Goal: Task Accomplishment & Management: Complete application form

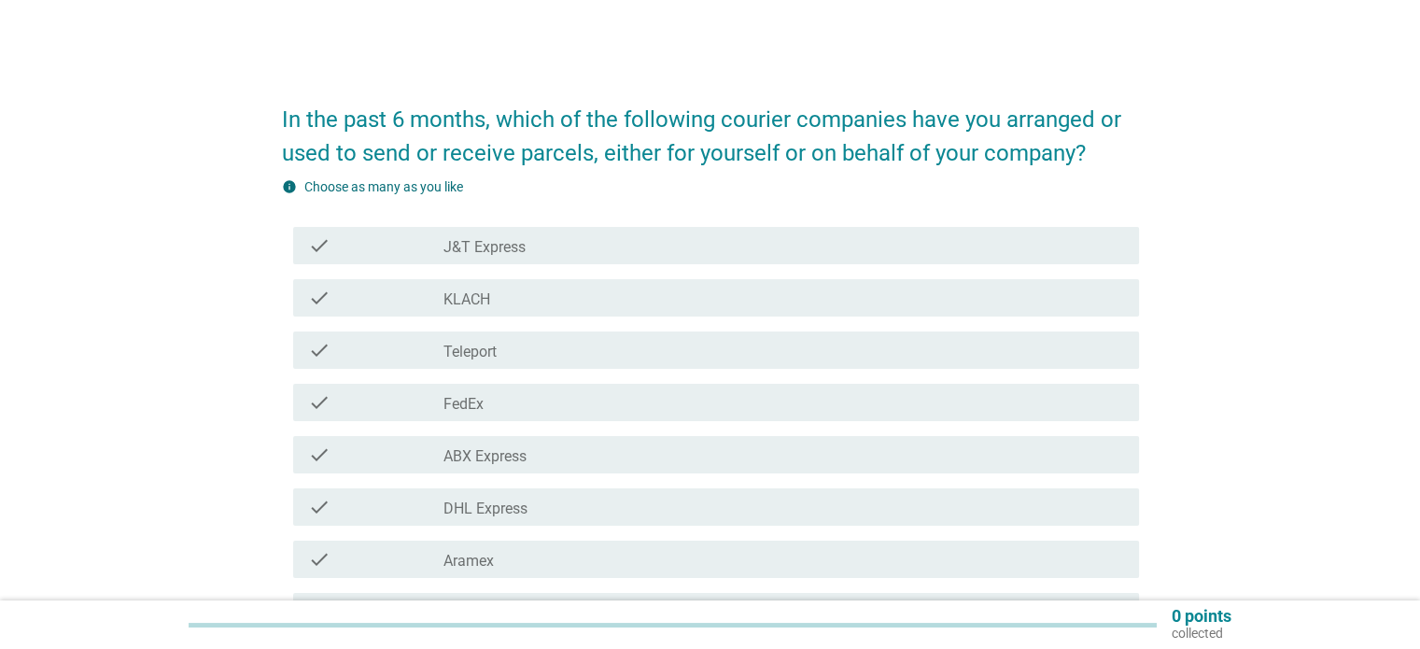
click at [427, 253] on div "check" at bounding box center [376, 245] width 136 height 22
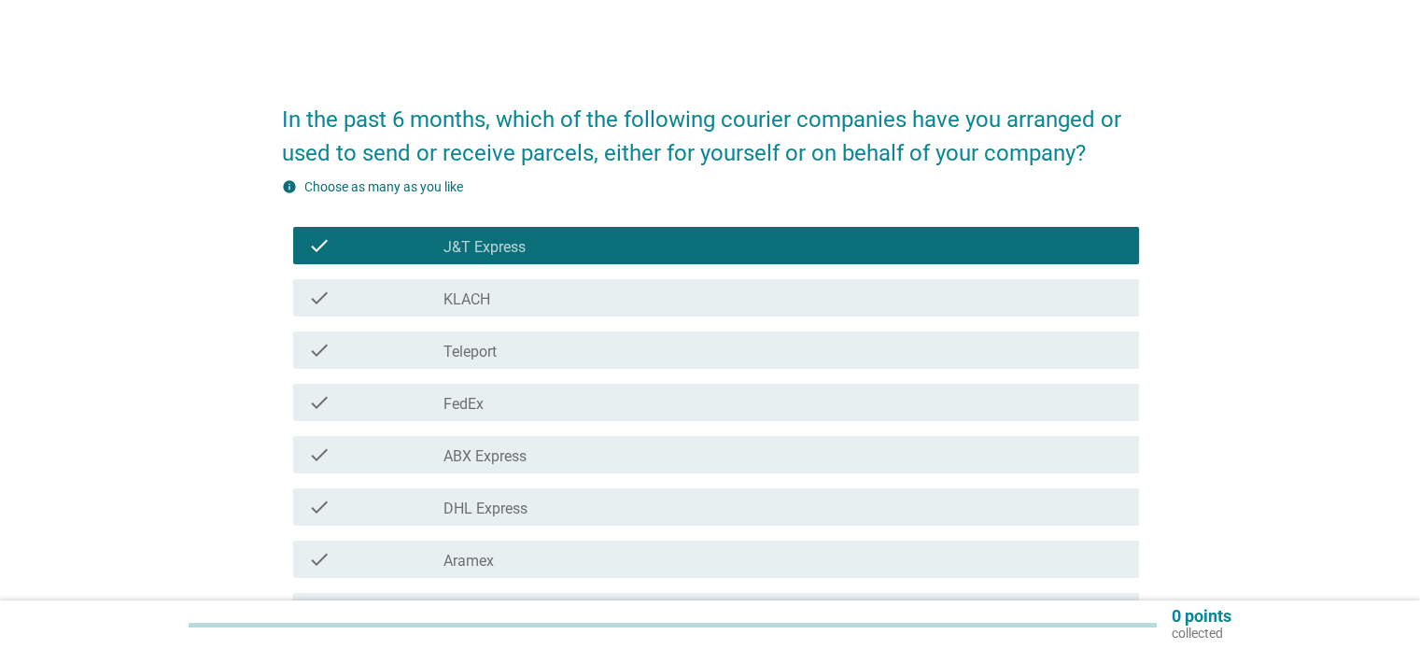
click at [374, 518] on div "check check_box_outline_blank DHL Express" at bounding box center [716, 506] width 846 height 37
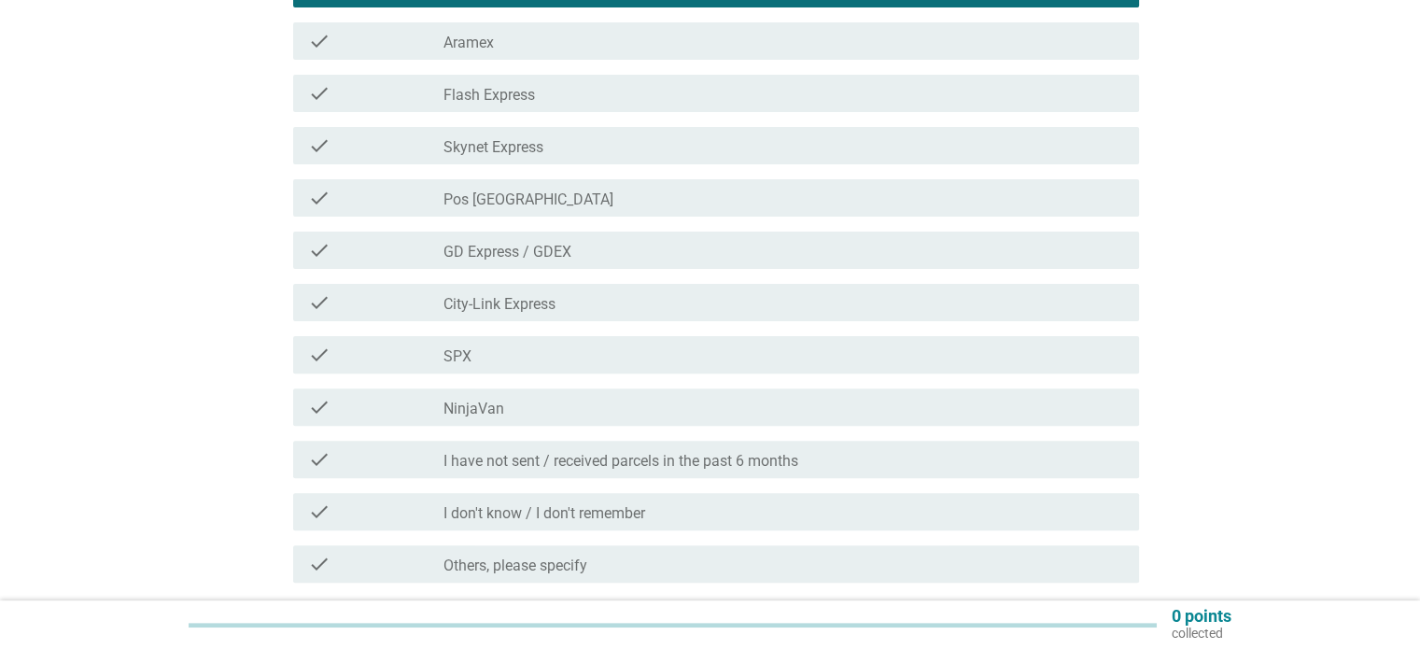
scroll to position [654, 0]
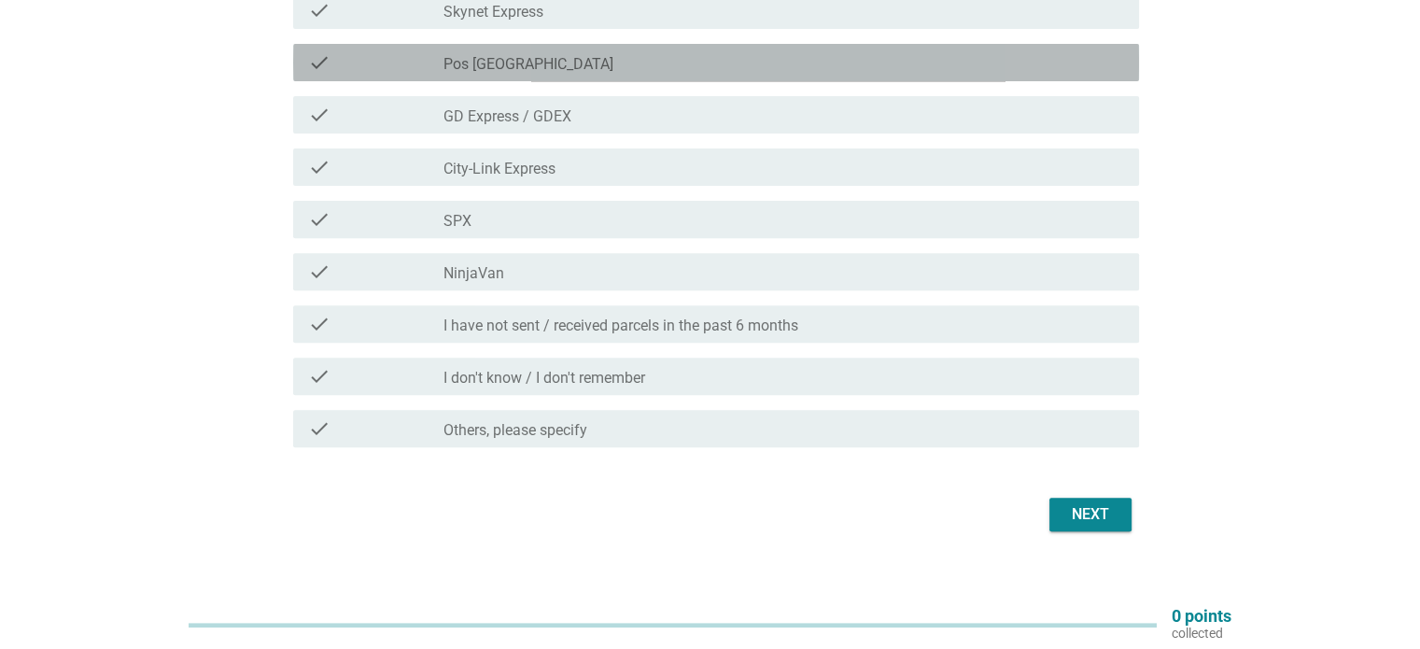
click at [414, 72] on div "check" at bounding box center [376, 62] width 136 height 22
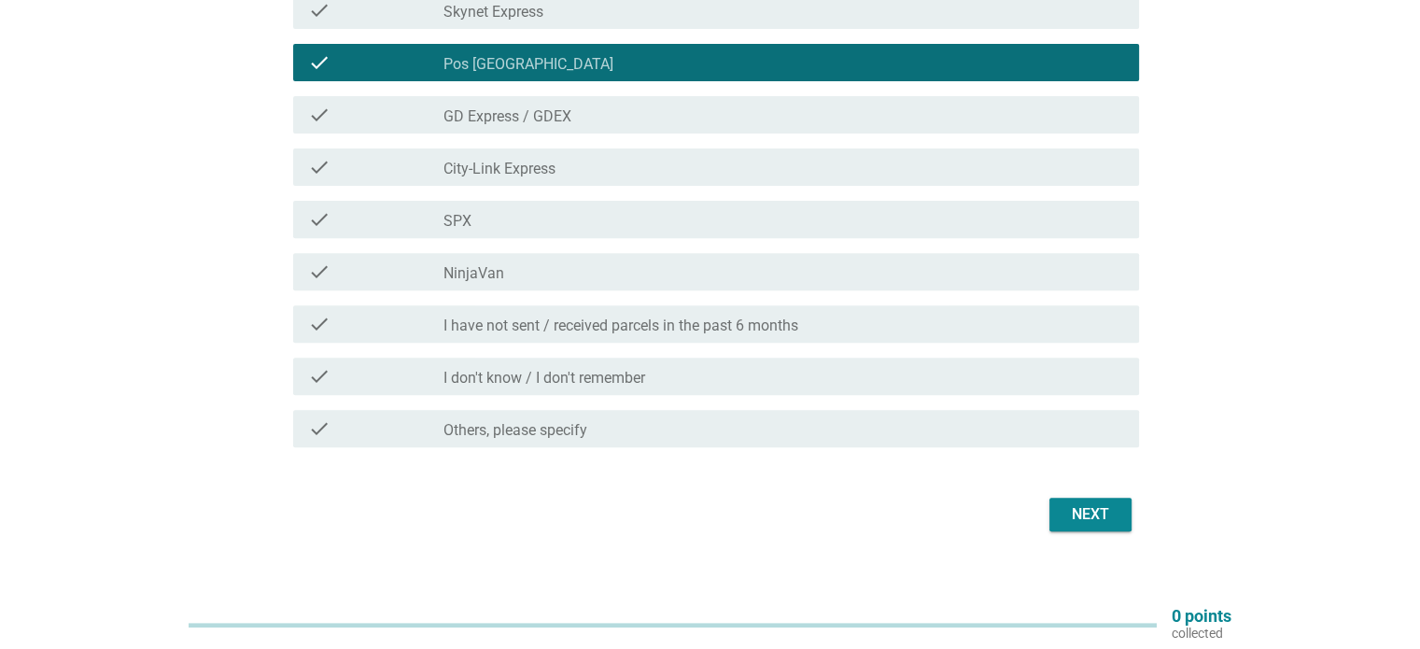
click at [1077, 507] on div "Next" at bounding box center [1091, 514] width 52 height 22
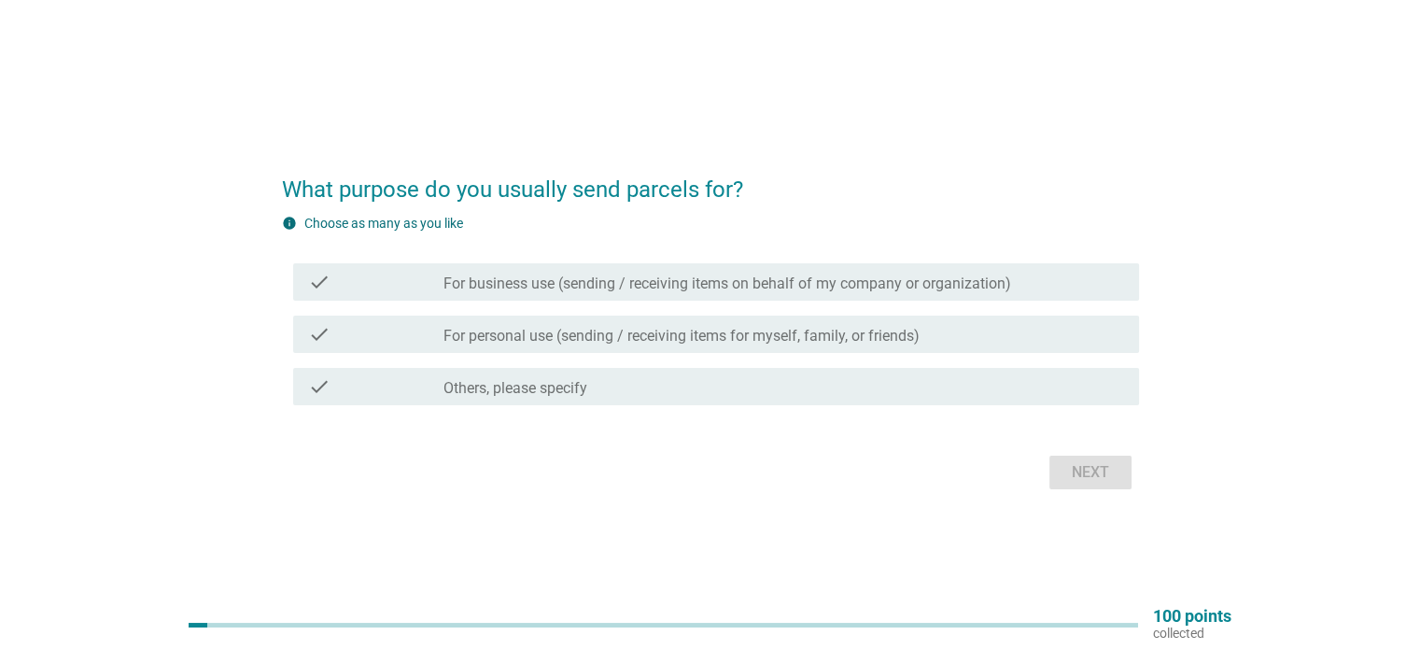
click at [442, 343] on div "check" at bounding box center [376, 334] width 136 height 22
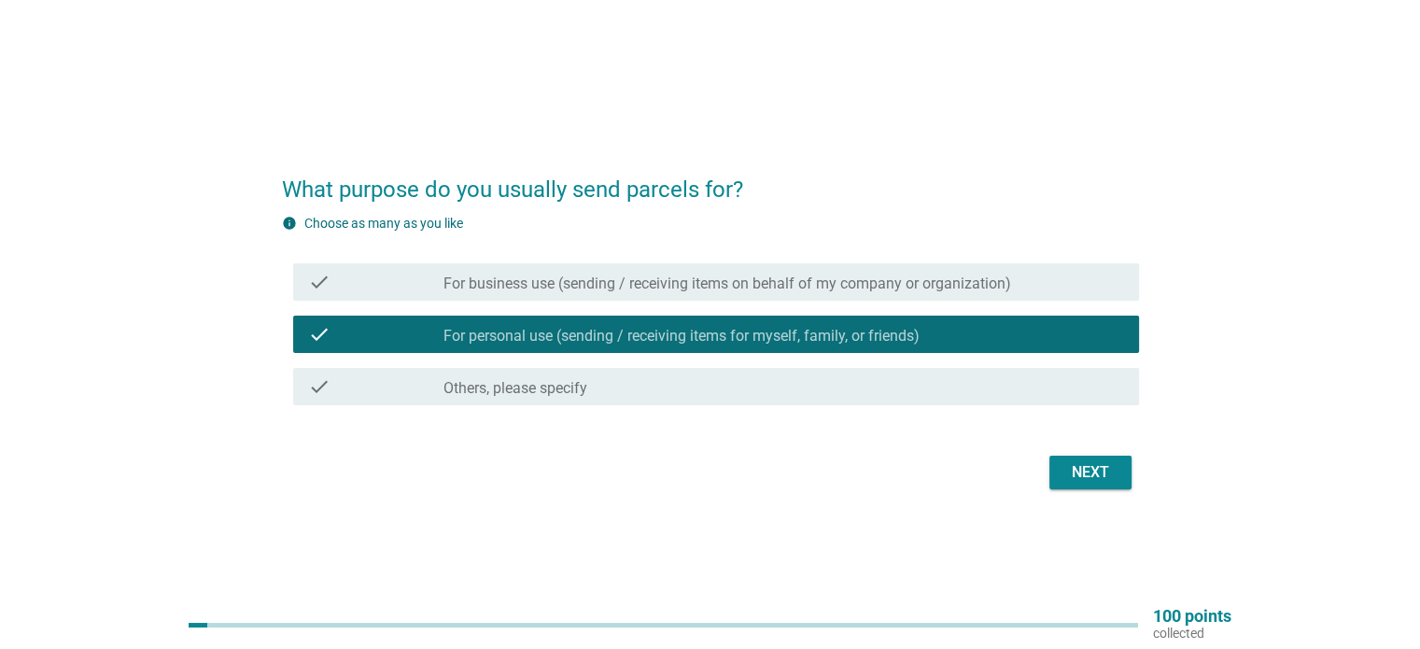
click at [1091, 471] on div "Next" at bounding box center [1091, 472] width 52 height 22
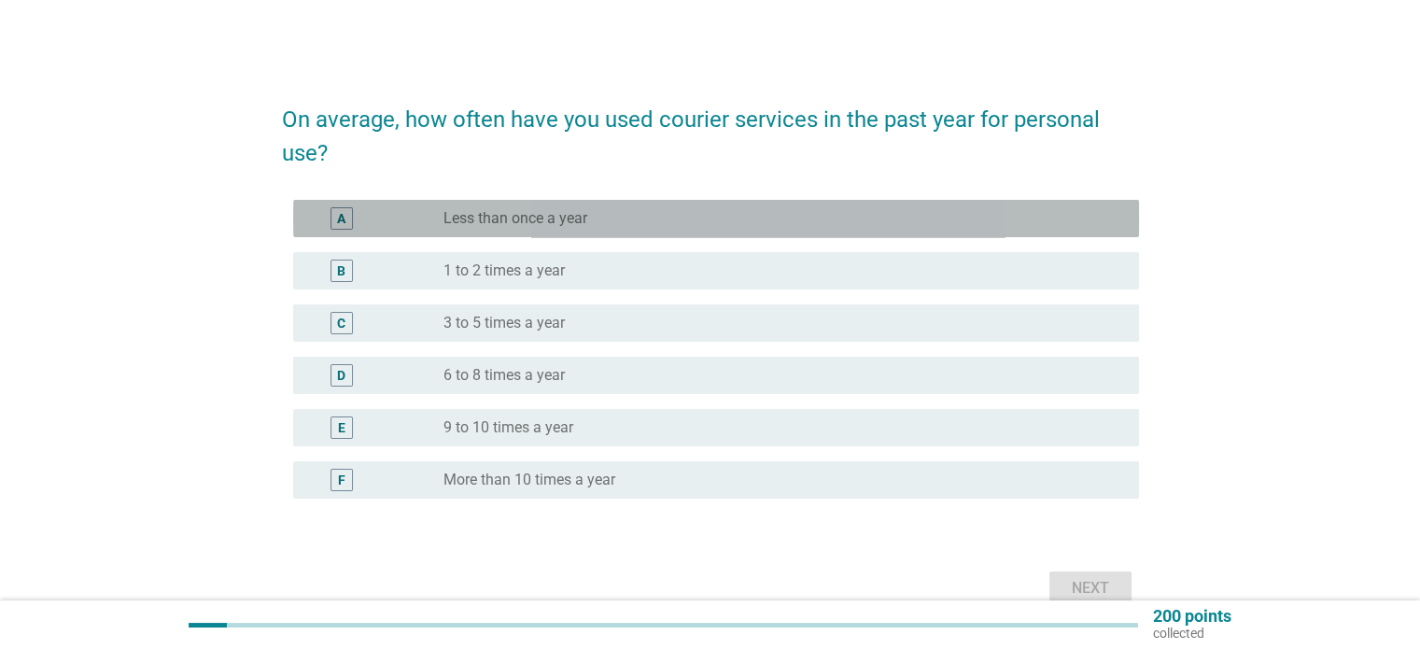
click at [483, 224] on label "Less than once a year" at bounding box center [516, 218] width 144 height 19
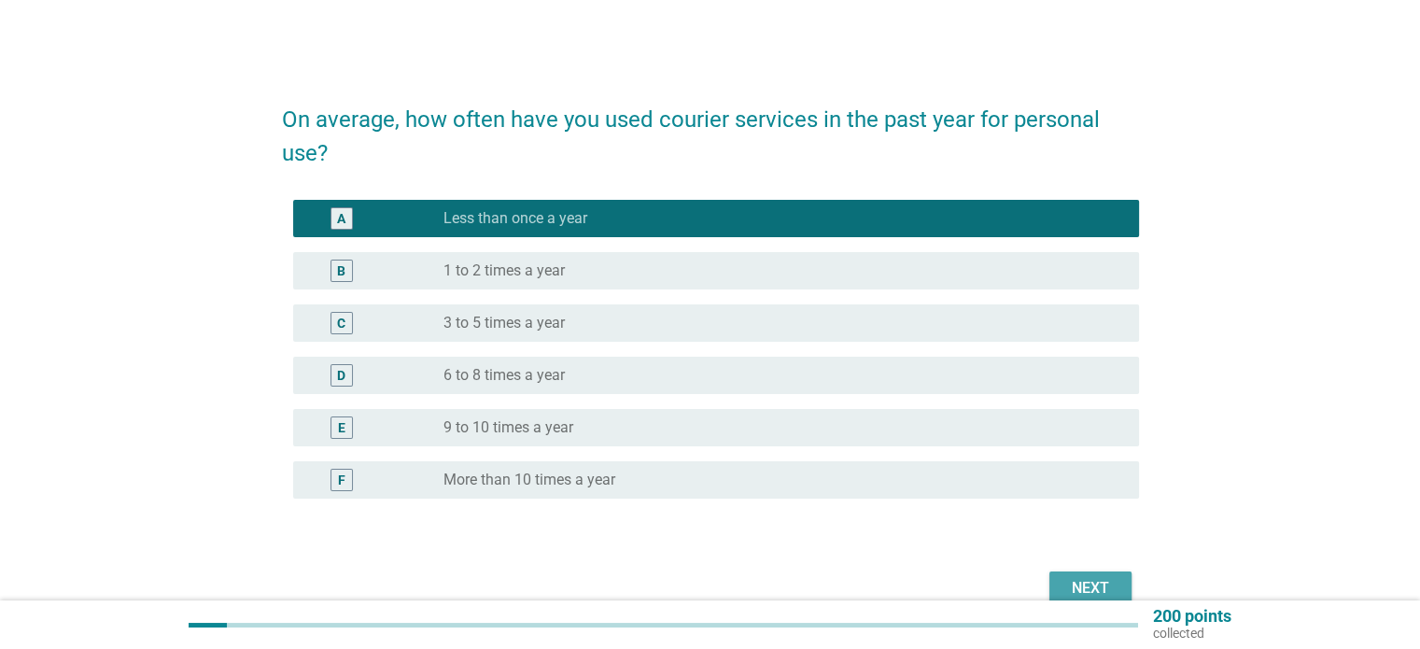
click at [1108, 589] on div "Next" at bounding box center [1091, 588] width 52 height 22
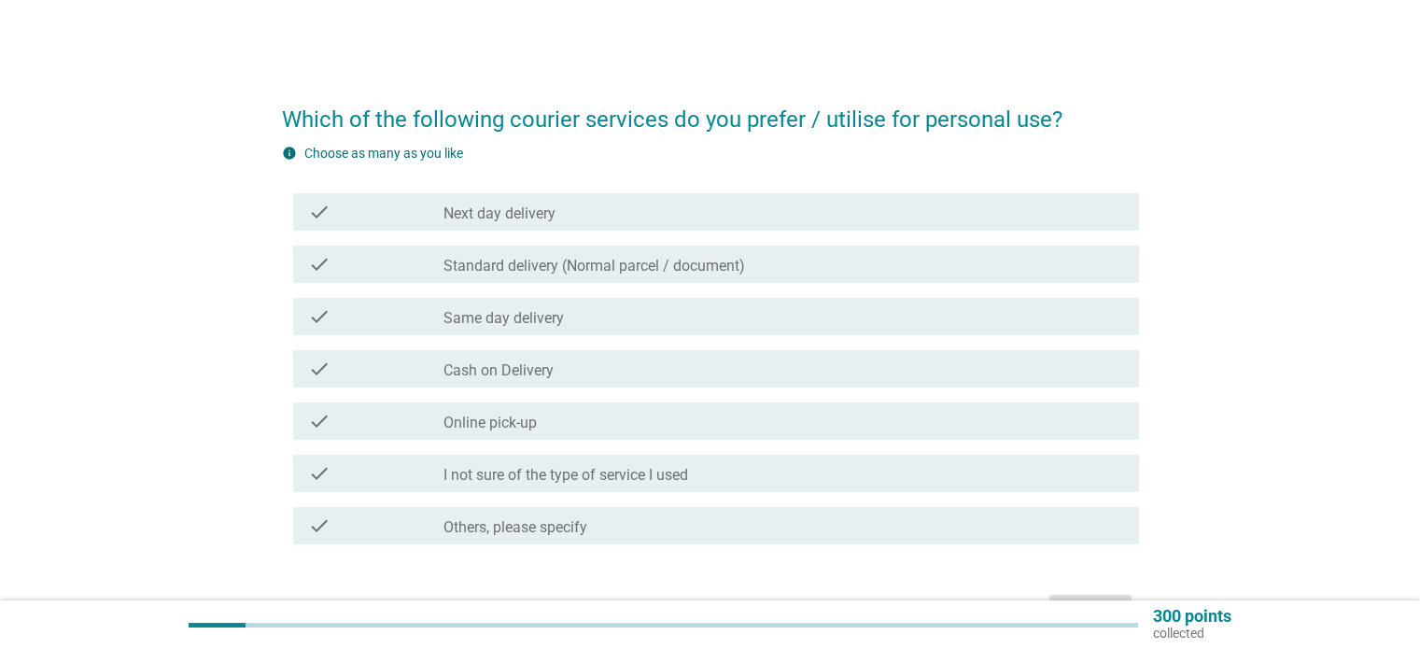
click at [584, 195] on div "check check_box_outline_blank Next day delivery" at bounding box center [716, 211] width 846 height 37
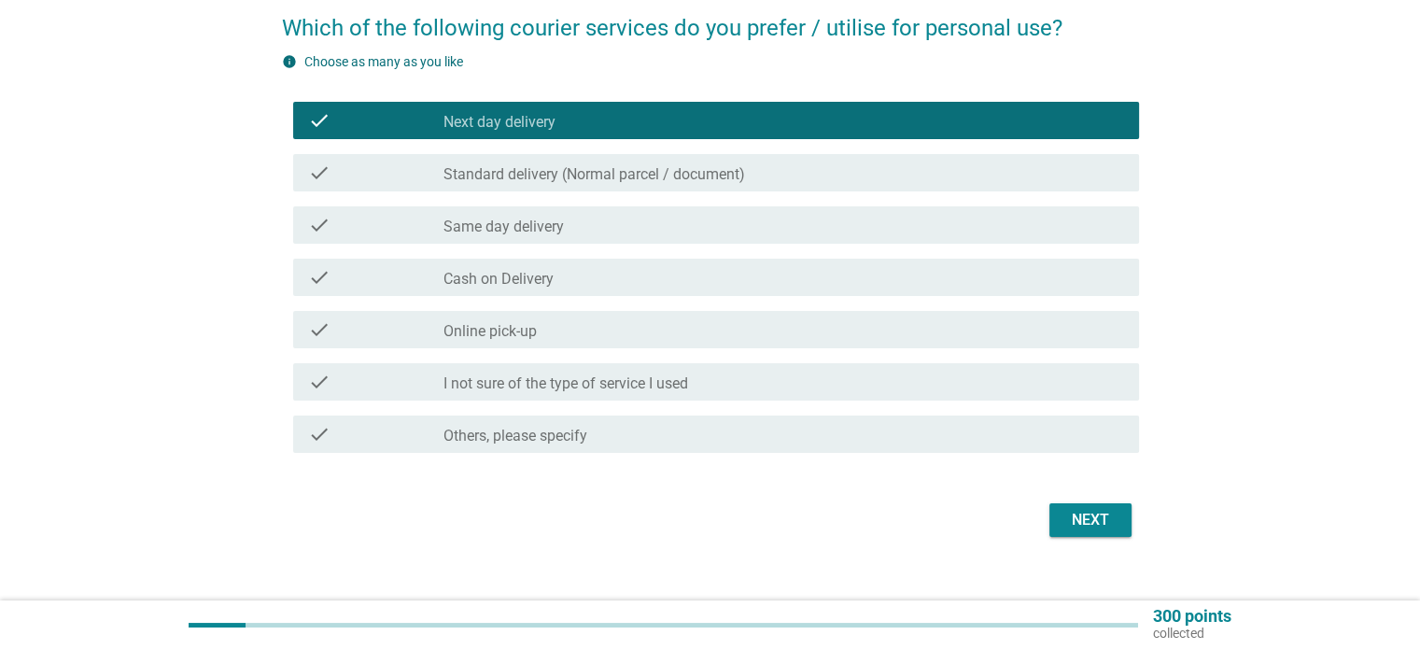
scroll to position [117, 0]
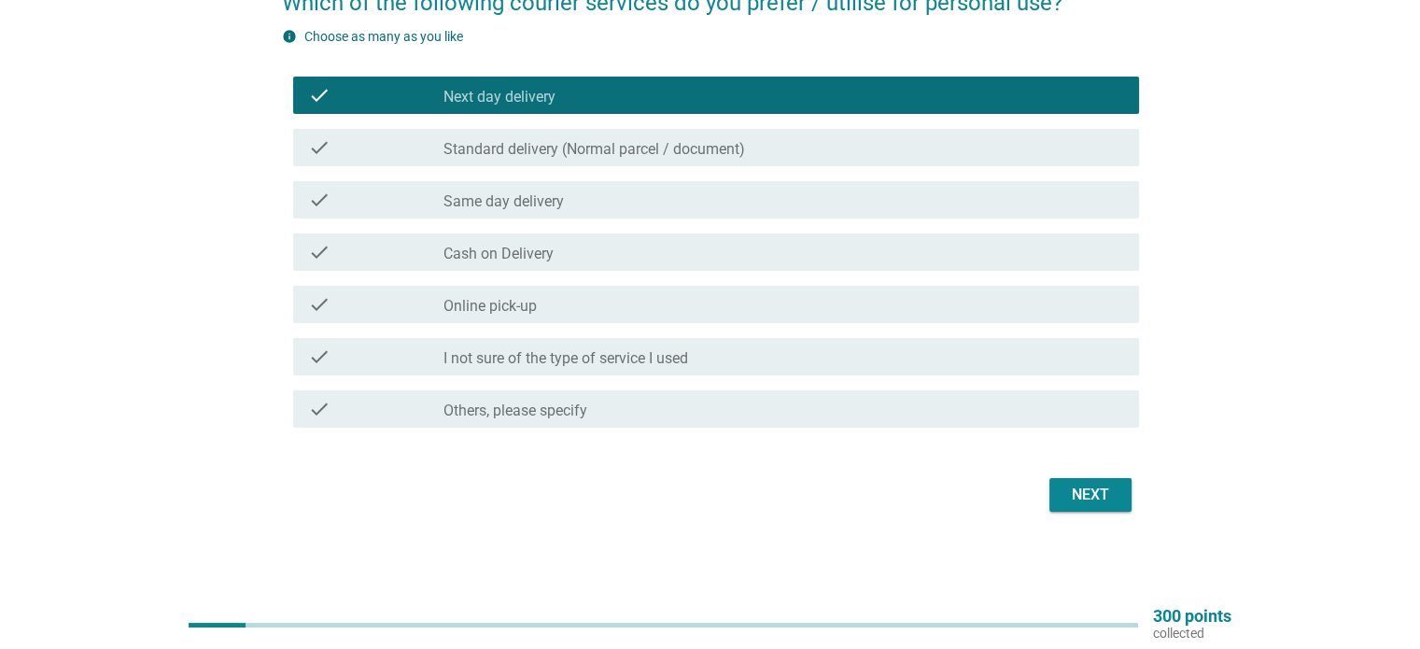
click at [1125, 487] on button "Next" at bounding box center [1091, 495] width 82 height 34
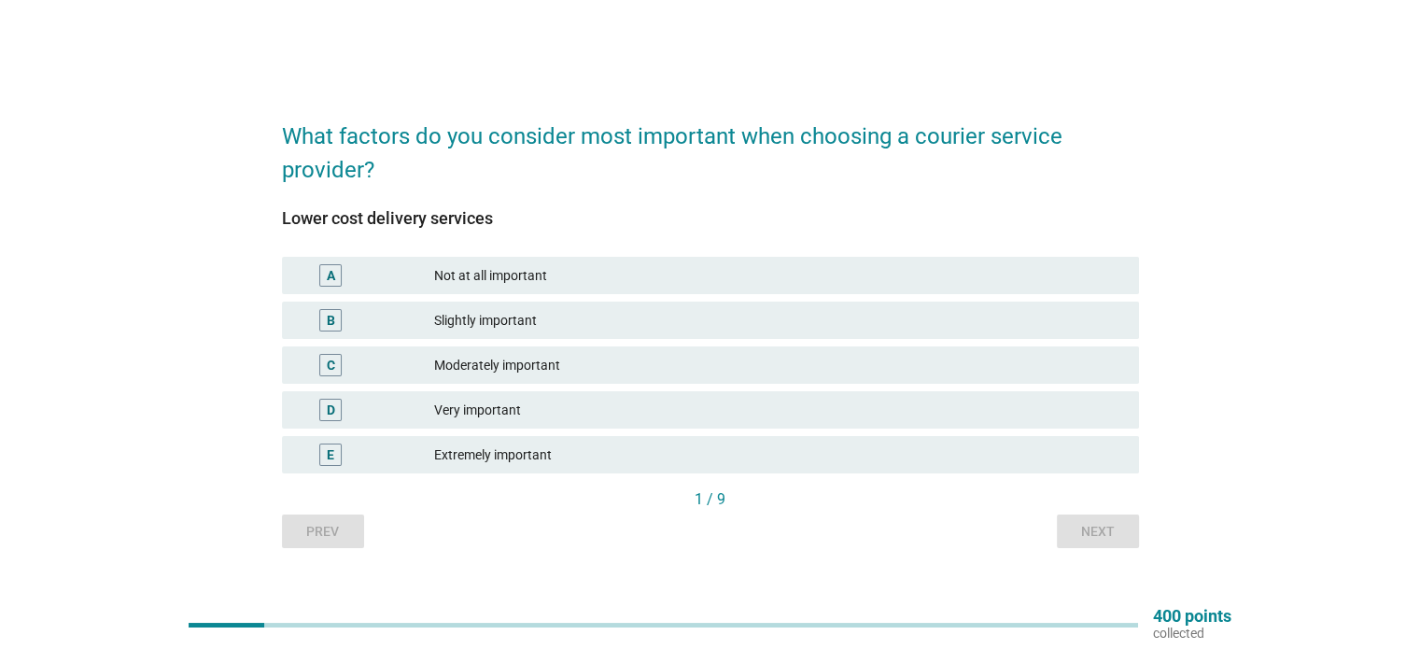
click at [658, 379] on div "C Moderately important" at bounding box center [710, 364] width 857 height 37
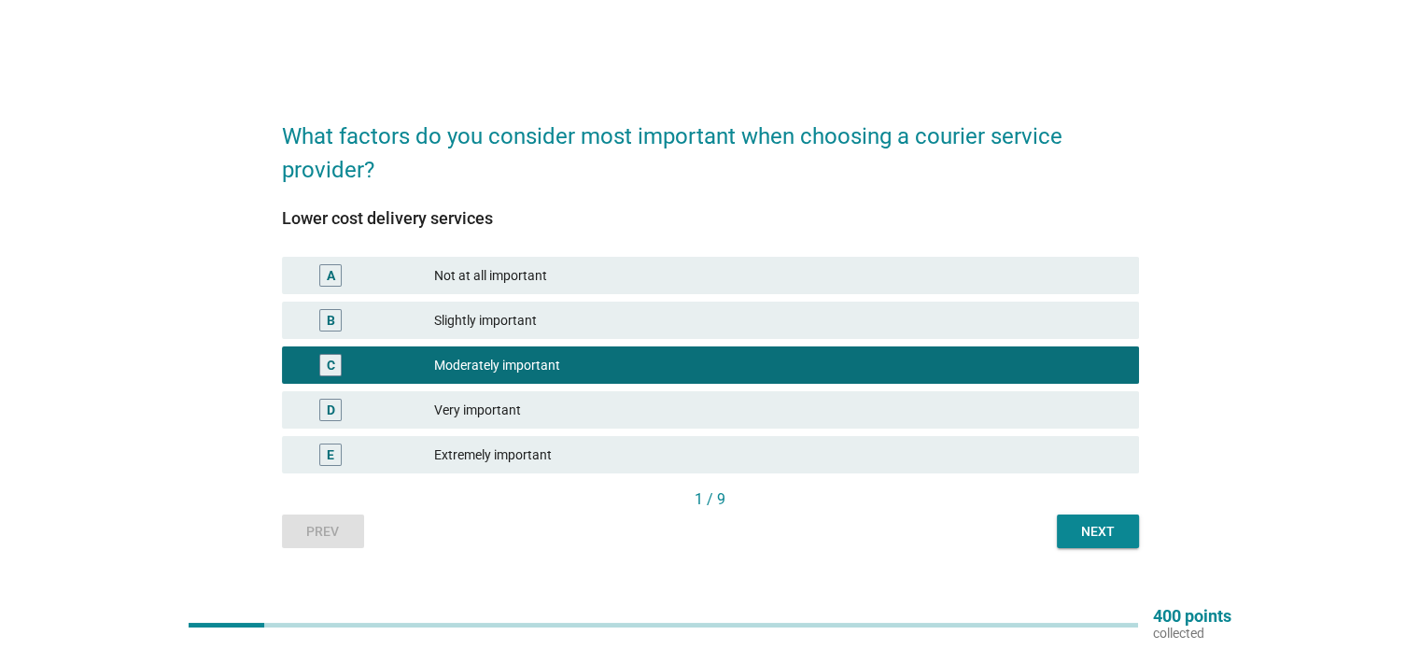
click at [1101, 533] on div "Next" at bounding box center [1098, 532] width 52 height 20
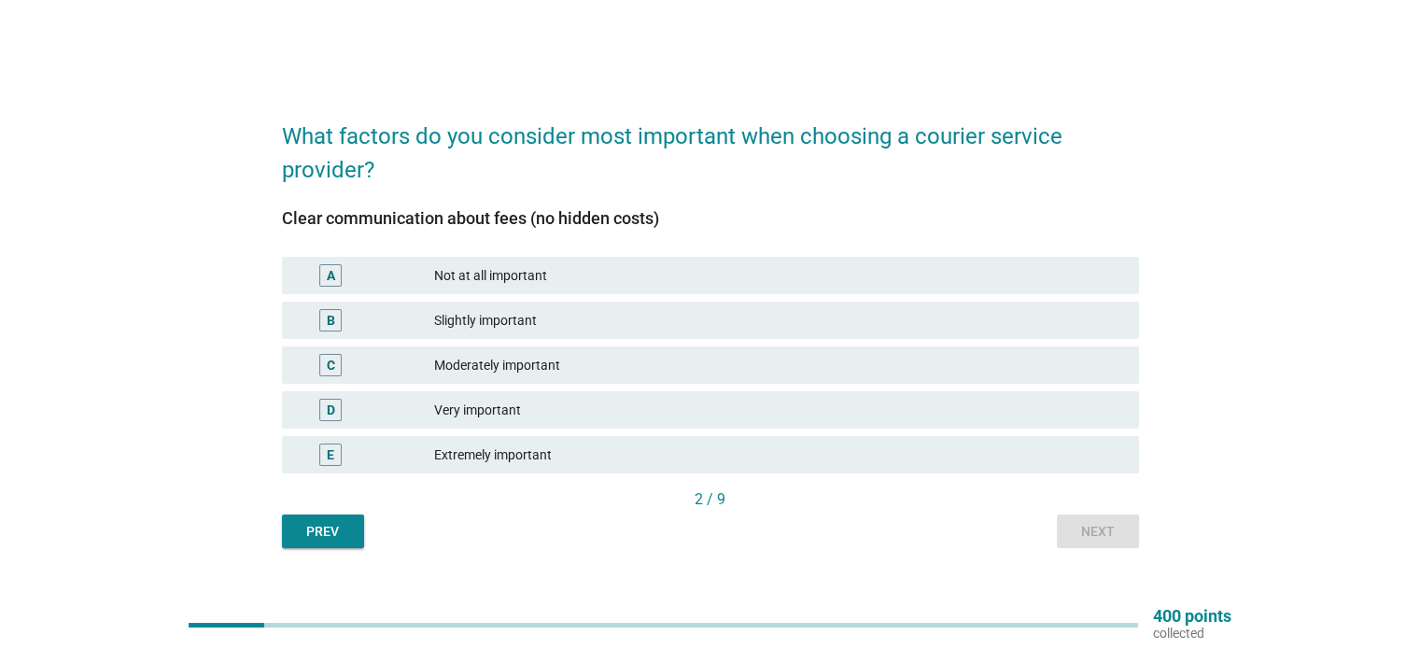
click at [446, 407] on div "Very important" at bounding box center [778, 410] width 689 height 22
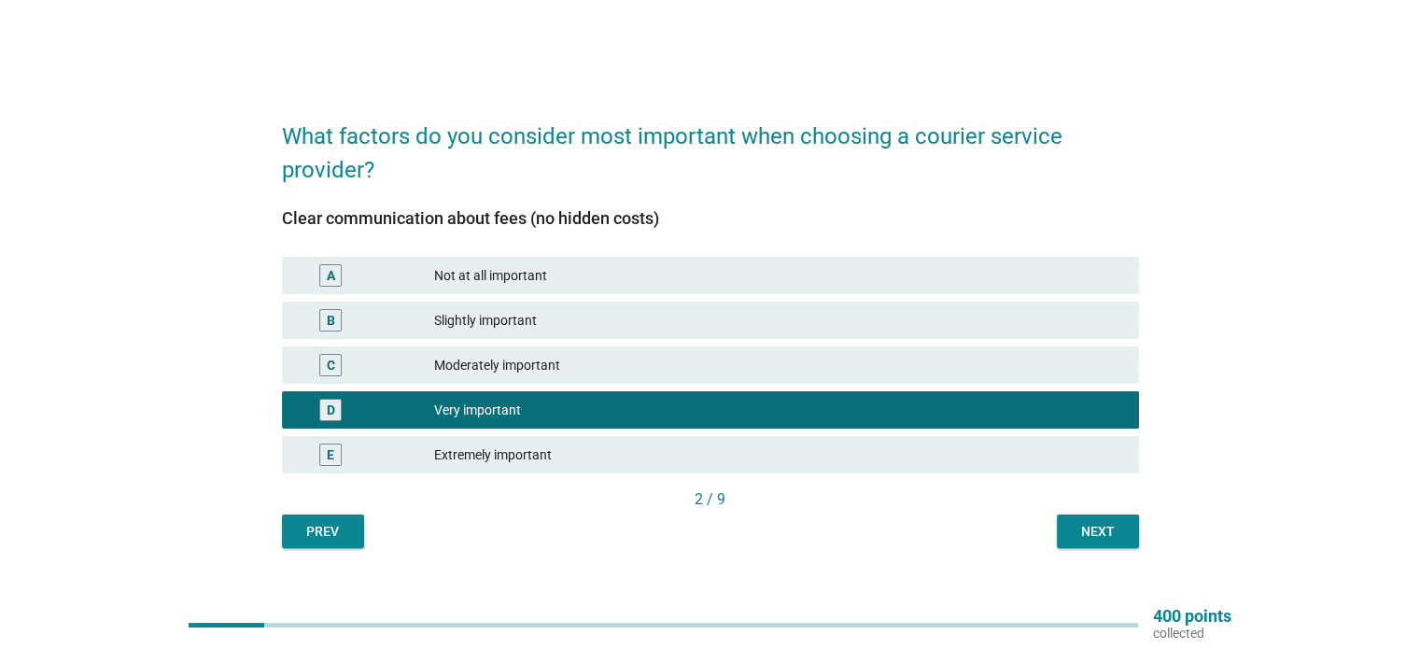
click at [1073, 525] on div "Next" at bounding box center [1098, 532] width 52 height 20
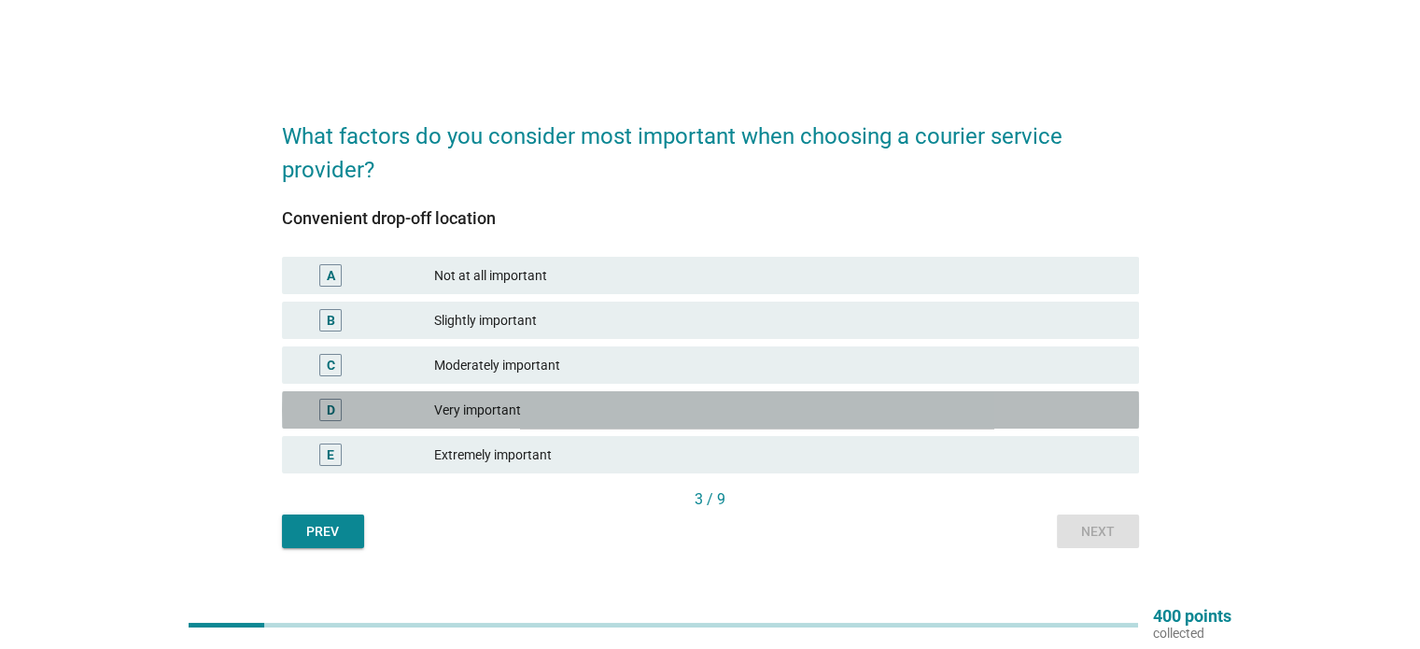
click at [695, 418] on div "Very important" at bounding box center [778, 410] width 689 height 22
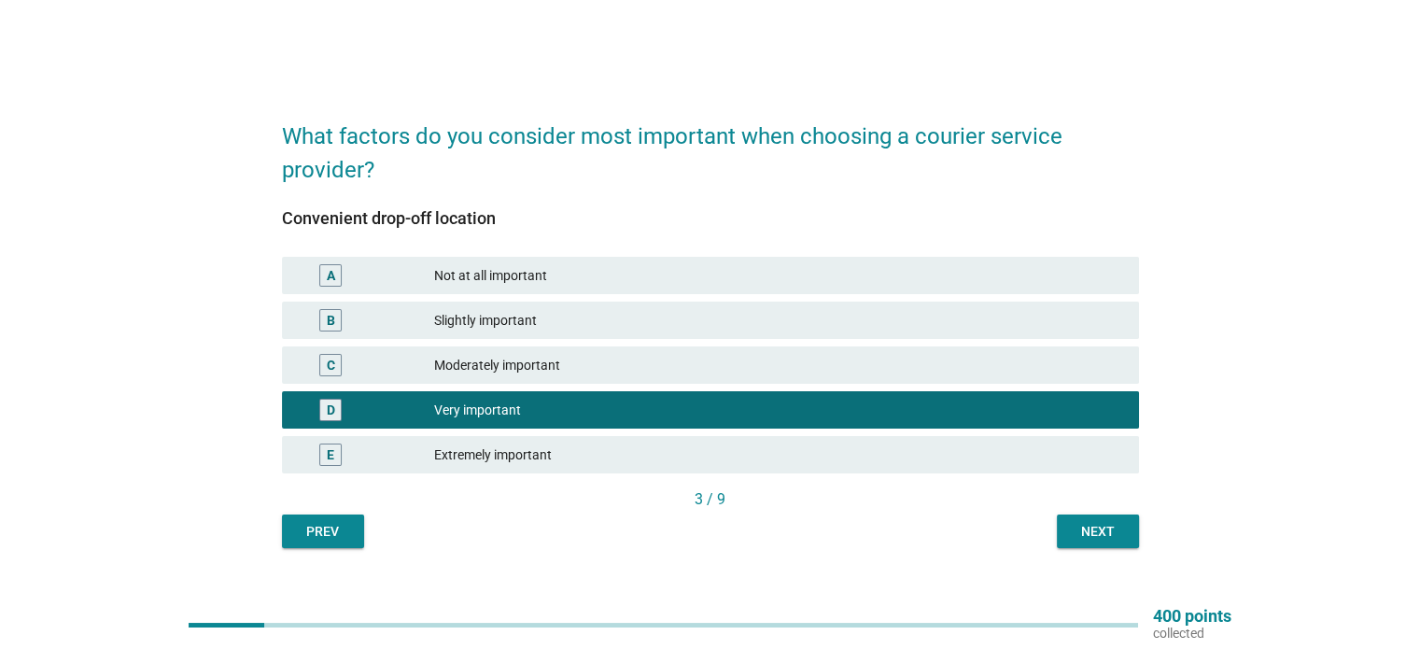
click at [1098, 530] on div "Next" at bounding box center [1098, 532] width 52 height 20
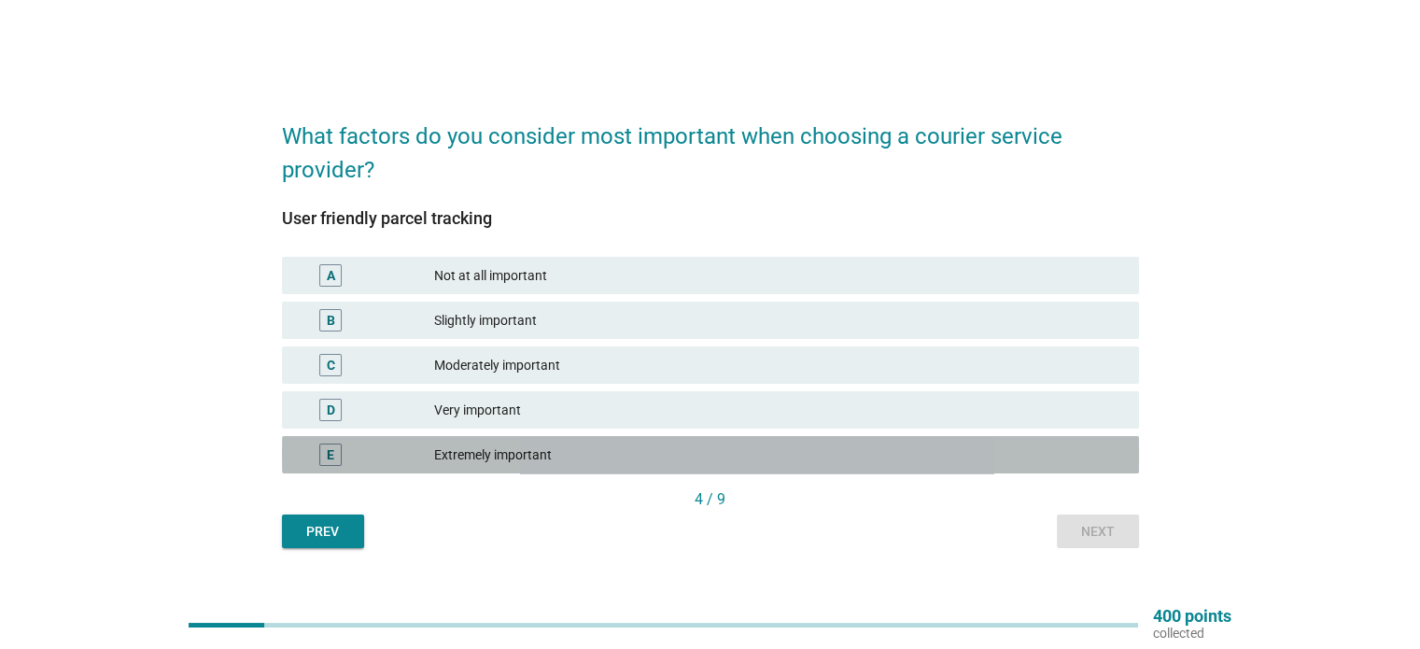
click at [925, 444] on div "Extremely important" at bounding box center [778, 455] width 689 height 22
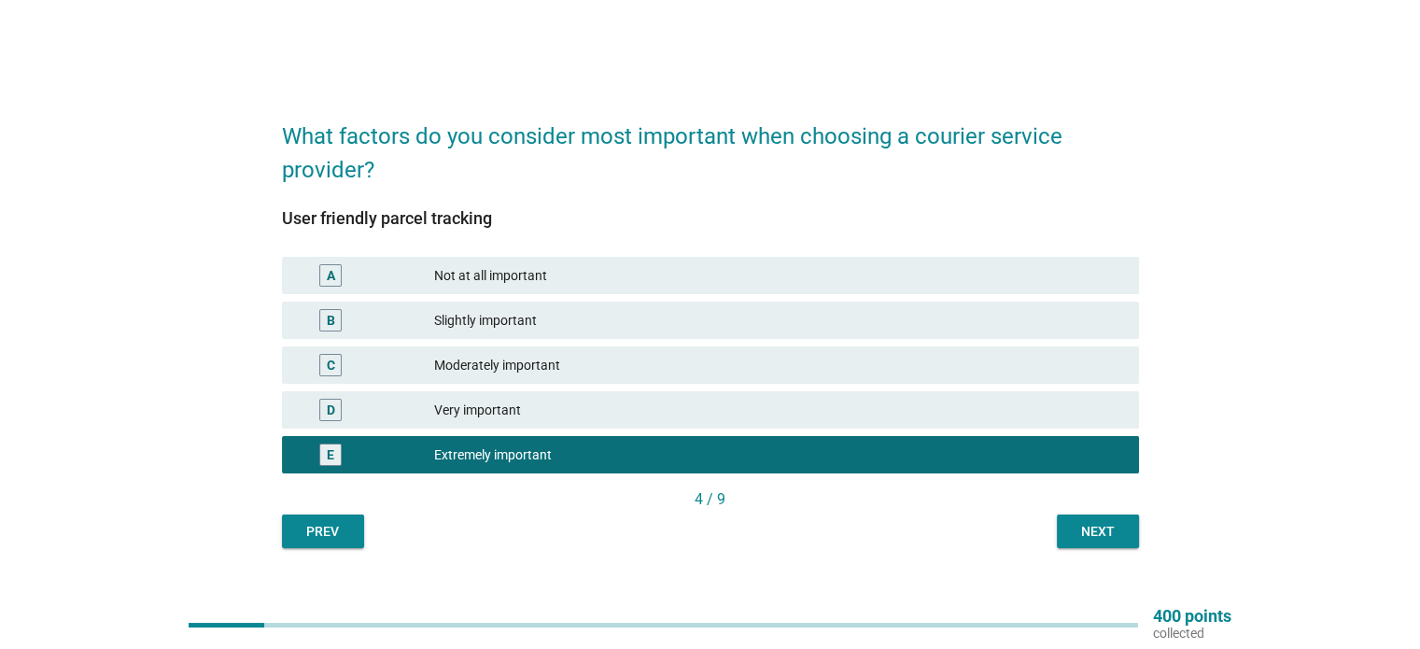
click at [964, 429] on div "D Very important" at bounding box center [710, 409] width 857 height 37
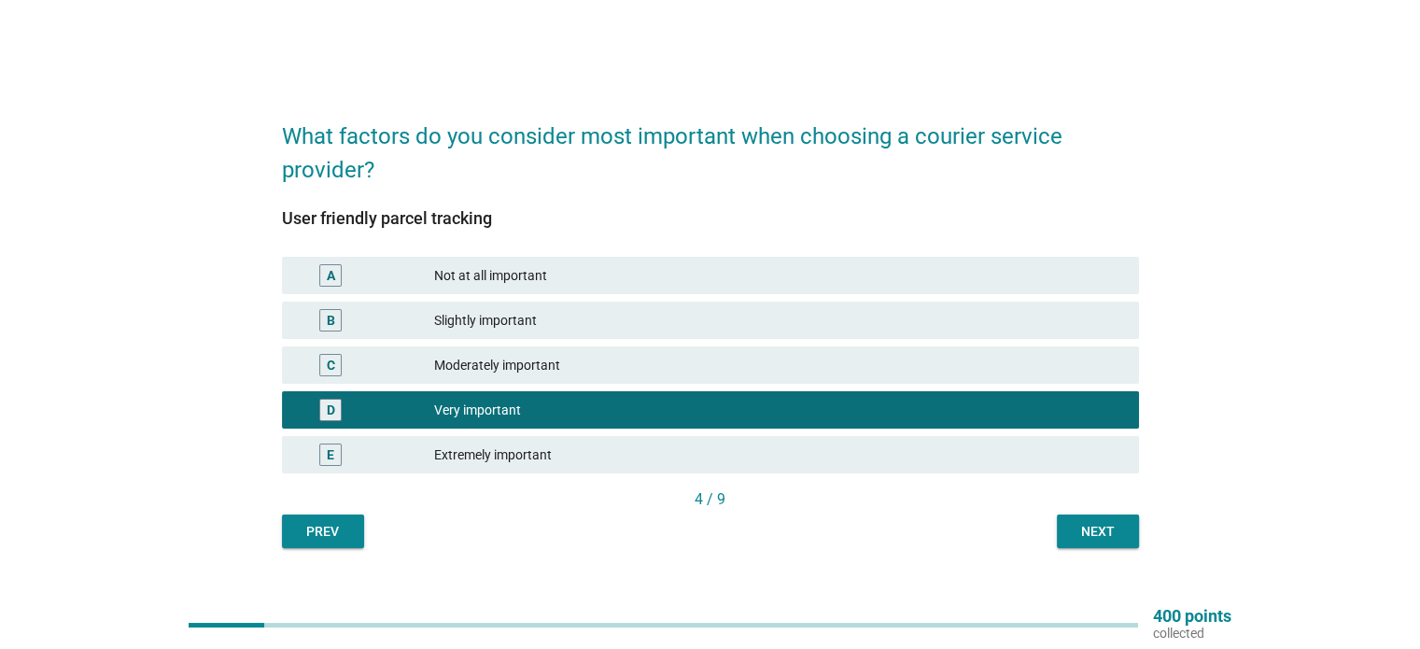
click at [1128, 533] on button "Next" at bounding box center [1098, 532] width 82 height 34
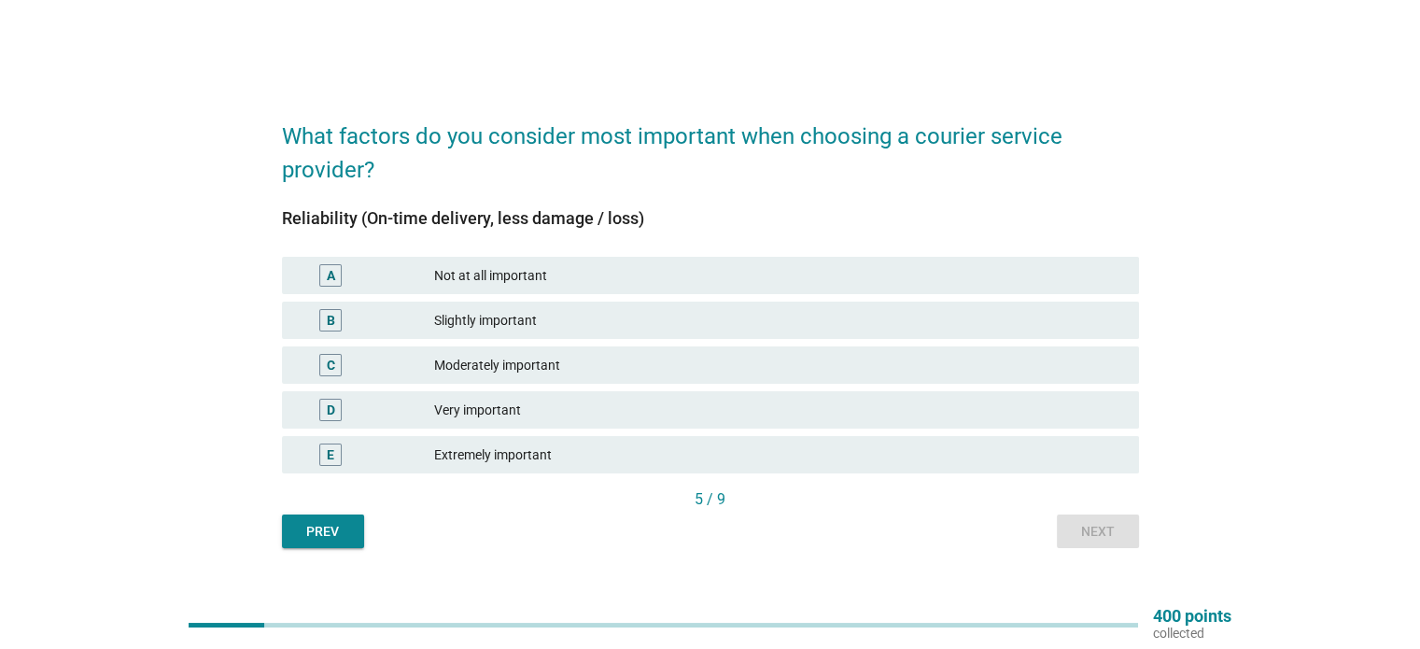
click at [938, 422] on div "D Very important" at bounding box center [710, 409] width 857 height 37
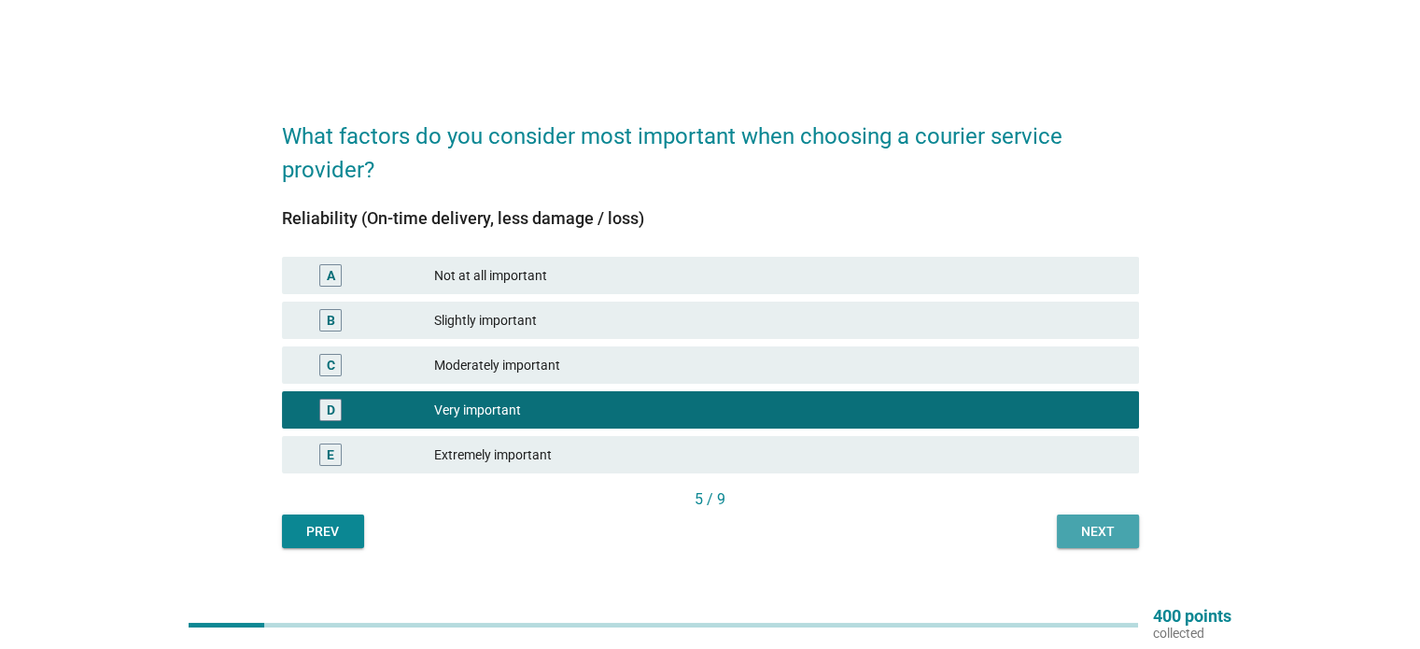
click at [1094, 518] on button "Next" at bounding box center [1098, 532] width 82 height 34
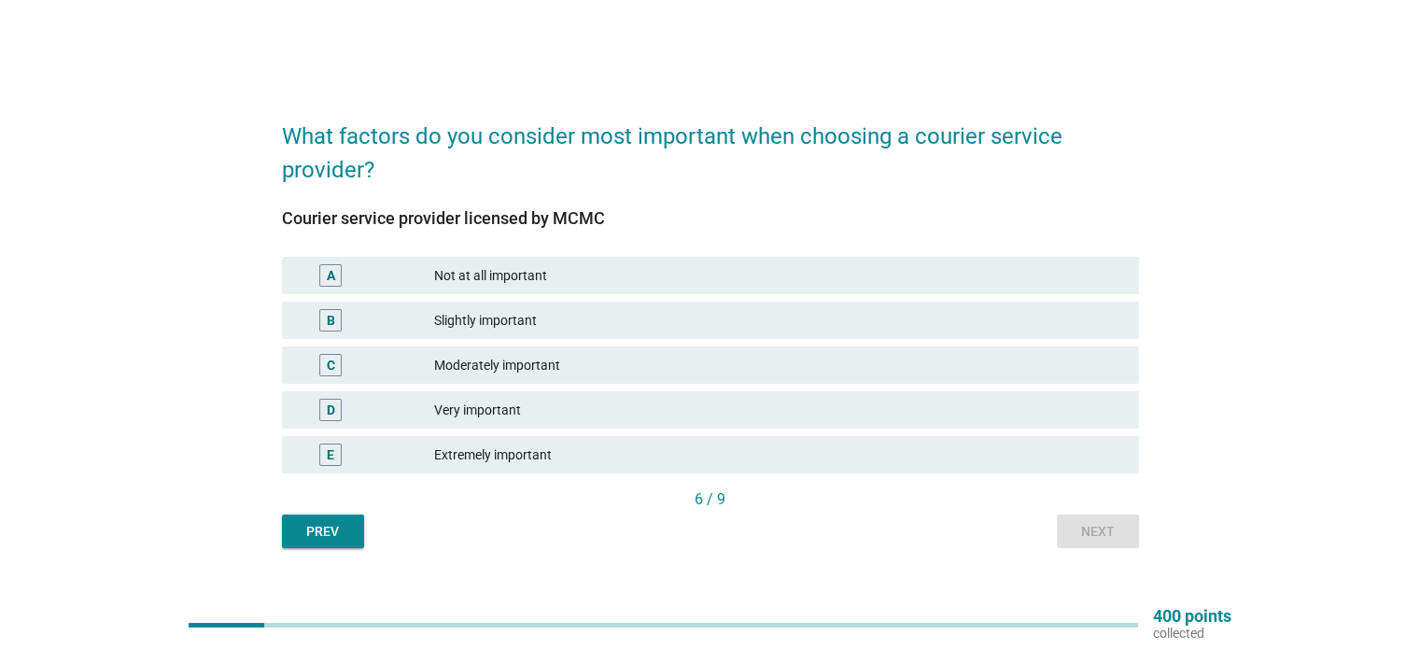
click at [762, 411] on div "Very important" at bounding box center [778, 410] width 689 height 22
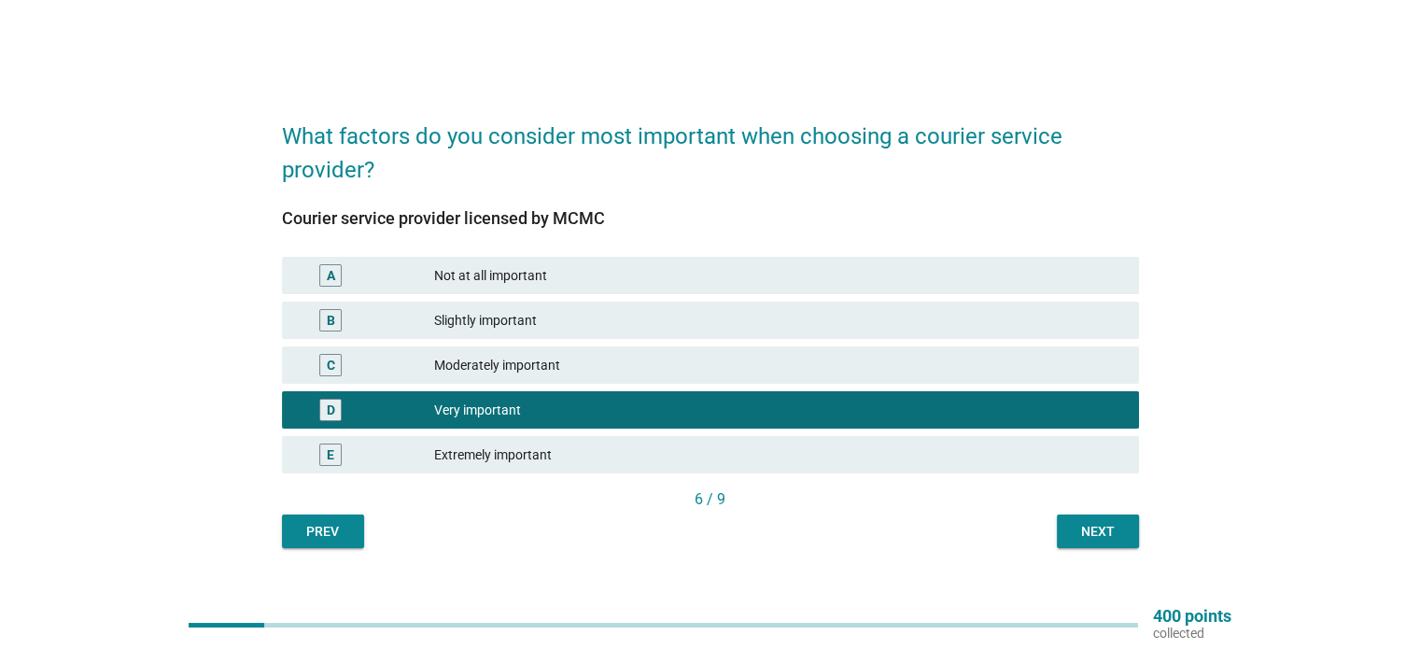
click at [1091, 529] on div "Next" at bounding box center [1098, 532] width 52 height 20
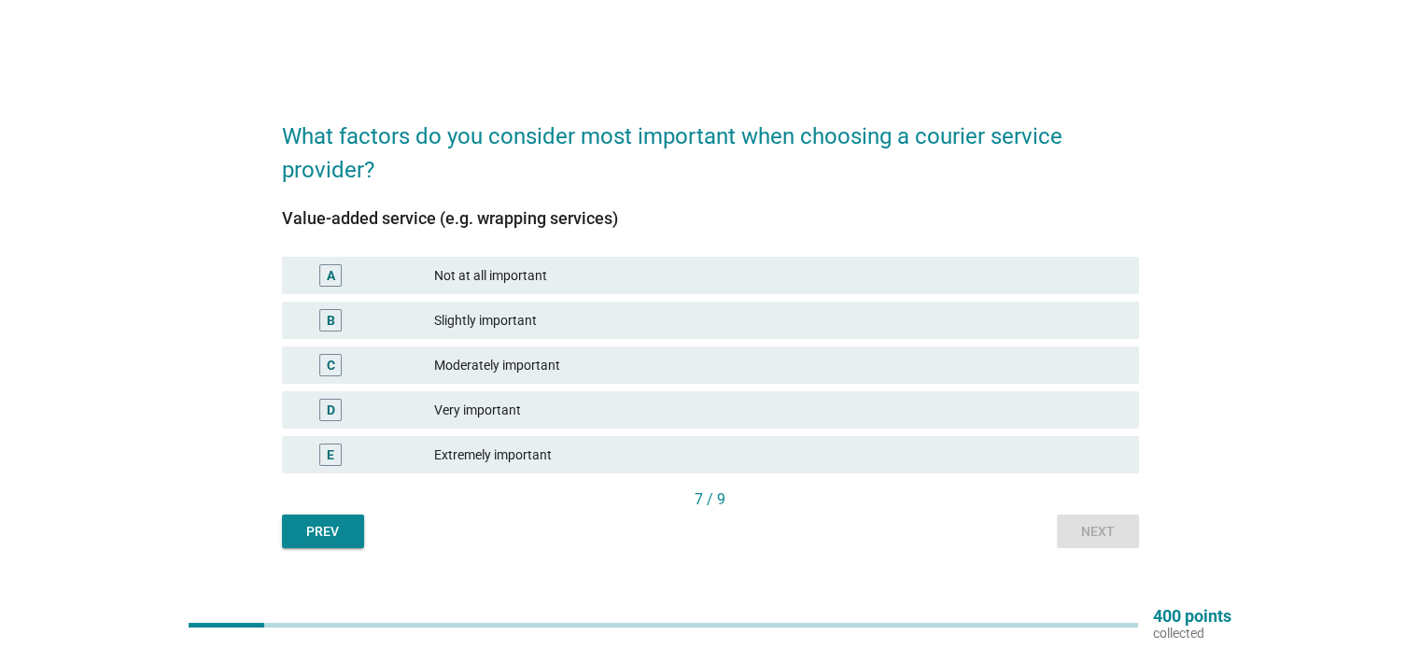
click at [673, 412] on div "Very important" at bounding box center [778, 410] width 689 height 22
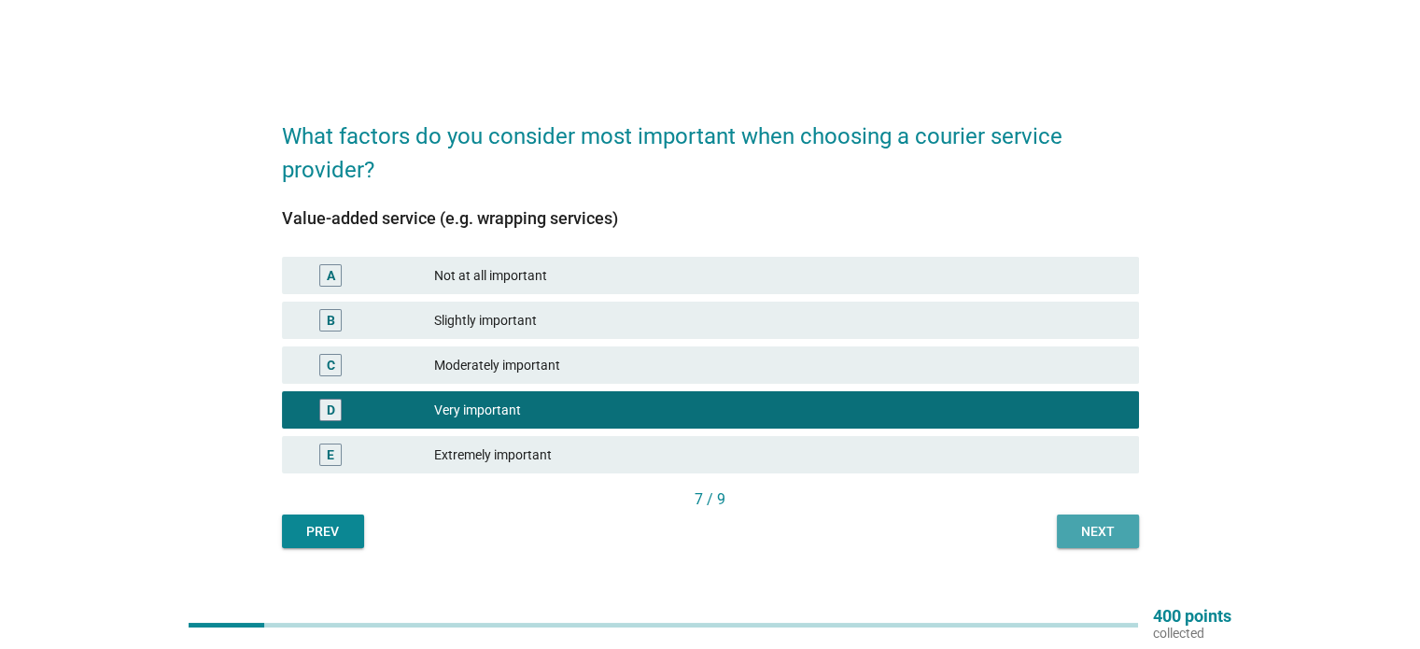
click at [1117, 539] on div "Next" at bounding box center [1098, 532] width 52 height 20
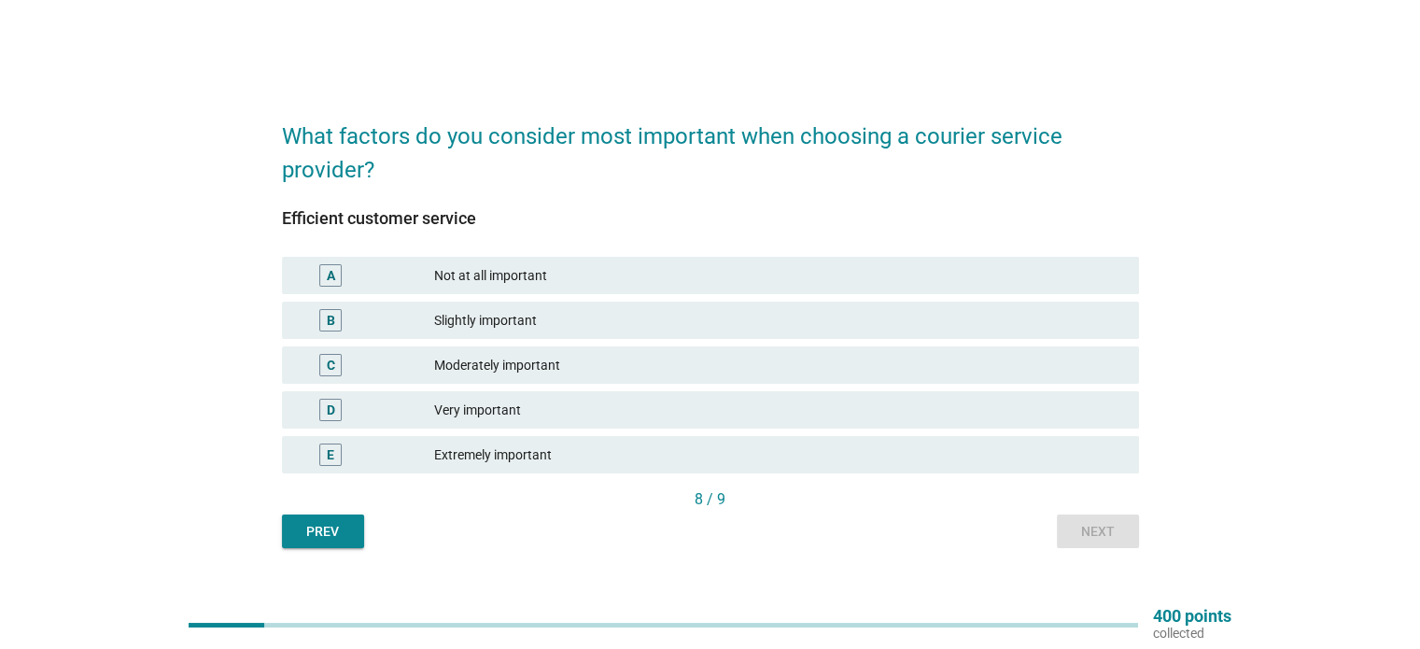
click at [529, 389] on div "D Very important" at bounding box center [710, 410] width 865 height 45
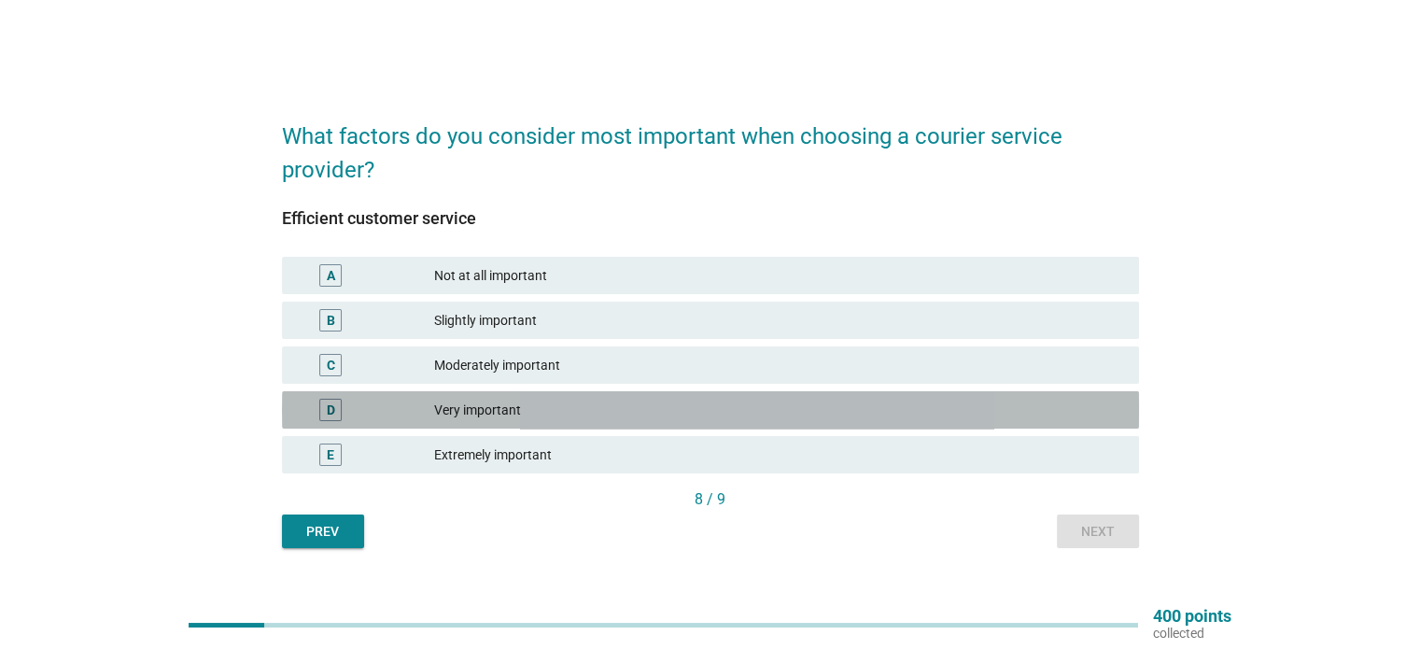
click at [852, 404] on div "Very important" at bounding box center [778, 410] width 689 height 22
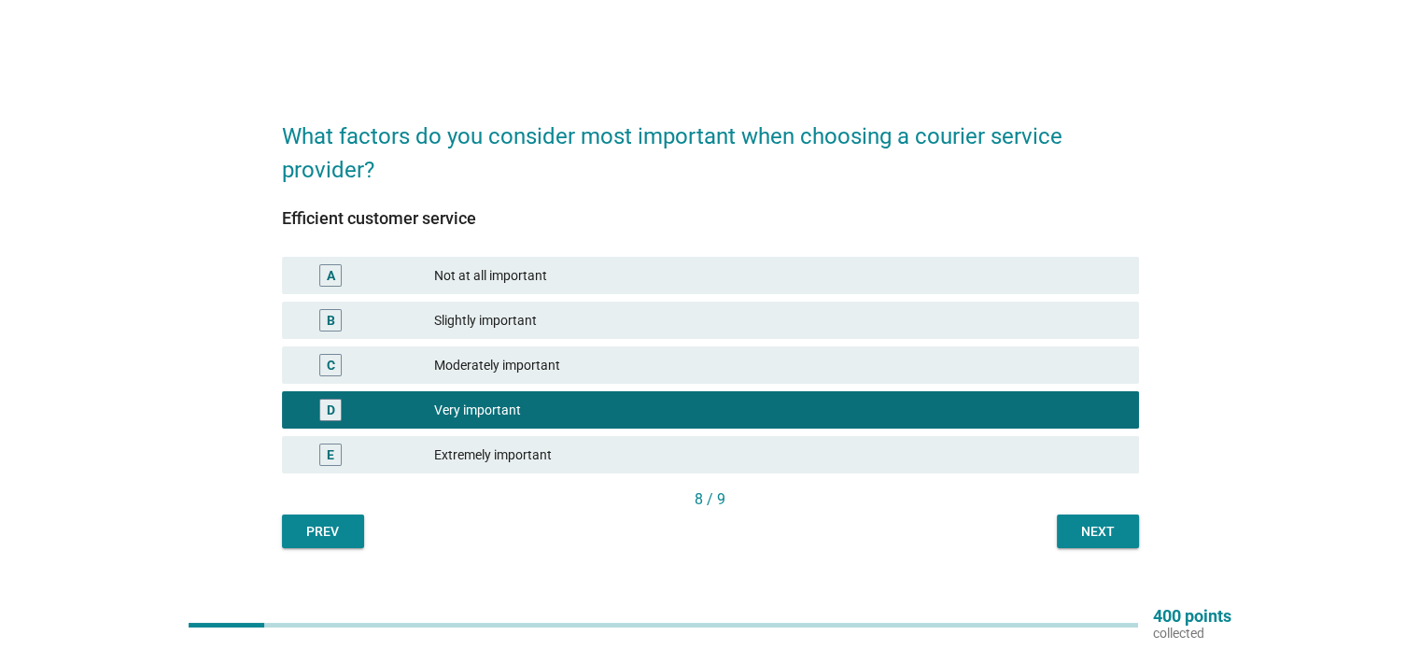
click at [1108, 529] on div "Next" at bounding box center [1098, 532] width 52 height 20
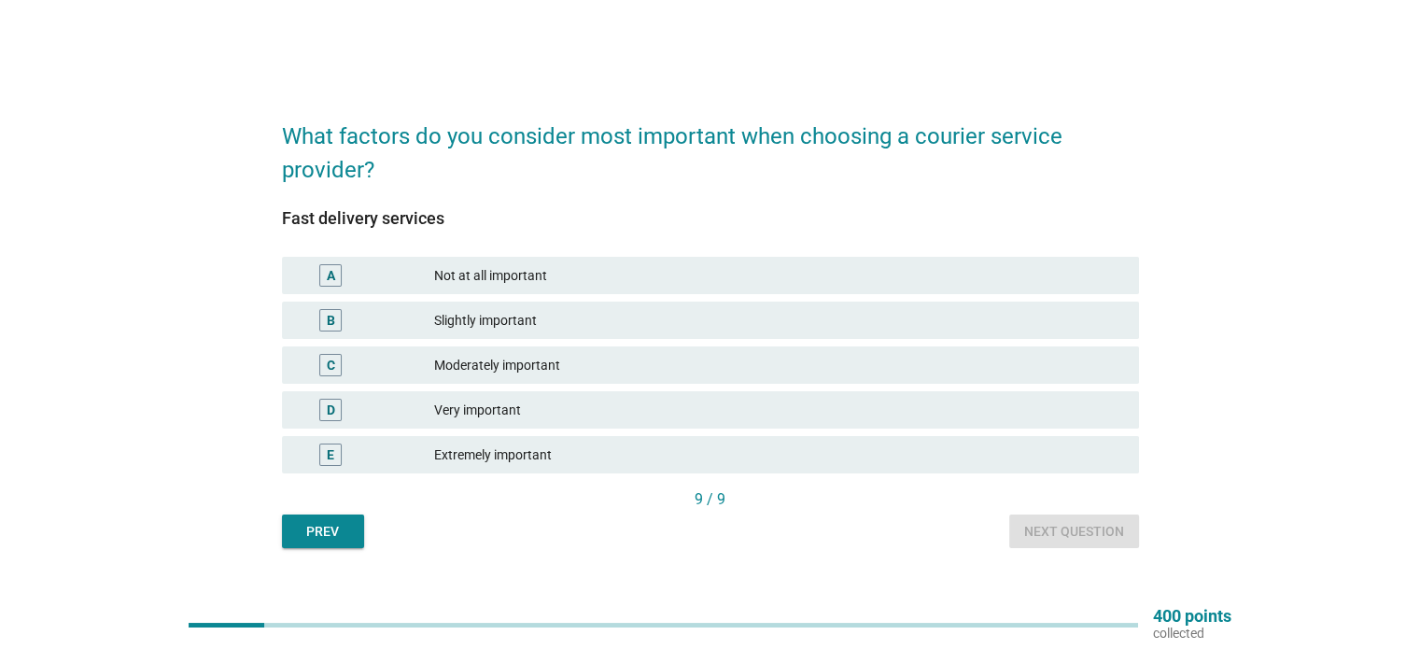
click at [654, 422] on div "D Very important" at bounding box center [710, 409] width 857 height 37
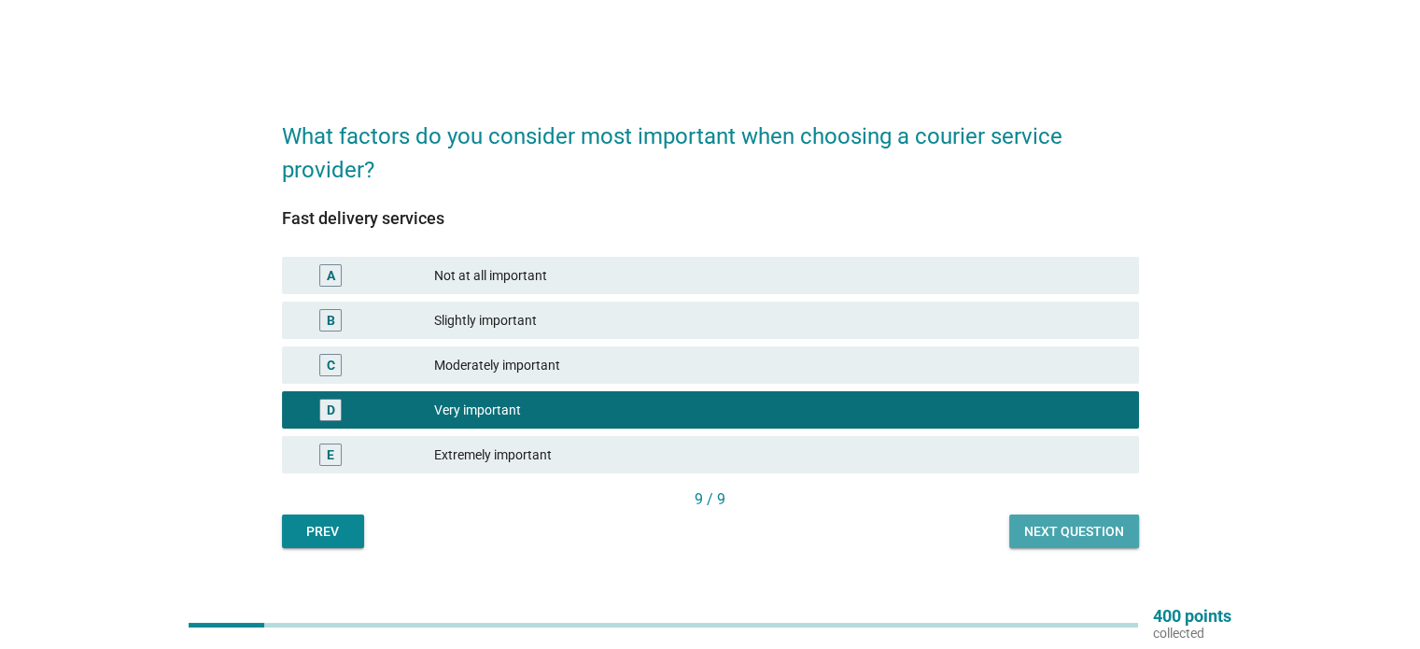
click at [1117, 522] on div "Next question" at bounding box center [1074, 532] width 100 height 20
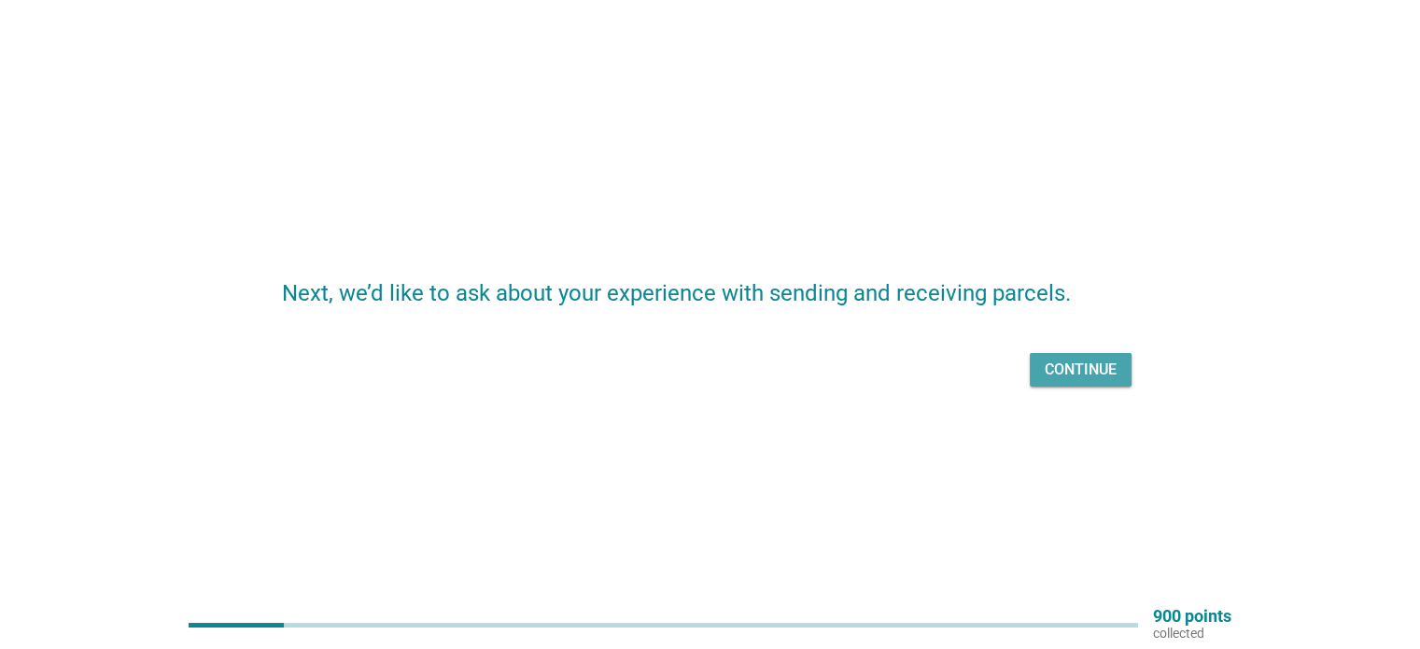
click at [1076, 374] on div "Continue" at bounding box center [1081, 370] width 72 height 22
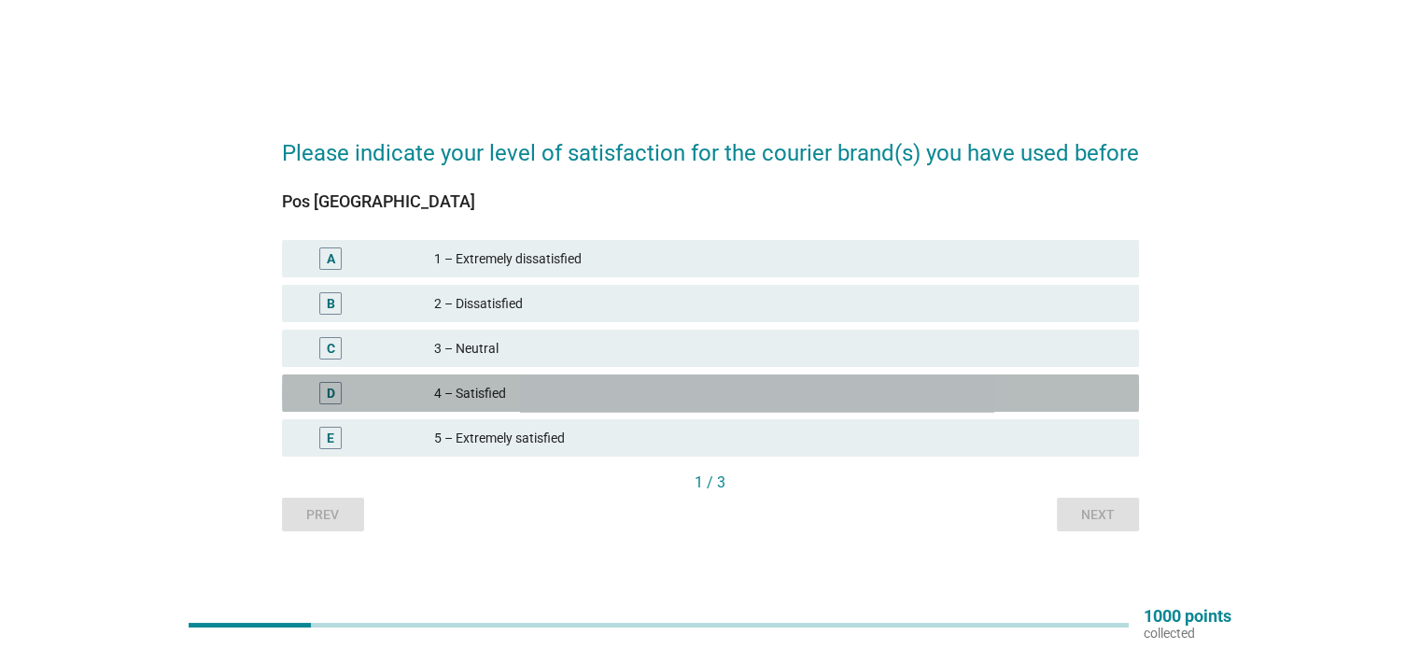
drag, startPoint x: 438, startPoint y: 391, endPoint x: 855, endPoint y: 444, distance: 420.7
click at [440, 391] on div "4 – Satisfied" at bounding box center [778, 393] width 689 height 22
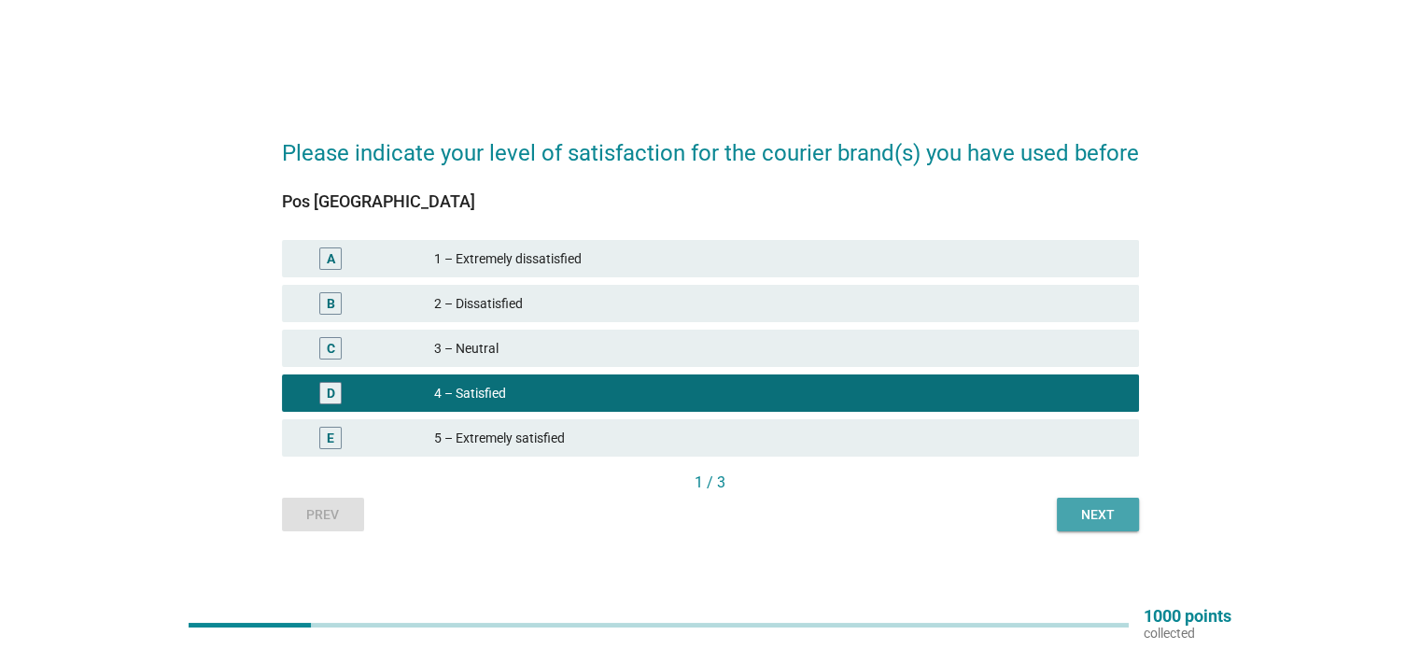
click at [1113, 505] on div "Next" at bounding box center [1098, 515] width 52 height 20
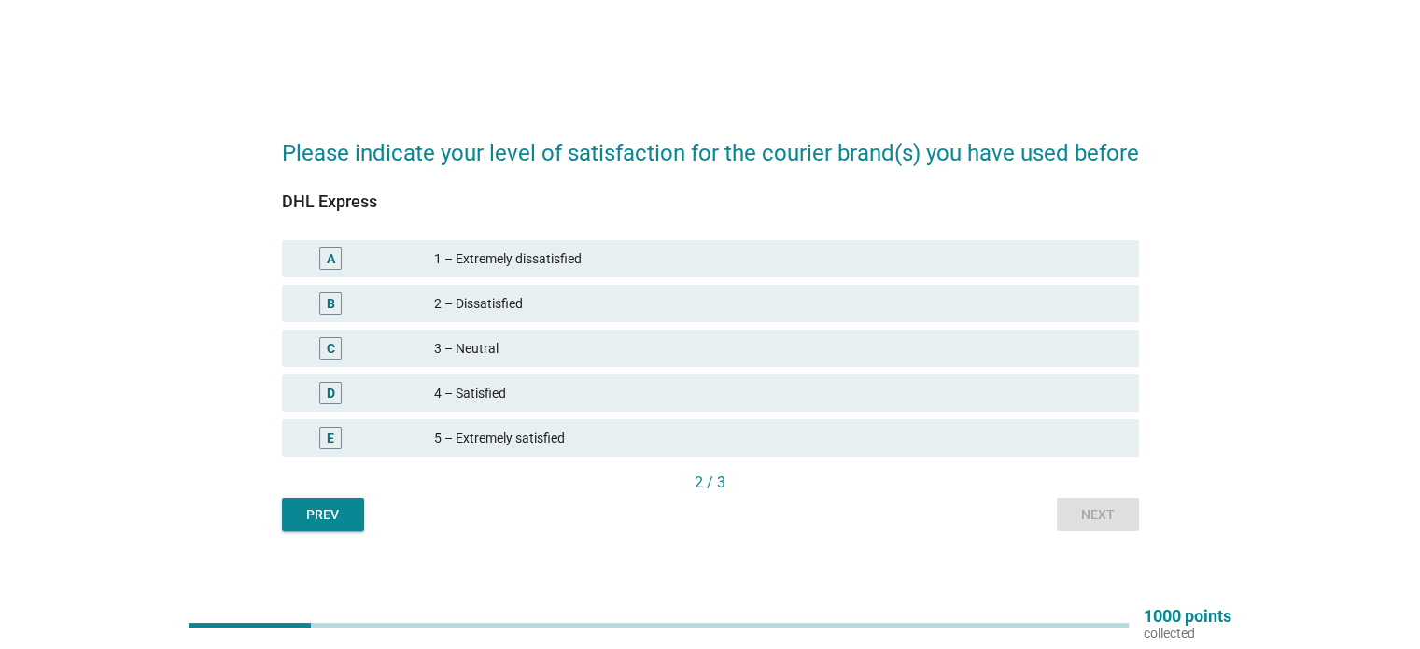
click at [707, 401] on div "4 – Satisfied" at bounding box center [778, 393] width 689 height 22
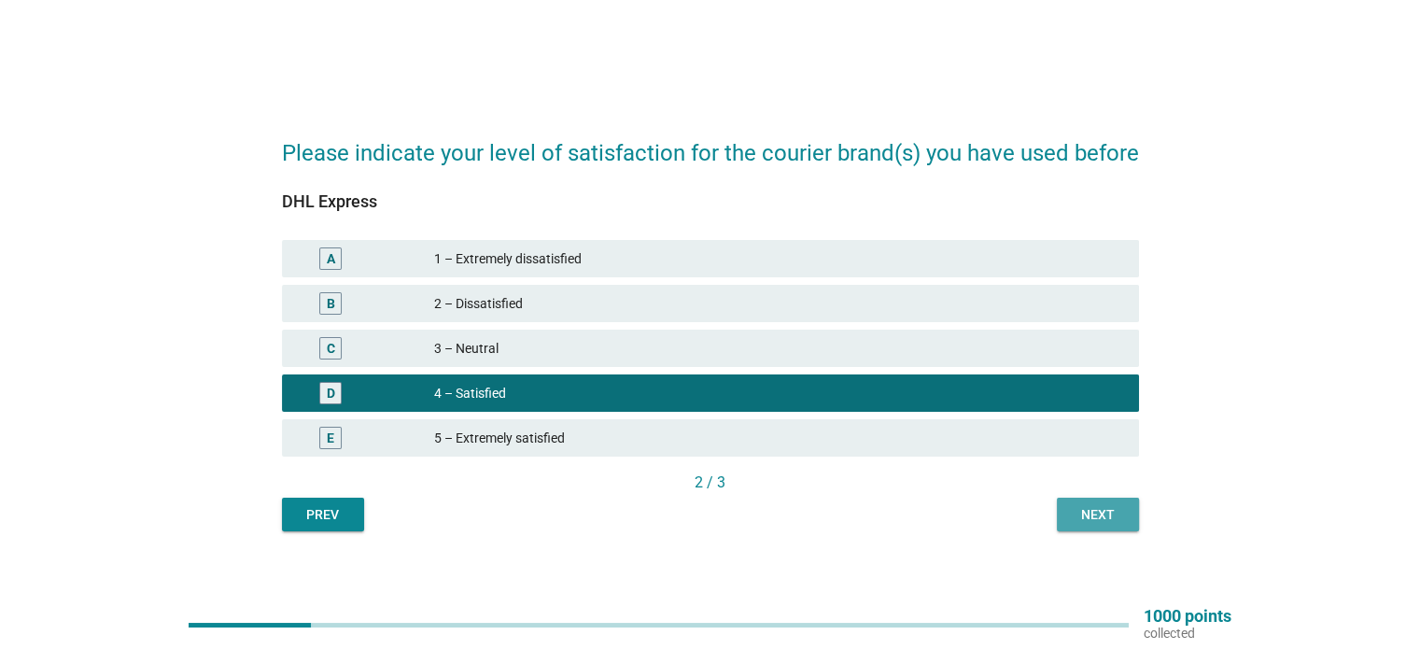
click at [1098, 505] on div "Next" at bounding box center [1098, 515] width 52 height 20
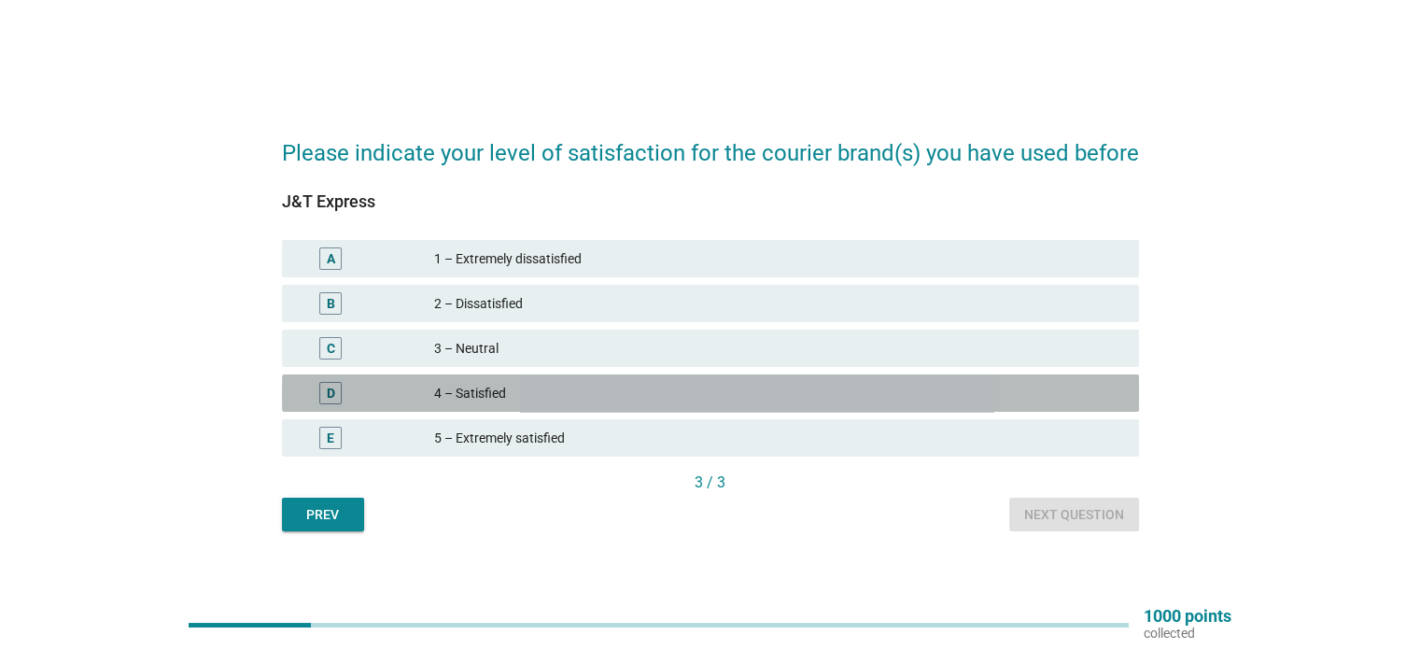
click at [533, 391] on div "4 – Satisfied" at bounding box center [778, 393] width 689 height 22
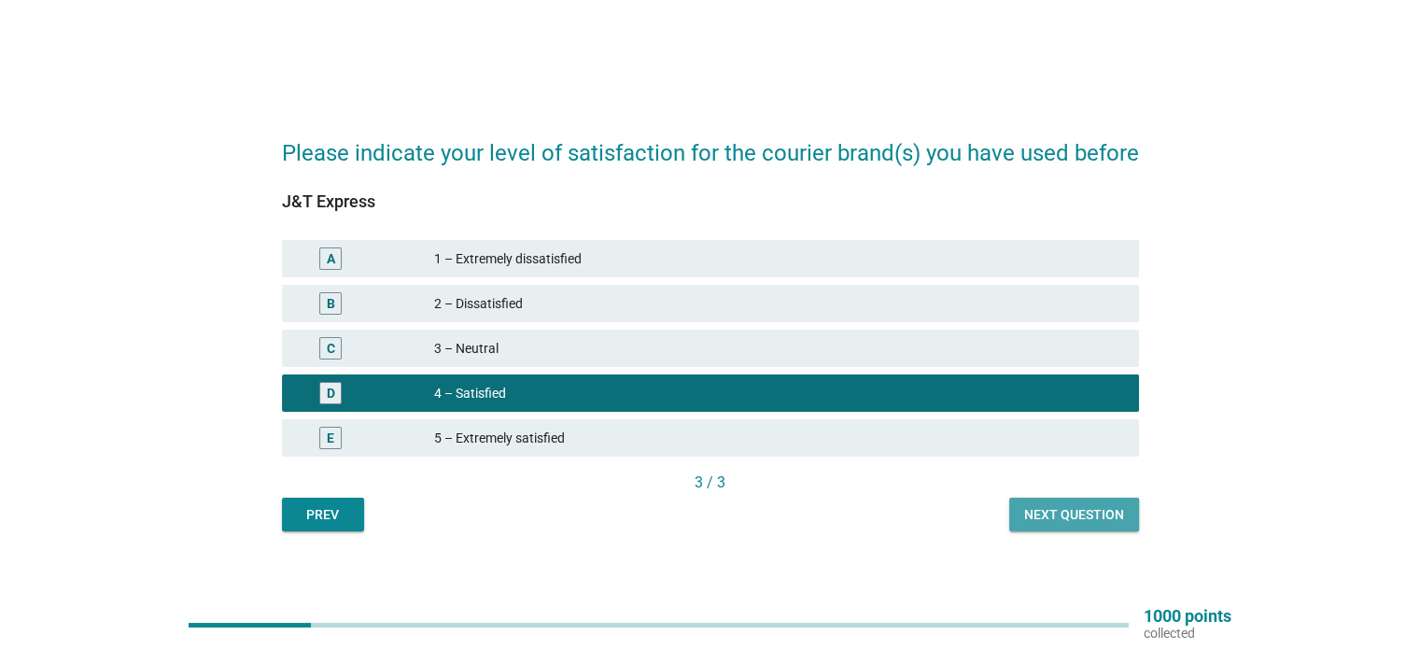
click at [1065, 515] on div "Next question" at bounding box center [1074, 515] width 100 height 20
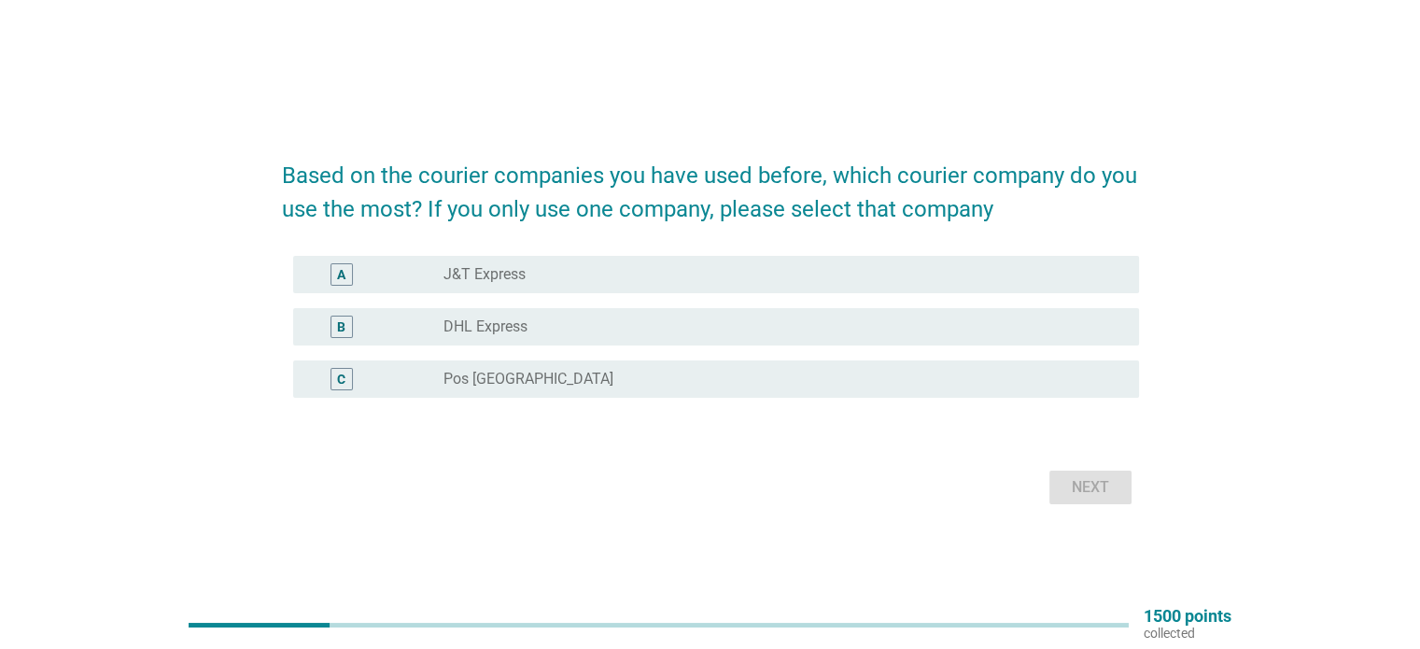
click at [606, 380] on div "radio_button_unchecked Pos [GEOGRAPHIC_DATA]" at bounding box center [776, 379] width 665 height 19
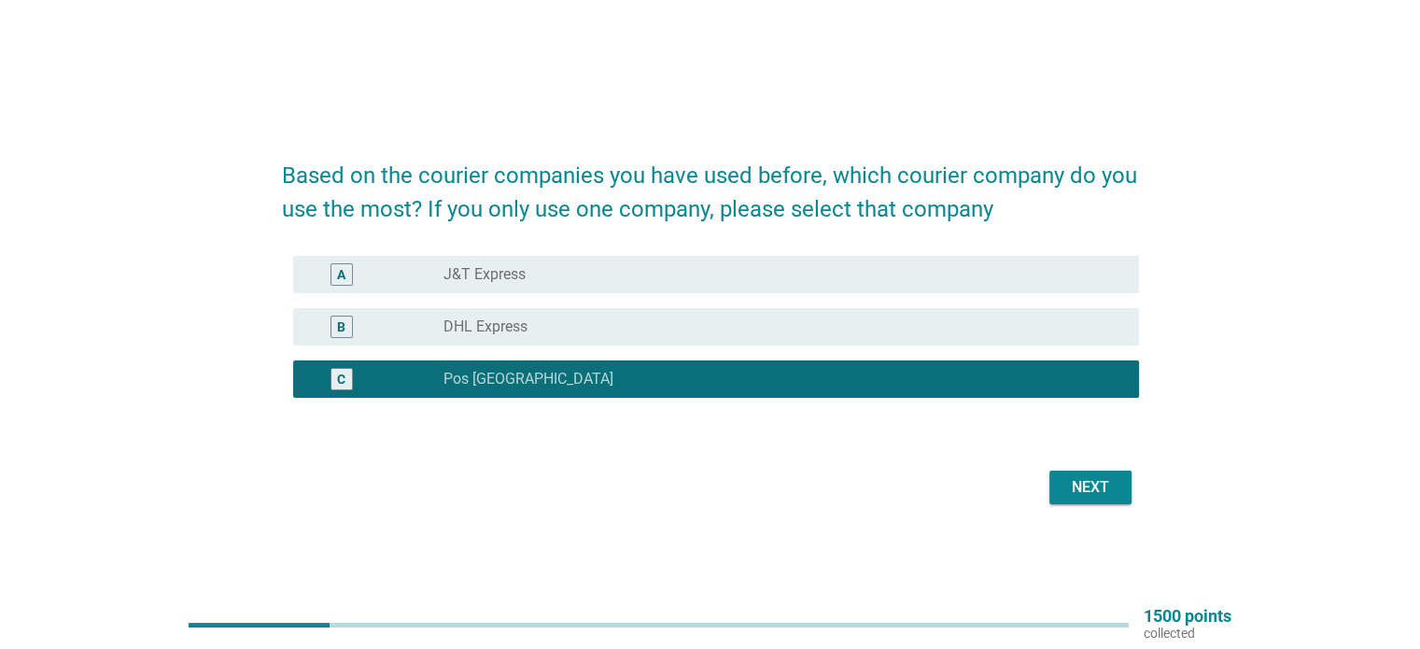
click at [639, 331] on div "radio_button_unchecked DHL Express" at bounding box center [776, 327] width 665 height 19
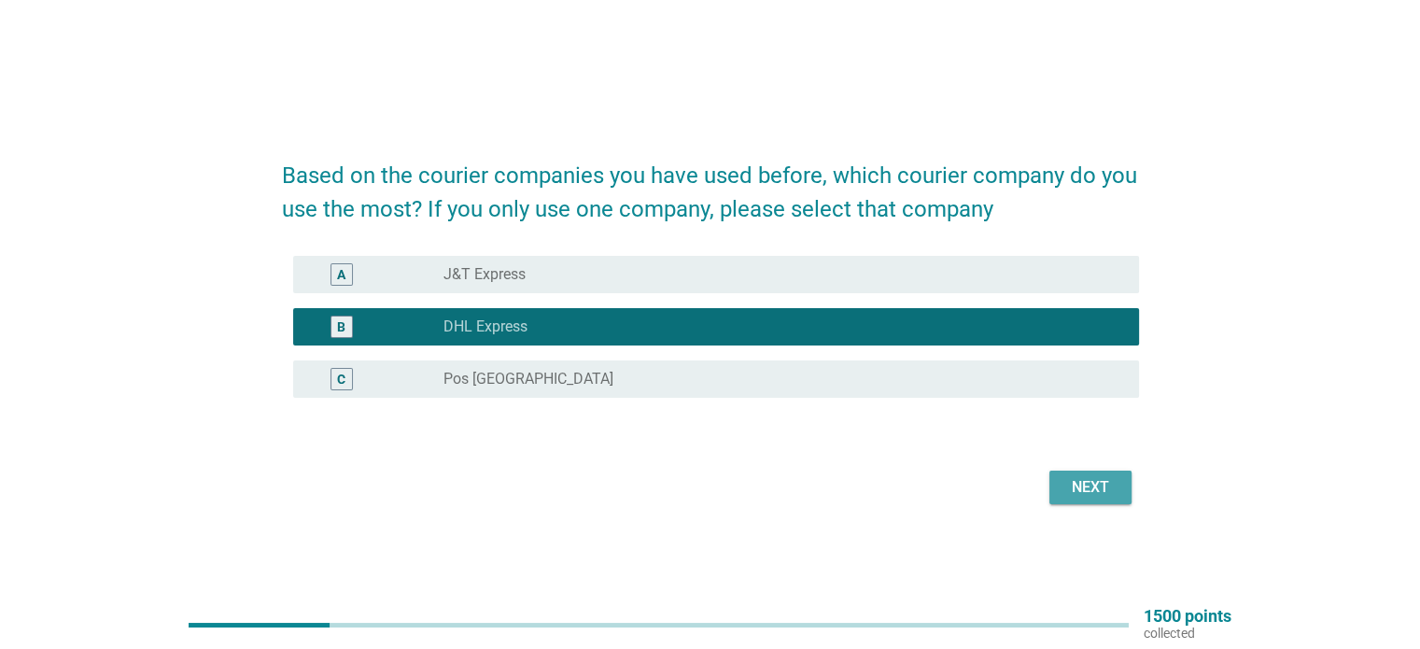
click at [1104, 492] on div "Next" at bounding box center [1091, 487] width 52 height 22
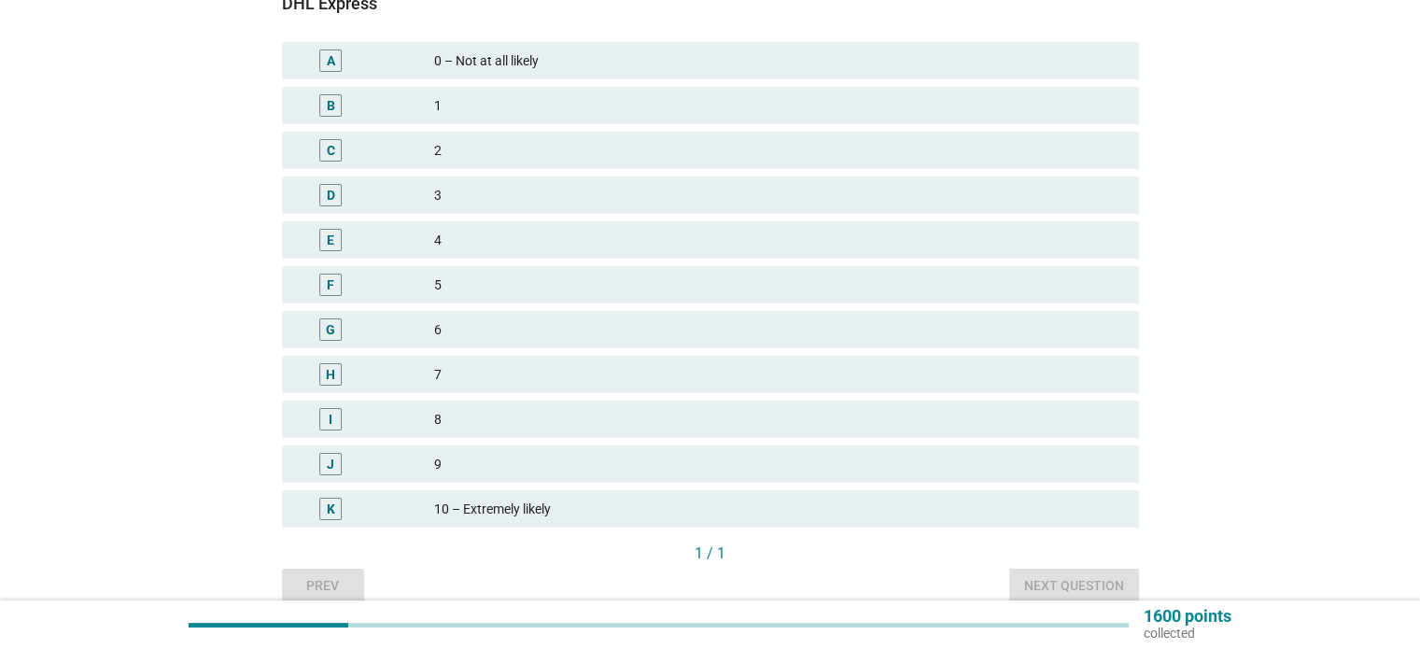
scroll to position [187, 0]
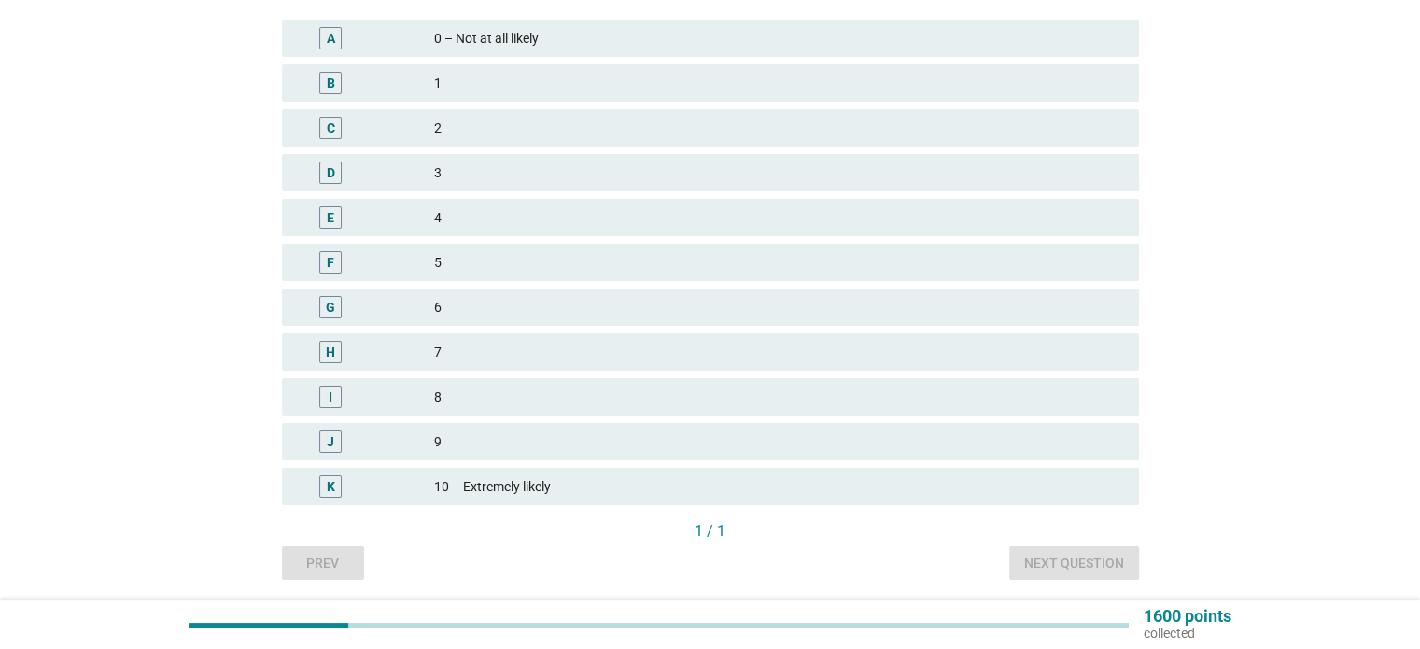
click at [487, 358] on div "7" at bounding box center [778, 352] width 689 height 22
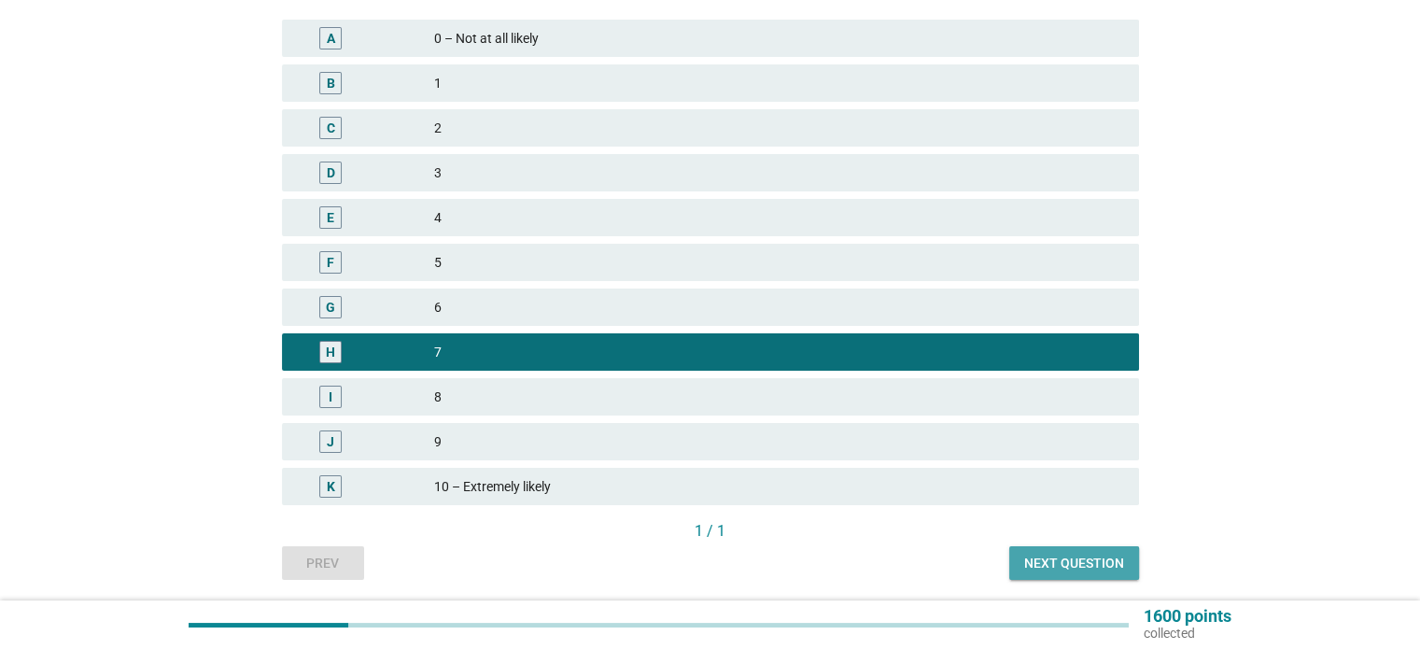
click at [1115, 558] on div "Next question" at bounding box center [1074, 564] width 100 height 20
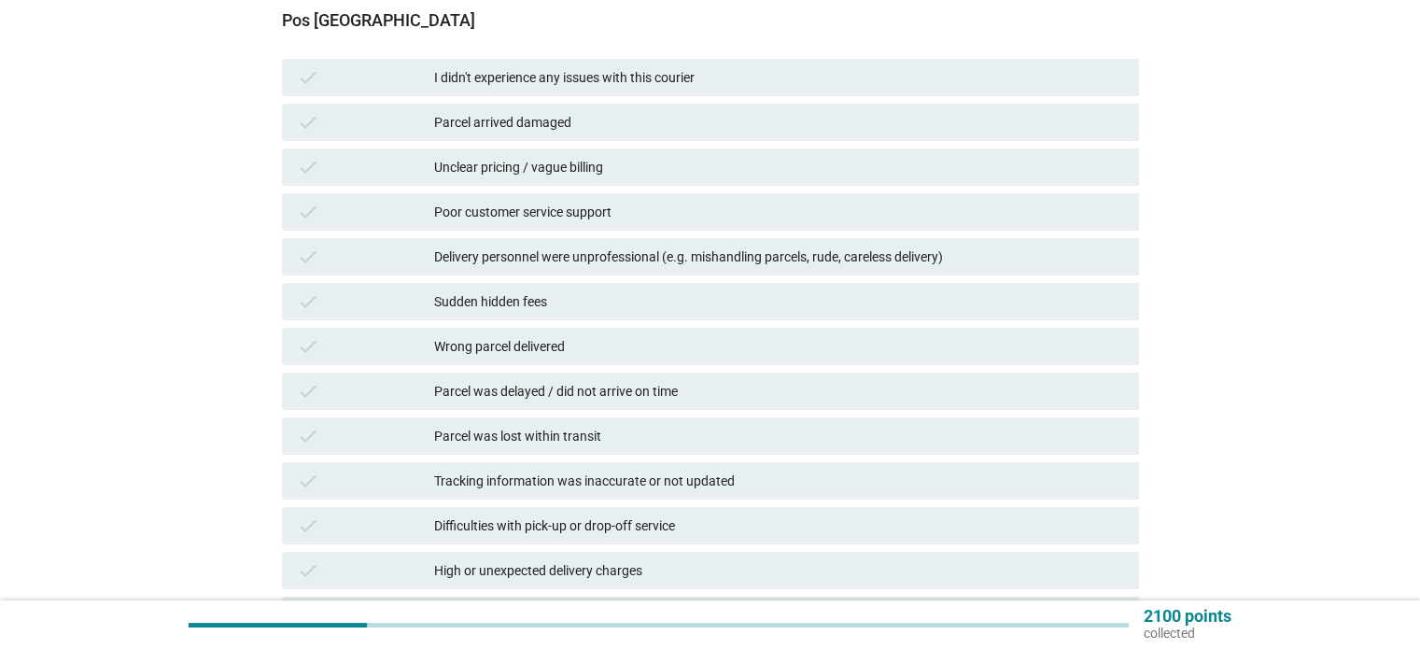
scroll to position [0, 0]
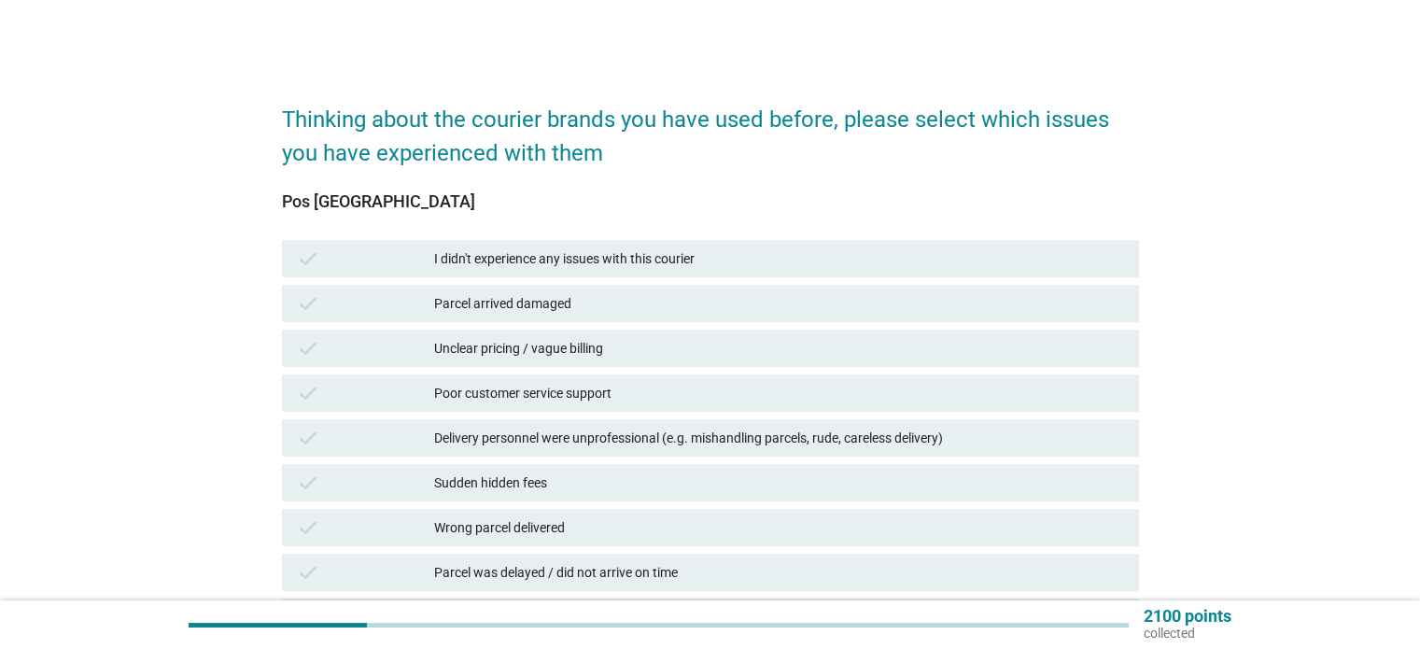
click at [456, 246] on div "check I didn't experience any issues with this courier" at bounding box center [710, 258] width 857 height 37
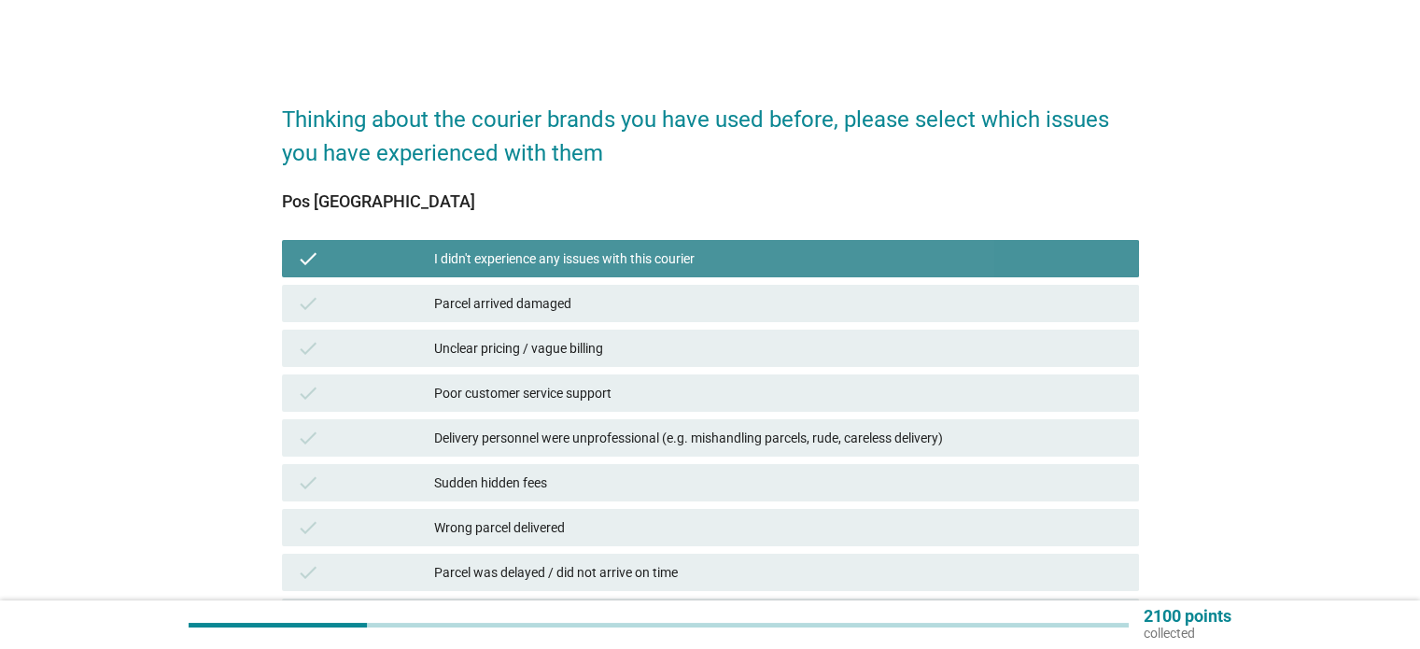
scroll to position [374, 0]
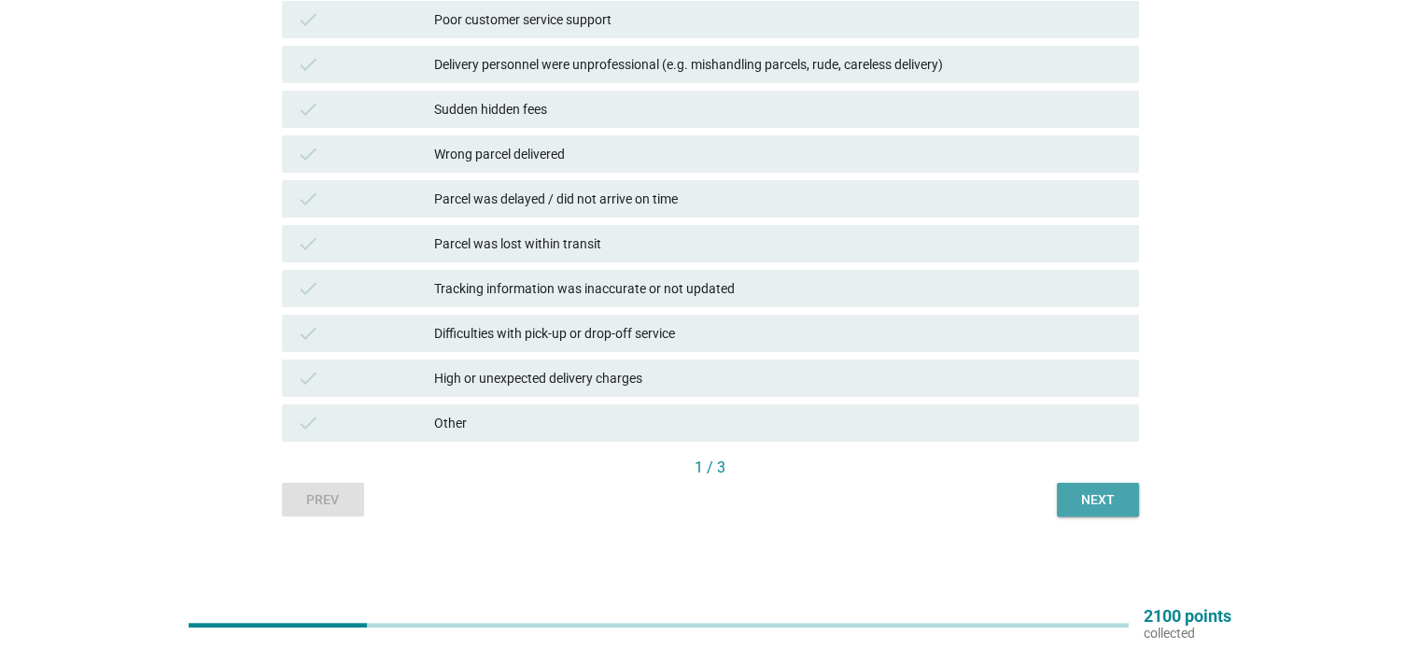
click at [1108, 493] on div "Next" at bounding box center [1098, 500] width 52 height 20
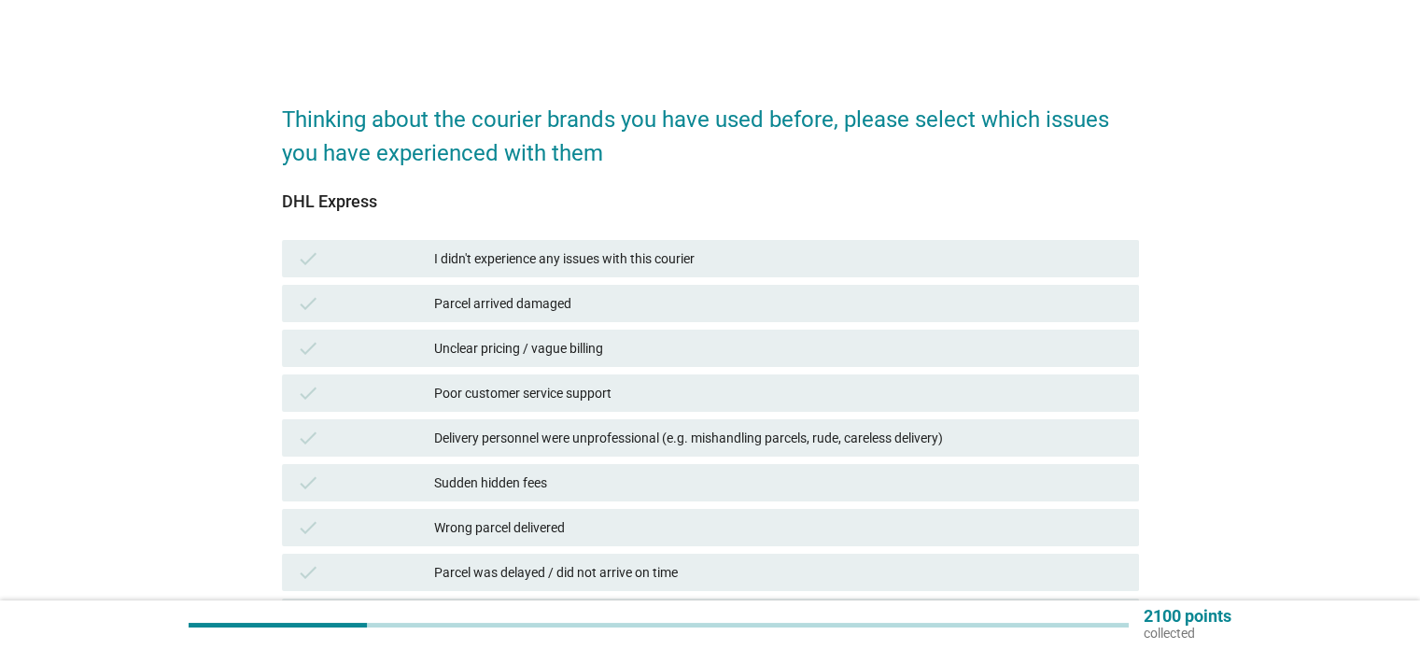
click at [737, 268] on div "I didn't experience any issues with this courier" at bounding box center [778, 258] width 689 height 22
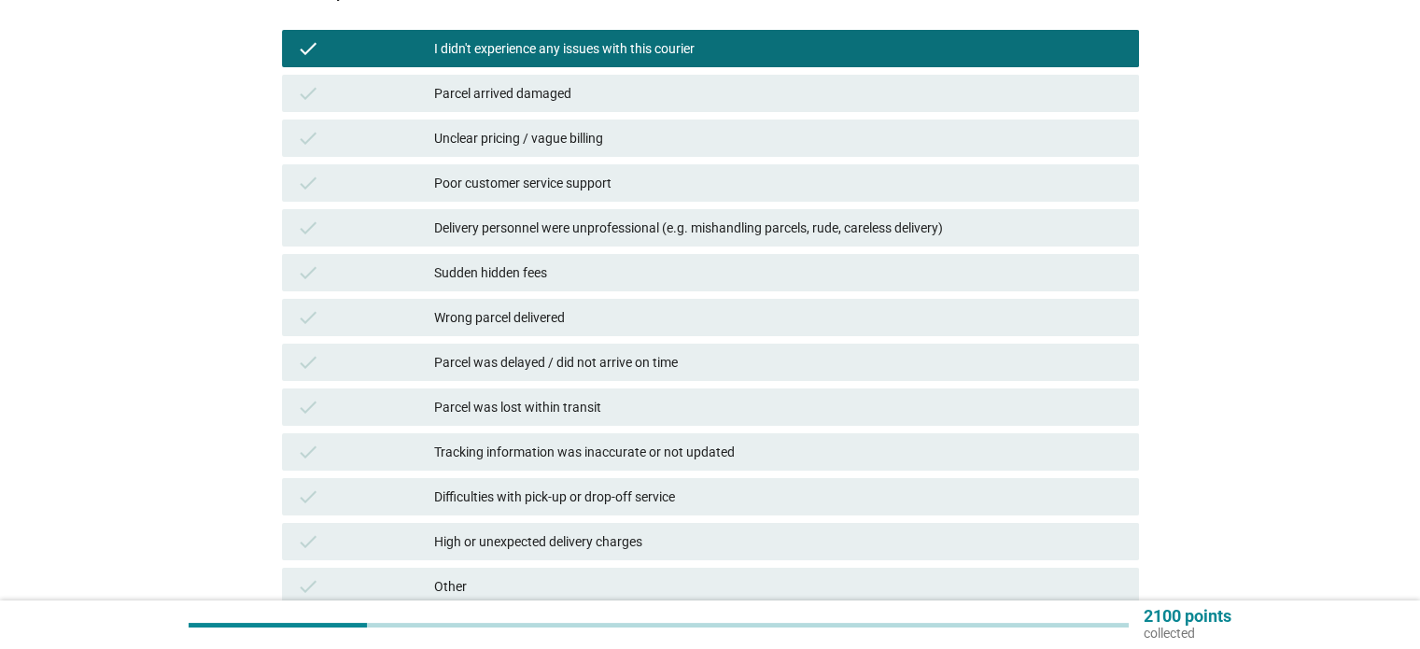
scroll to position [374, 0]
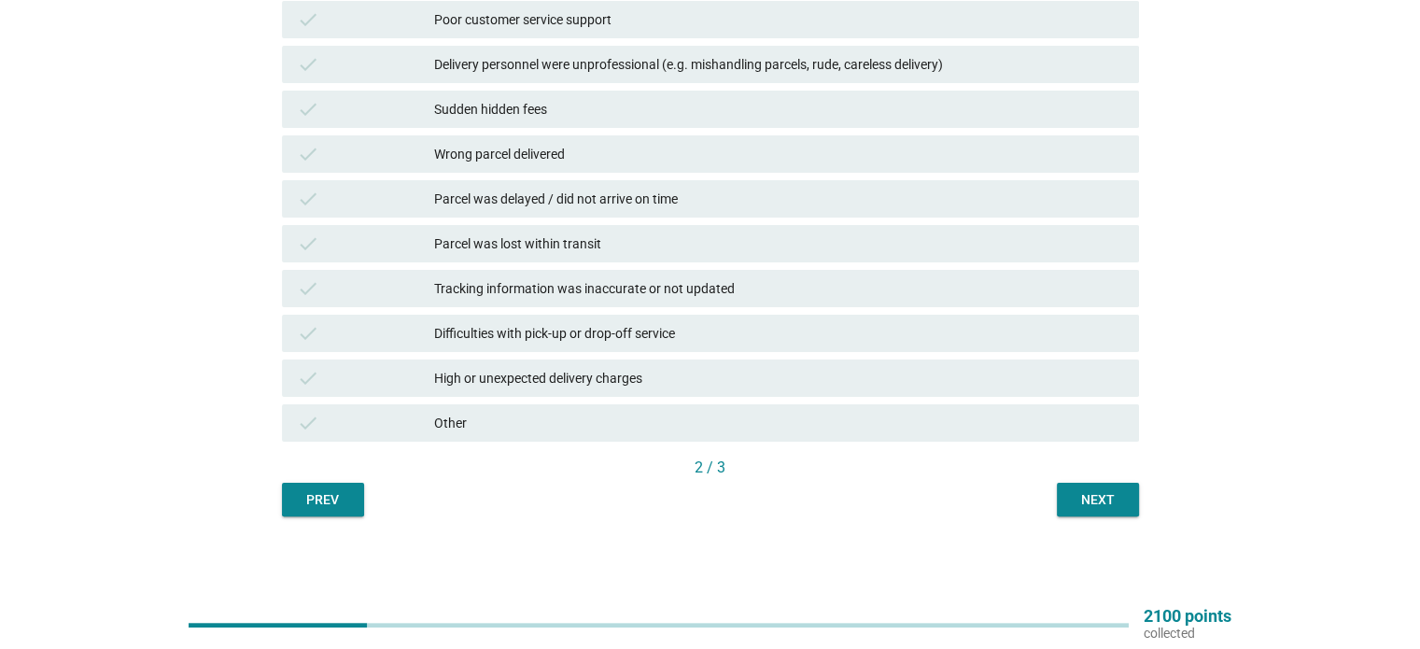
click at [1075, 496] on div "Next" at bounding box center [1098, 500] width 52 height 20
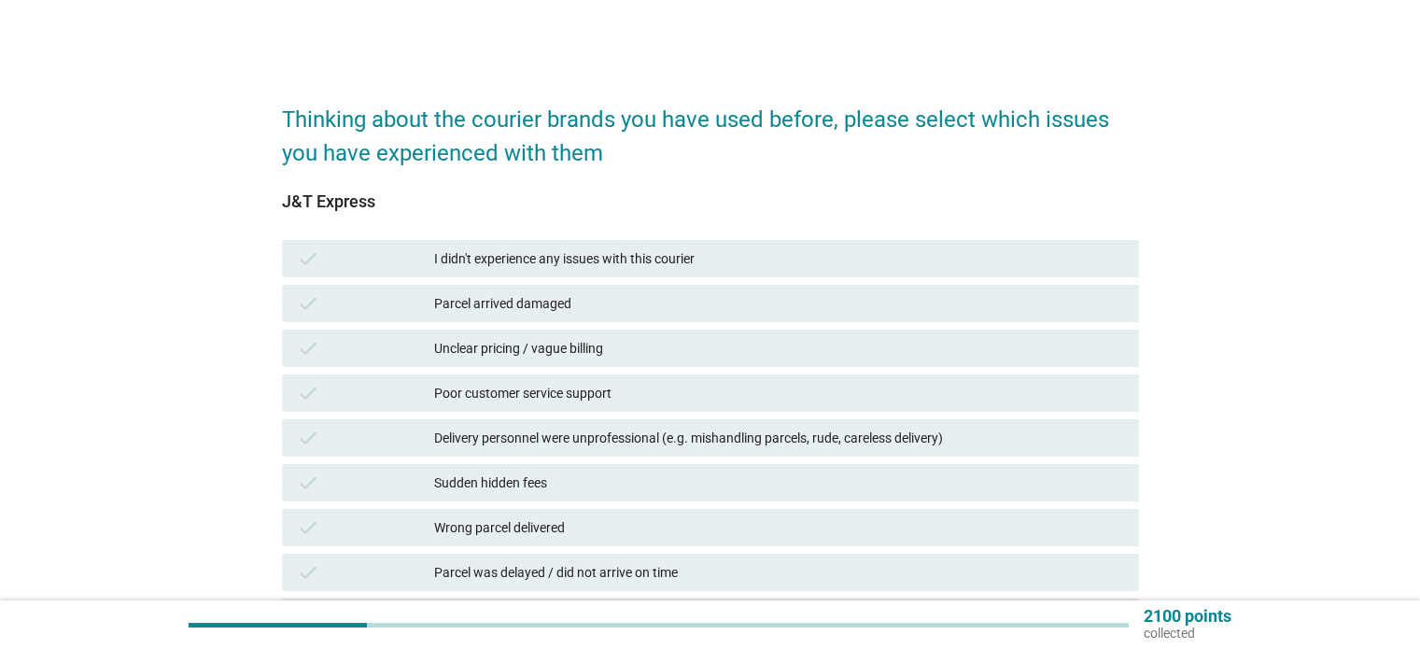
click at [572, 318] on div "check Parcel arrived damaged" at bounding box center [710, 303] width 857 height 37
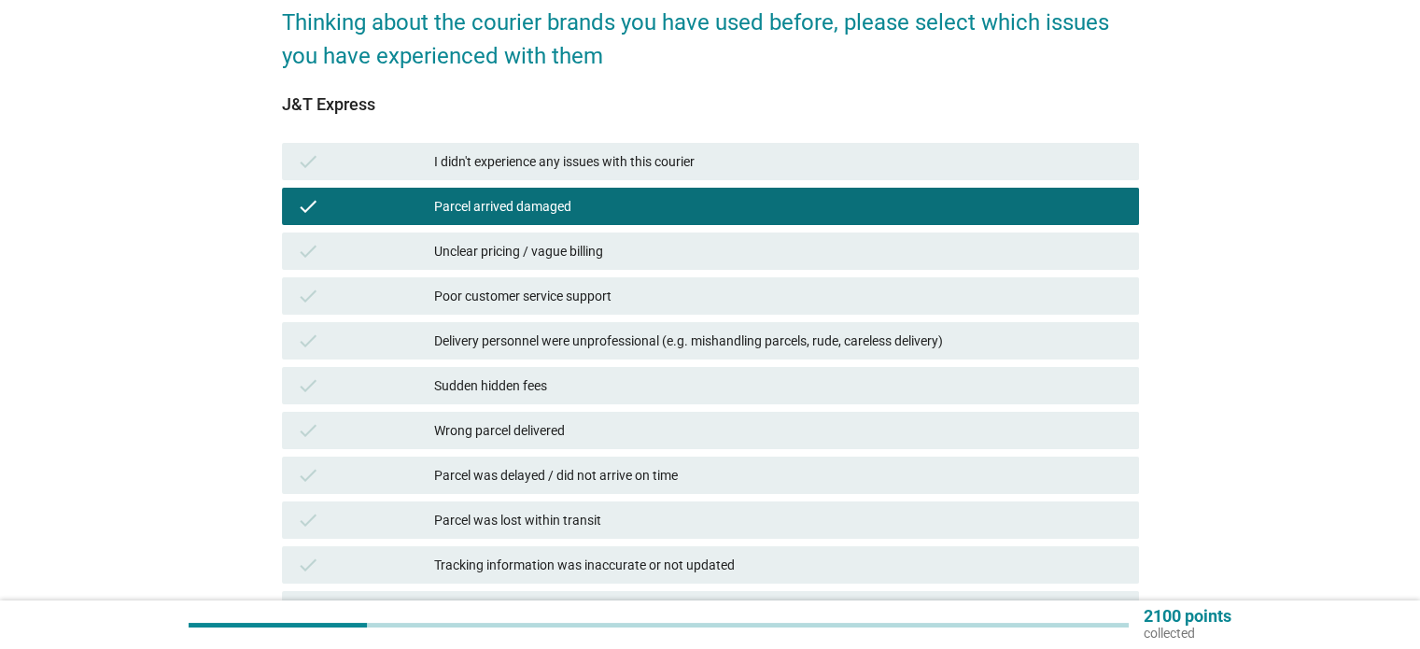
scroll to position [374, 0]
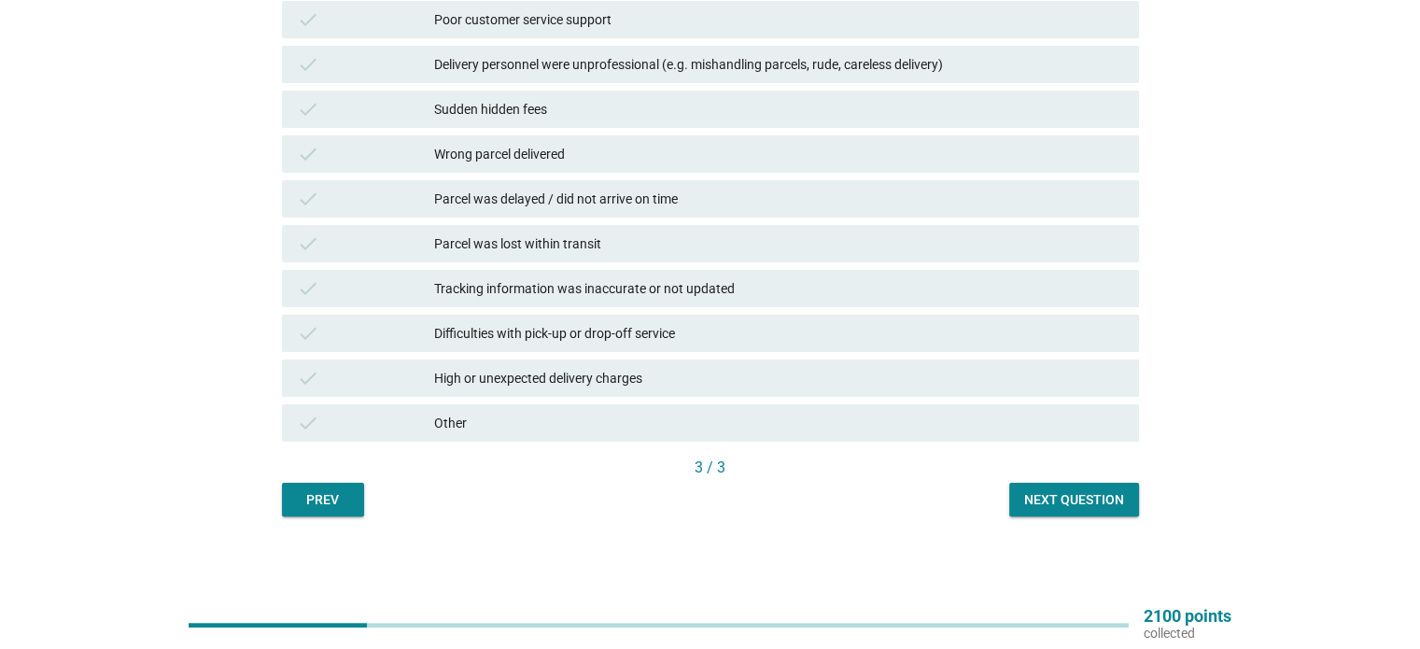
click at [1055, 505] on div "Next question" at bounding box center [1074, 500] width 100 height 20
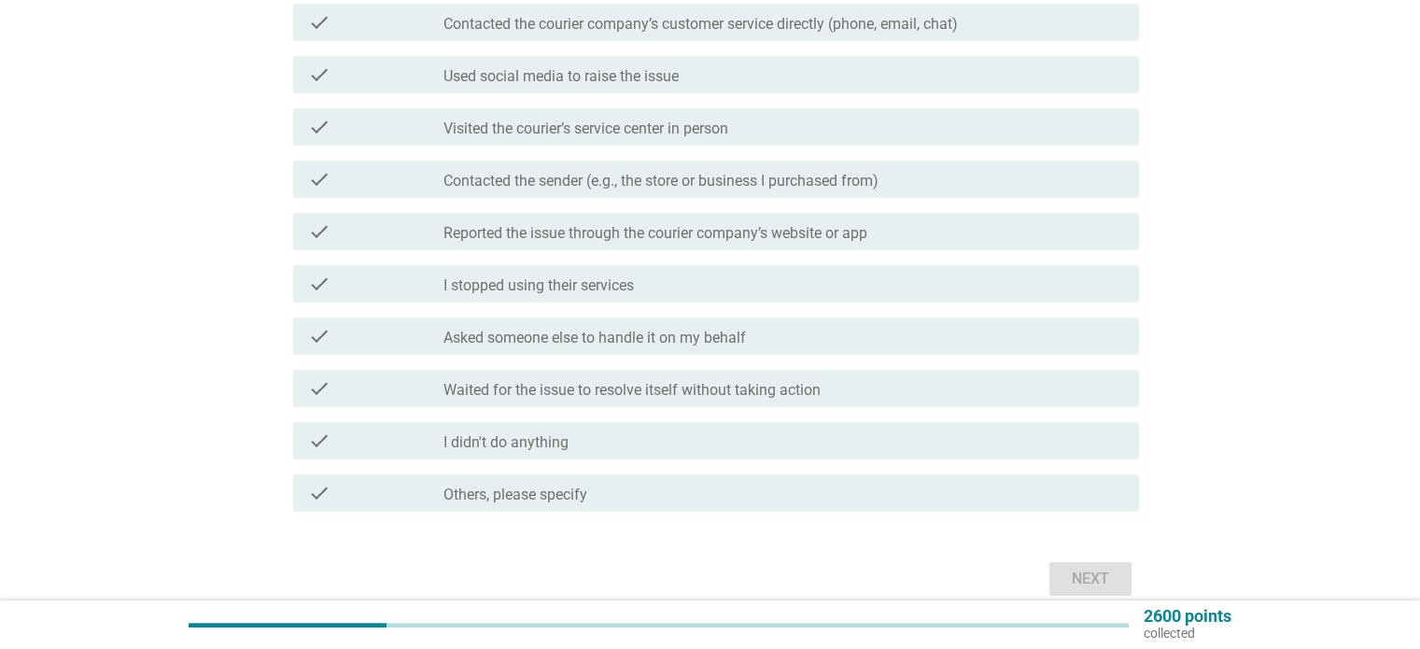
scroll to position [280, 0]
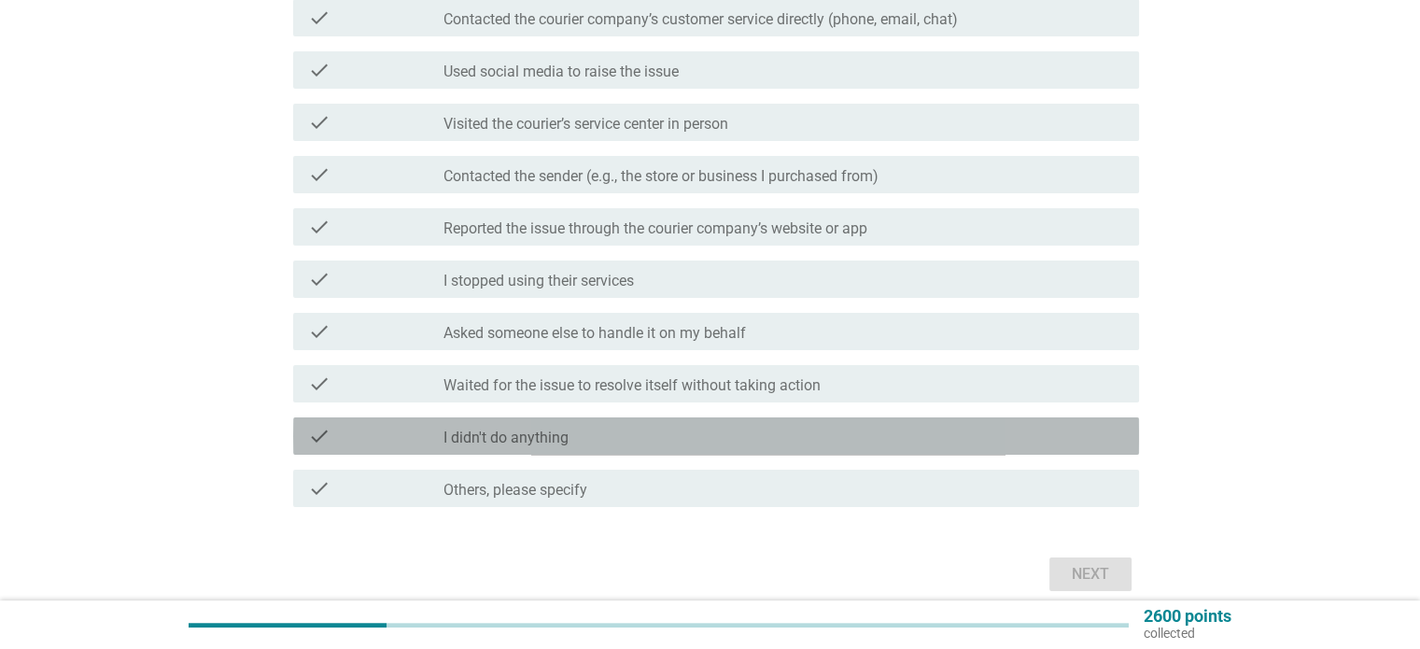
click at [770, 440] on div "check_box_outline_blank I didn't do anything" at bounding box center [784, 436] width 680 height 22
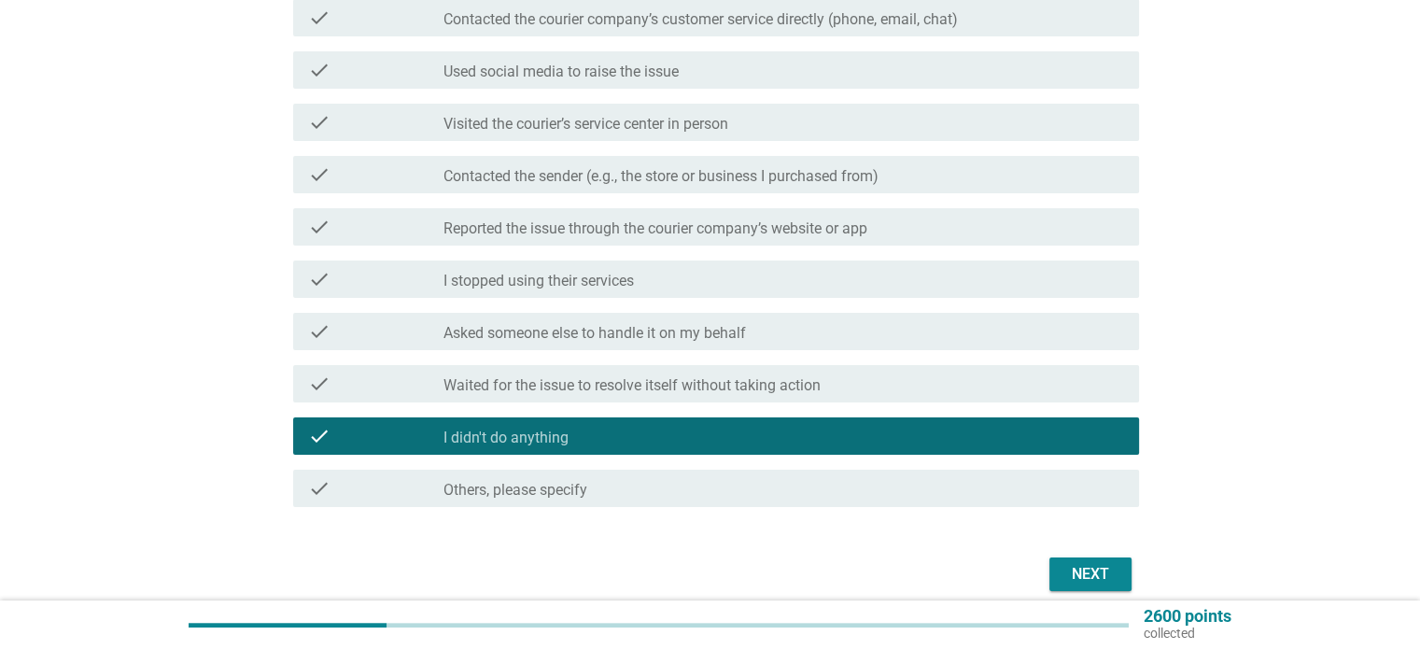
click at [1080, 571] on div "Next" at bounding box center [1091, 574] width 52 height 22
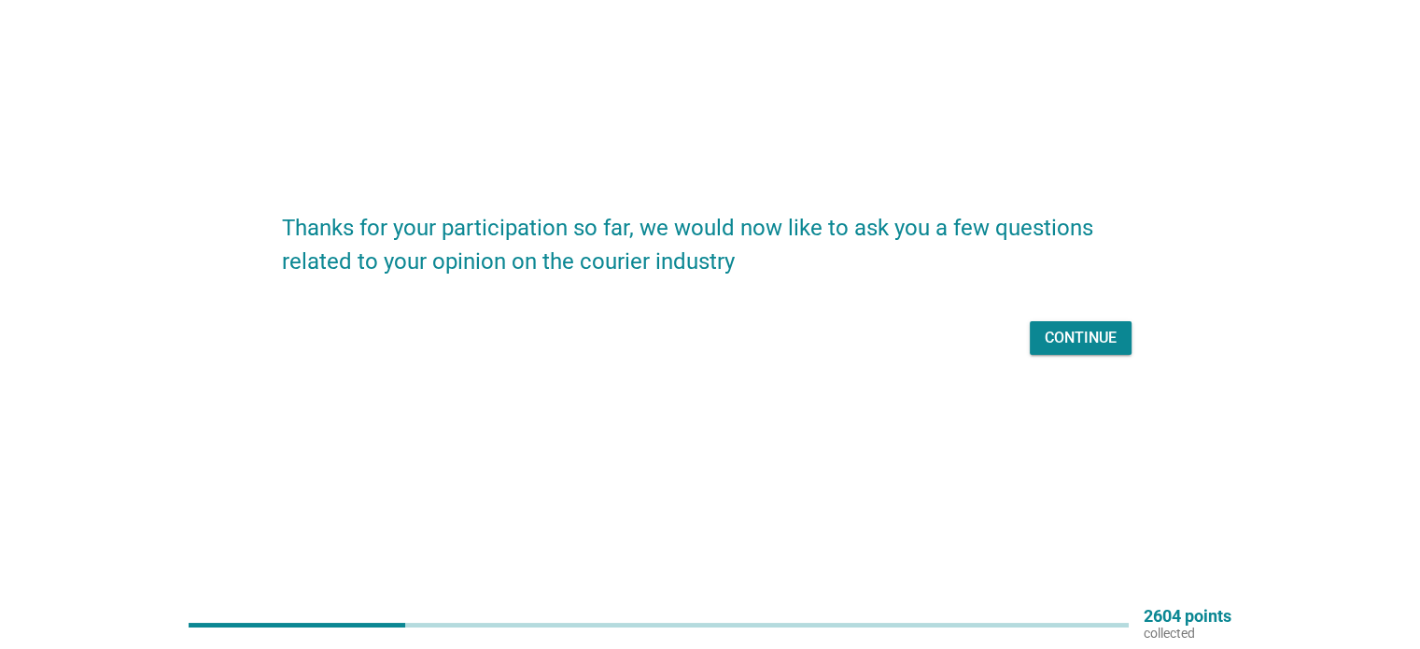
scroll to position [0, 0]
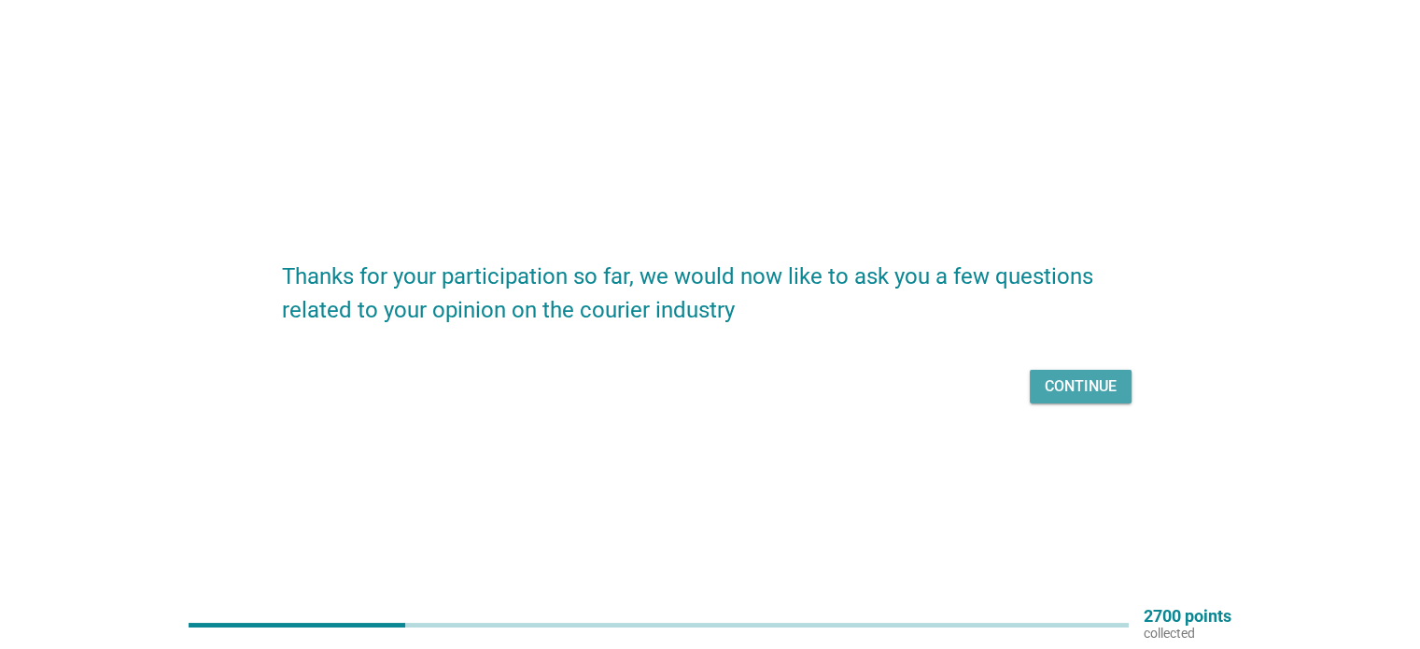
click at [1072, 386] on div "Continue" at bounding box center [1081, 386] width 72 height 22
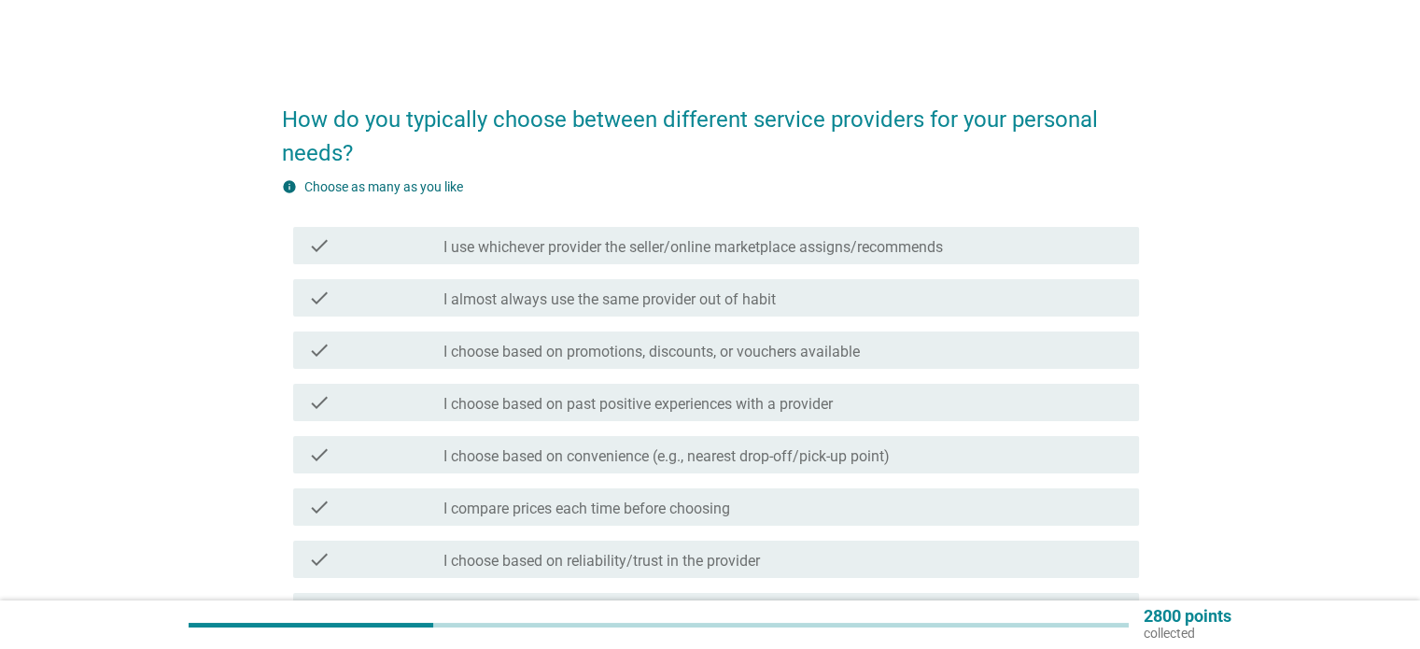
click at [422, 309] on div "check check_box_outline_blank I almost always use the same provider out of habit" at bounding box center [716, 297] width 846 height 37
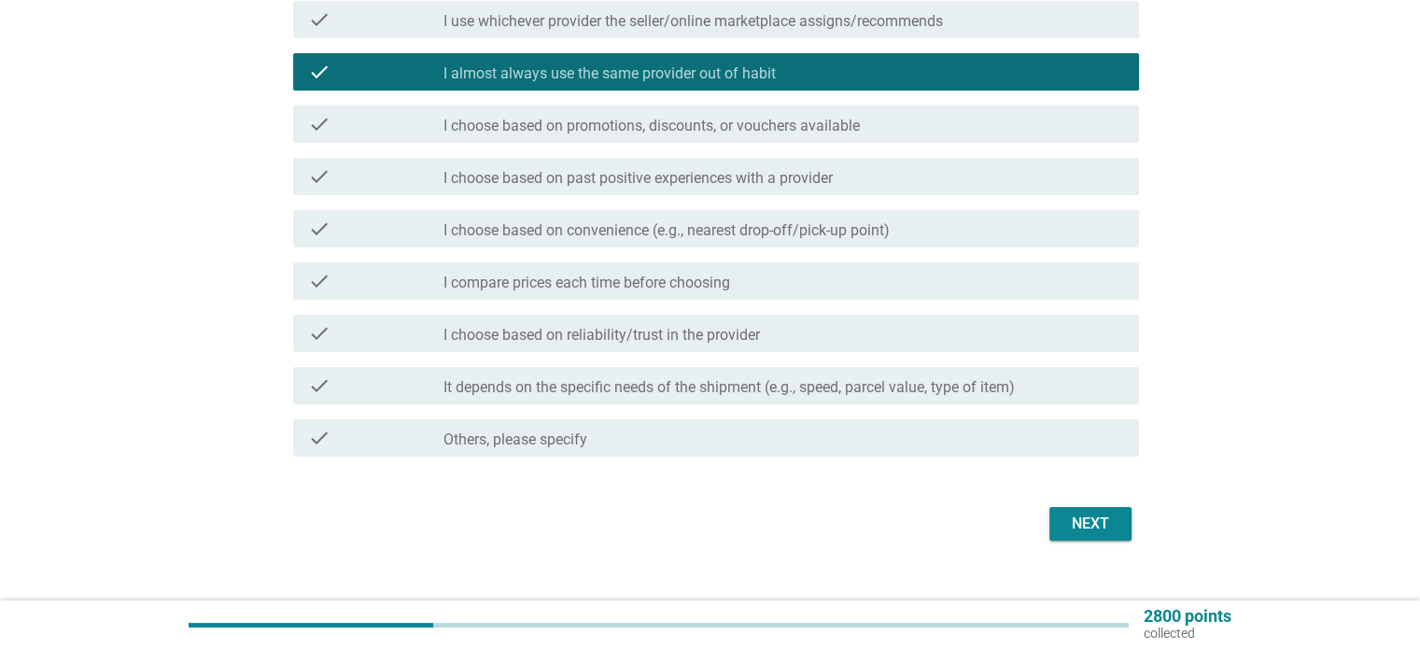
scroll to position [255, 0]
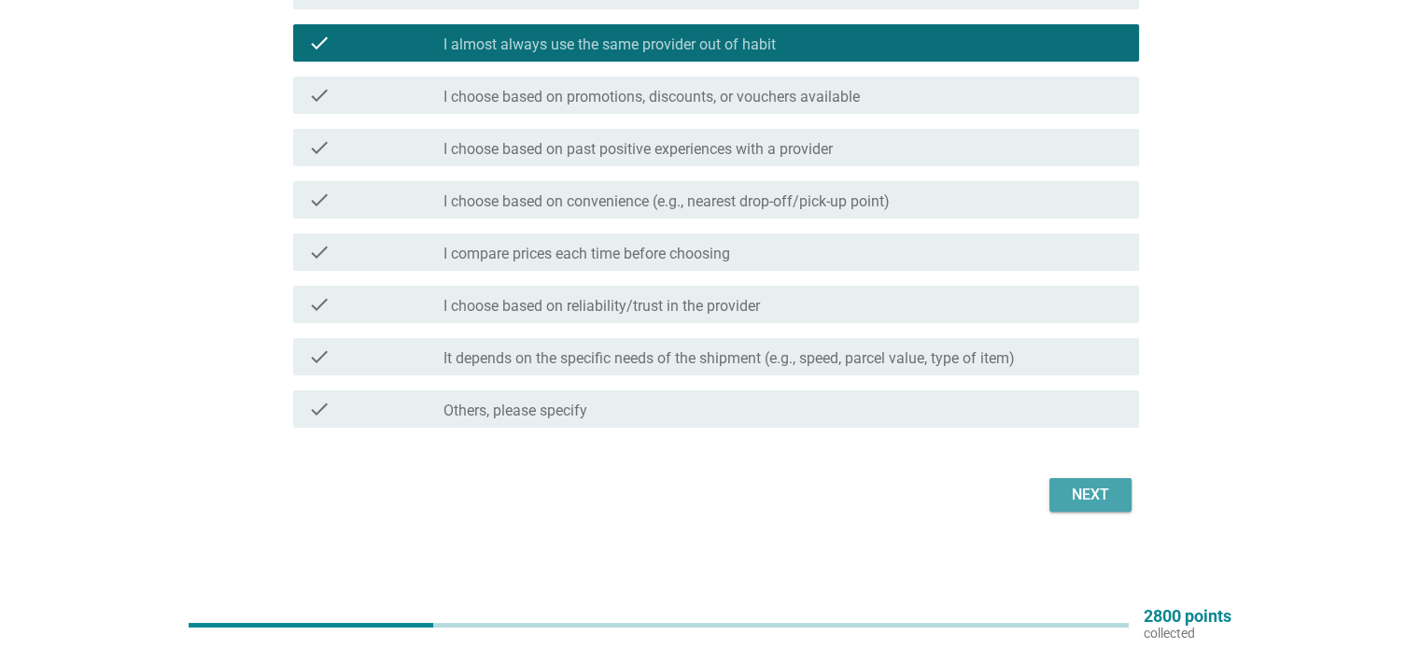
click at [1077, 500] on div "Next" at bounding box center [1091, 495] width 52 height 22
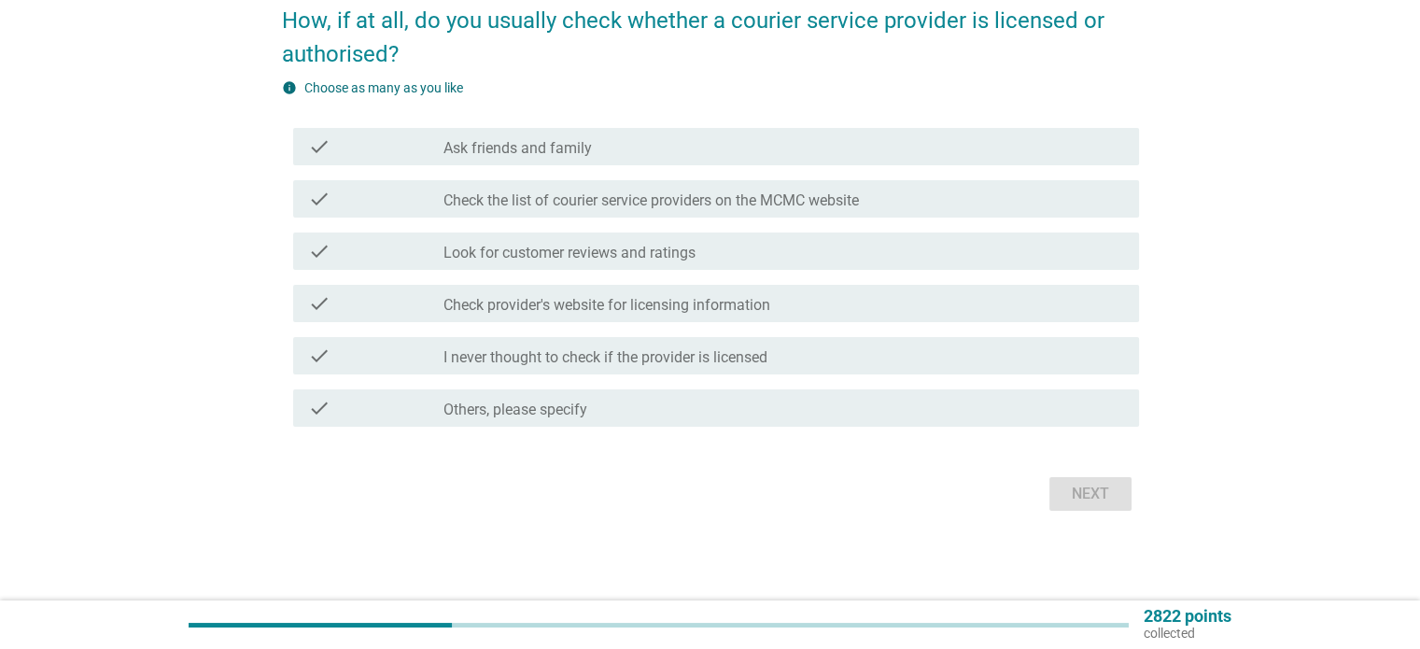
scroll to position [0, 0]
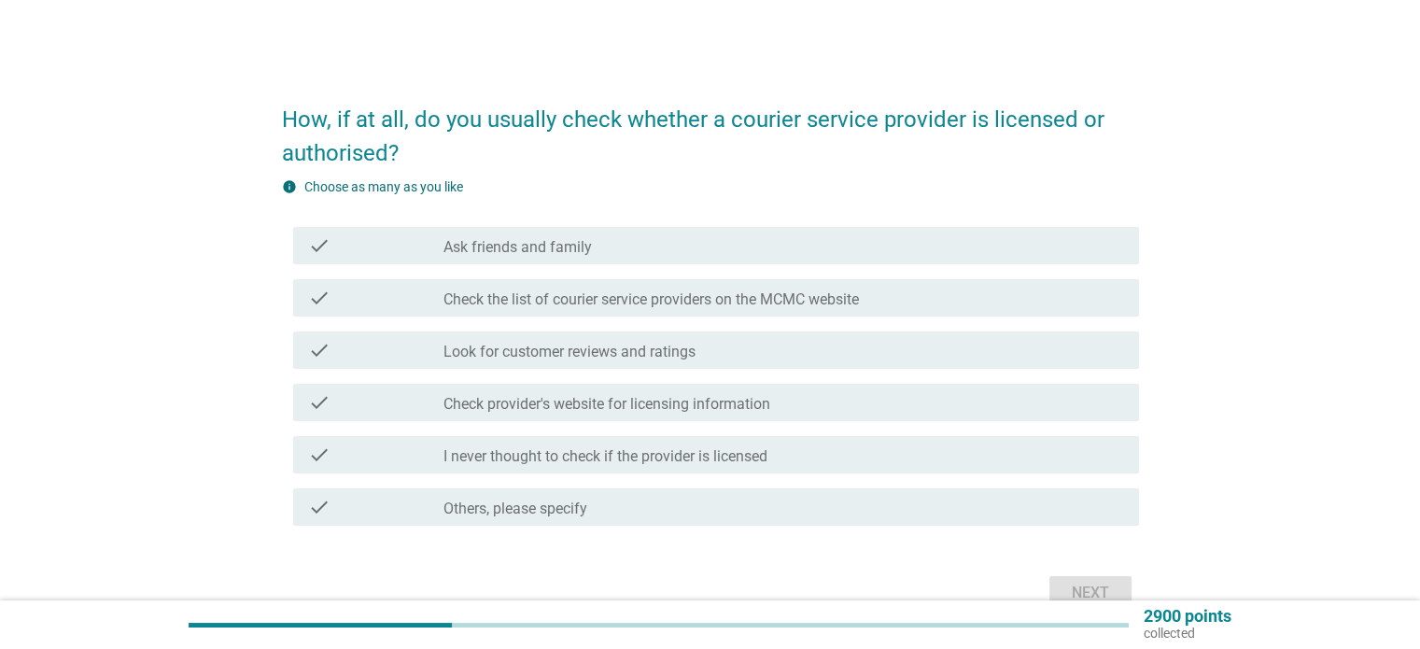
click at [572, 312] on div "check check_box_outline_blank Check the list of courier service providers on th…" at bounding box center [716, 297] width 846 height 37
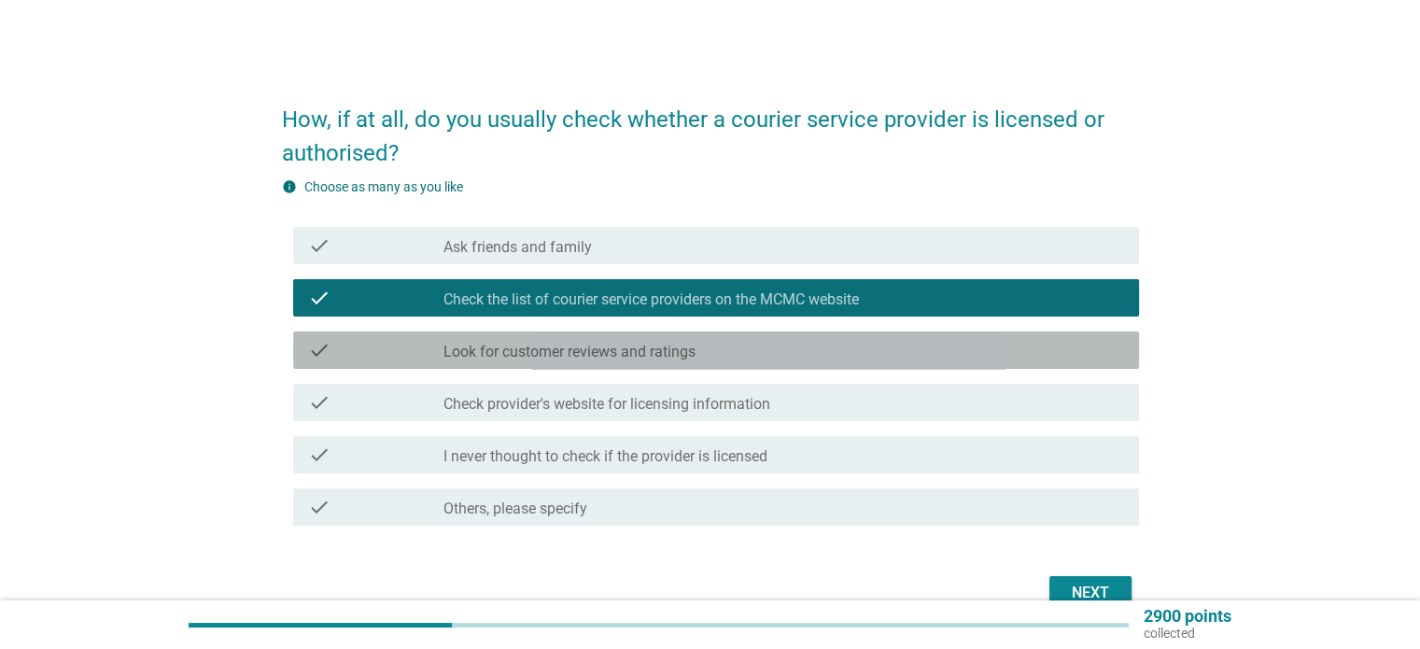
click at [840, 361] on div "check check_box_outline_blank Look for customer reviews and ratings" at bounding box center [716, 350] width 846 height 37
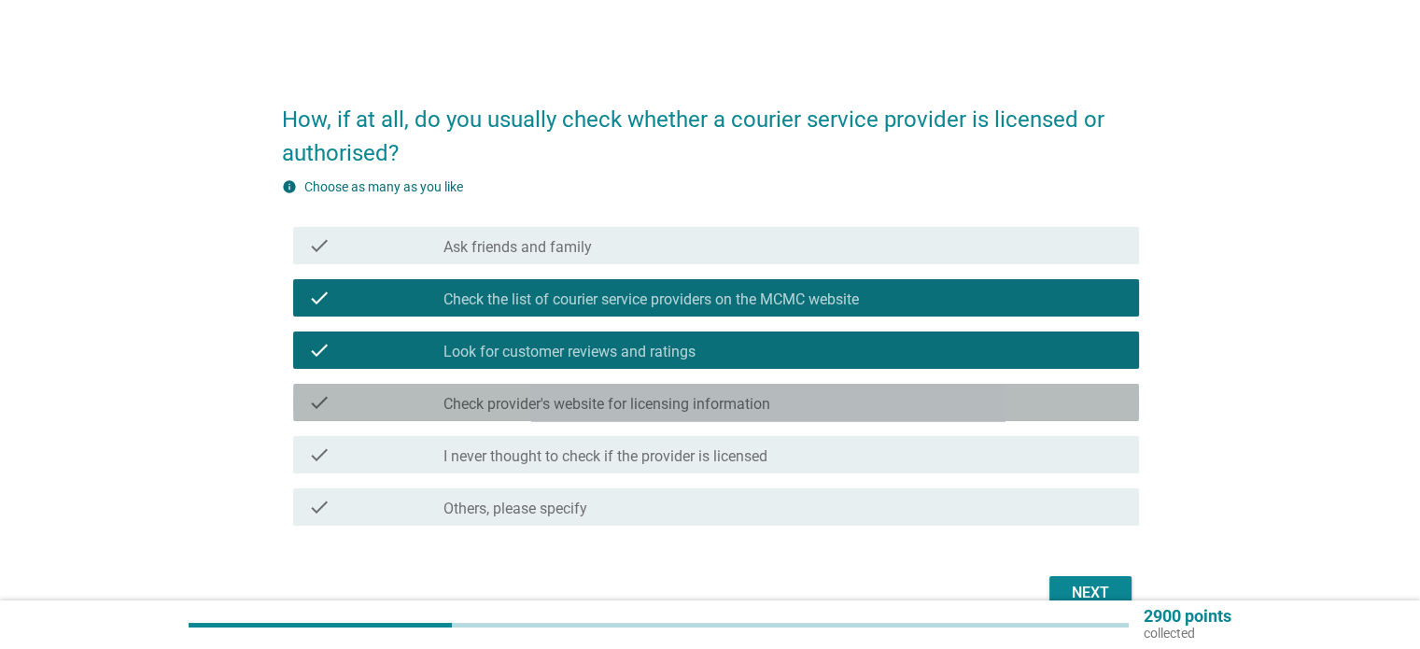
click at [848, 406] on div "check_box_outline_blank Check provider's website for licensing information" at bounding box center [784, 402] width 680 height 22
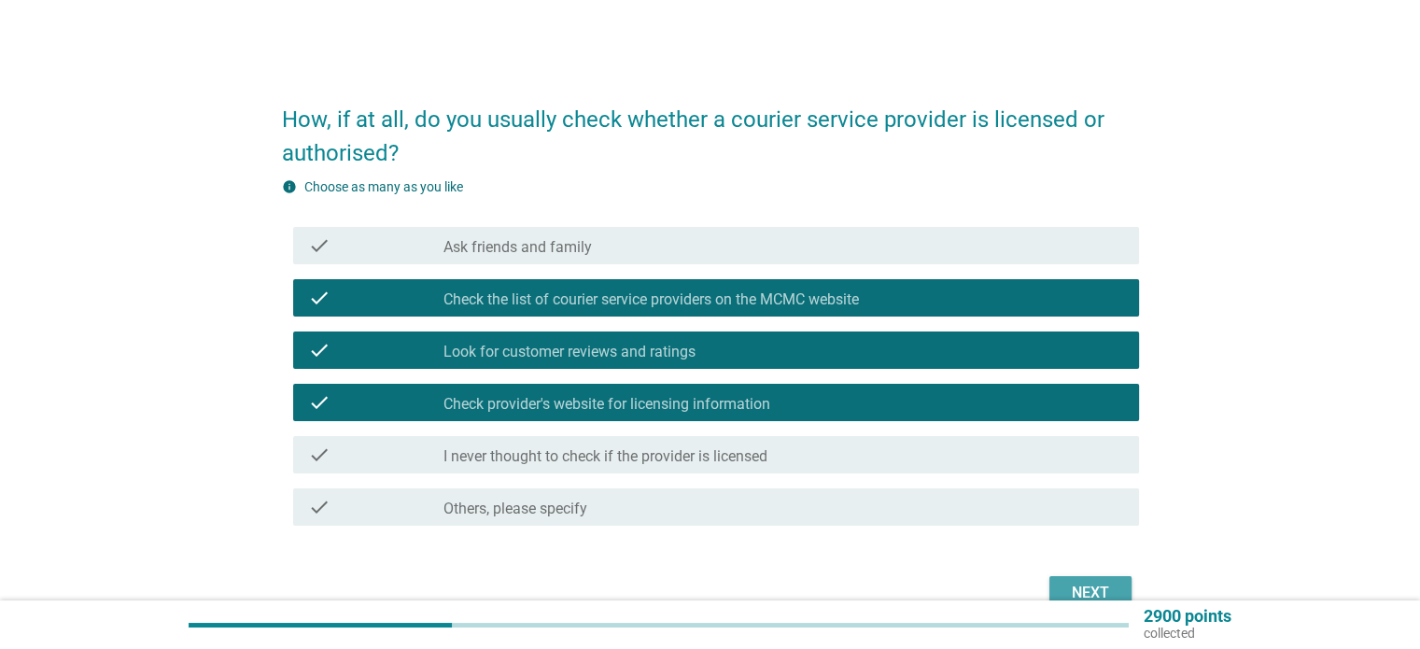
click at [1087, 584] on div "Next" at bounding box center [1091, 593] width 52 height 22
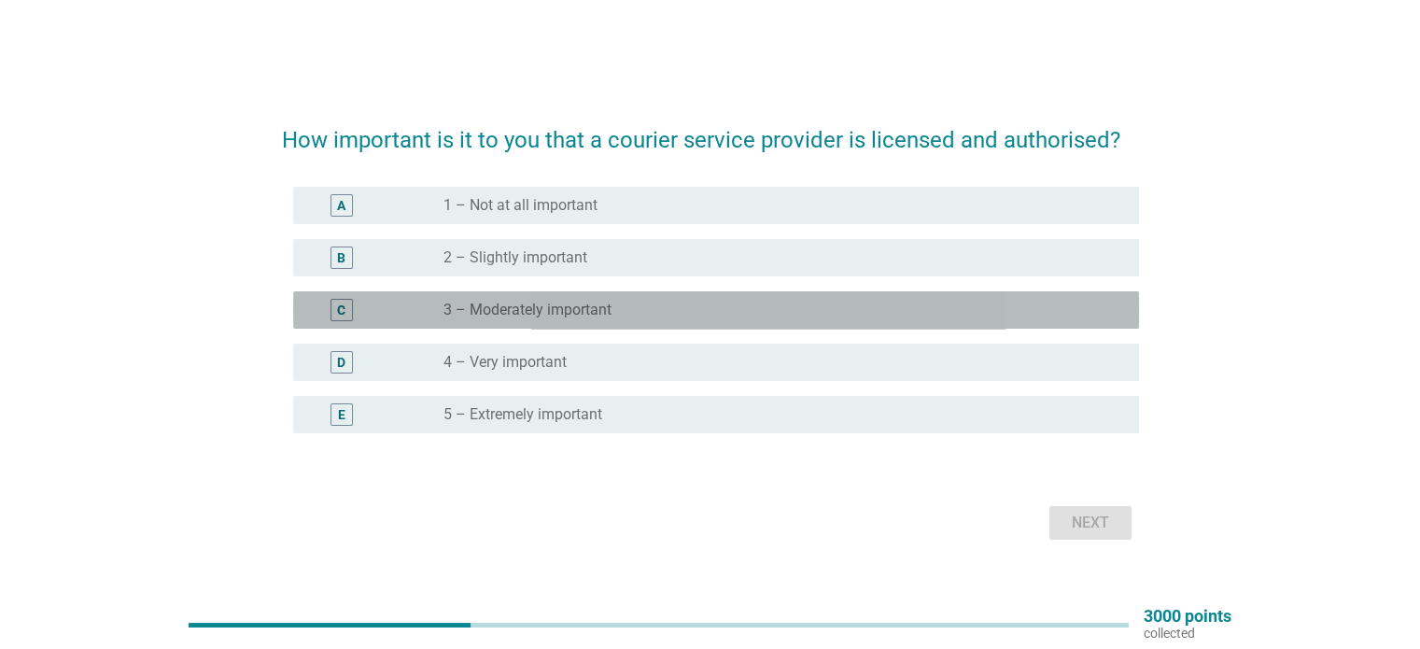
click at [657, 307] on div "radio_button_unchecked 3 – Moderately important" at bounding box center [776, 310] width 665 height 19
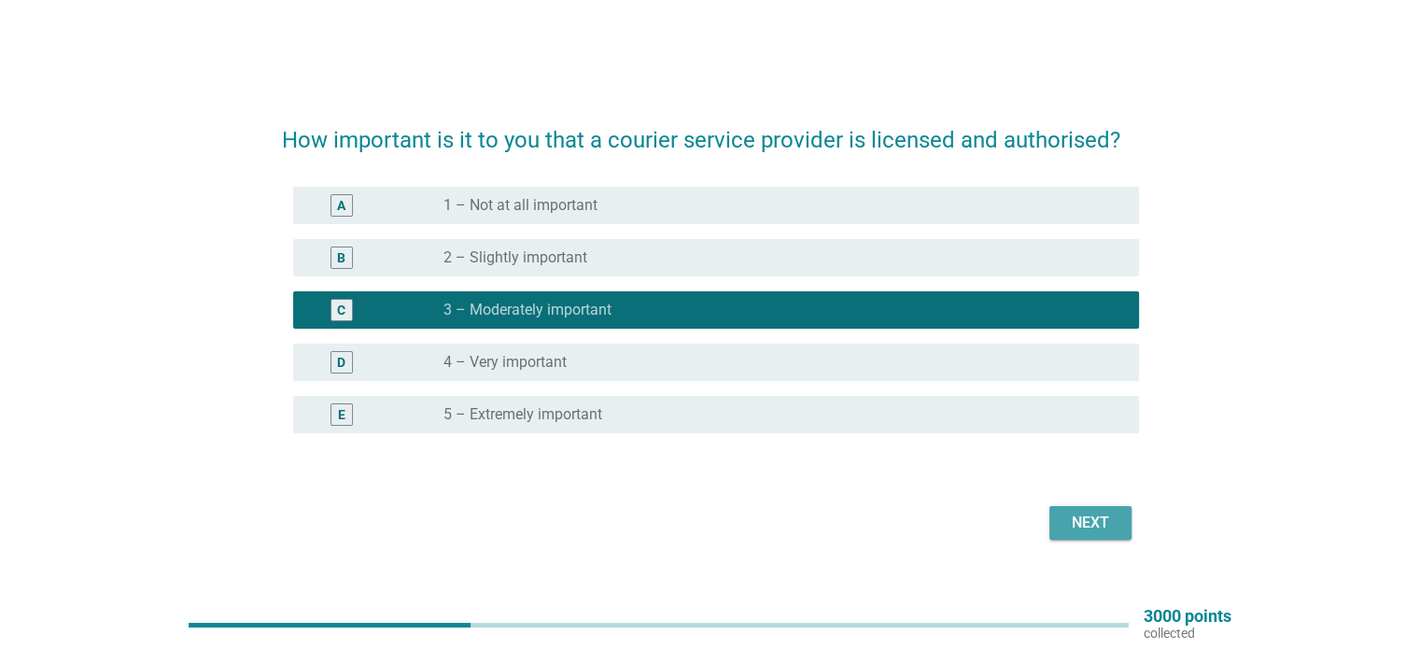
click at [1080, 526] on div "Next" at bounding box center [1091, 523] width 52 height 22
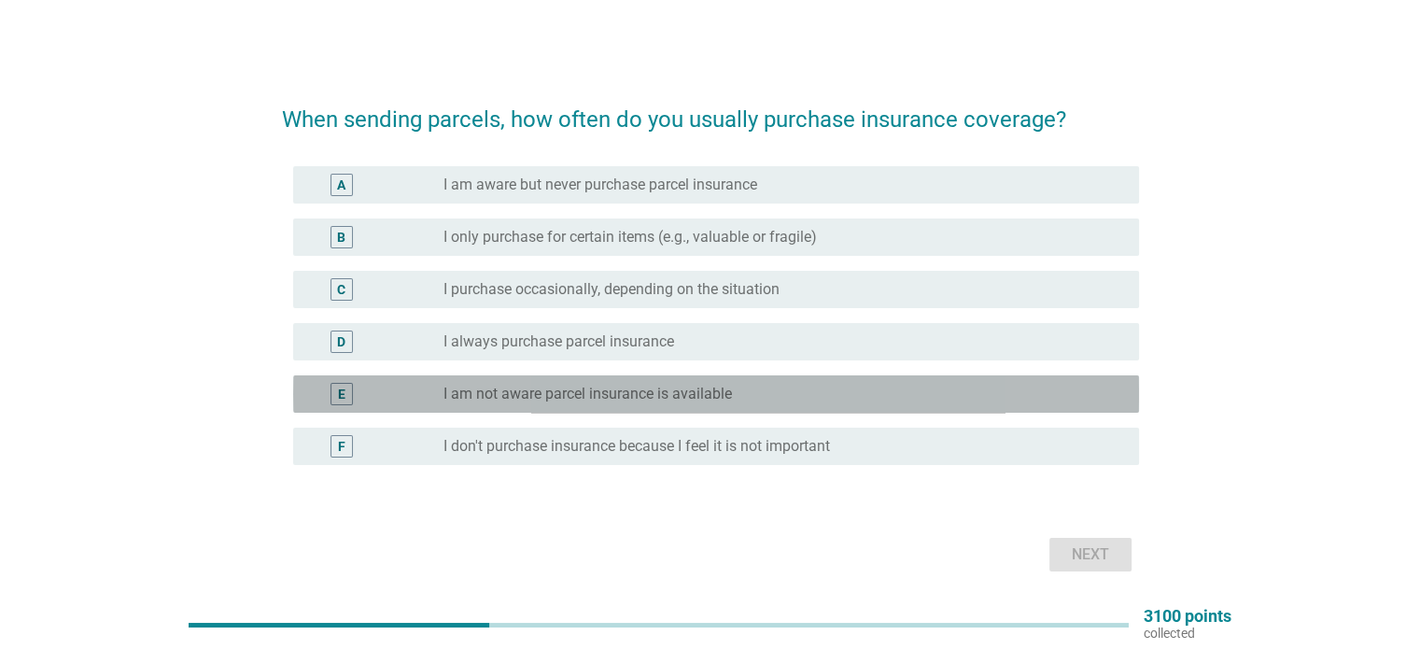
click at [374, 395] on div "E" at bounding box center [342, 394] width 68 height 22
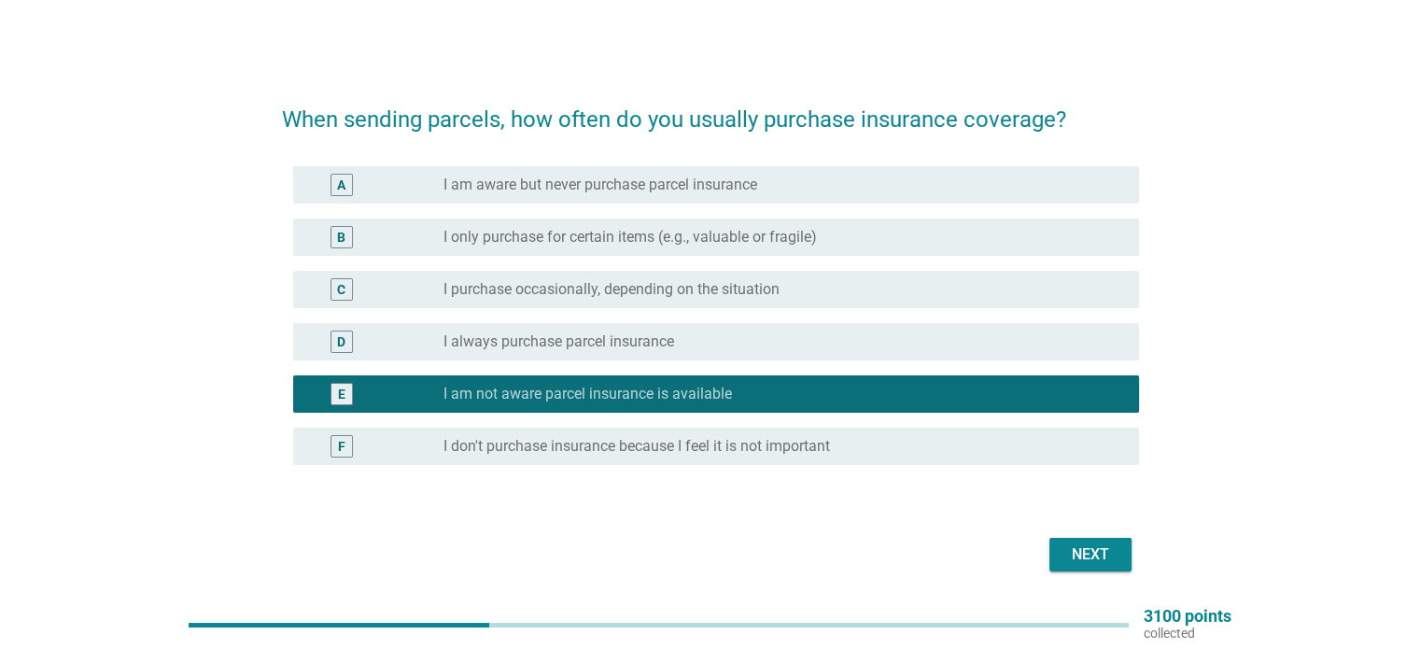
click at [1112, 562] on div "Next" at bounding box center [1091, 555] width 52 height 22
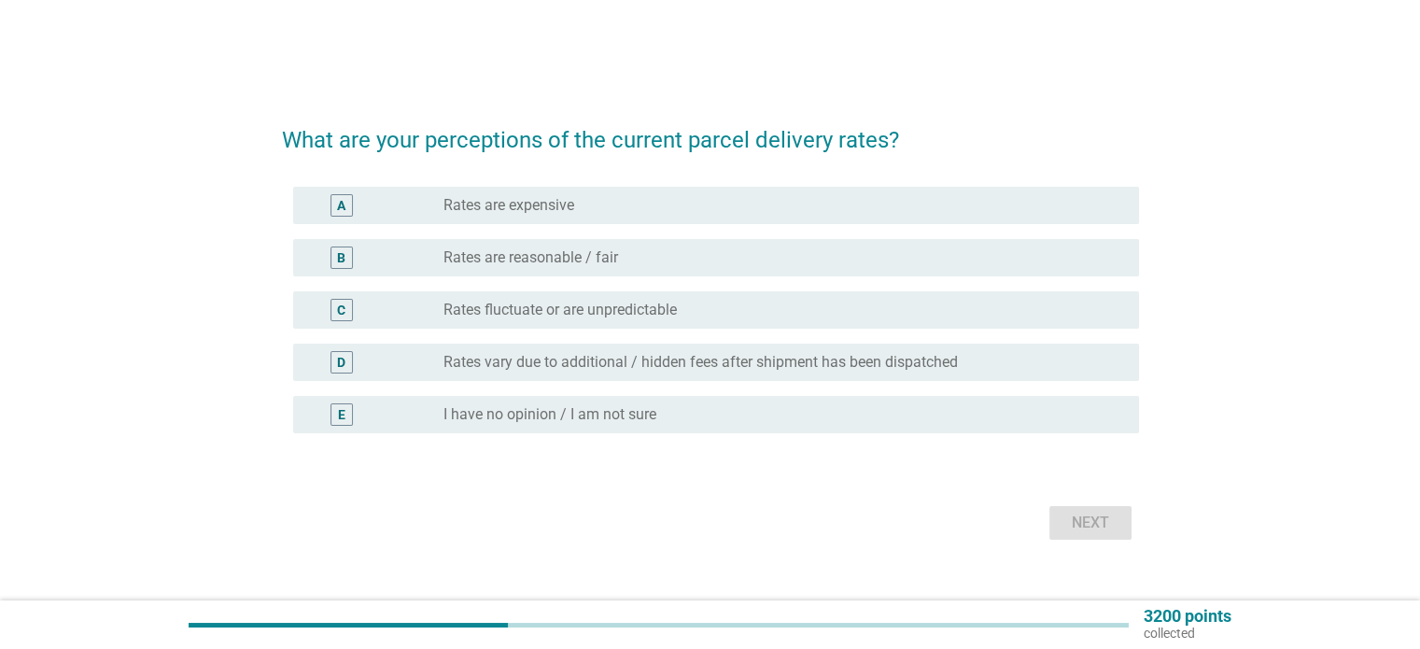
click at [582, 260] on label "Rates are reasonable / fair" at bounding box center [531, 257] width 175 height 19
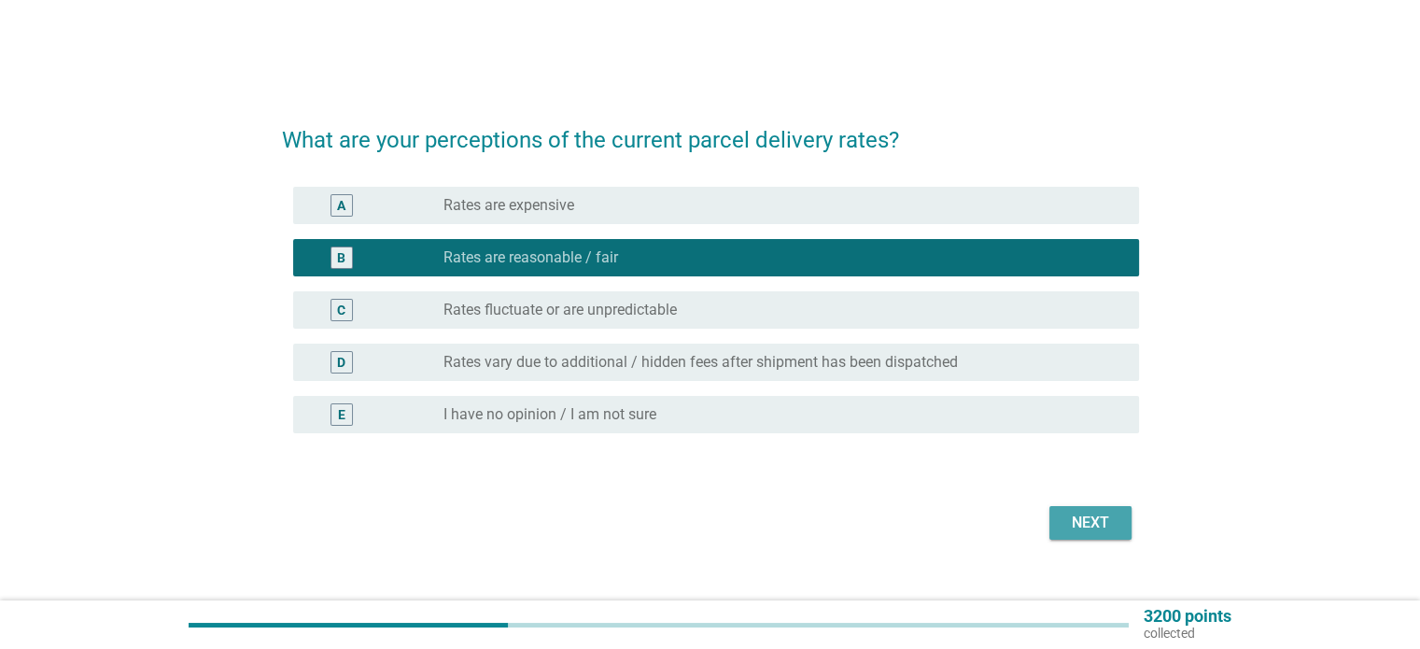
click at [1100, 514] on div "Next" at bounding box center [1091, 523] width 52 height 22
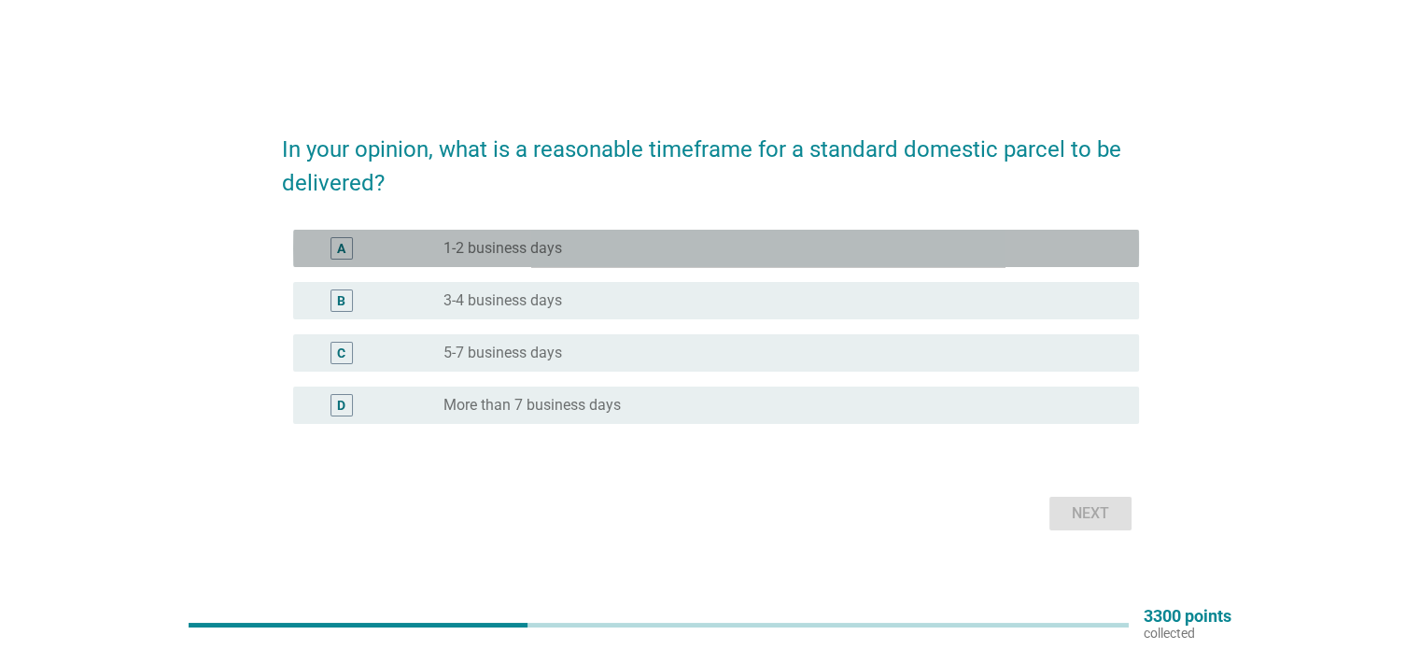
click at [796, 261] on div "A radio_button_unchecked 1-2 business days" at bounding box center [716, 248] width 846 height 37
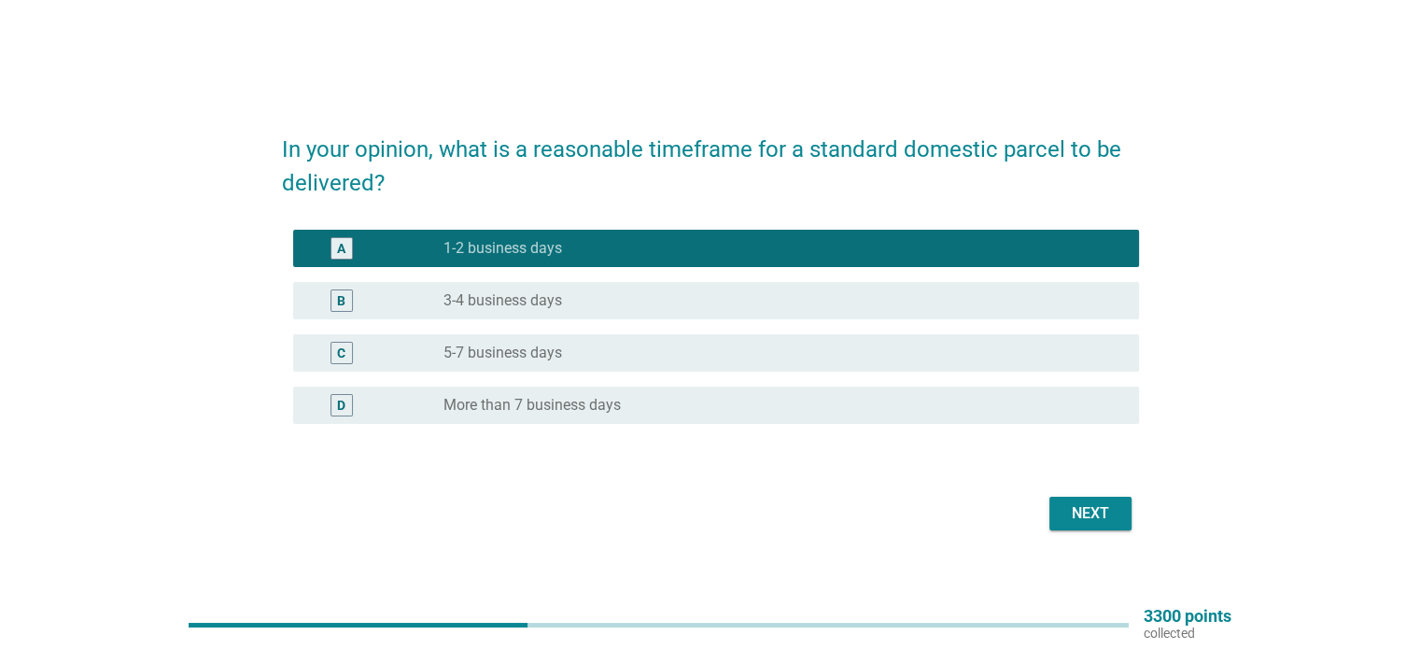
click at [801, 282] on div "B radio_button_unchecked 3-4 business days" at bounding box center [716, 300] width 846 height 37
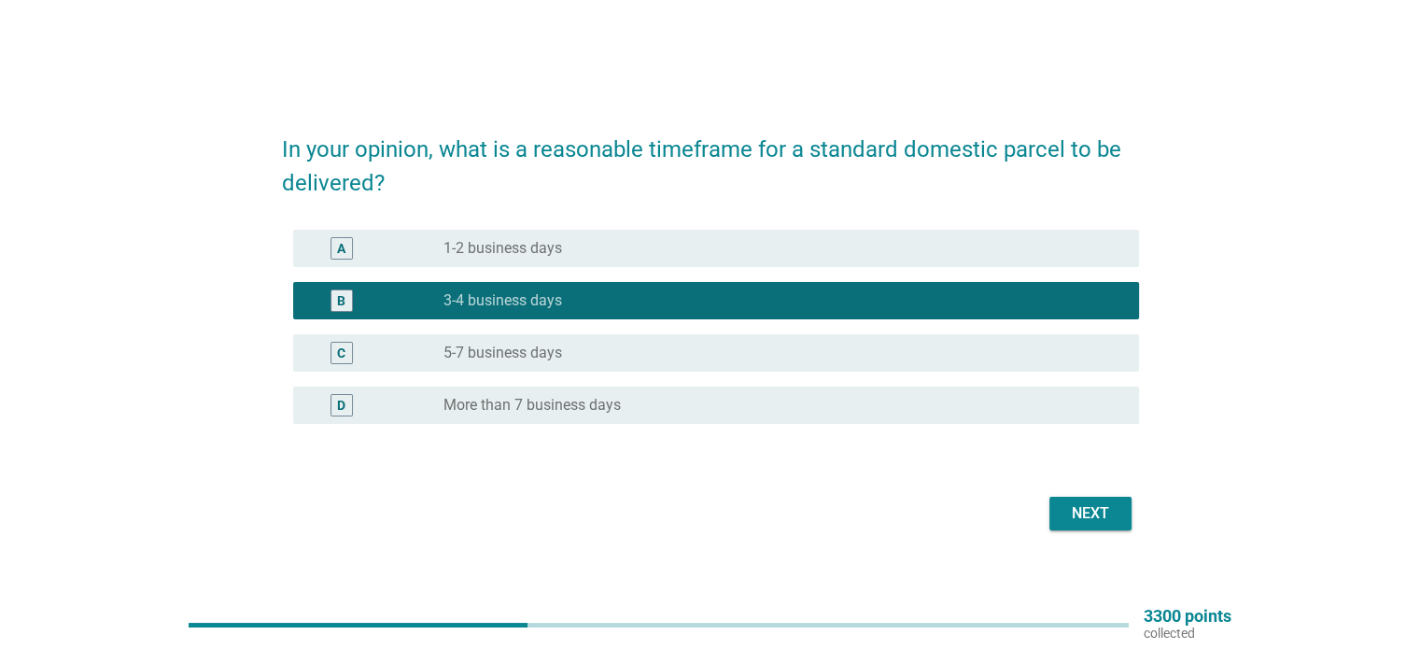
click at [1091, 514] on div "Next" at bounding box center [1091, 513] width 52 height 22
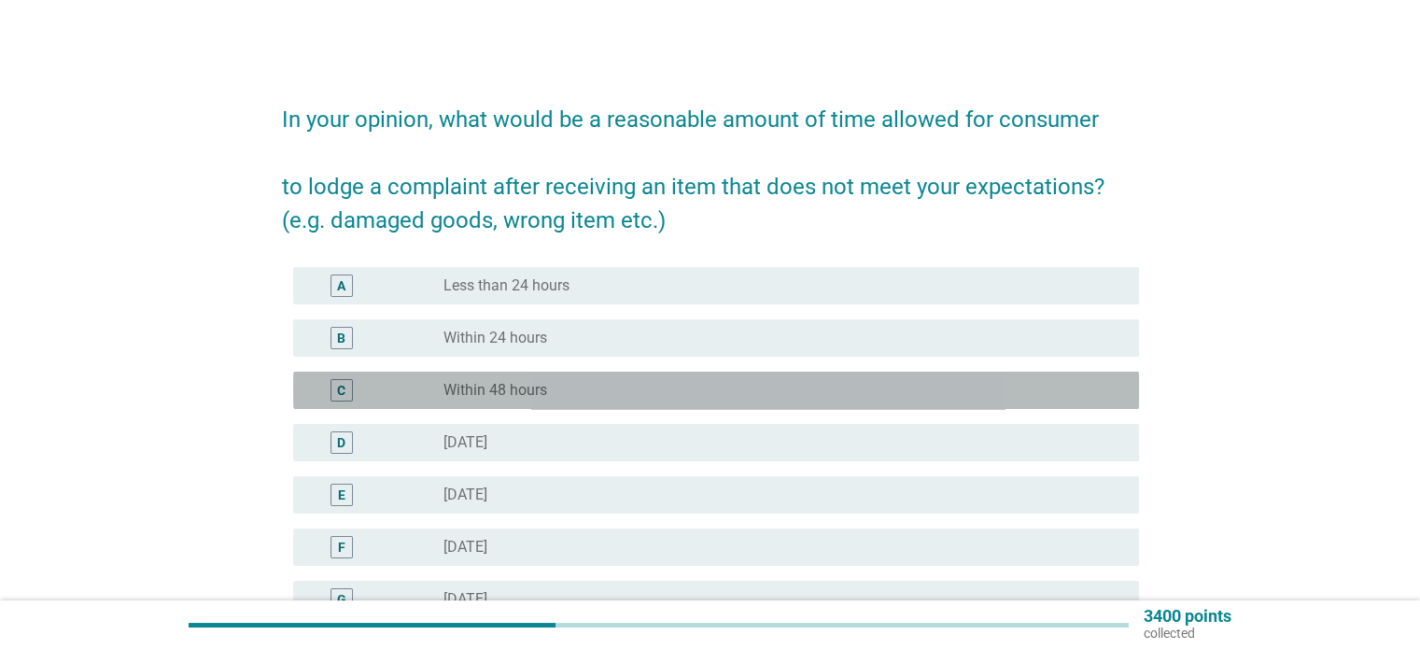
click at [755, 374] on div "C radio_button_unchecked Within 48 hours" at bounding box center [716, 390] width 846 height 37
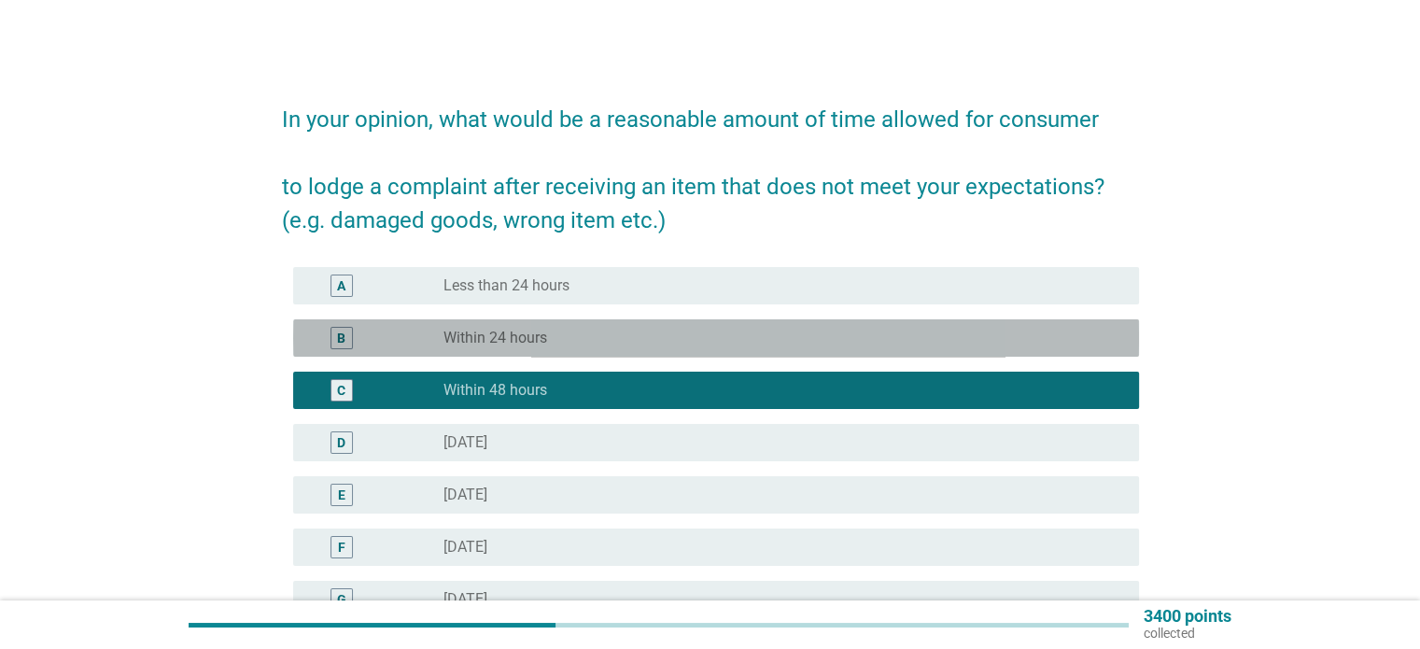
click at [399, 332] on div "B" at bounding box center [376, 338] width 136 height 22
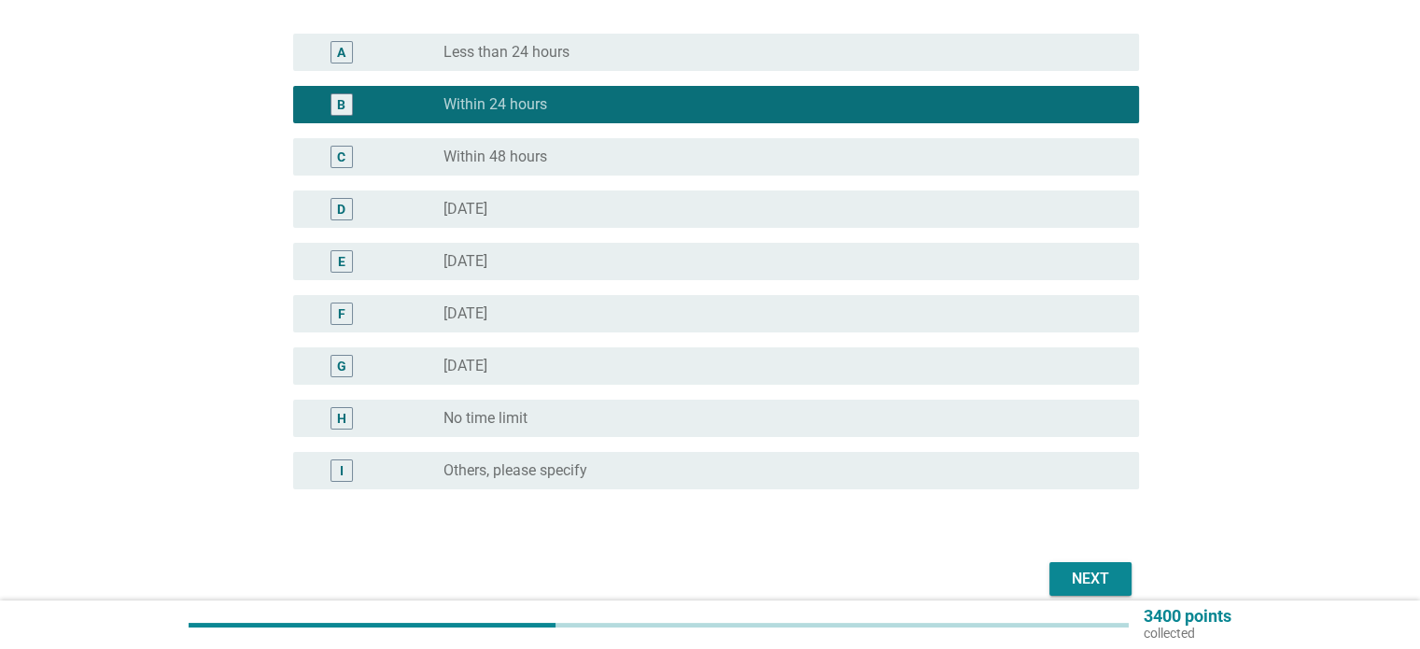
scroll to position [280, 0]
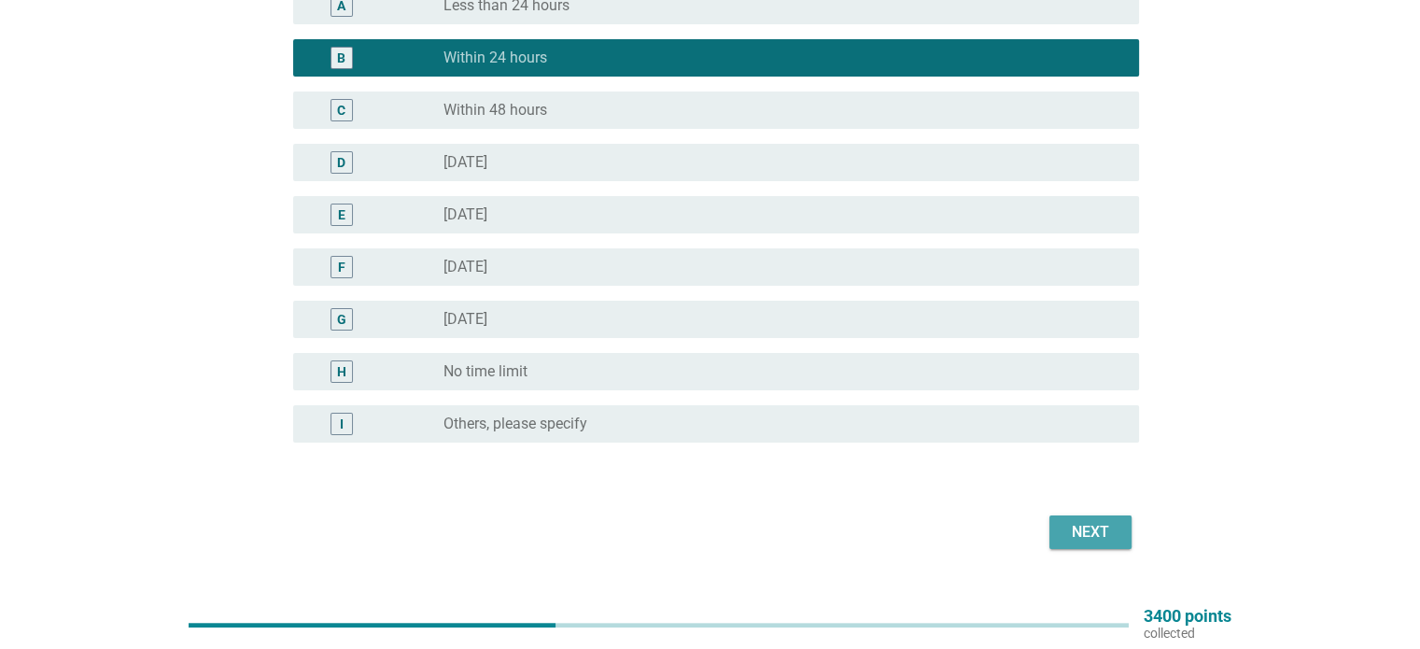
click at [1091, 541] on div "Next" at bounding box center [1091, 532] width 52 height 22
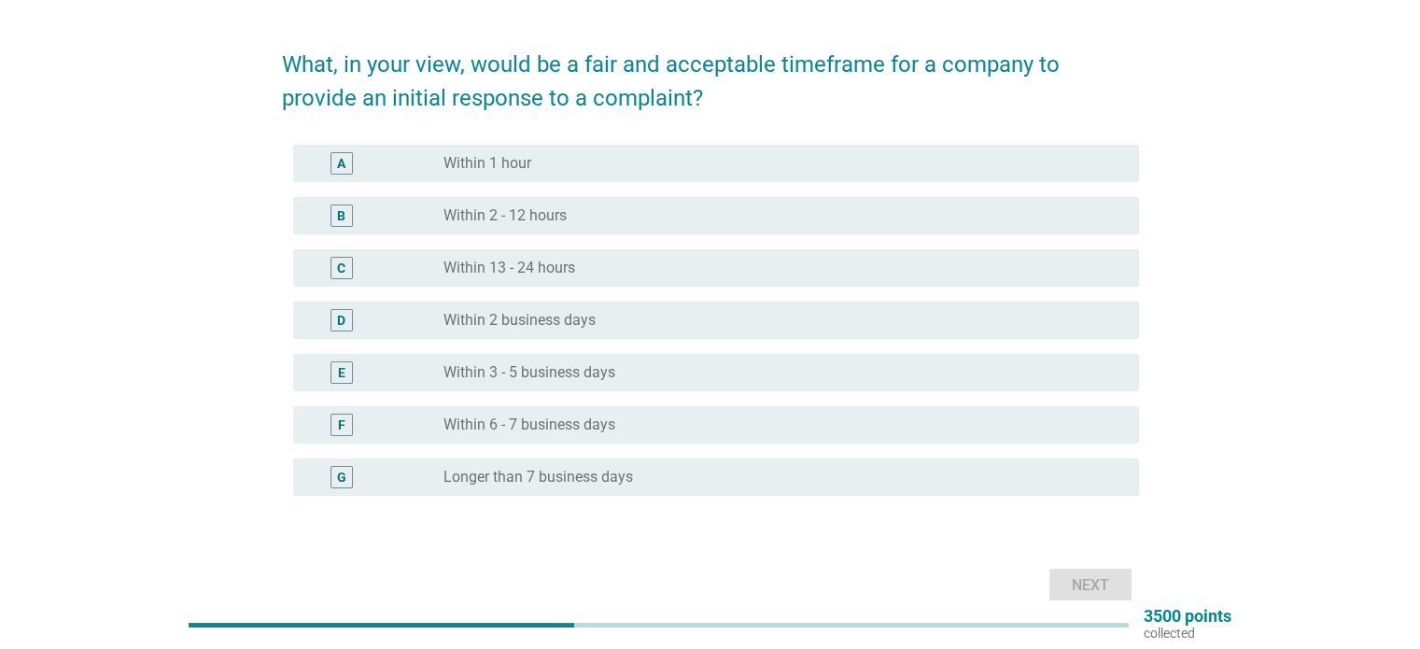
scroll to position [52, 0]
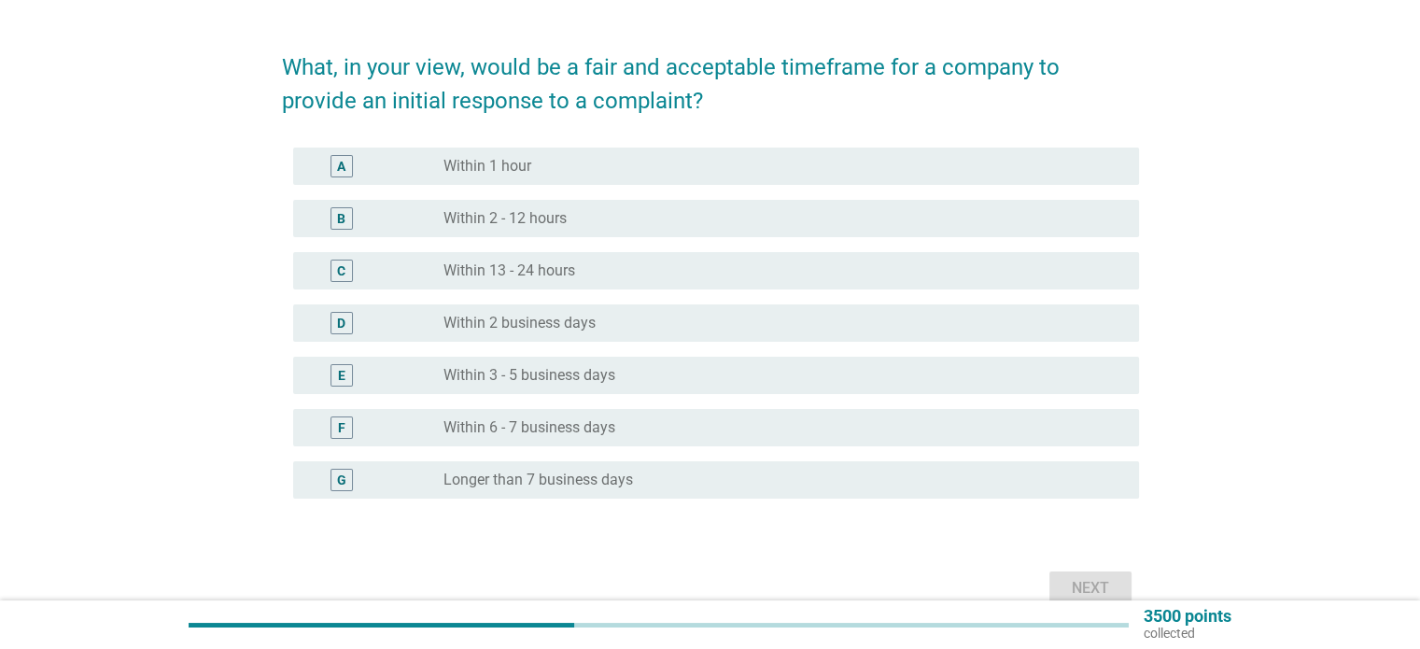
click at [654, 260] on div "radio_button_unchecked Within 13 - 24 hours" at bounding box center [784, 271] width 680 height 22
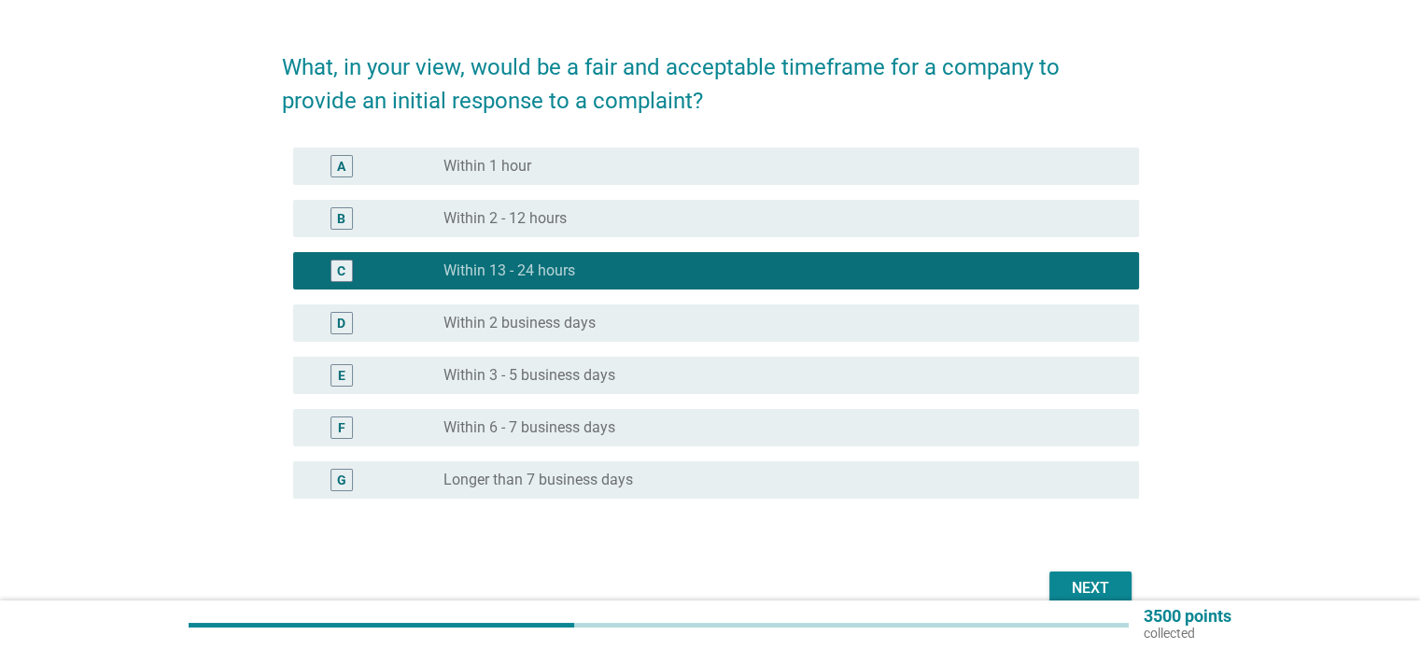
click at [707, 216] on div "radio_button_unchecked Within 2 - 12 hours" at bounding box center [776, 218] width 665 height 19
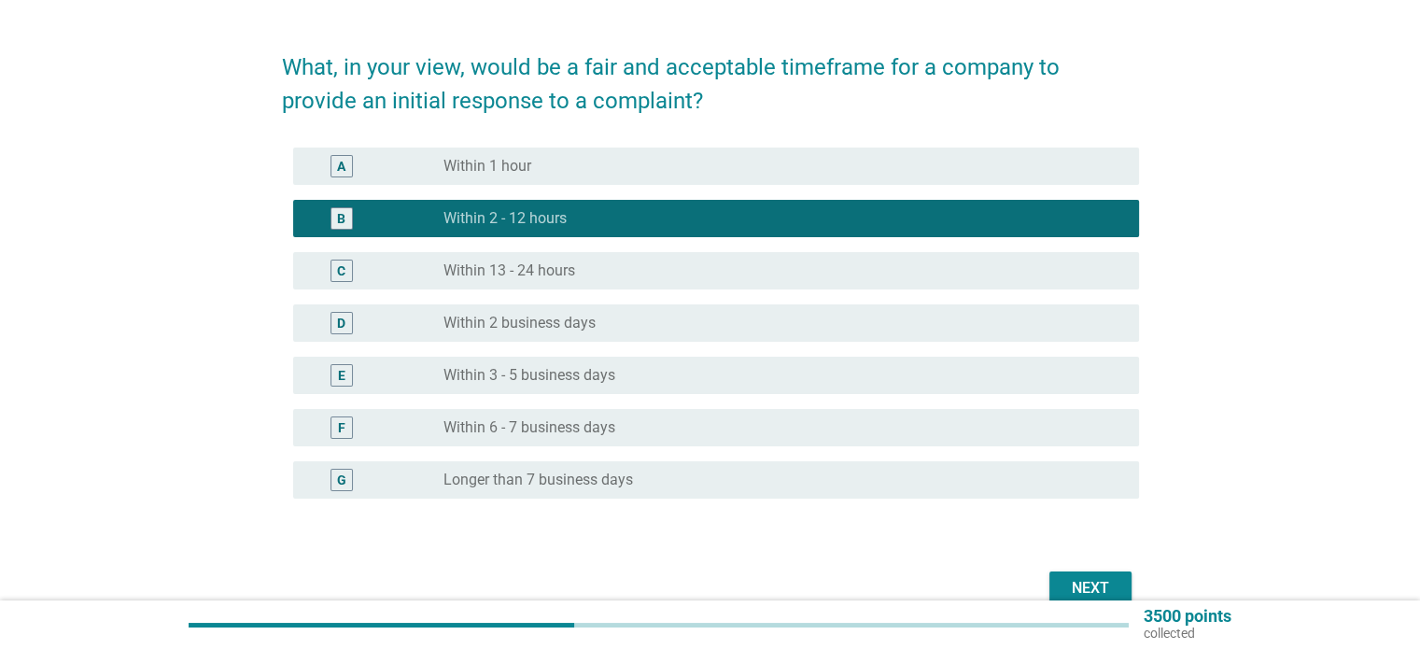
click at [1087, 578] on div "Next" at bounding box center [1091, 588] width 52 height 22
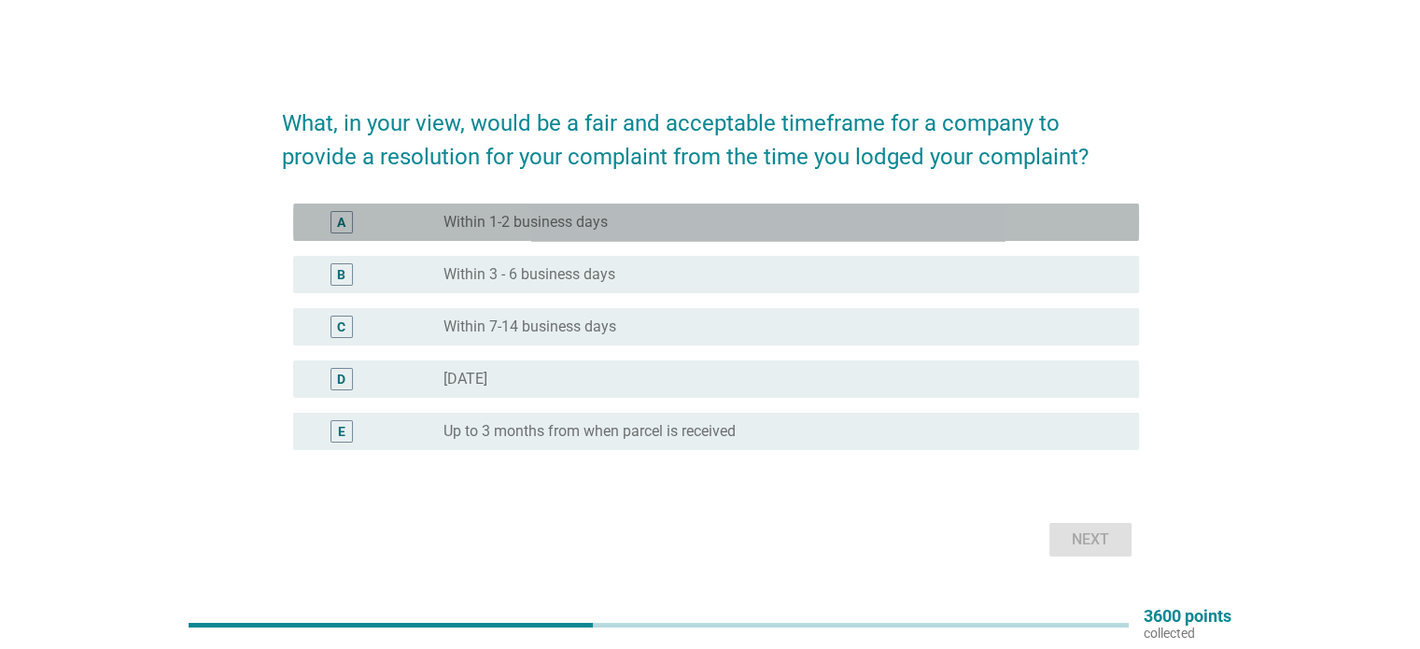
click at [680, 217] on div "radio_button_unchecked Within 1-2 business days" at bounding box center [776, 222] width 665 height 19
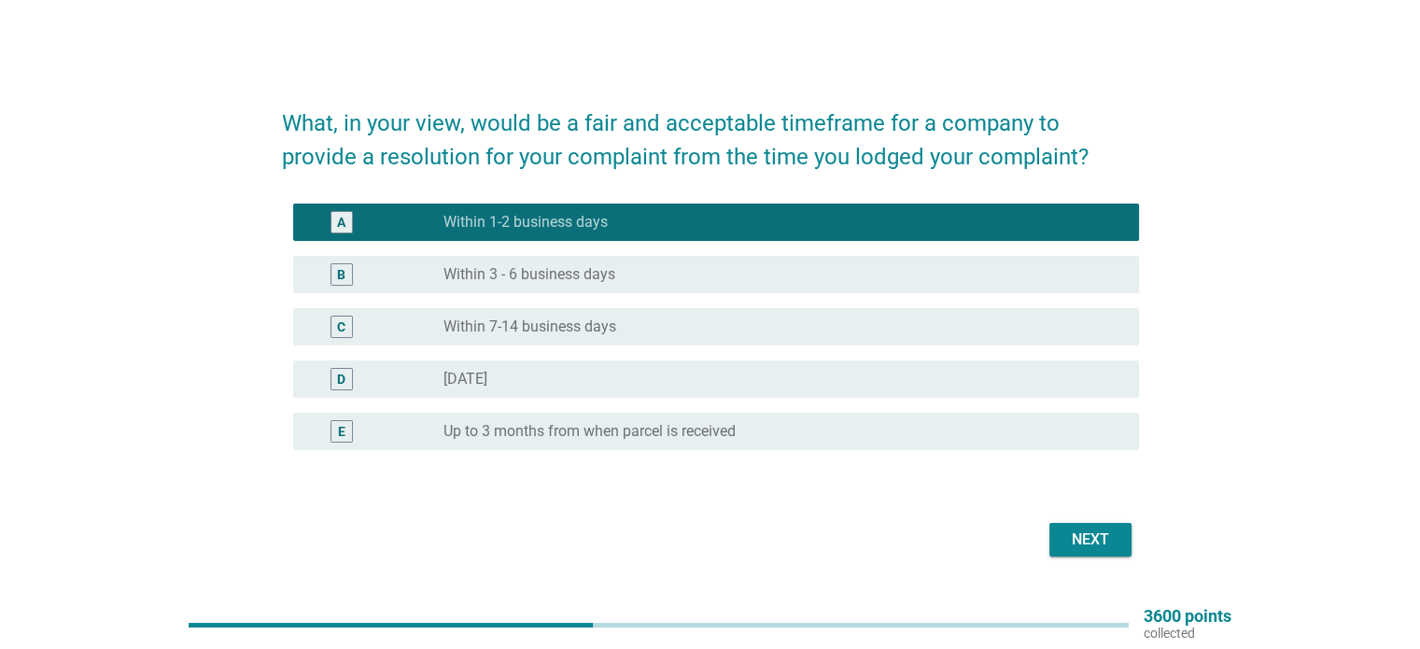
click at [1102, 548] on div "Next" at bounding box center [1091, 540] width 52 height 22
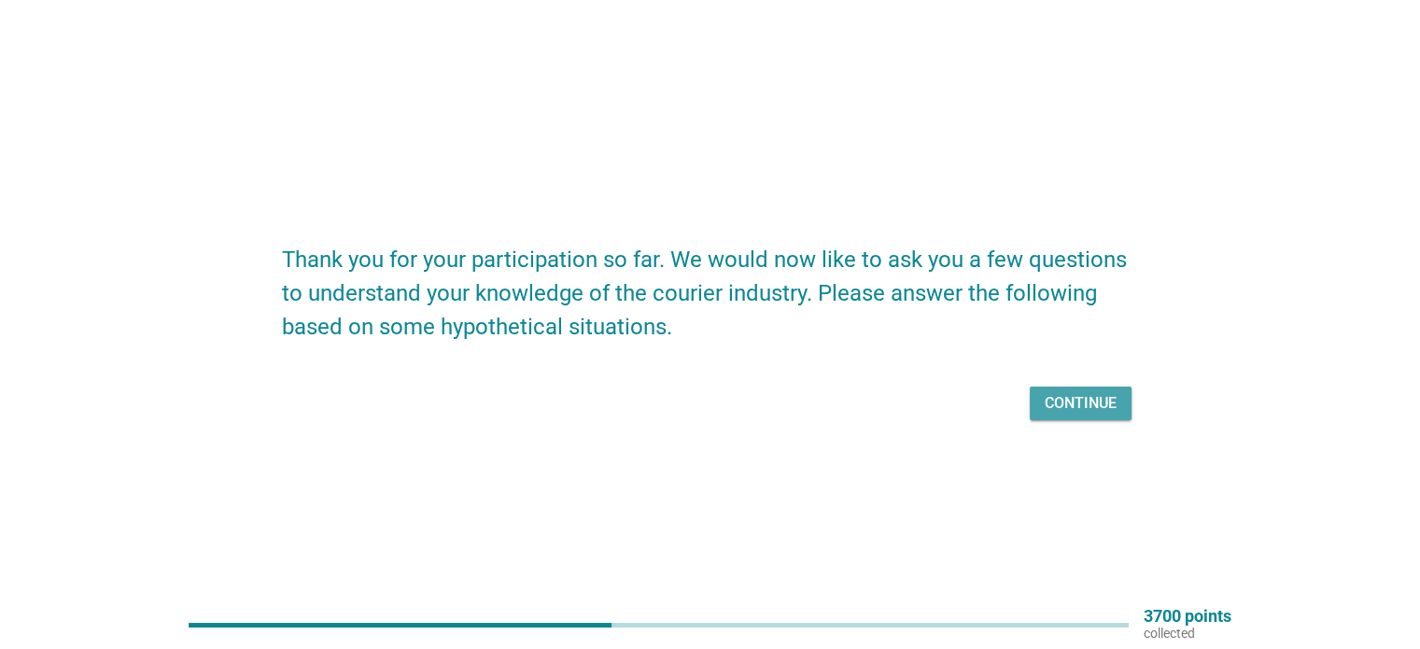
click at [1095, 409] on div "Continue" at bounding box center [1081, 403] width 72 height 22
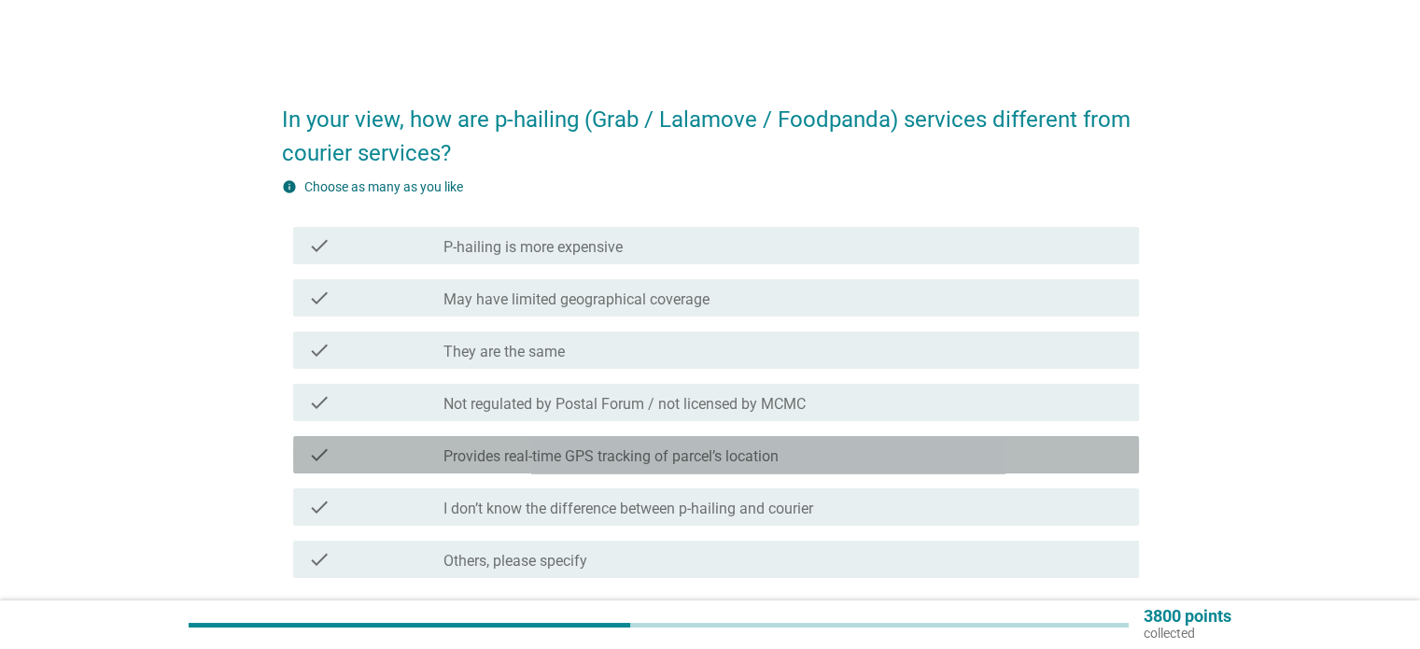
click at [605, 463] on label "Provides real-time GPS tracking of parcel’s location" at bounding box center [611, 456] width 335 height 19
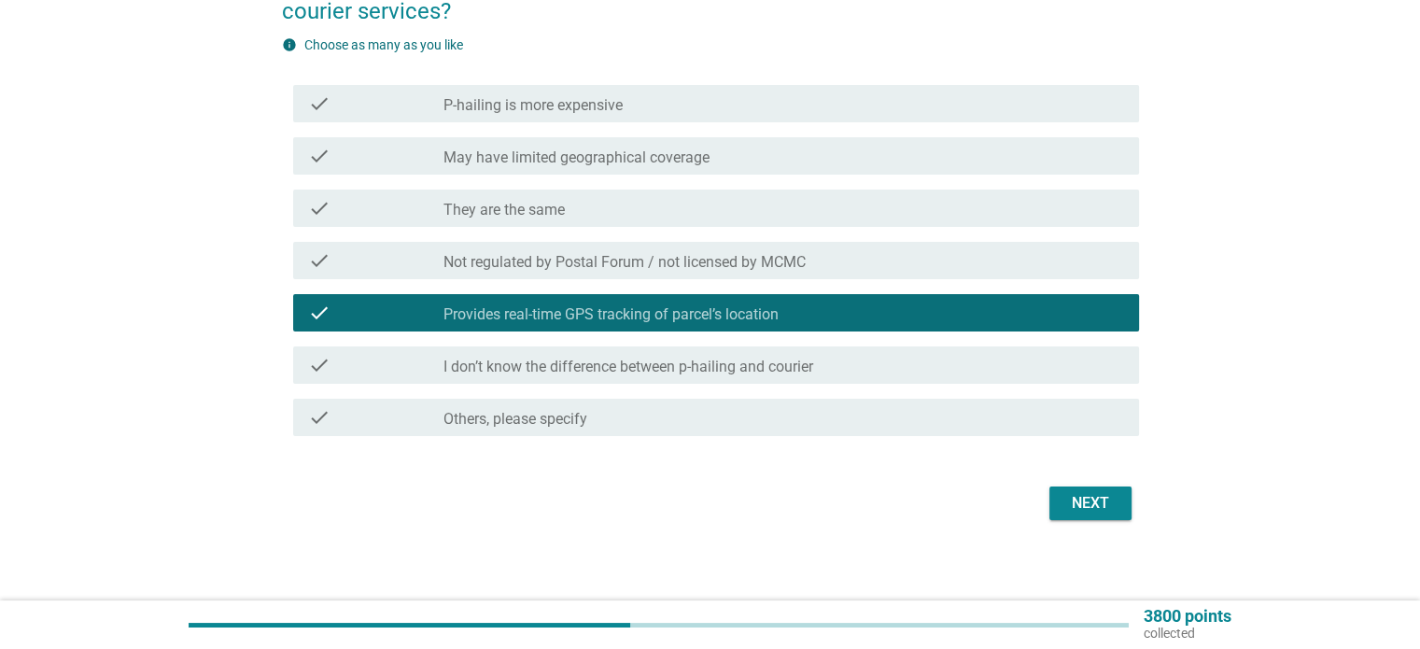
scroll to position [150, 0]
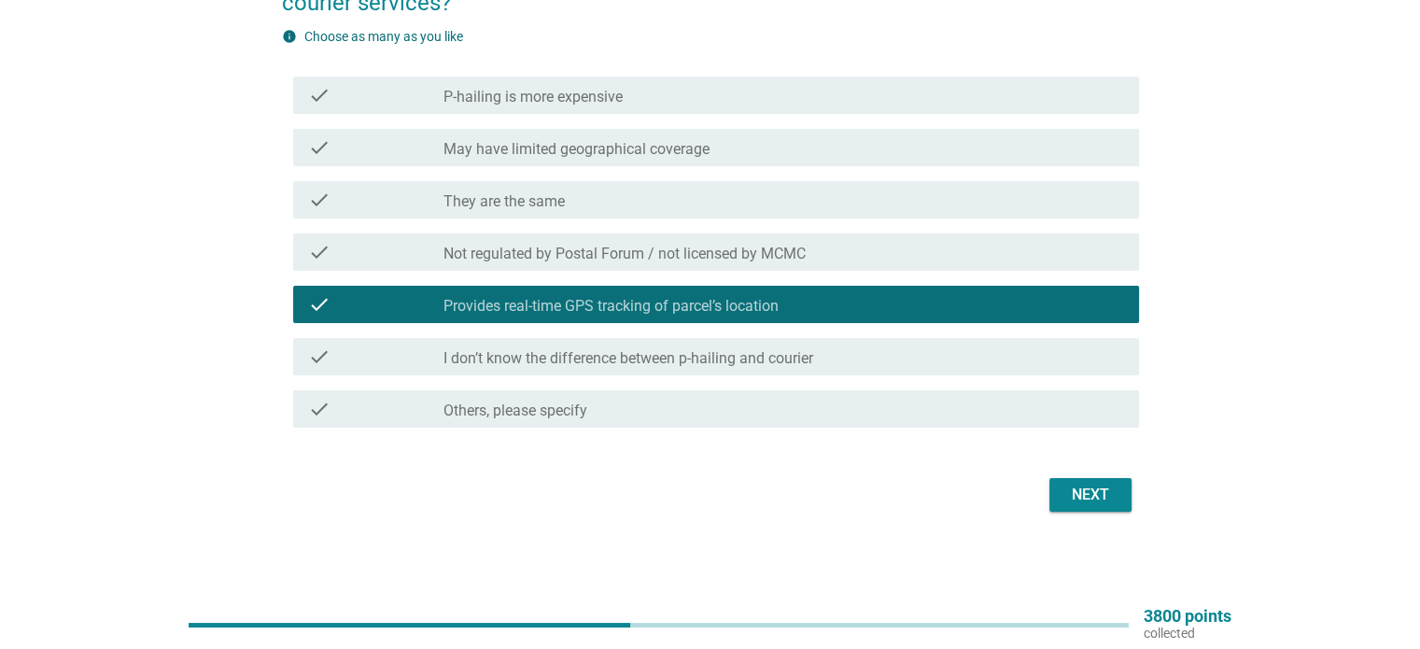
click at [1073, 507] on button "Next" at bounding box center [1091, 495] width 82 height 34
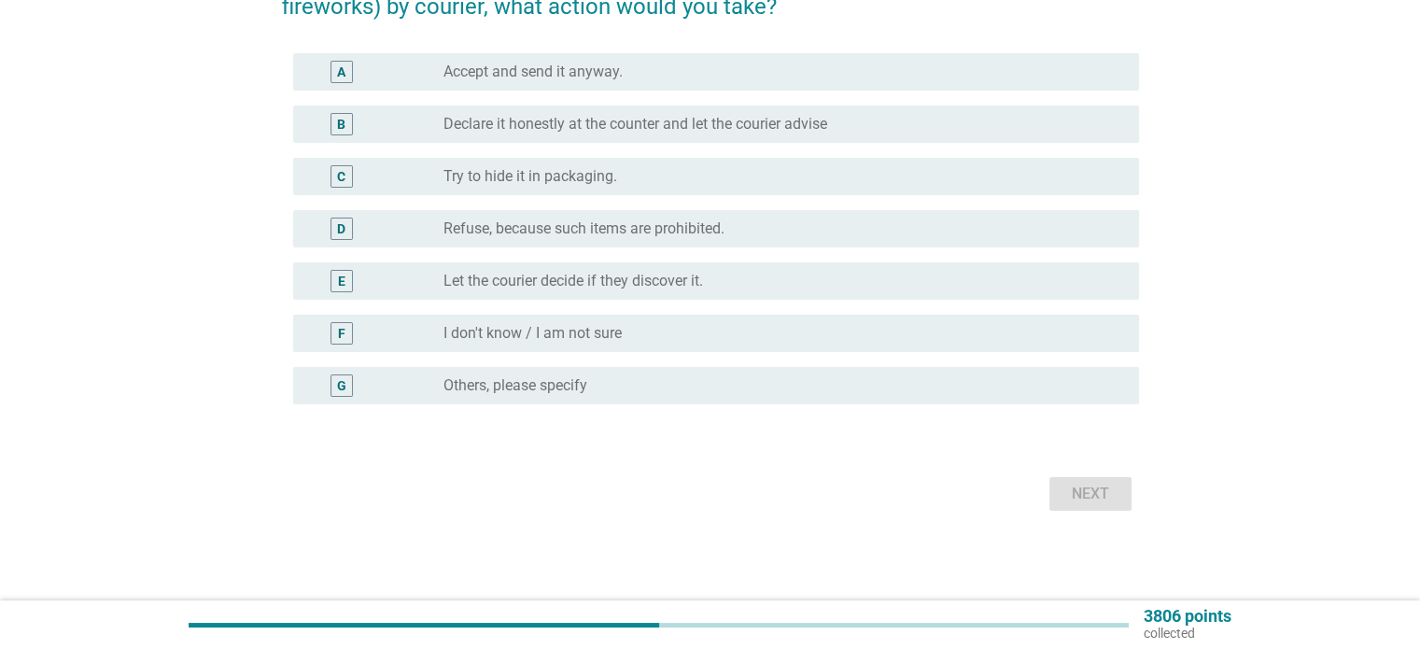
scroll to position [0, 0]
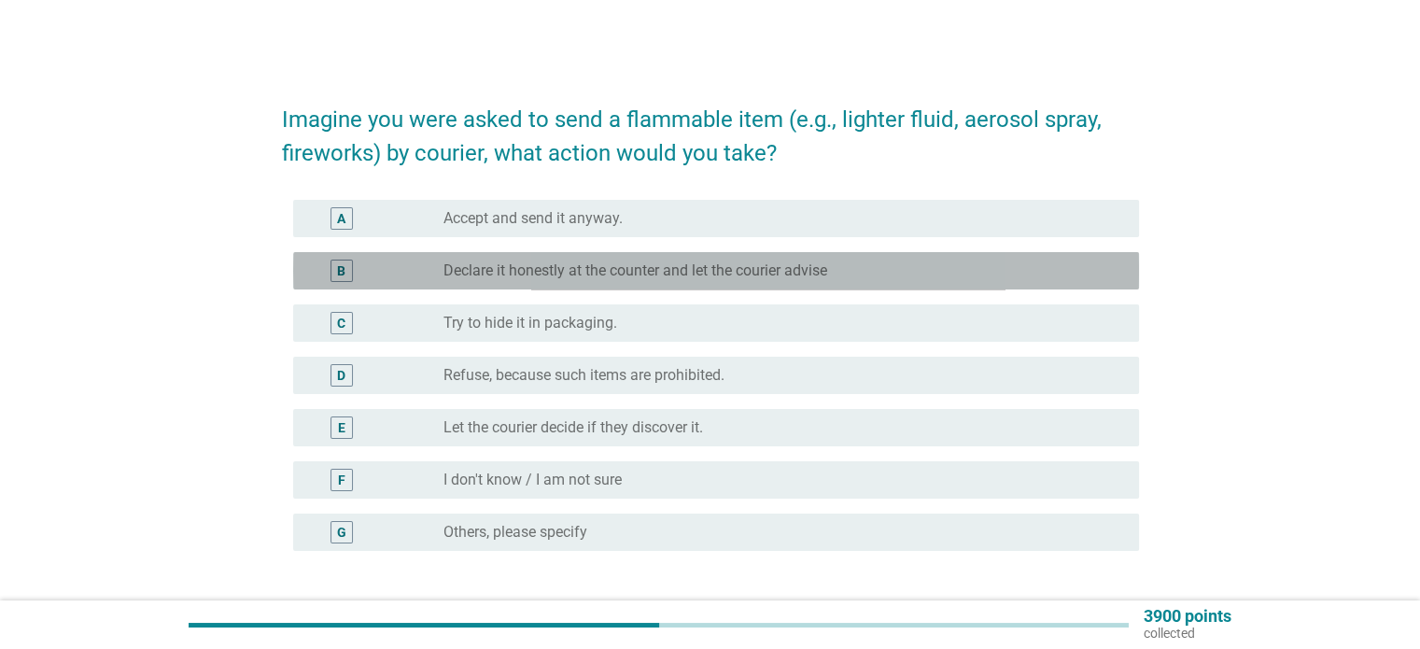
click at [745, 262] on label "Declare it honestly at the counter and let the courier advise" at bounding box center [636, 270] width 384 height 19
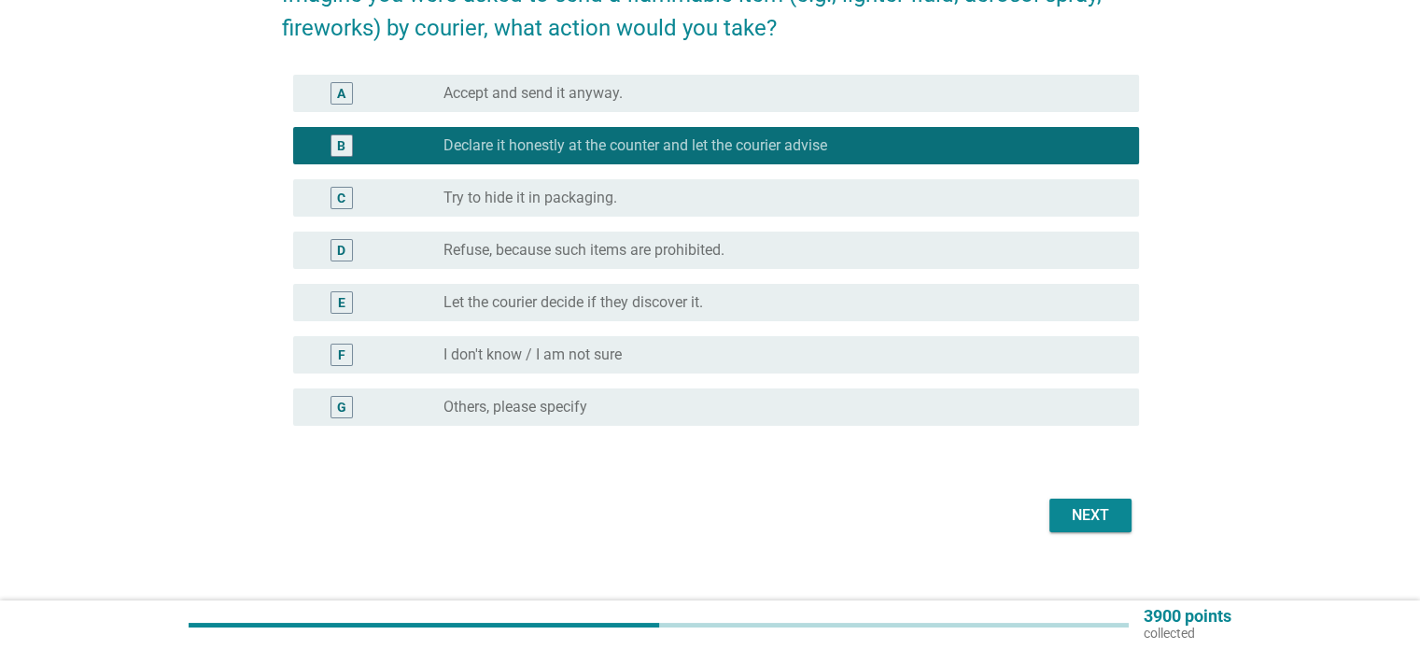
scroll to position [146, 0]
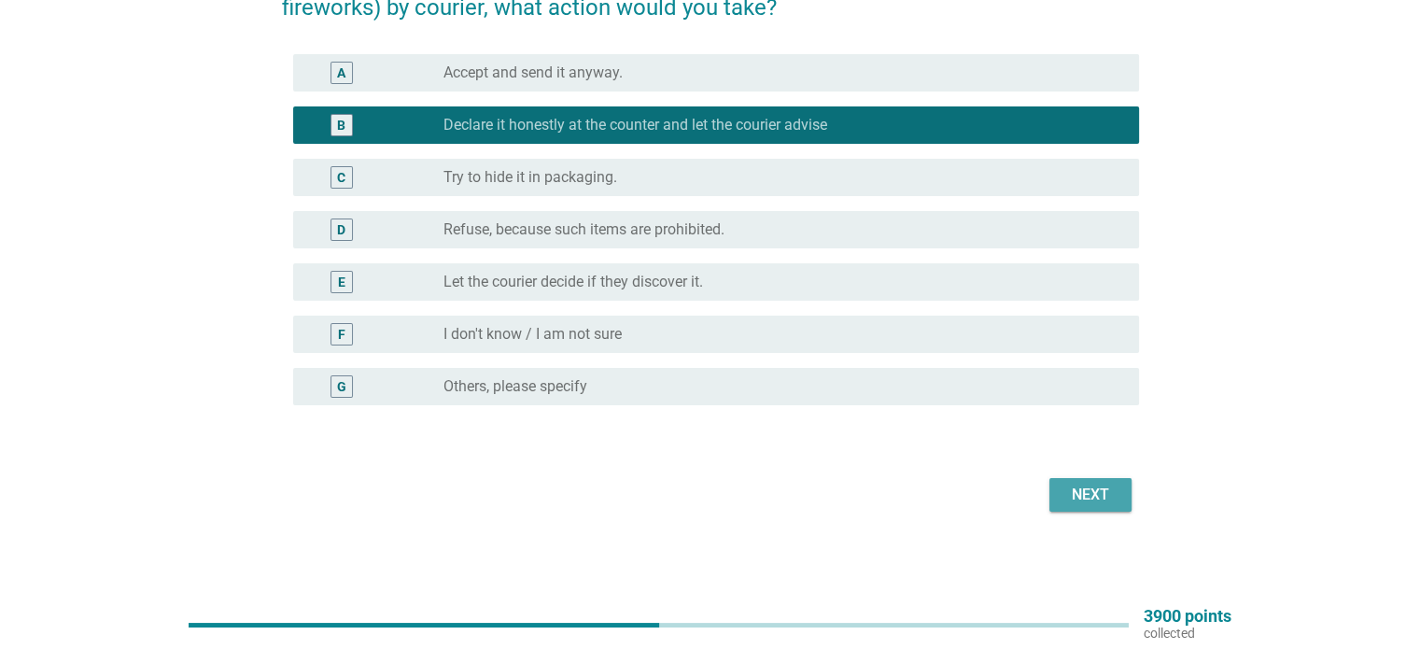
click at [1108, 492] on div "Next" at bounding box center [1091, 495] width 52 height 22
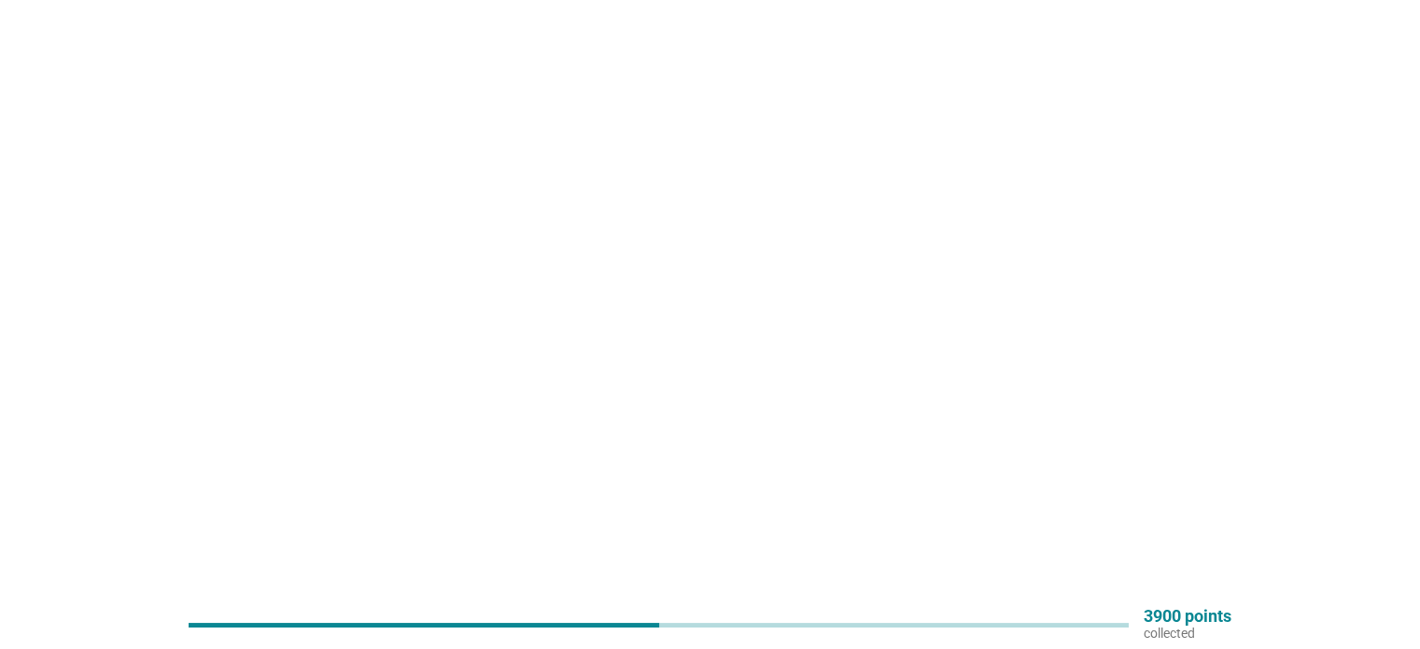
scroll to position [0, 0]
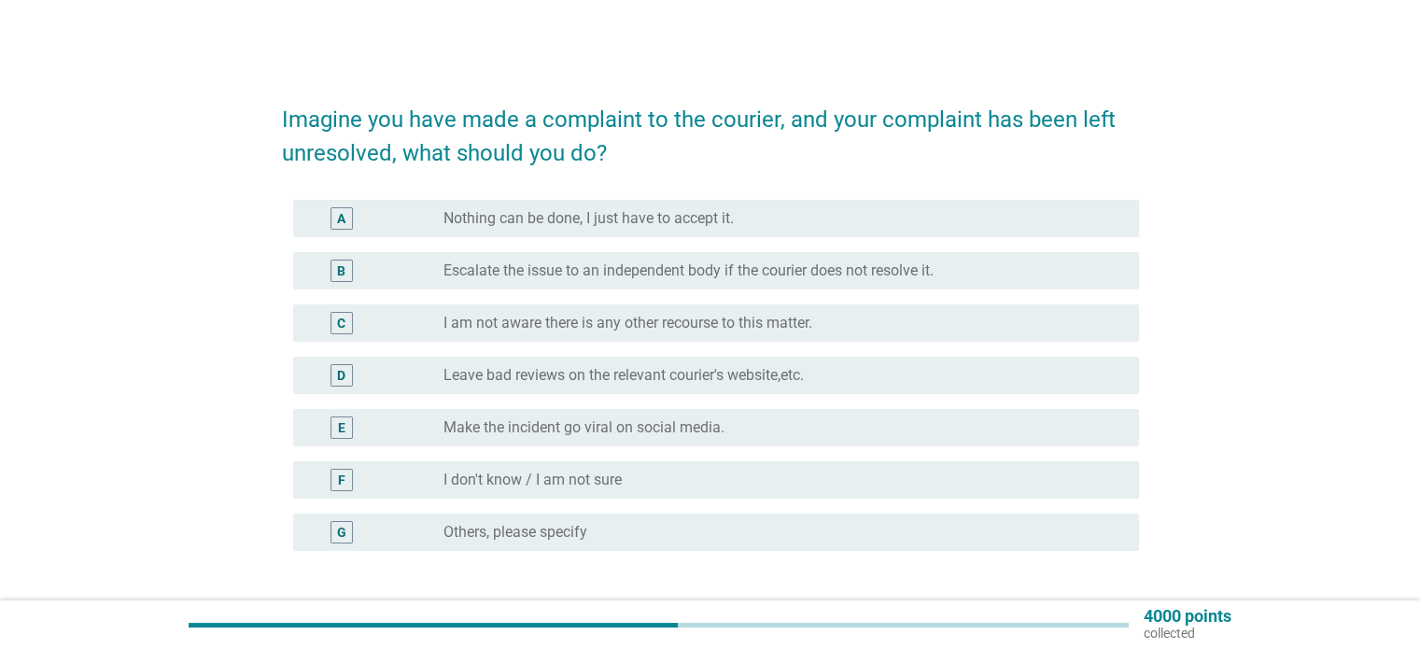
click at [645, 431] on label "Make the incident go viral on social media." at bounding box center [584, 427] width 281 height 19
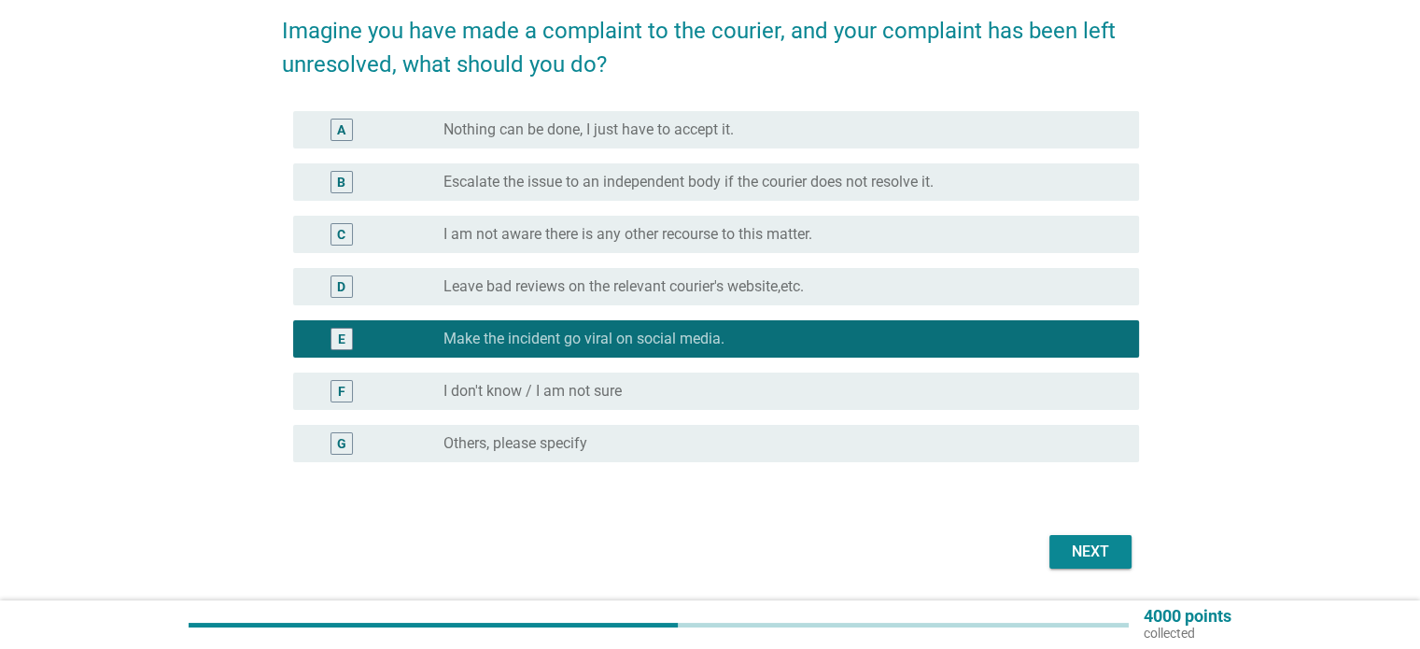
scroll to position [93, 0]
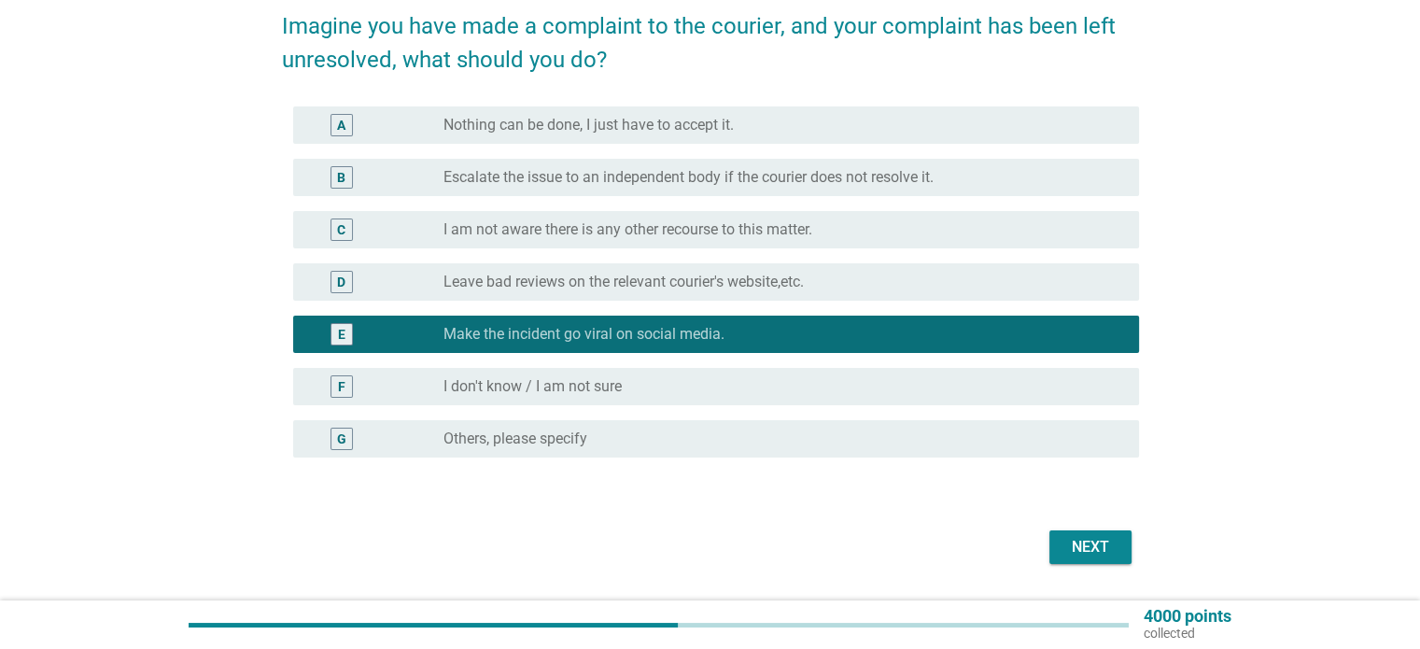
click at [654, 183] on label "Escalate the issue to an independent body if the courier does not resolve it." at bounding box center [689, 177] width 490 height 19
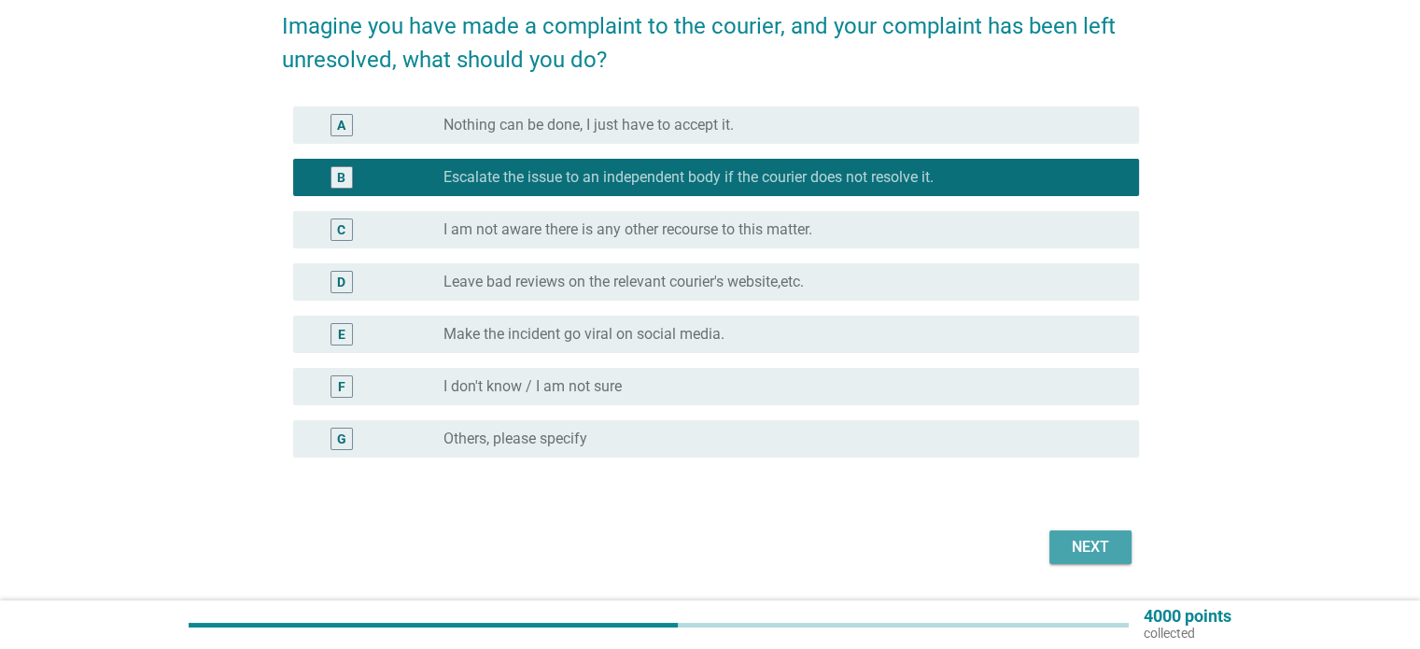
click at [1073, 536] on div "Next" at bounding box center [1091, 547] width 52 height 22
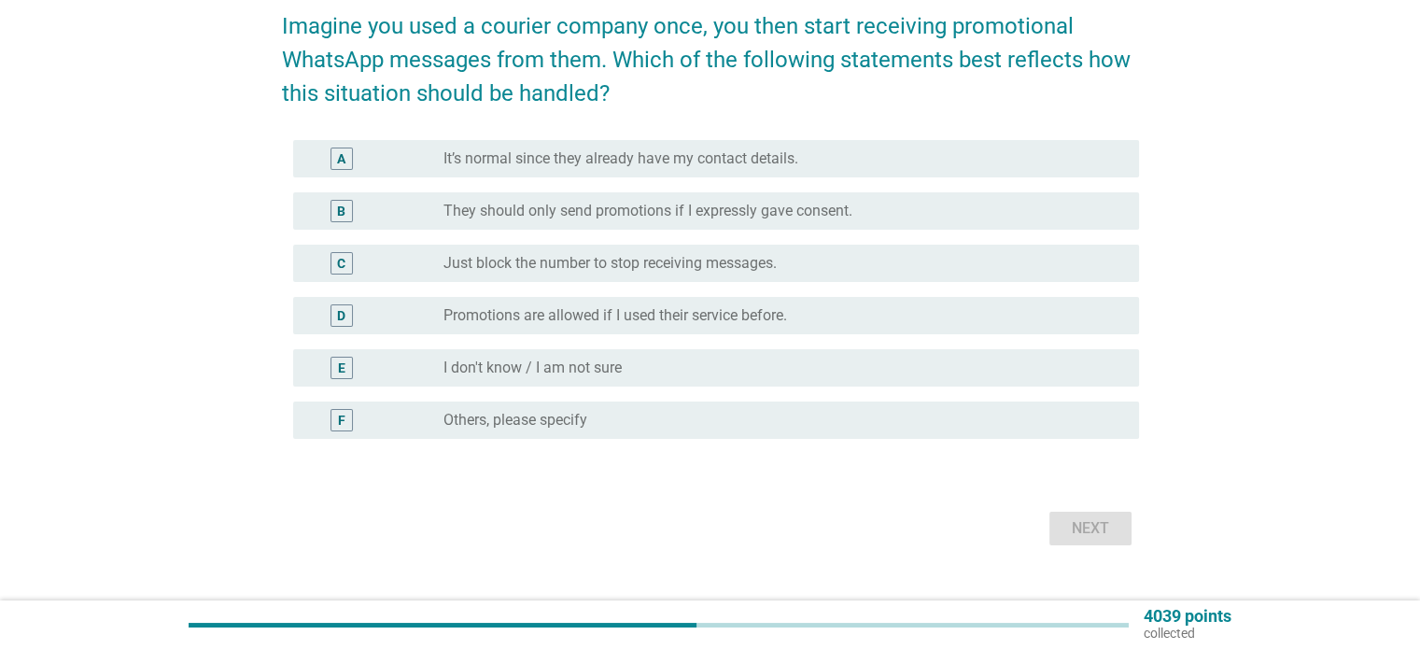
scroll to position [0, 0]
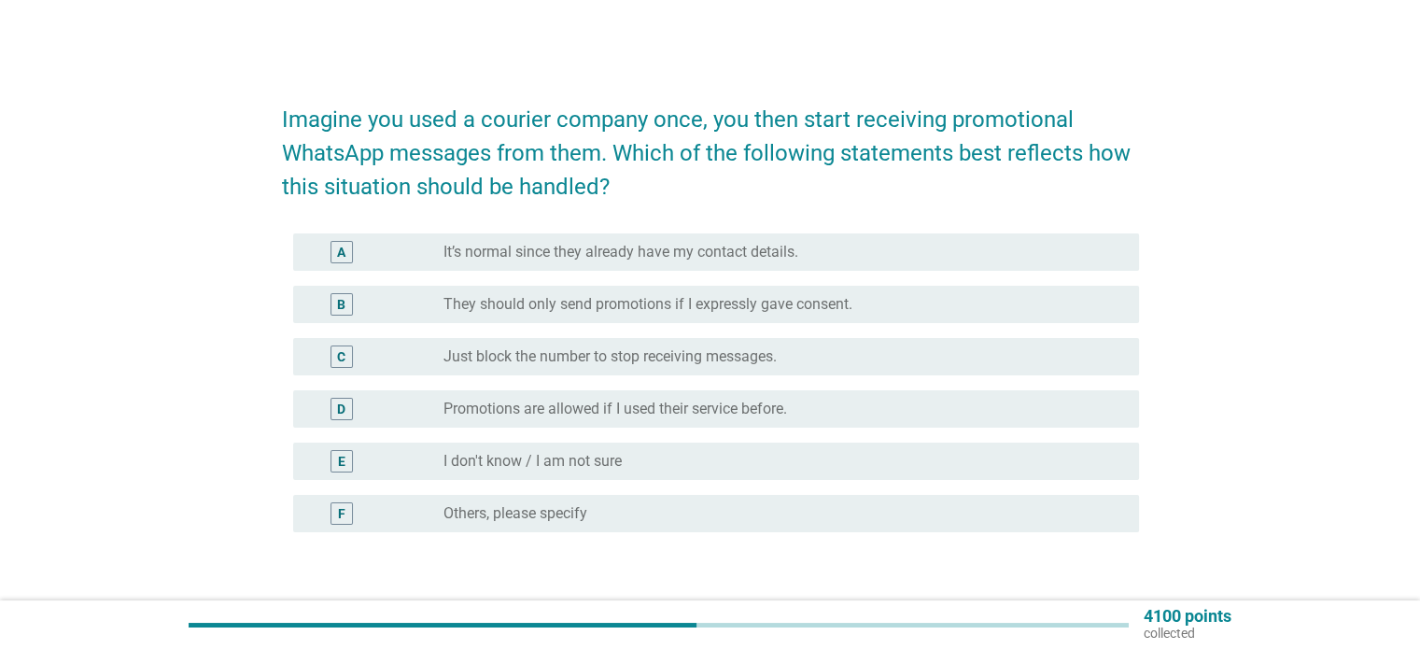
click at [762, 303] on label "They should only send promotions if I expressly gave consent." at bounding box center [648, 304] width 409 height 19
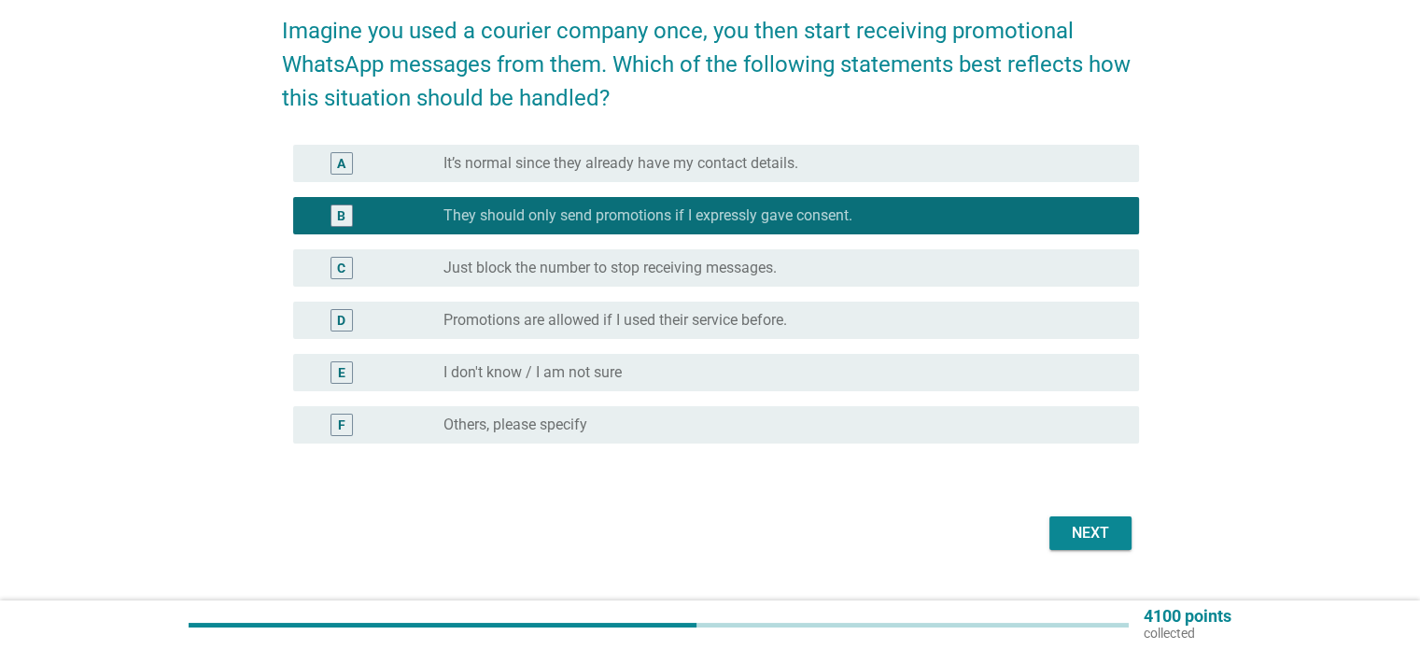
scroll to position [93, 0]
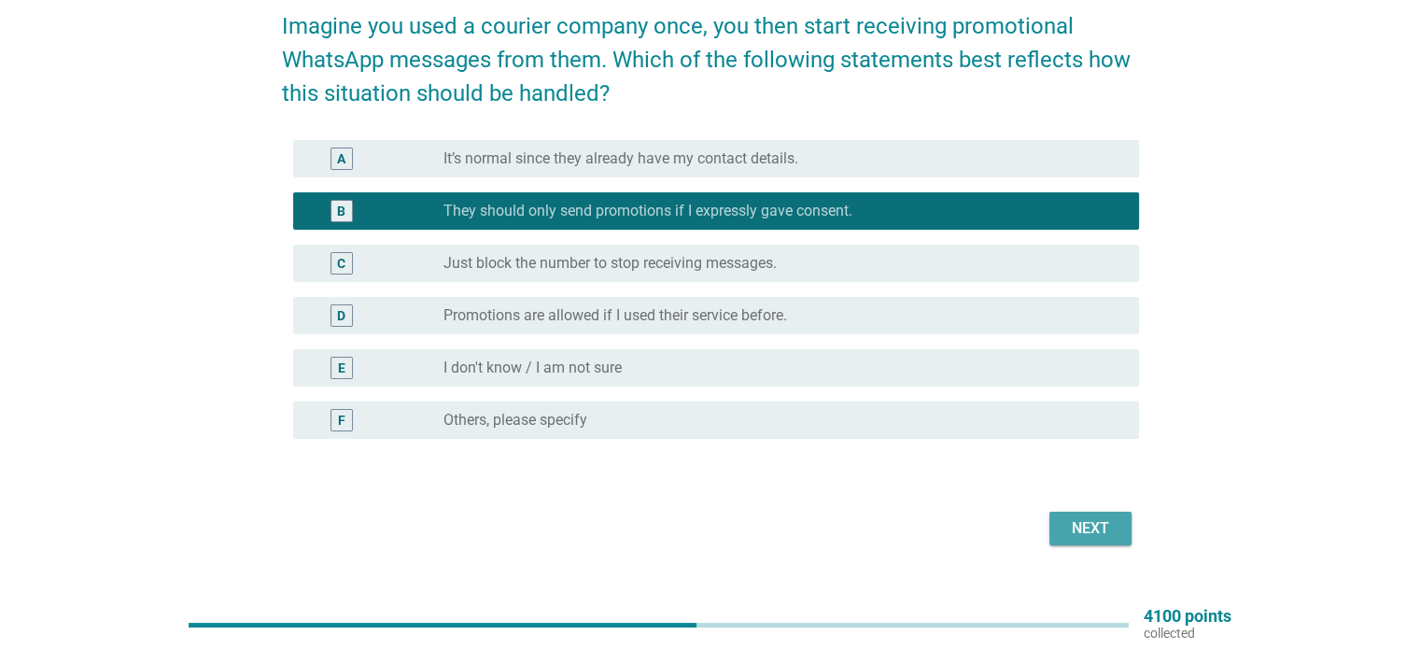
click at [1089, 515] on button "Next" at bounding box center [1091, 529] width 82 height 34
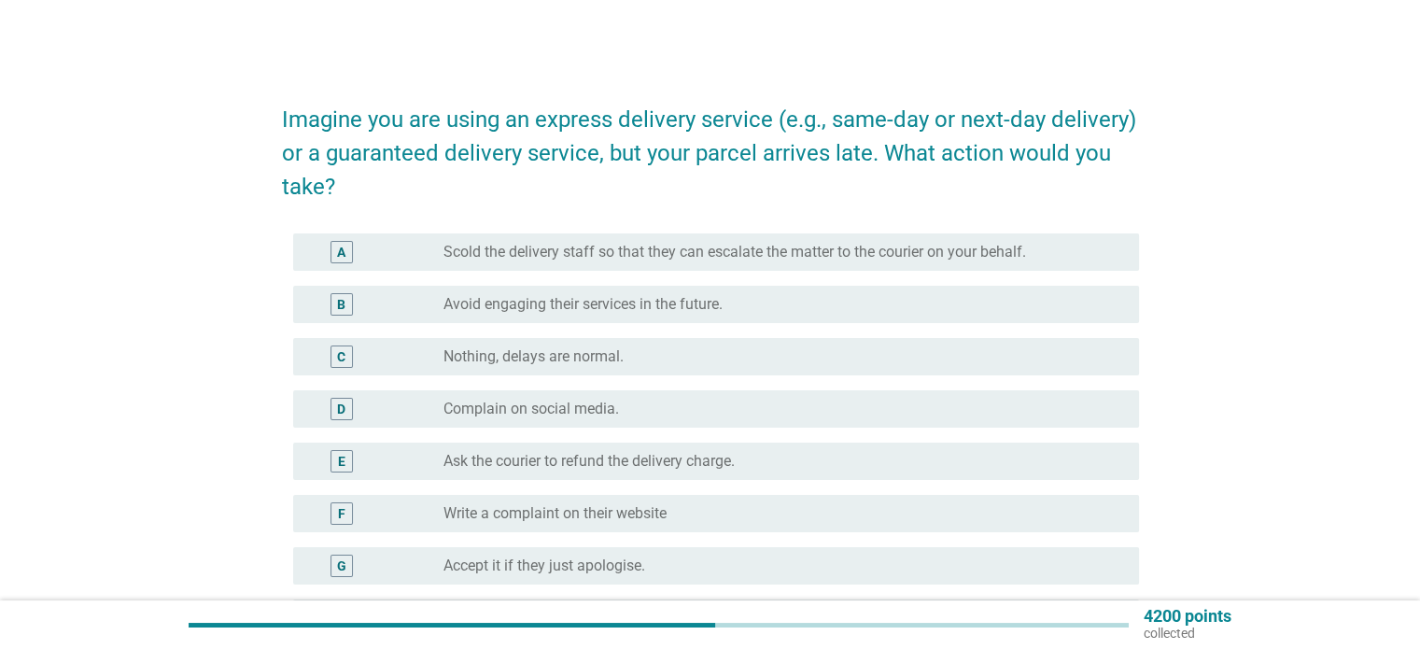
click at [716, 469] on label "Ask the courier to refund the delivery charge." at bounding box center [589, 461] width 291 height 19
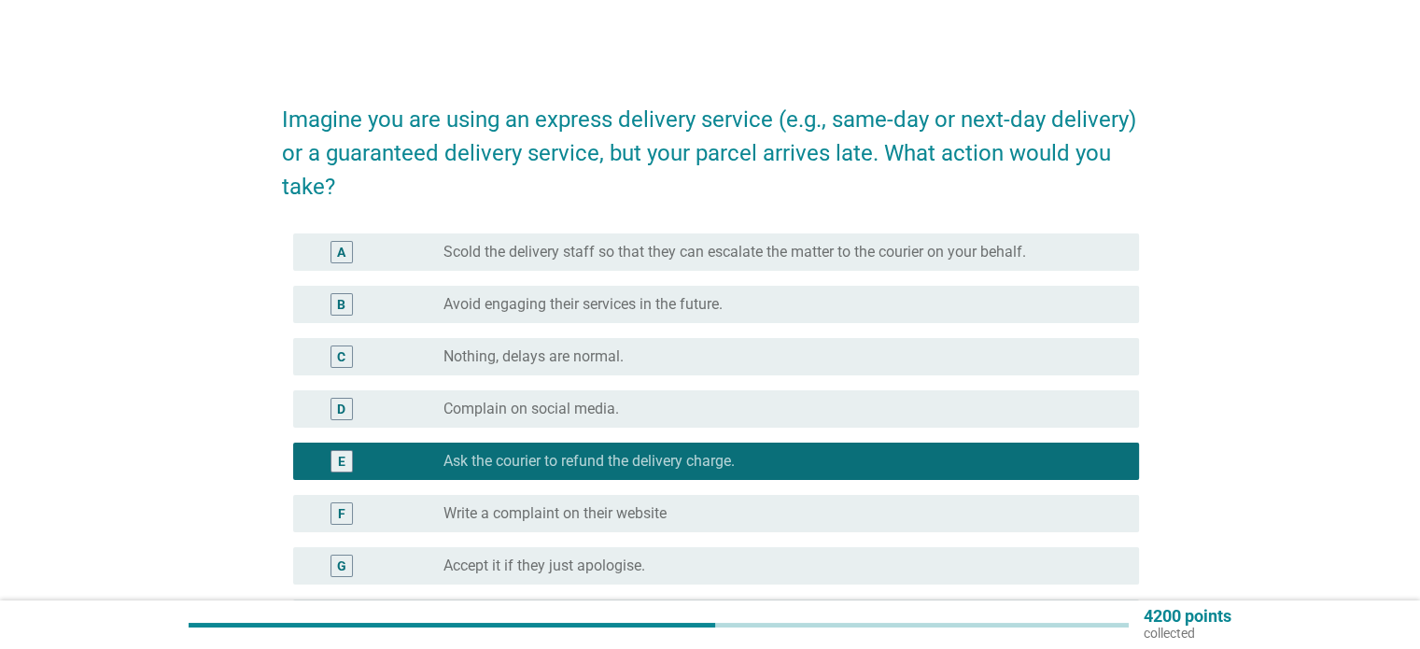
click at [722, 517] on div "radio_button_unchecked Write a complaint on their website" at bounding box center [776, 513] width 665 height 19
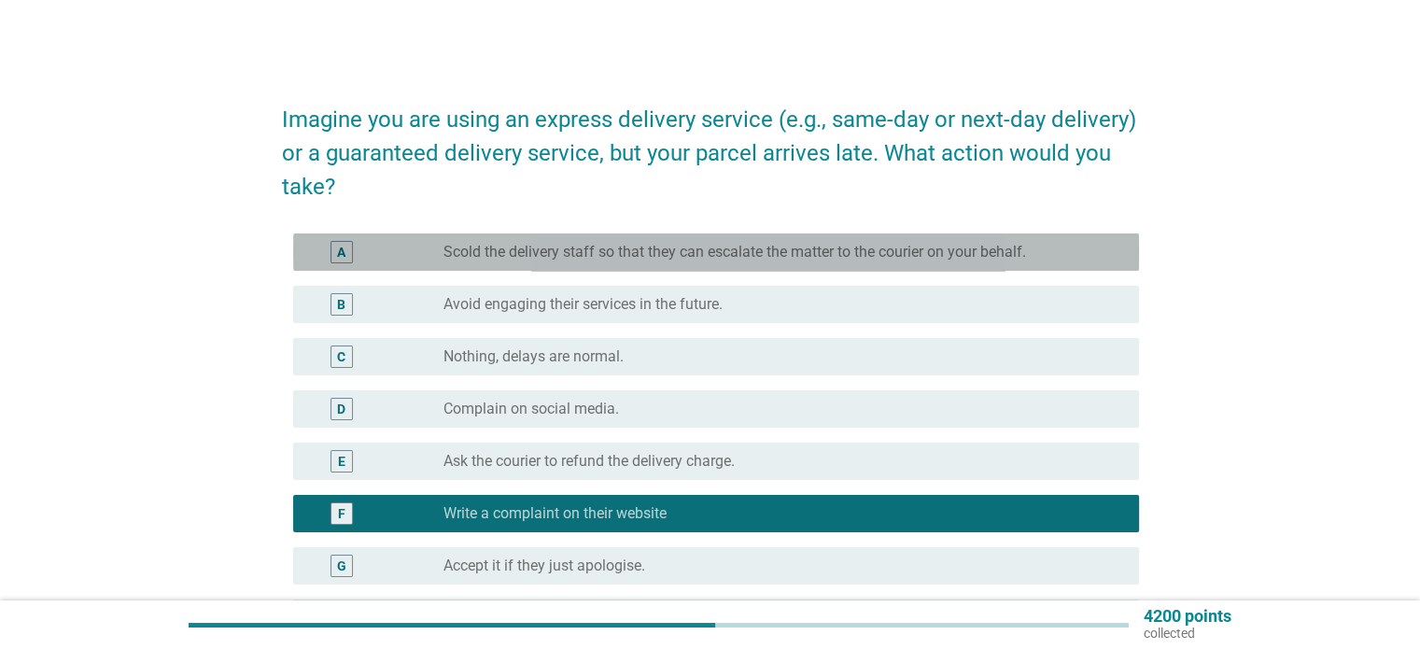
click at [713, 262] on div "radio_button_unchecked Scold the delivery staff so that they can escalate the m…" at bounding box center [784, 252] width 680 height 22
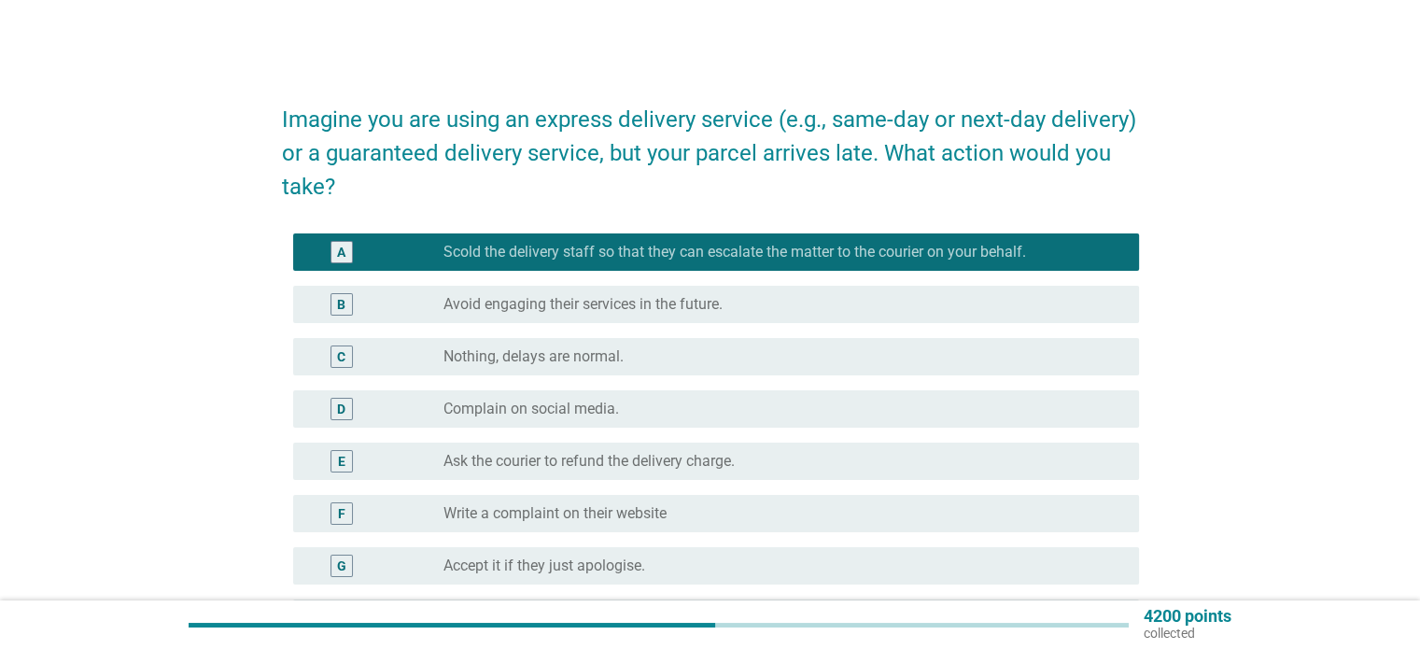
click at [695, 568] on div "radio_button_unchecked Accept it if they just apologise." at bounding box center [776, 566] width 665 height 19
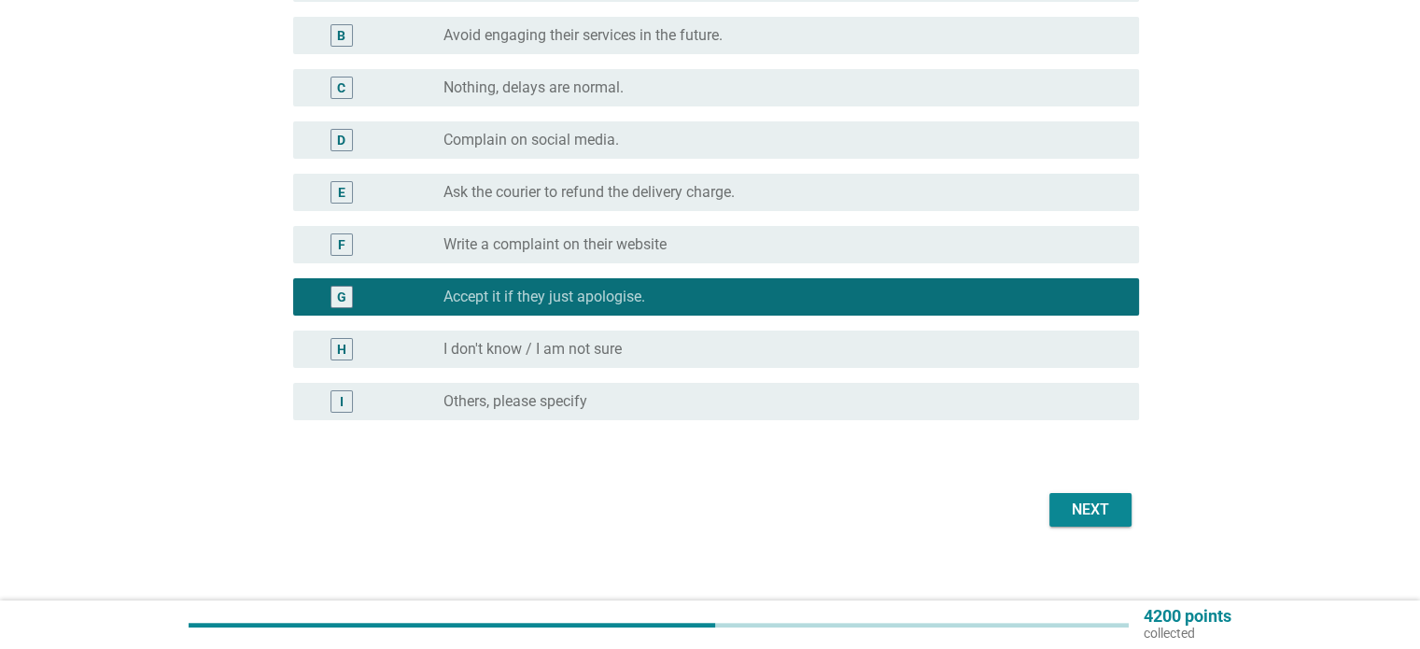
scroll to position [280, 0]
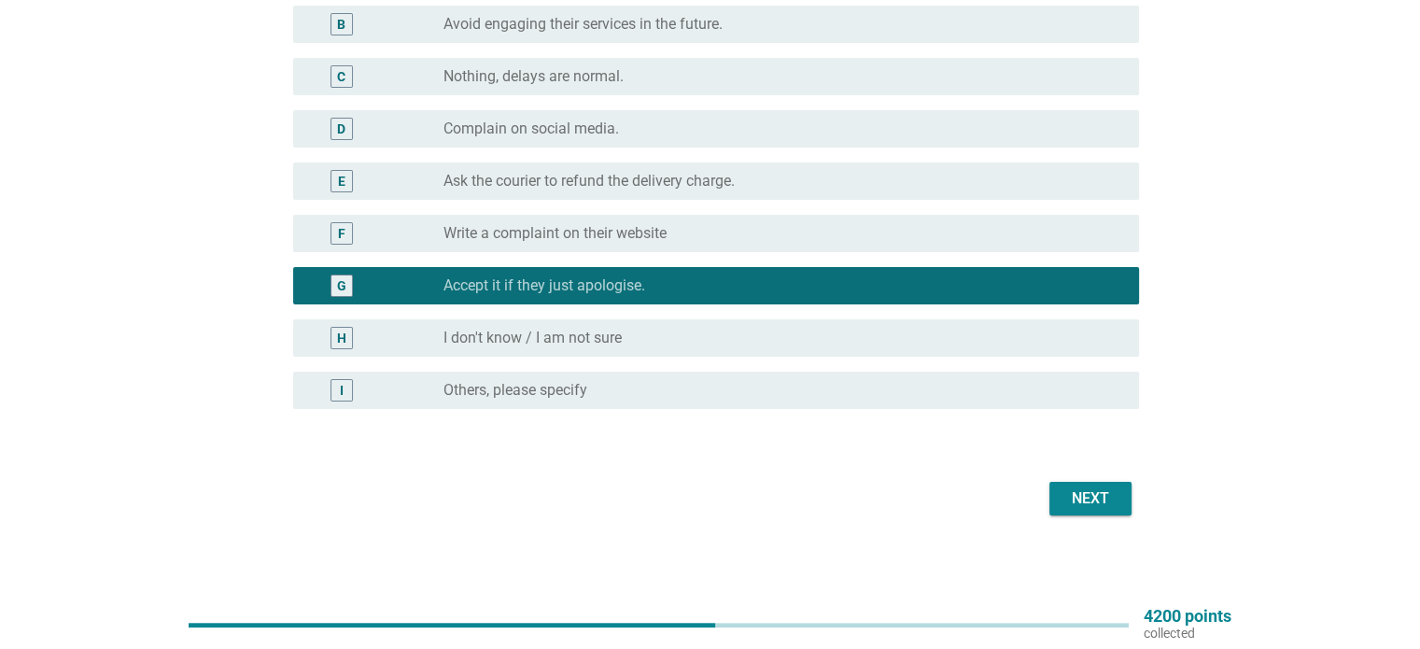
drag, startPoint x: 1052, startPoint y: 500, endPoint x: 1083, endPoint y: 512, distance: 34.0
click at [1083, 512] on div "Next" at bounding box center [710, 498] width 857 height 45
click at [1083, 512] on button "Next" at bounding box center [1091, 499] width 82 height 34
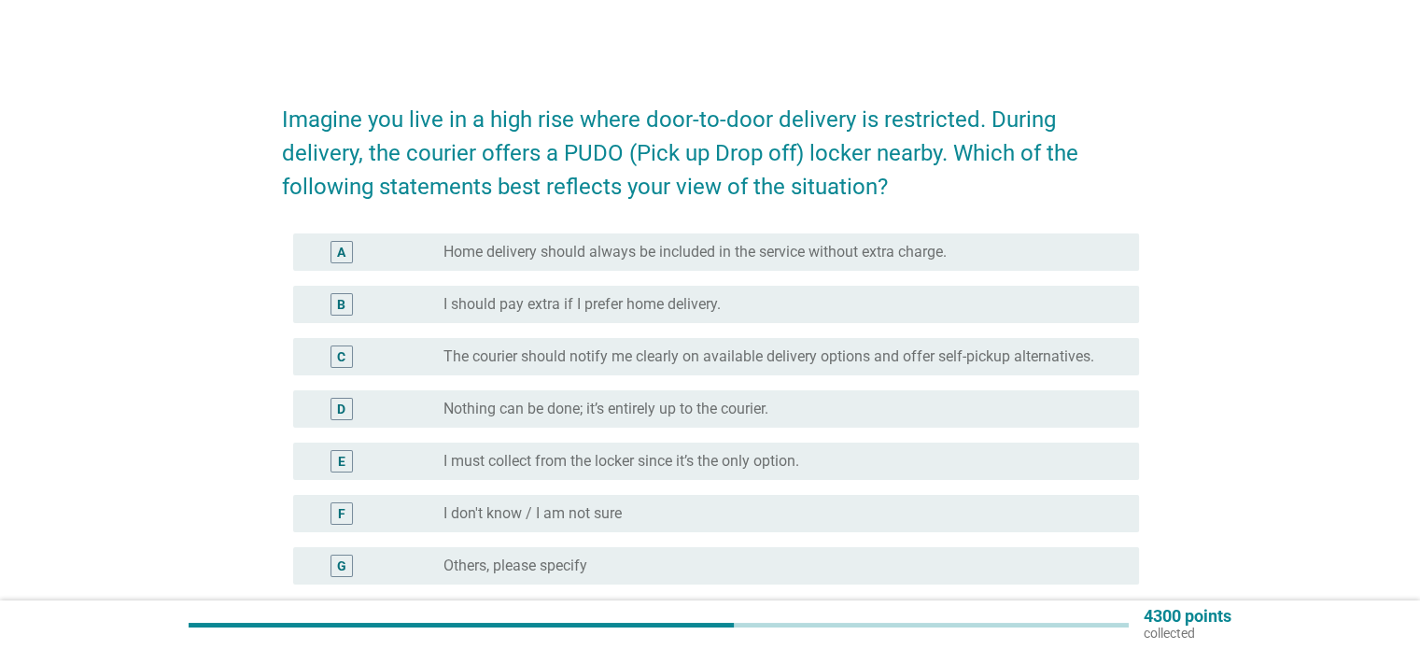
click at [415, 354] on div "C" at bounding box center [376, 357] width 136 height 22
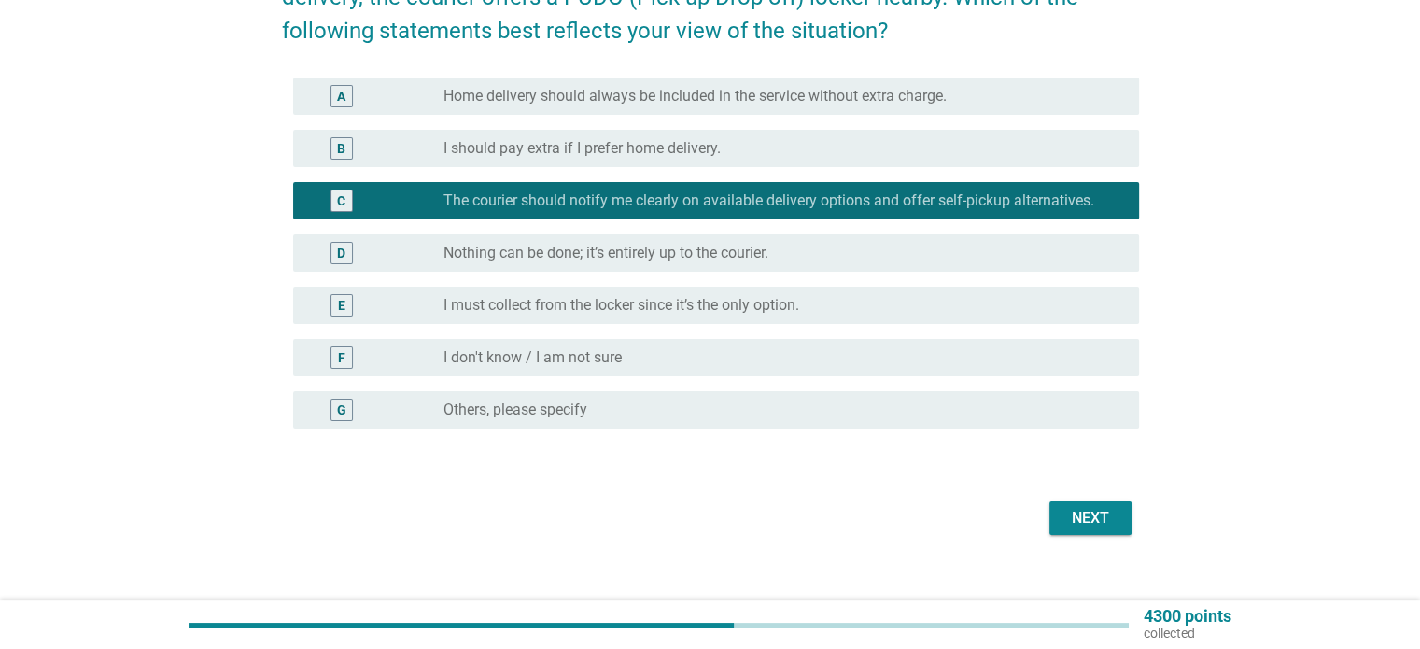
scroll to position [179, 0]
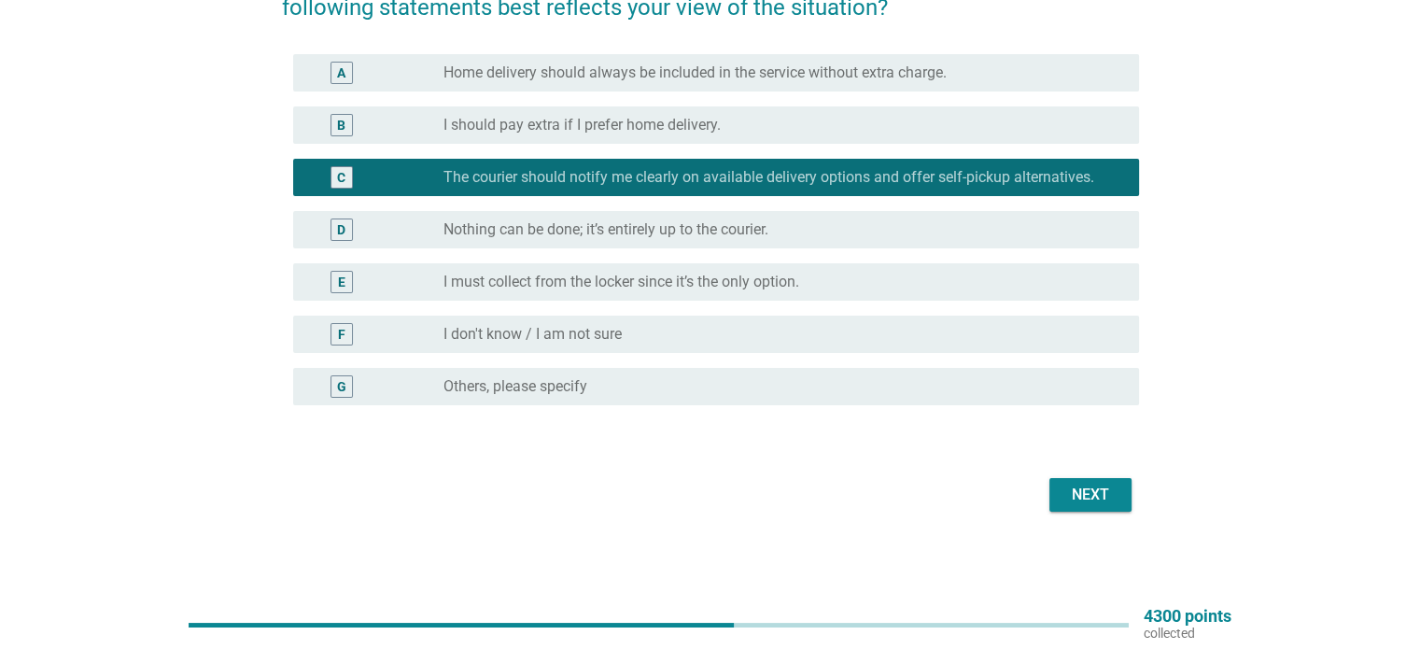
click at [1075, 494] on div "Next" at bounding box center [1091, 495] width 52 height 22
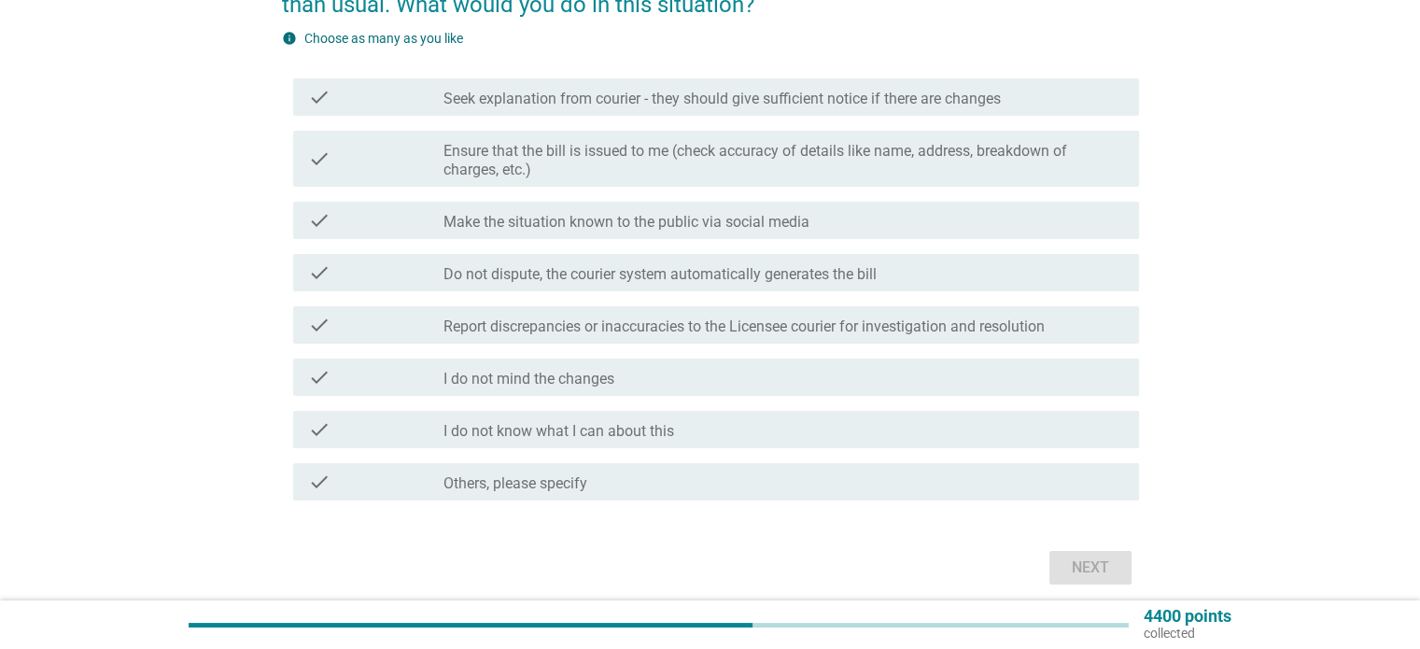
scroll to position [187, 0]
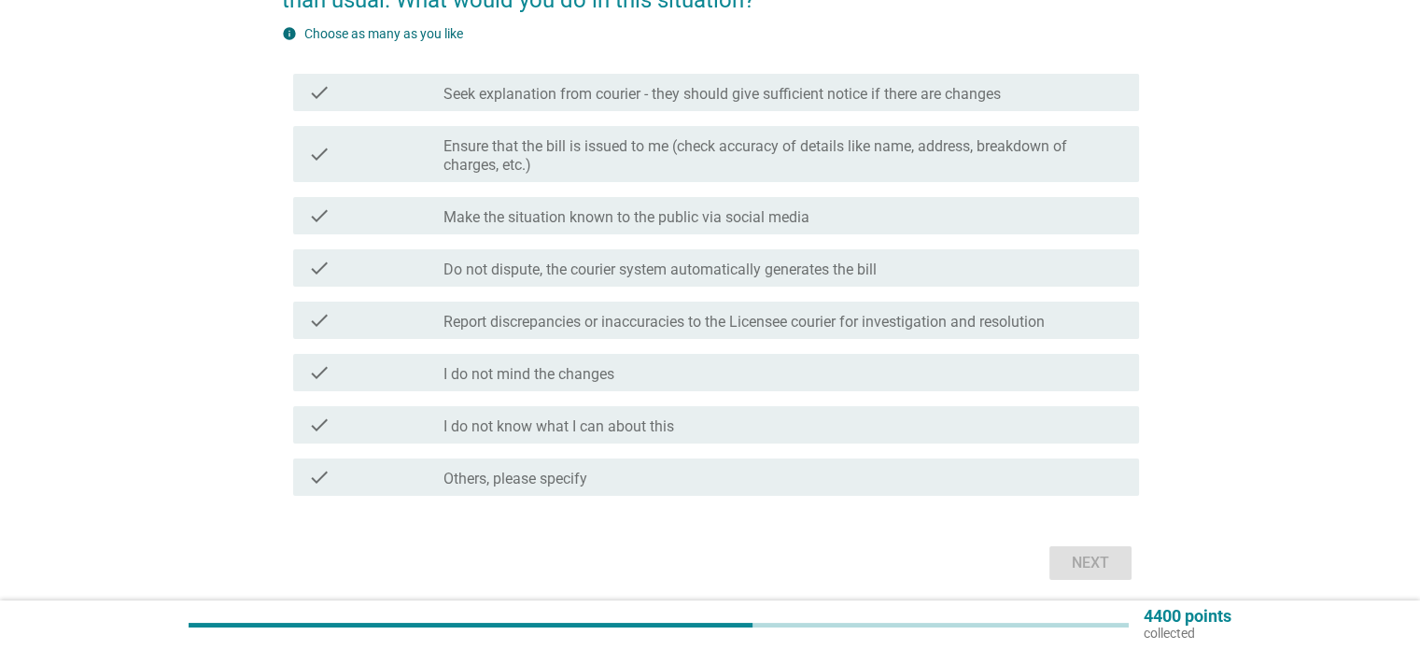
click at [967, 266] on div "check_box_outline_blank Do not dispute, the courier system automatically genera…" at bounding box center [784, 268] width 680 height 22
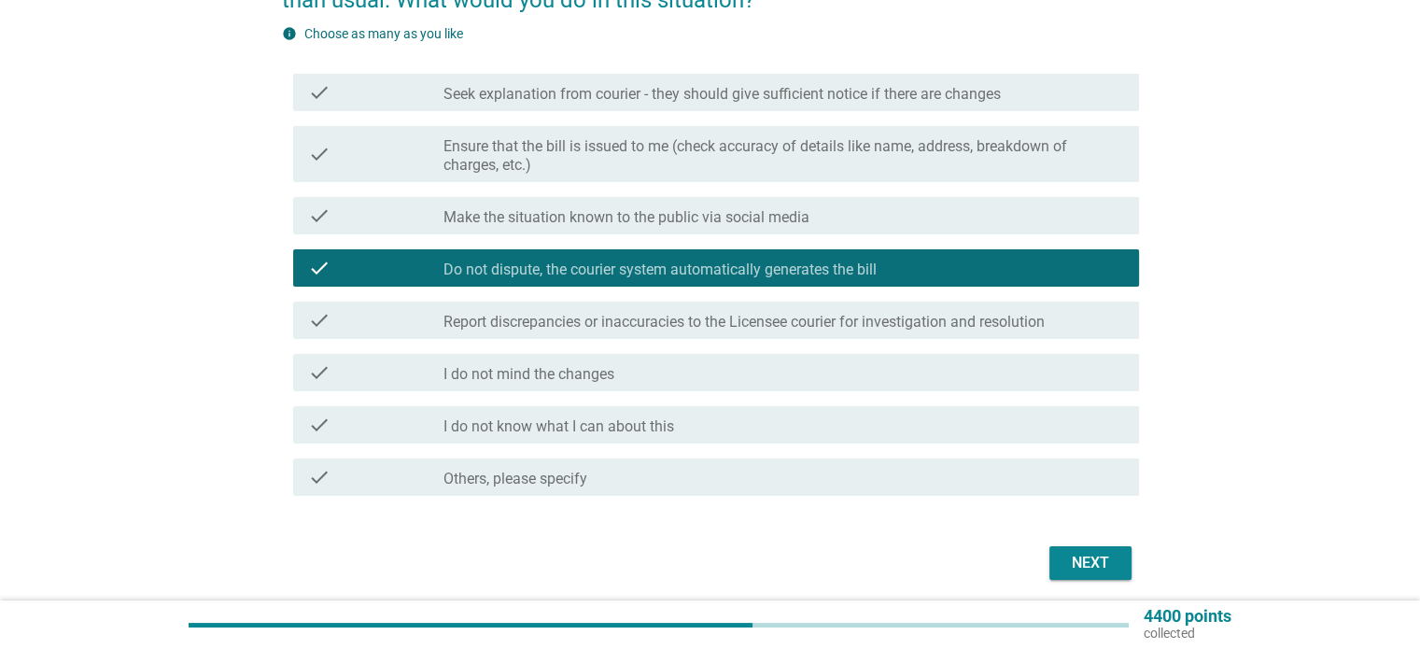
click at [844, 87] on label "Seek explanation from courier - they should give sufficient notice if there are…" at bounding box center [723, 94] width 558 height 19
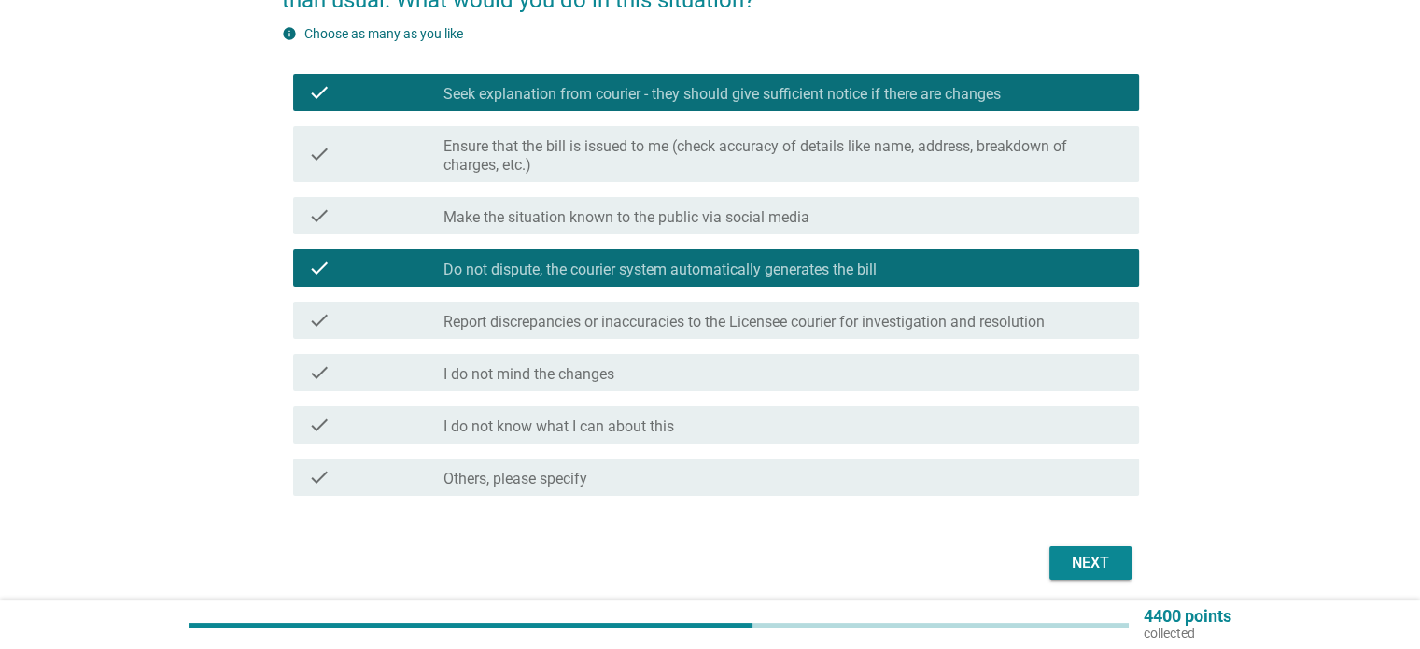
click at [862, 257] on div "check_box_outline_blank Do not dispute, the courier system automatically genera…" at bounding box center [784, 268] width 680 height 22
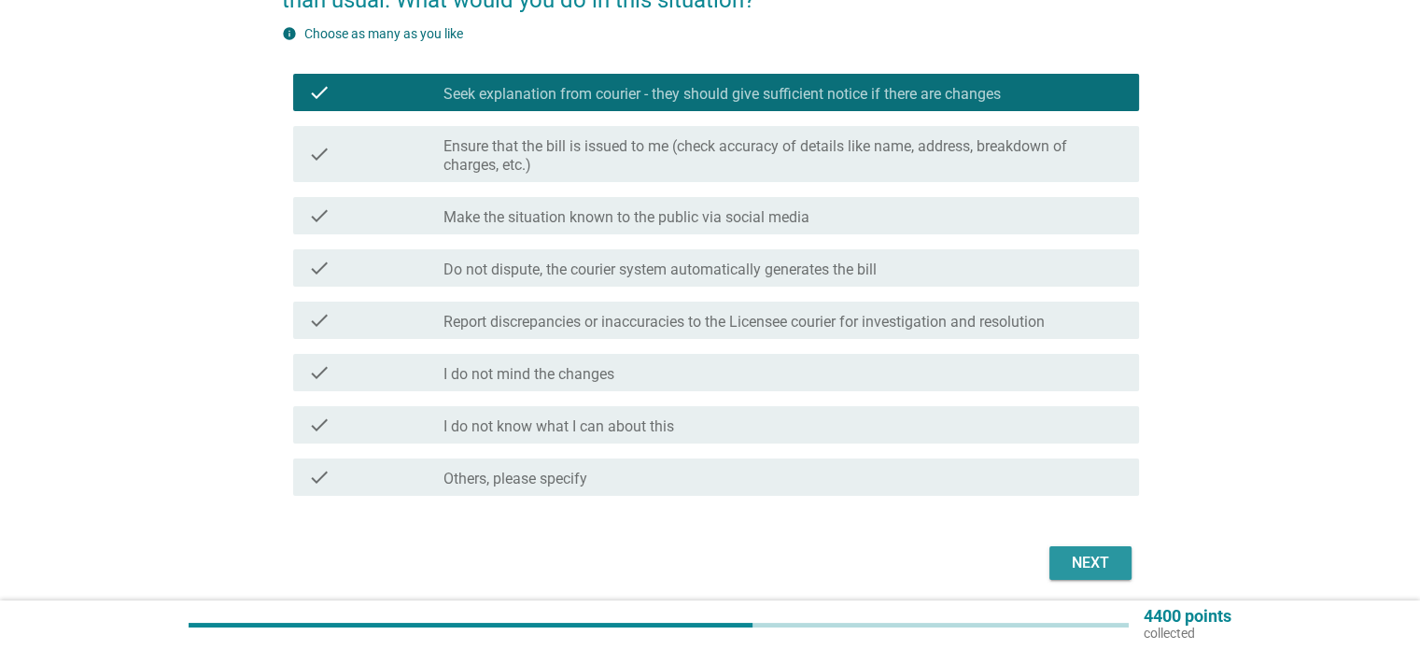
click at [1072, 558] on div "Next" at bounding box center [1091, 563] width 52 height 22
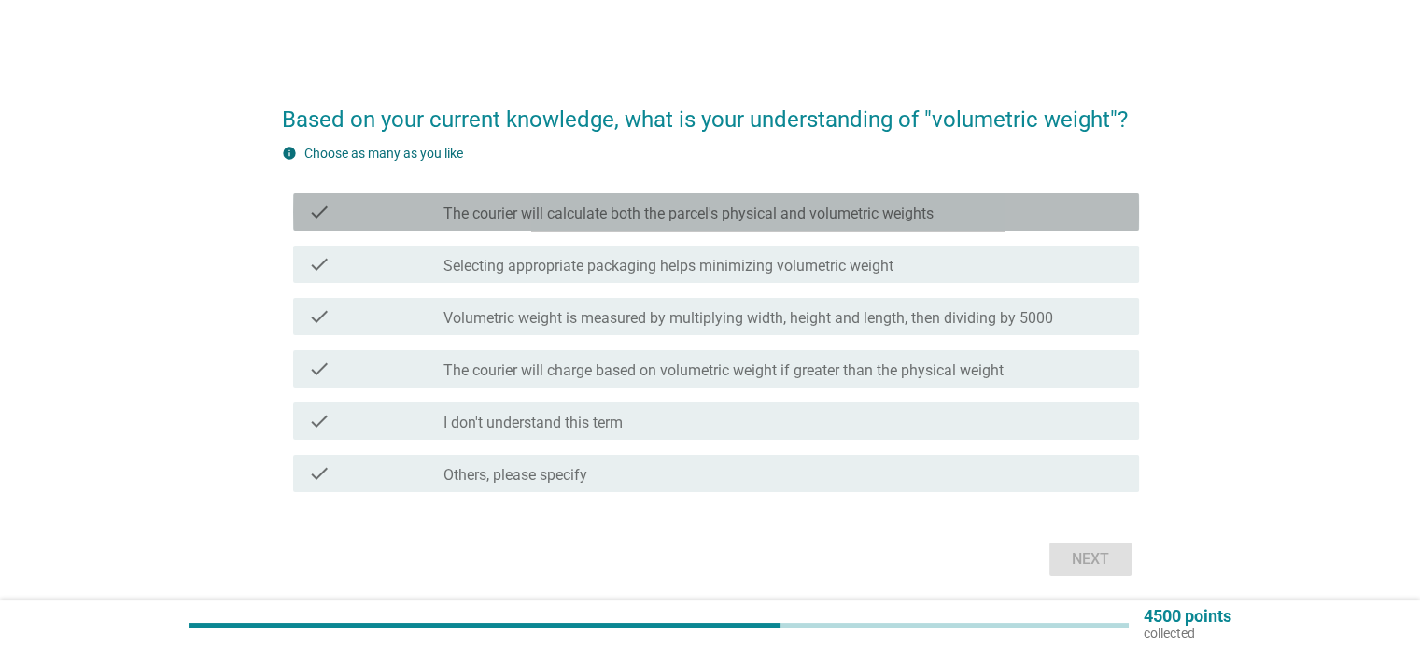
click at [648, 213] on label "The courier will calculate both the parcel's physical and volumetric weights" at bounding box center [689, 214] width 490 height 19
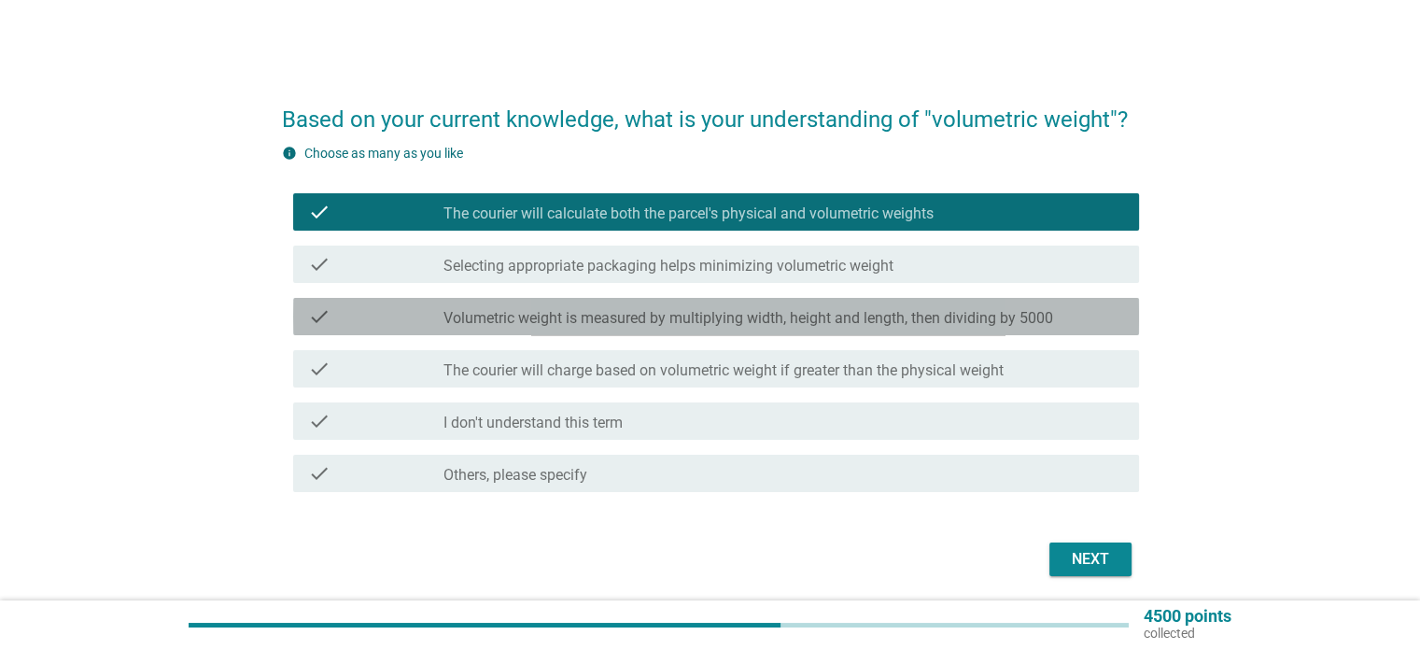
click at [788, 325] on label "Volumetric weight is measured by multiplying width, height and length, then div…" at bounding box center [749, 318] width 610 height 19
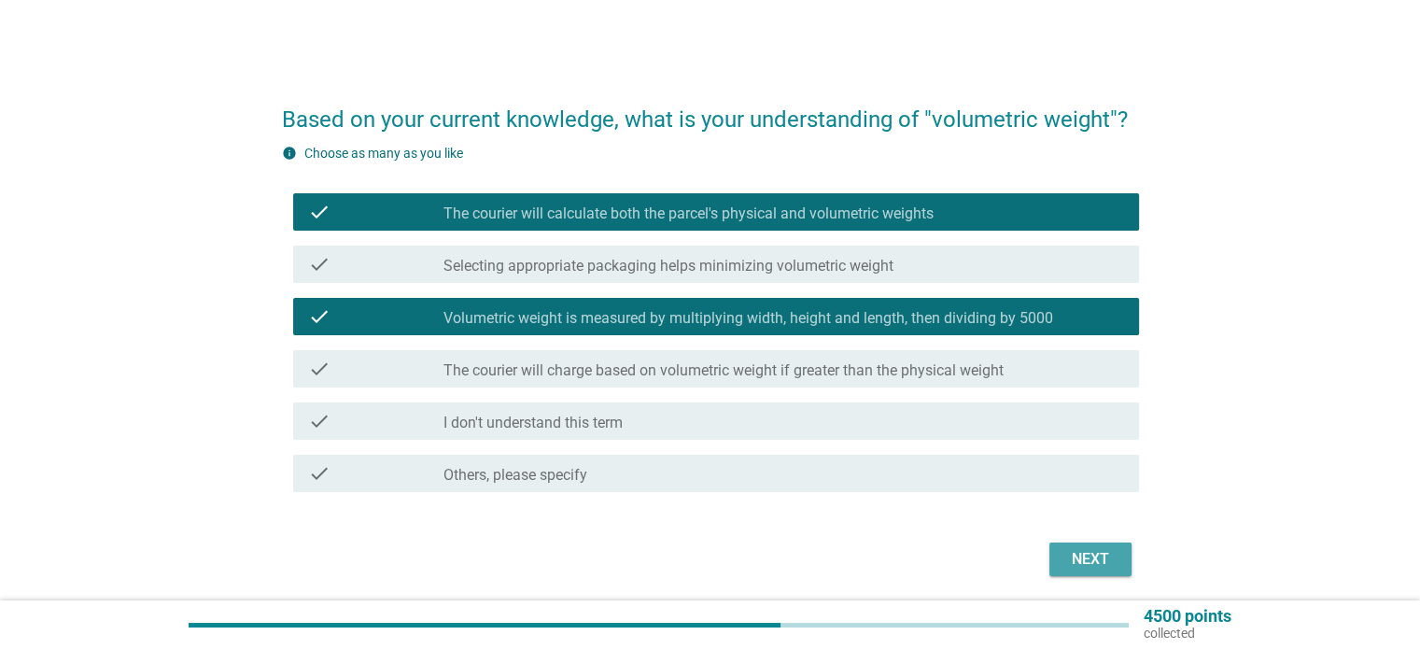
click at [1080, 567] on div "Next" at bounding box center [1091, 559] width 52 height 22
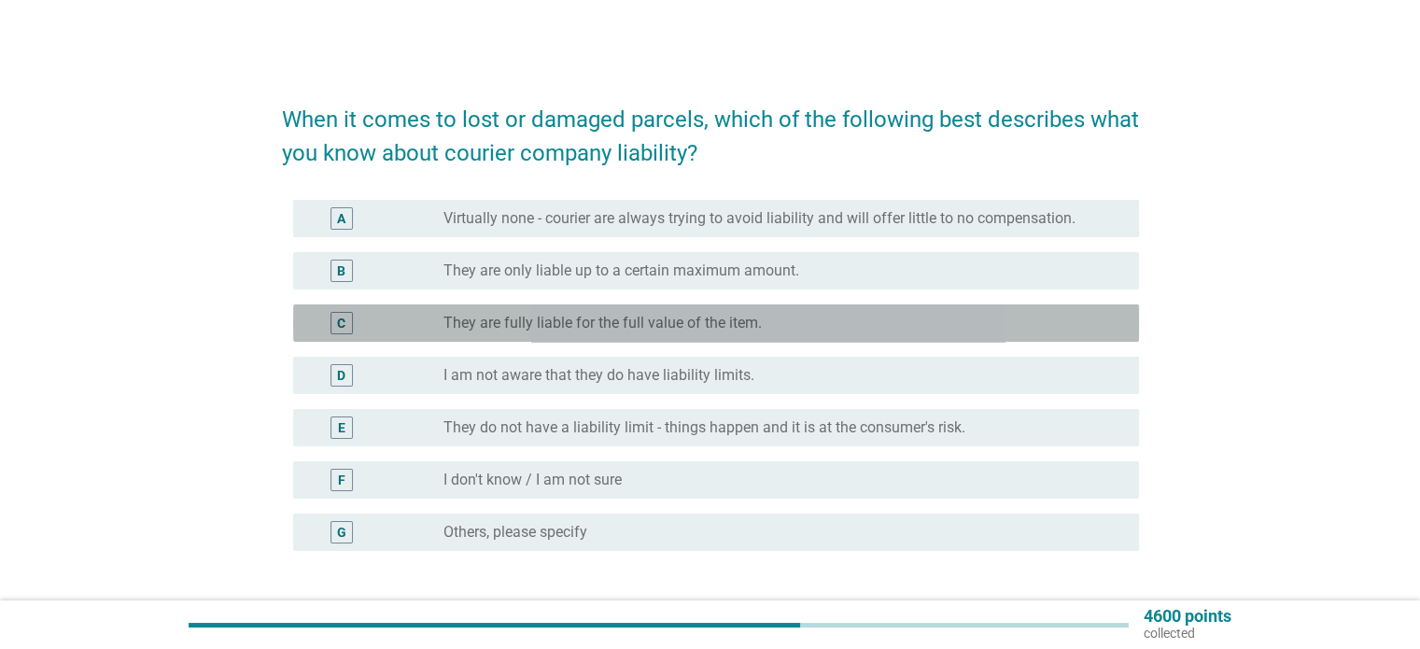
click at [744, 326] on label "They are fully liable for the full value of the item." at bounding box center [603, 323] width 318 height 19
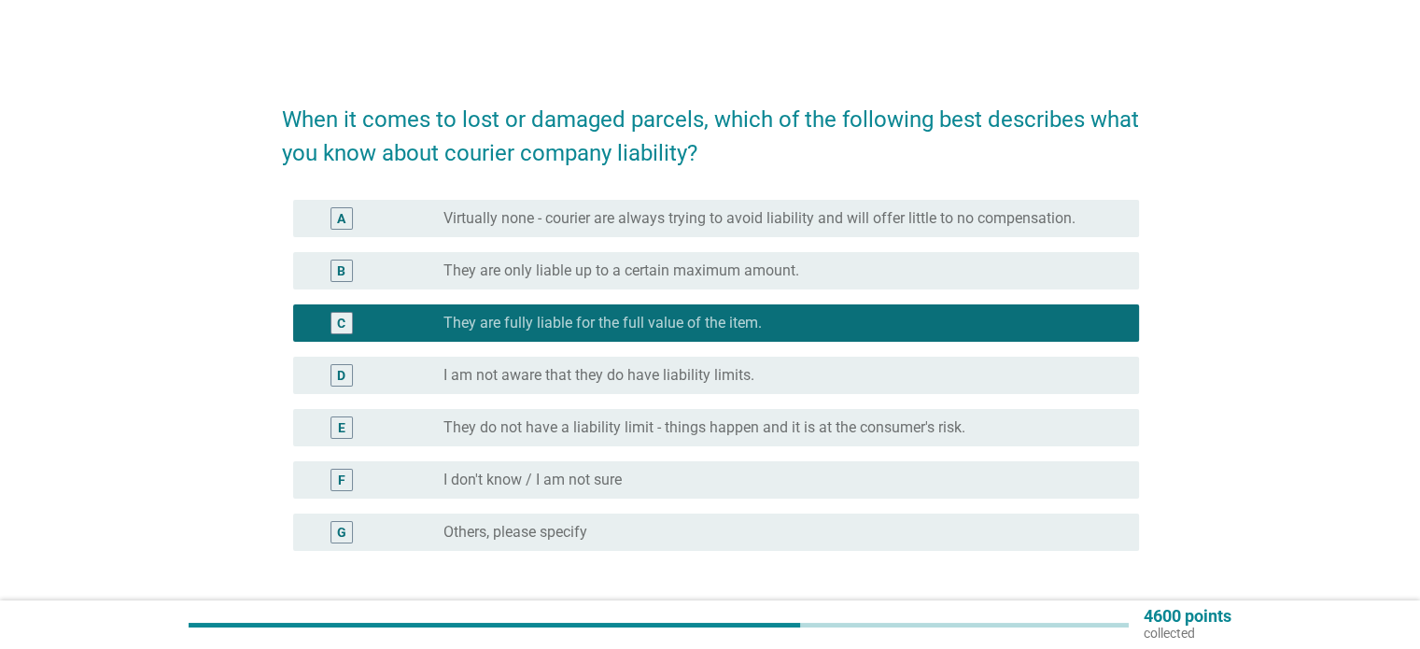
click at [772, 372] on div "radio_button_unchecked I am not aware that they do have liability limits." at bounding box center [776, 375] width 665 height 19
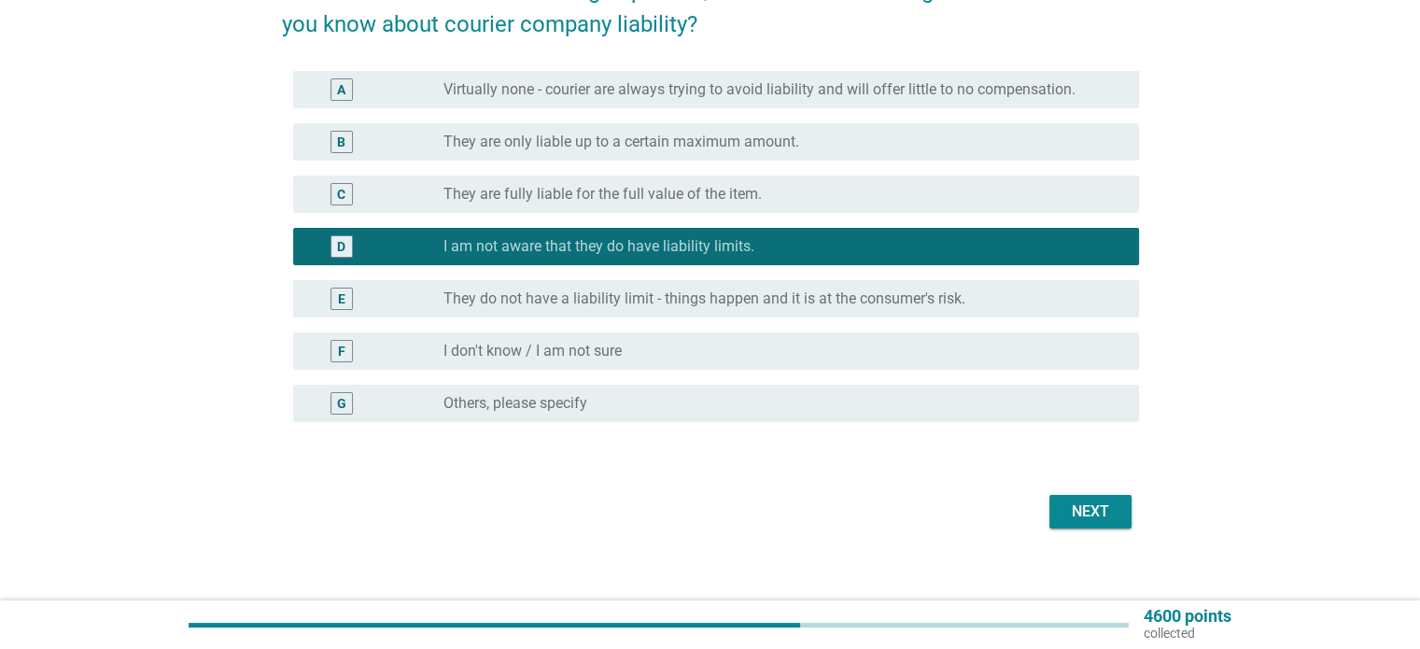
scroll to position [146, 0]
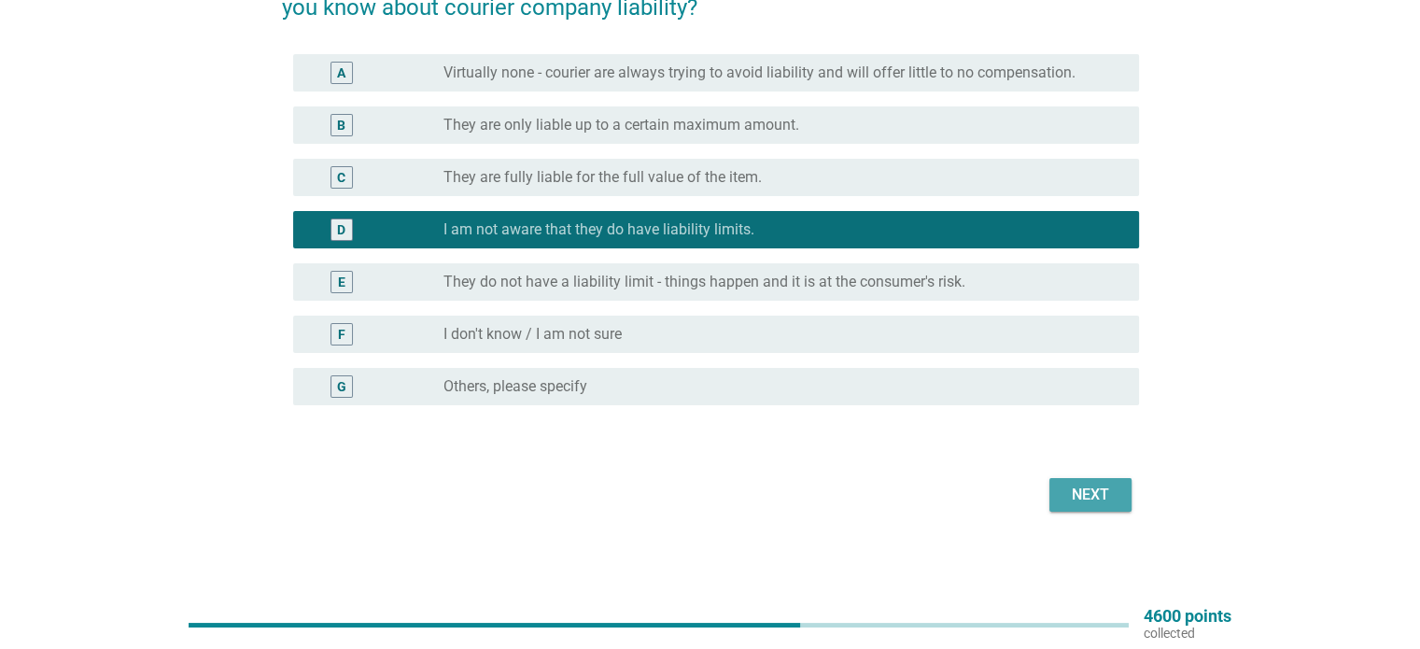
click at [1074, 495] on div "Next" at bounding box center [1091, 495] width 52 height 22
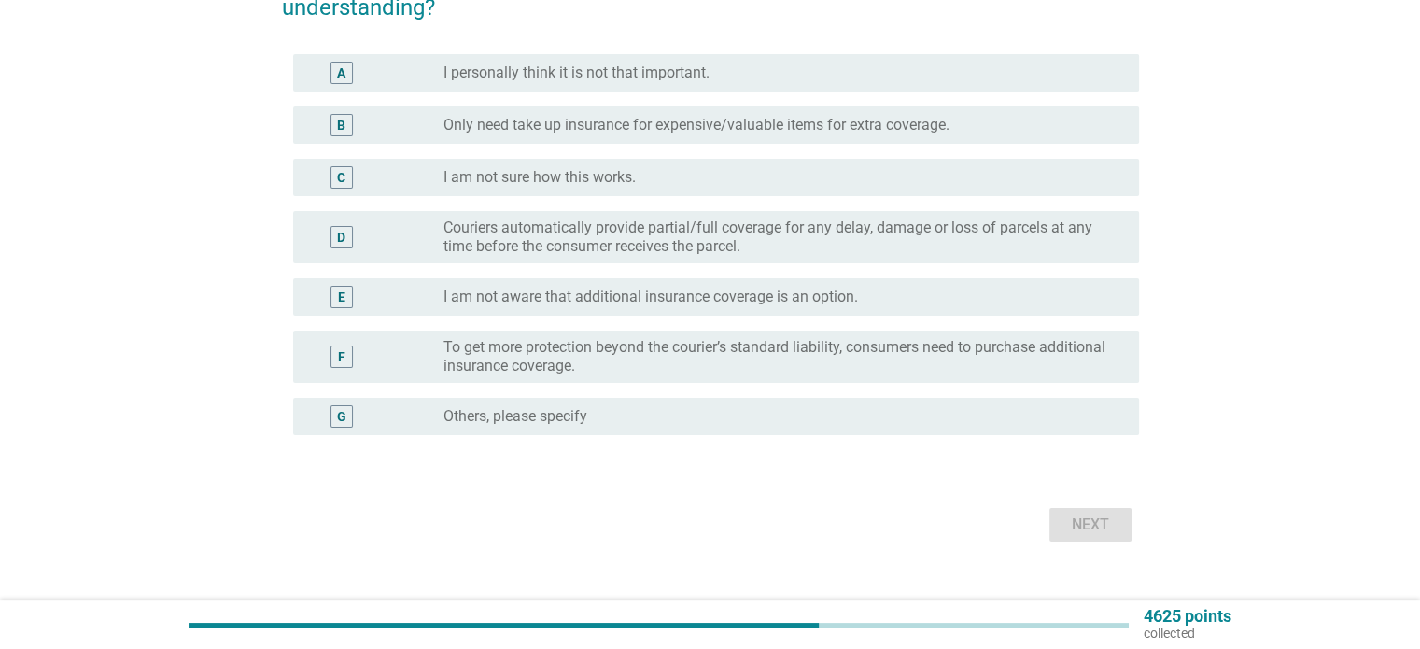
scroll to position [0, 0]
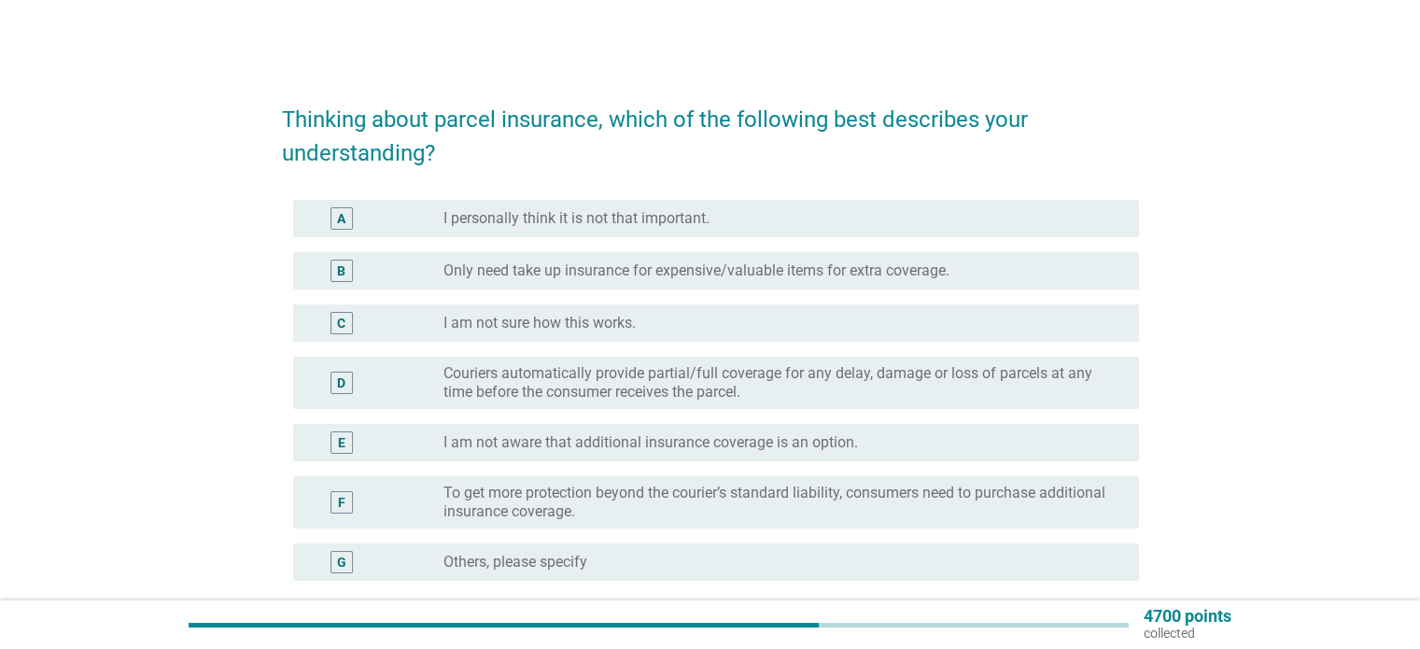
click at [539, 262] on label "Only need take up insurance for expensive/valuable items for extra coverage." at bounding box center [697, 270] width 506 height 19
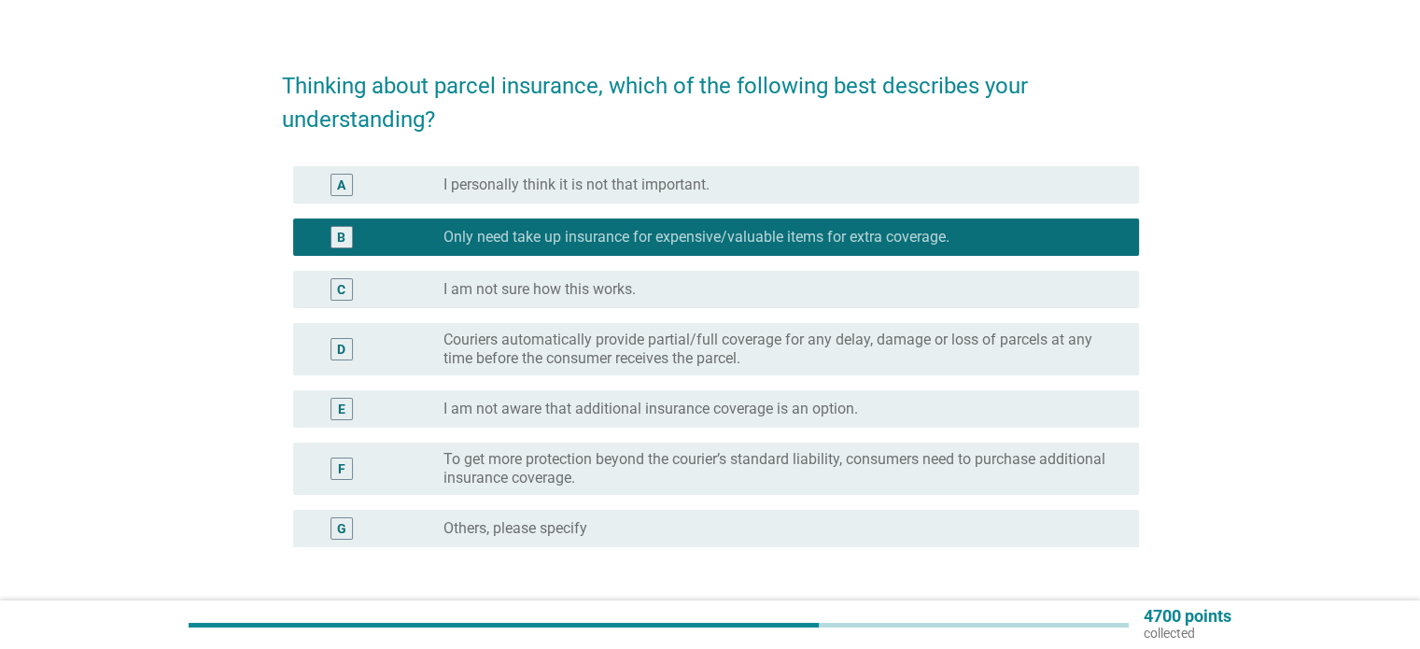
scroll to position [93, 0]
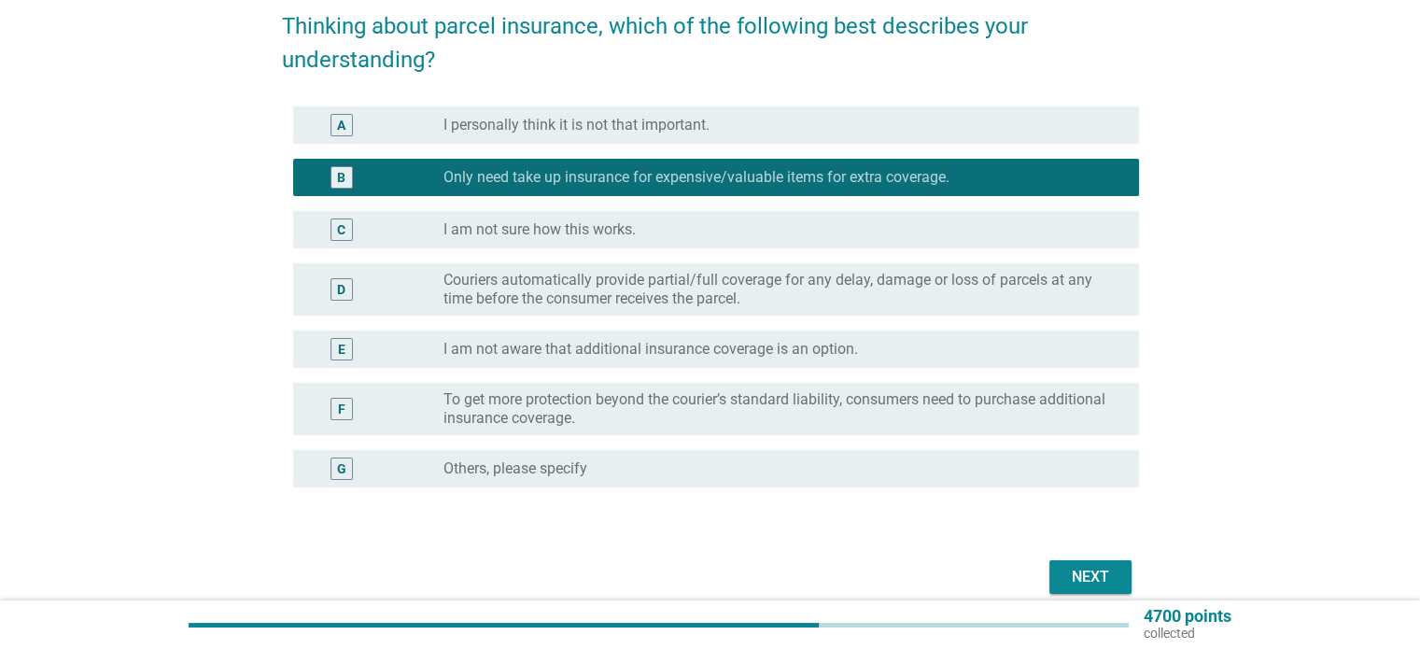
click at [1080, 567] on div "Next" at bounding box center [1091, 577] width 52 height 22
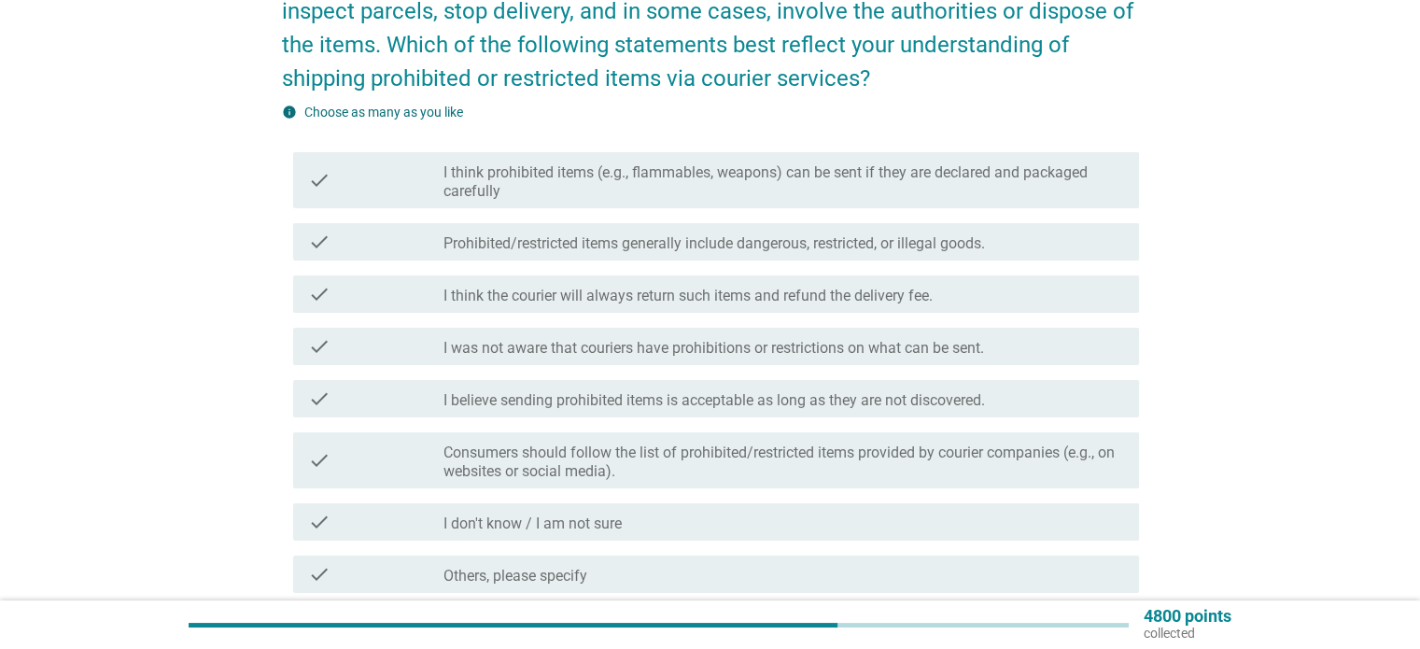
scroll to position [187, 0]
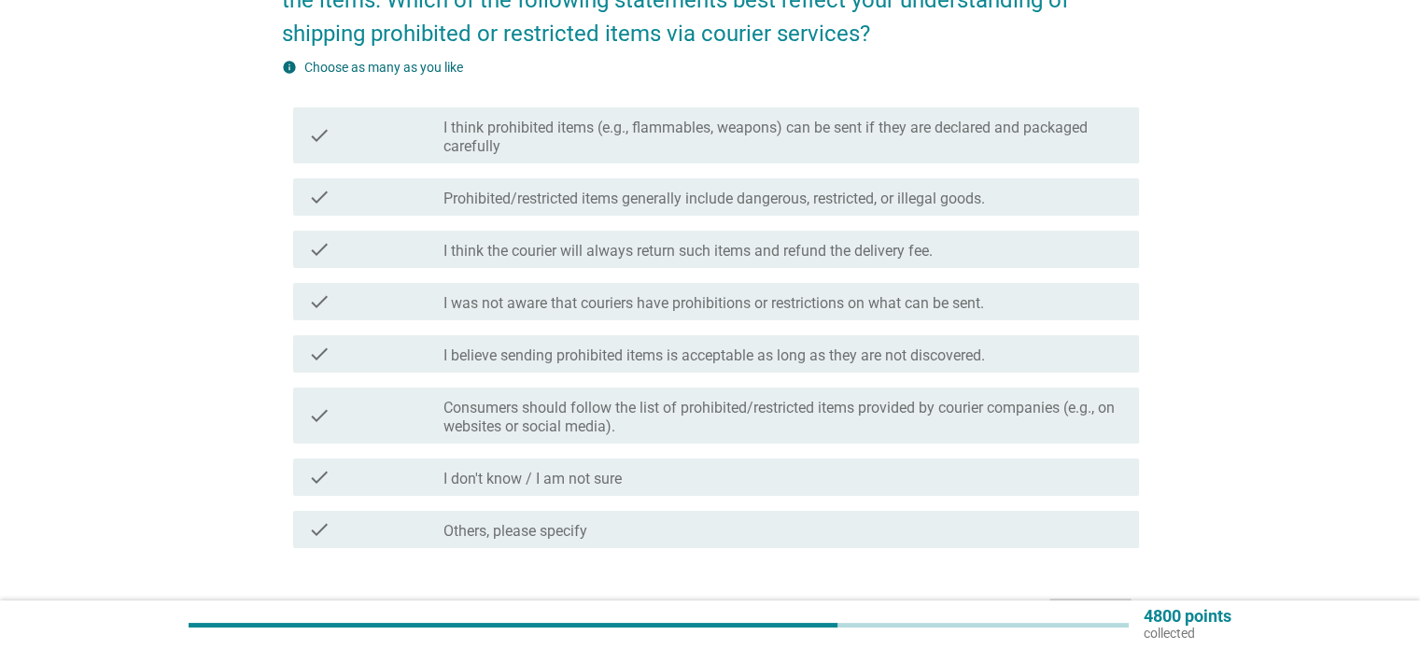
click at [874, 198] on label "Prohibited/restricted items generally include dangerous, restricted, or illegal…" at bounding box center [715, 199] width 542 height 19
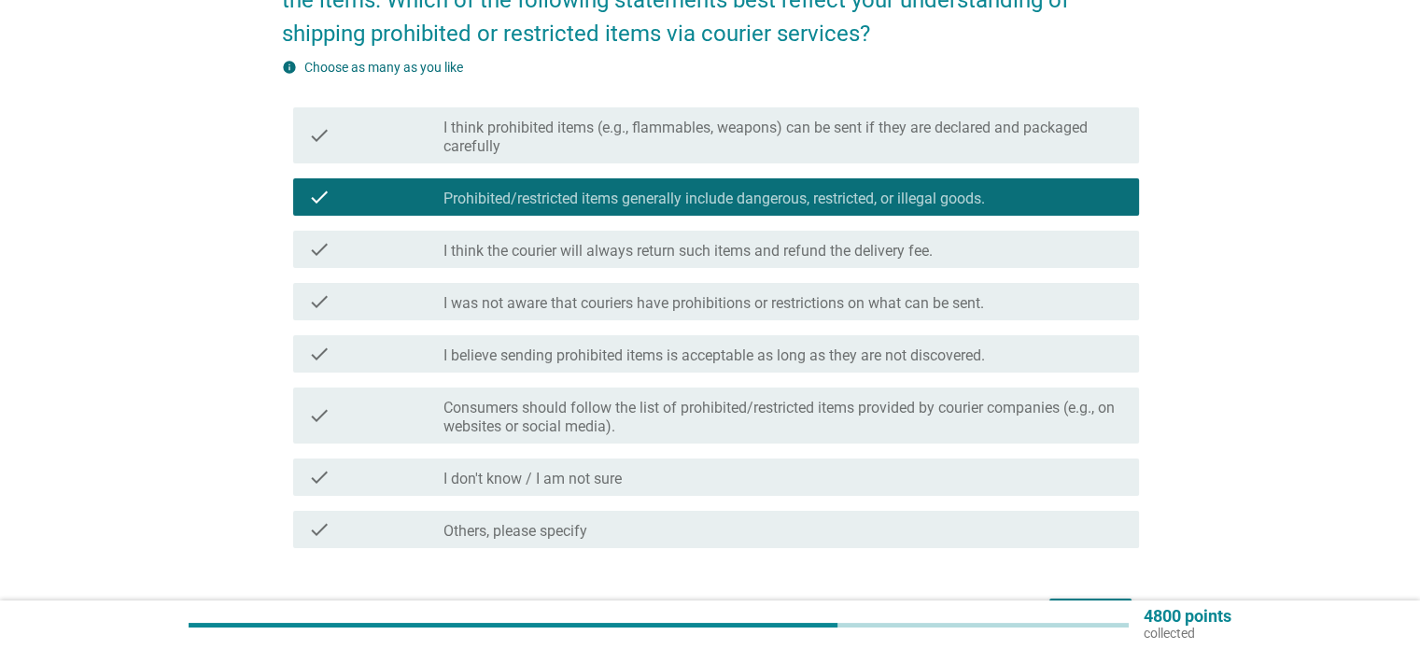
click at [889, 261] on div "check check_box_outline_blank I think the courier will always return such items…" at bounding box center [716, 249] width 846 height 37
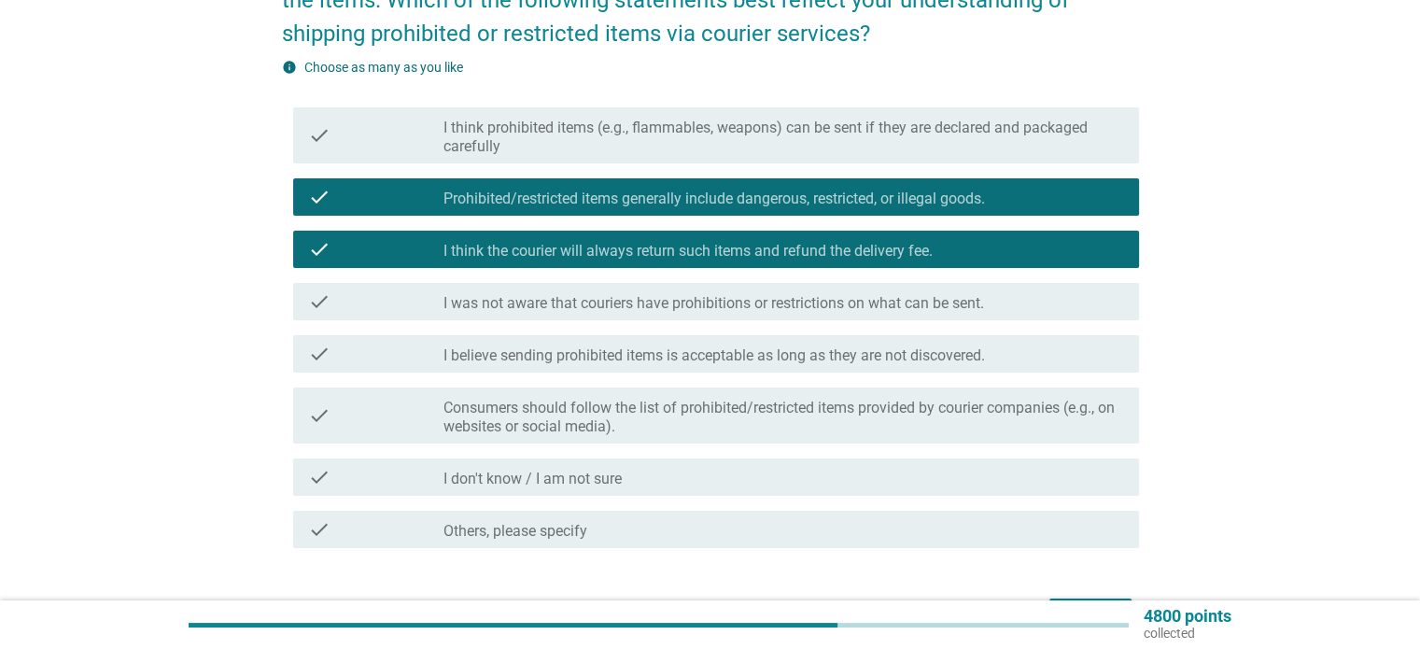
click at [889, 261] on div "check check_box_outline_blank I think the courier will always return such items…" at bounding box center [716, 249] width 846 height 37
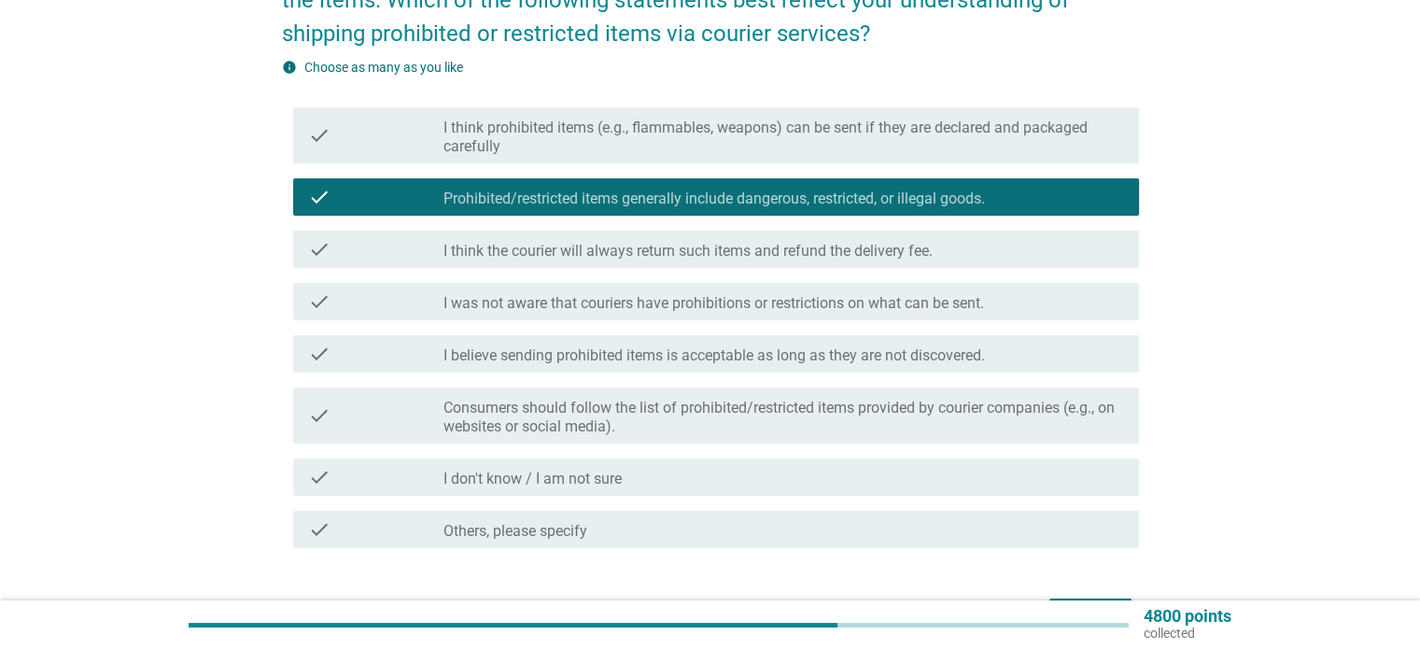
click at [891, 304] on label "I was not aware that couriers have prohibitions or restrictions on what can be …" at bounding box center [714, 303] width 541 height 19
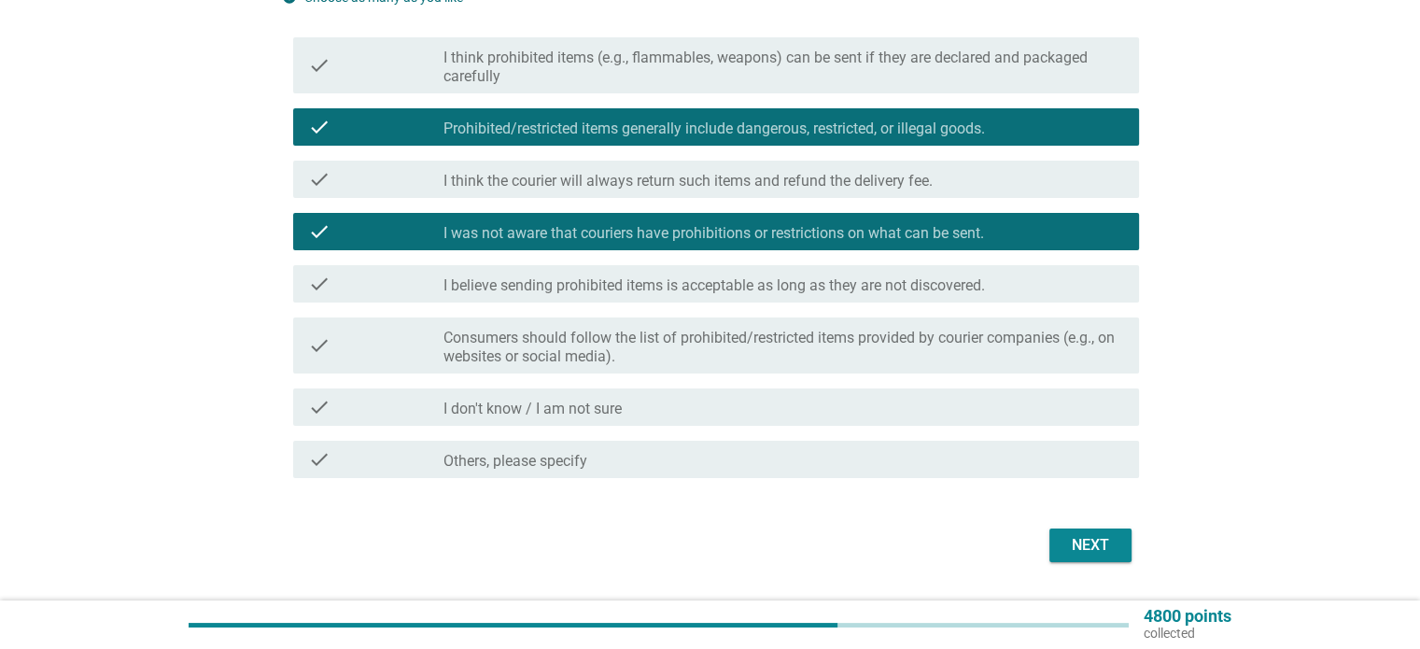
scroll to position [307, 0]
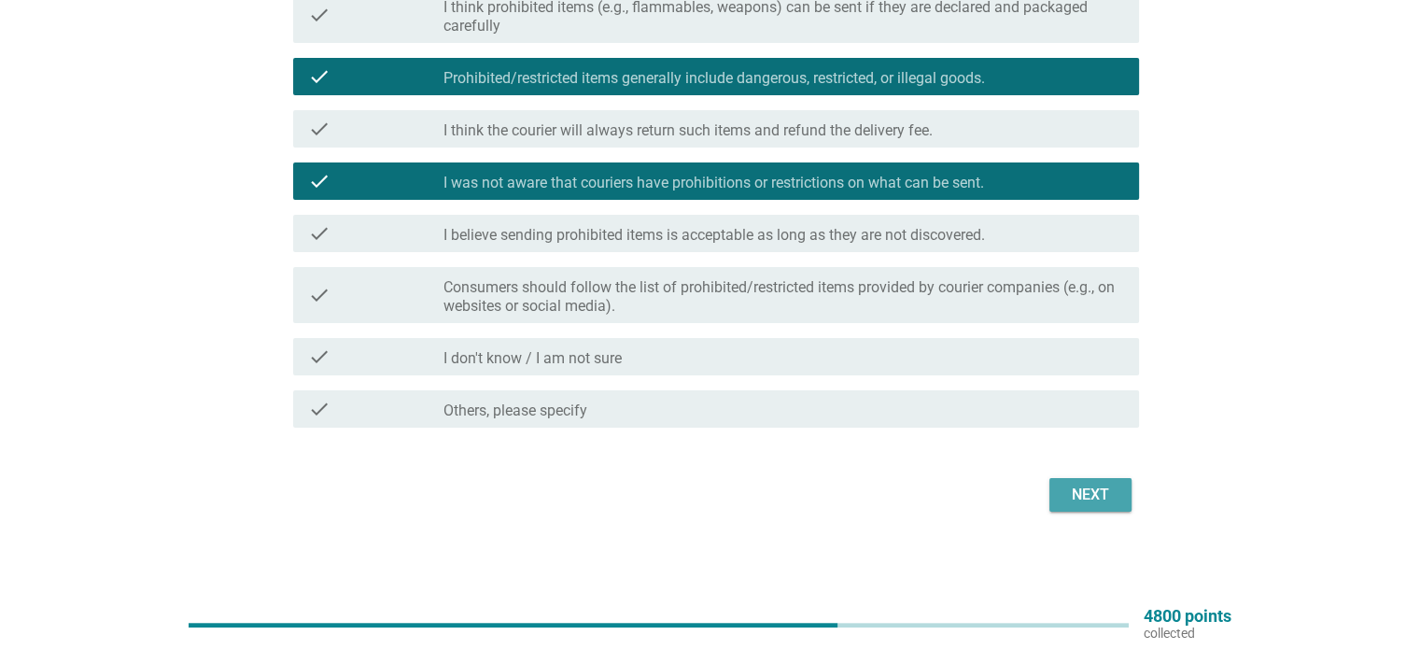
click at [1103, 485] on div "Next" at bounding box center [1091, 495] width 52 height 22
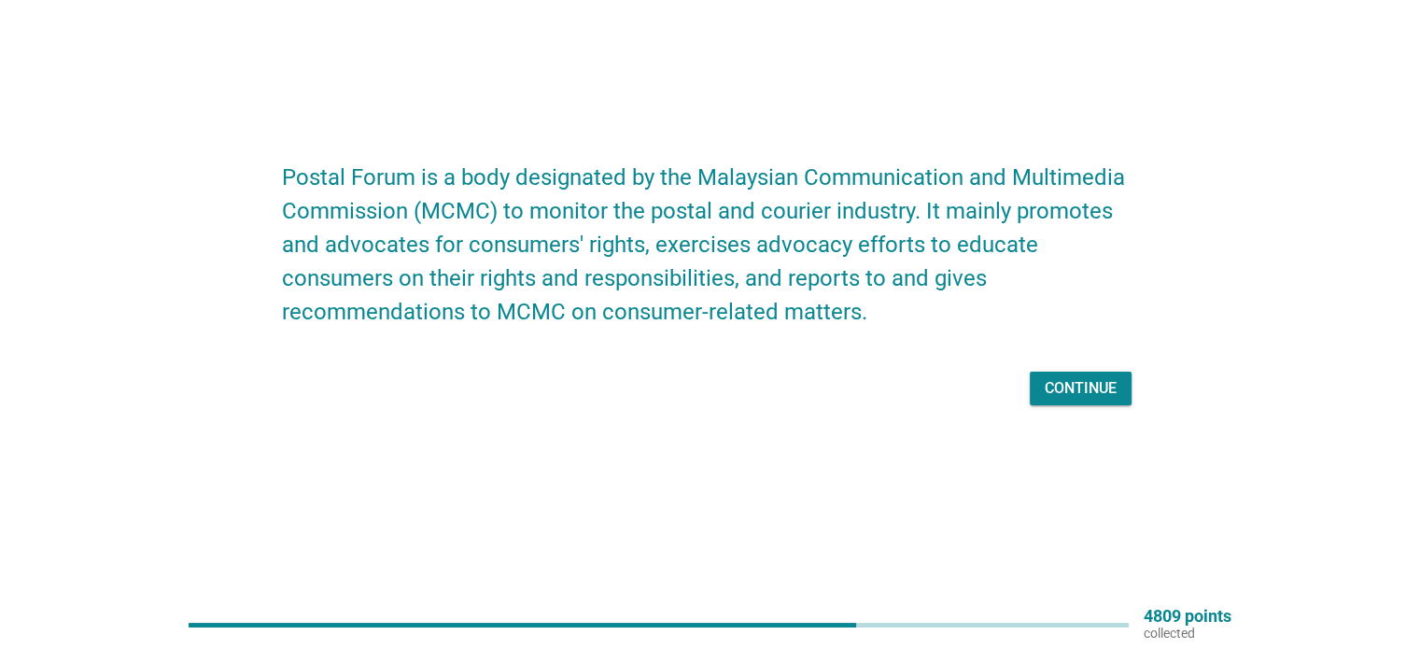
scroll to position [0, 0]
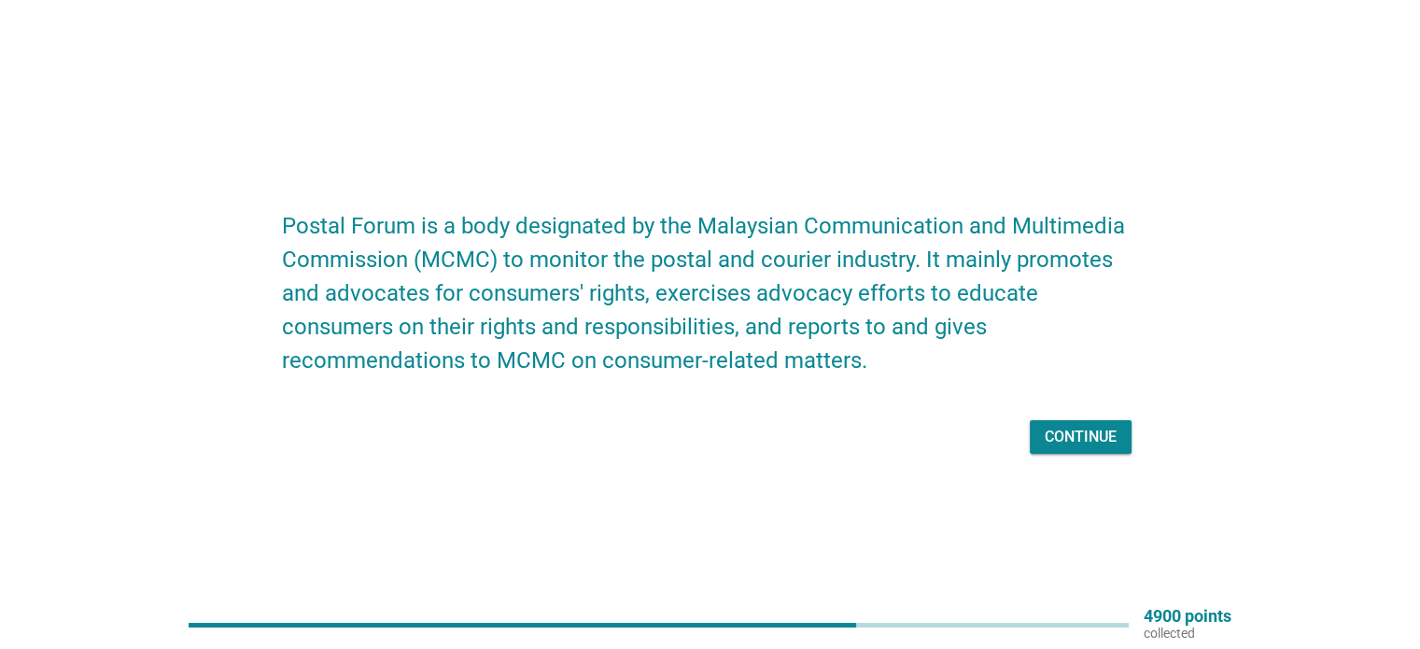
click at [1091, 440] on div "Continue" at bounding box center [1081, 437] width 72 height 22
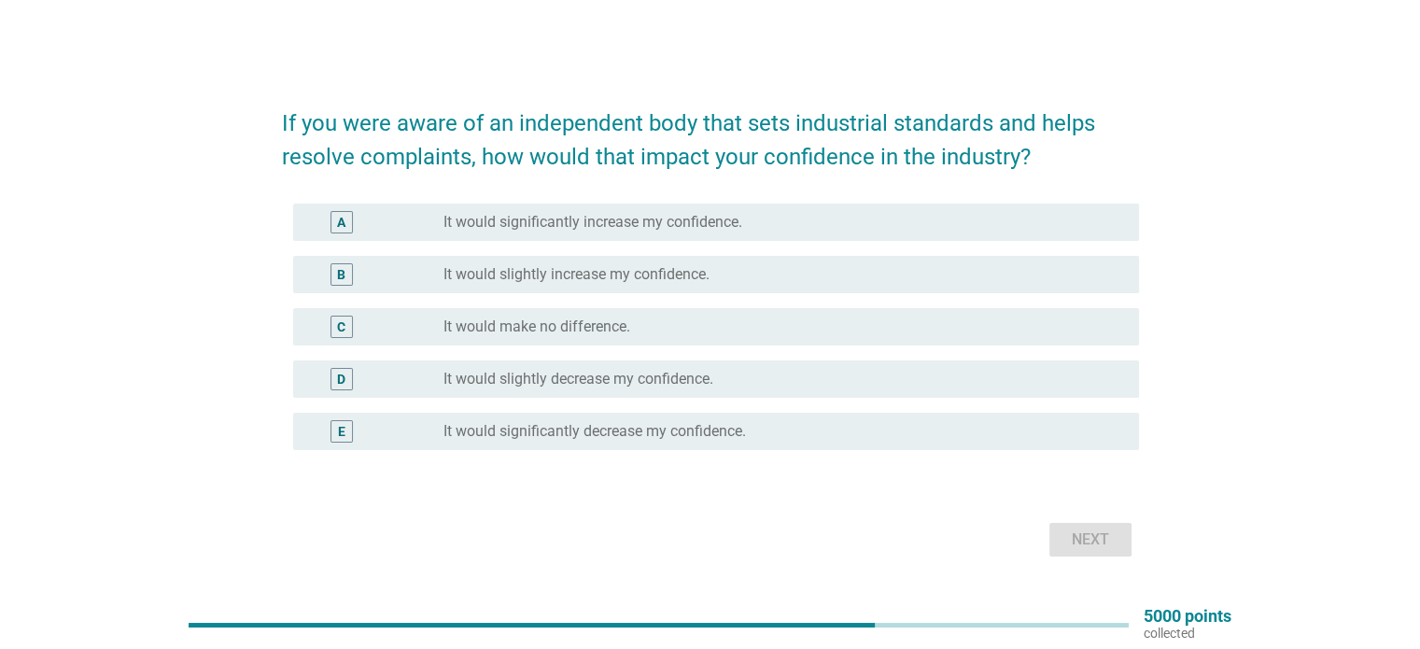
click at [541, 272] on label "It would slightly increase my confidence." at bounding box center [577, 274] width 266 height 19
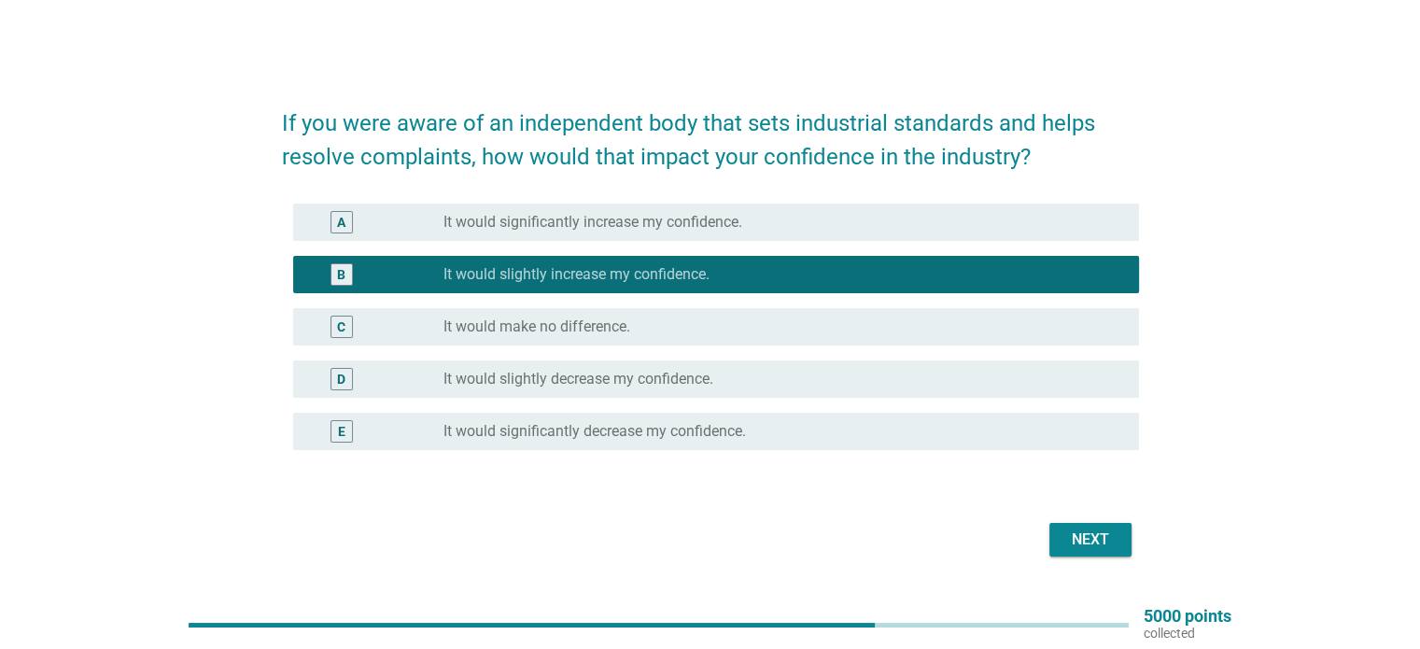
click at [1078, 538] on div "Next" at bounding box center [1091, 540] width 52 height 22
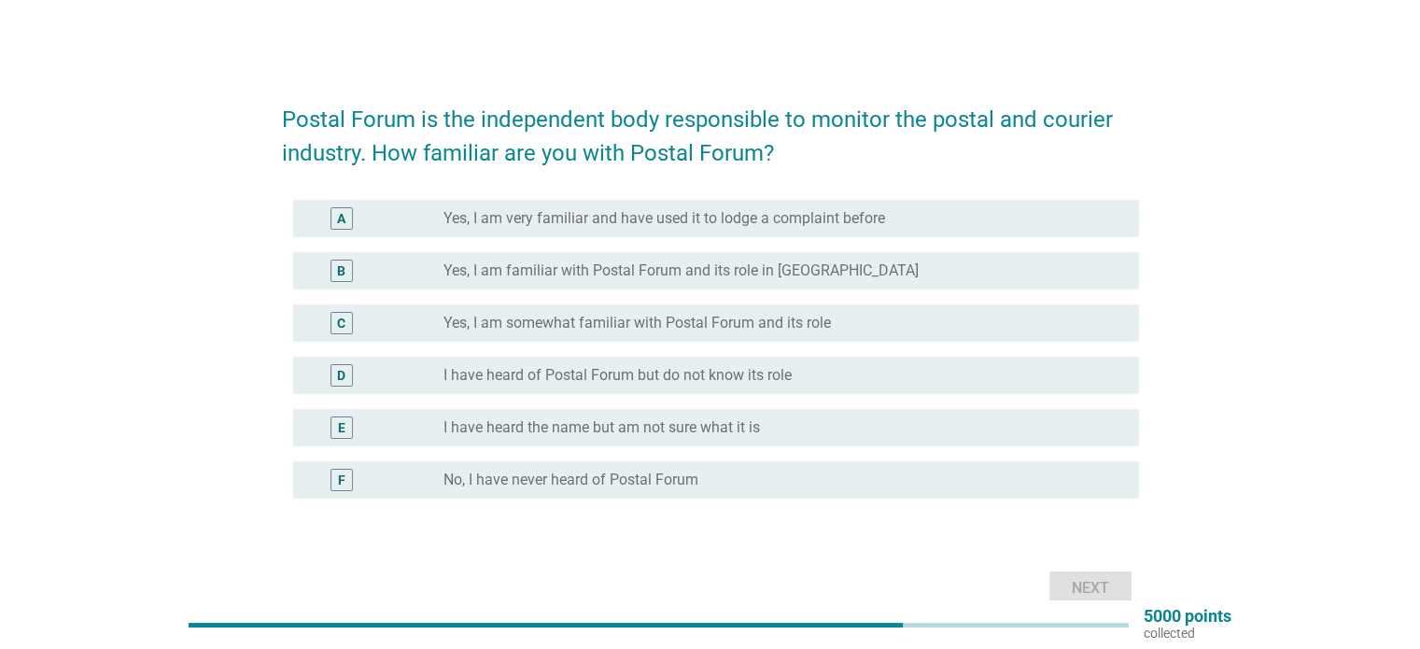
click at [650, 368] on label "I have heard of Postal Forum but do not know its role" at bounding box center [618, 375] width 348 height 19
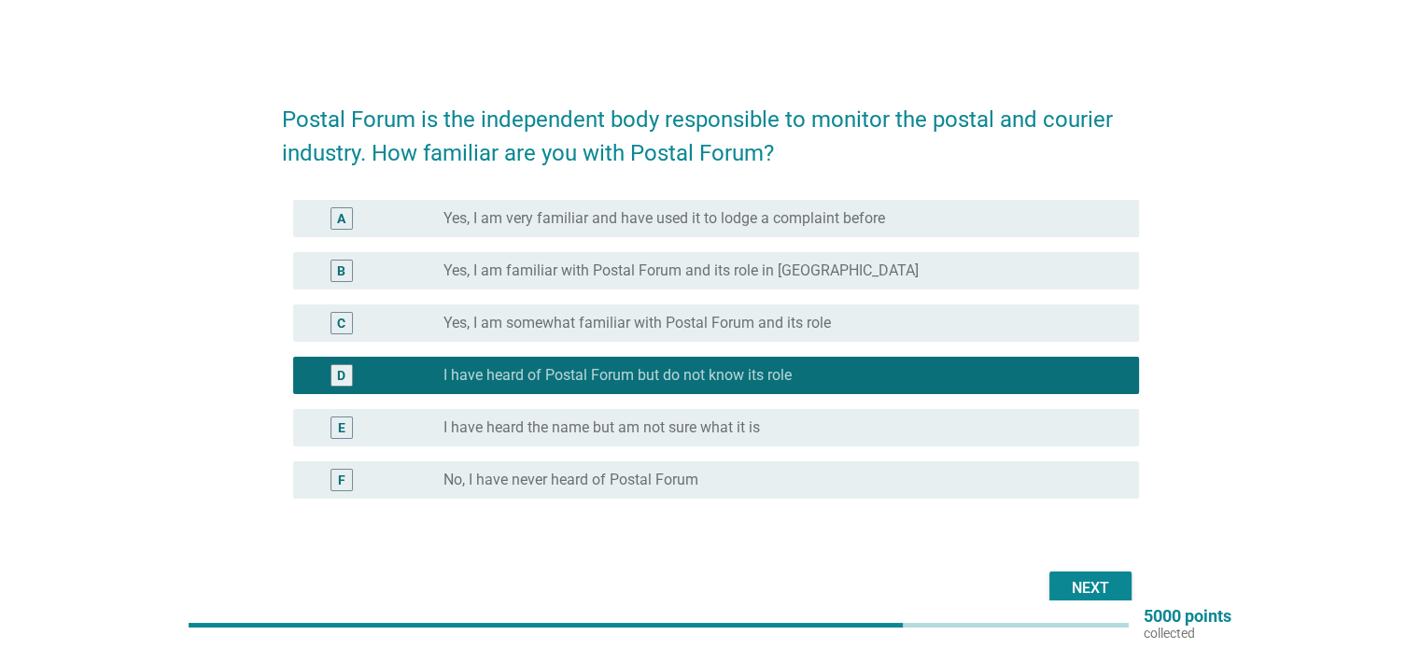
click at [666, 478] on label "No, I have never heard of Postal Forum" at bounding box center [571, 480] width 255 height 19
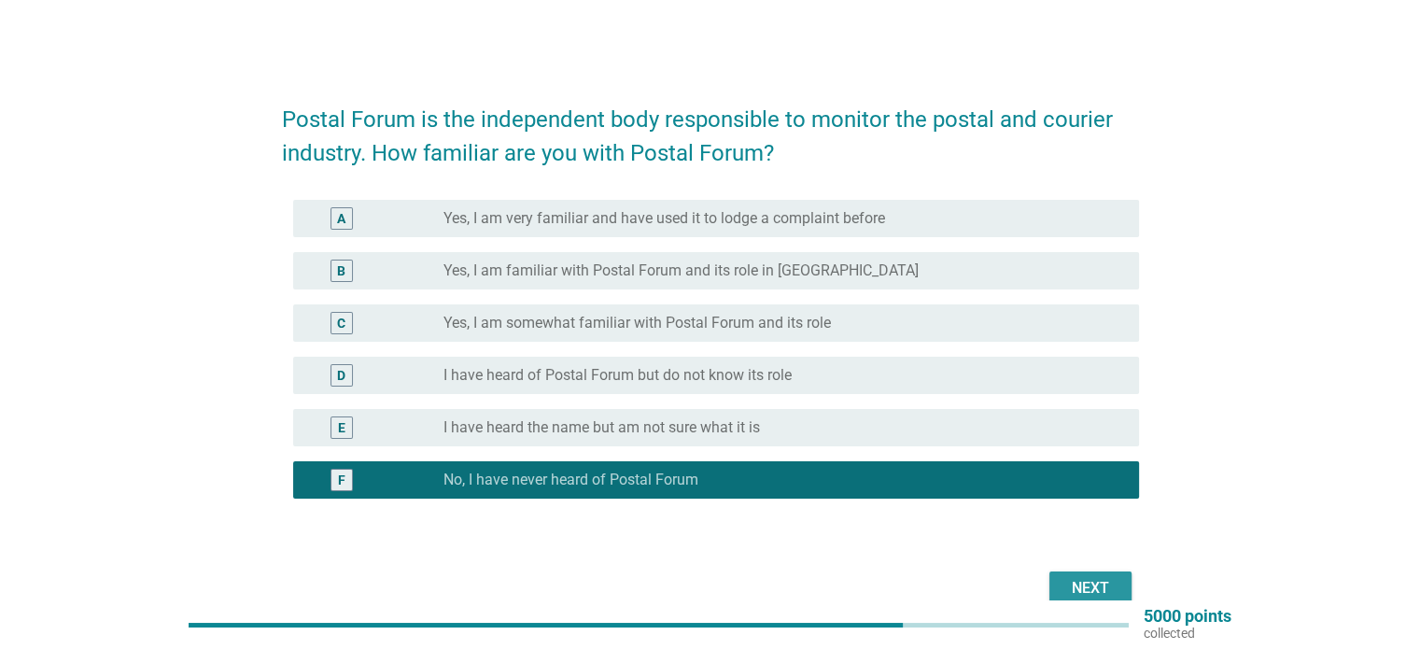
click at [1078, 579] on div "Next" at bounding box center [1091, 588] width 52 height 22
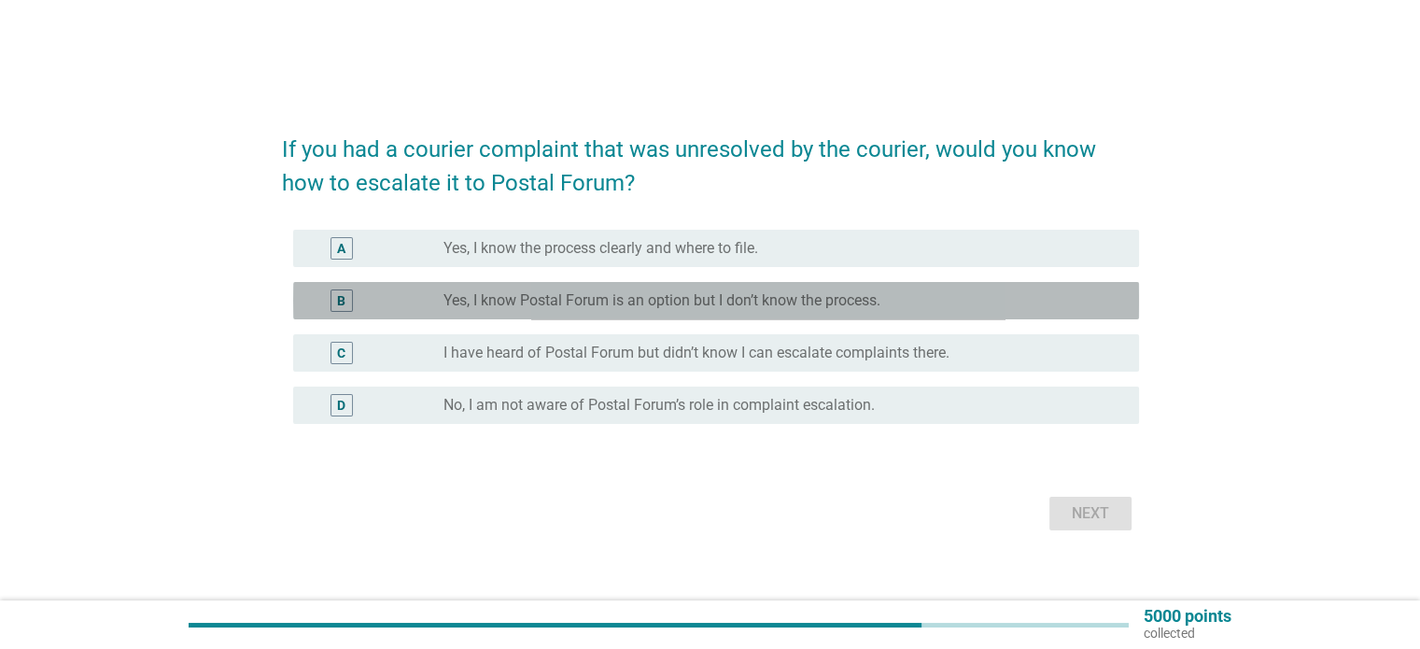
click at [441, 314] on div "B radio_button_unchecked Yes, I know Postal Forum is an option but I don’t know…" at bounding box center [716, 300] width 846 height 37
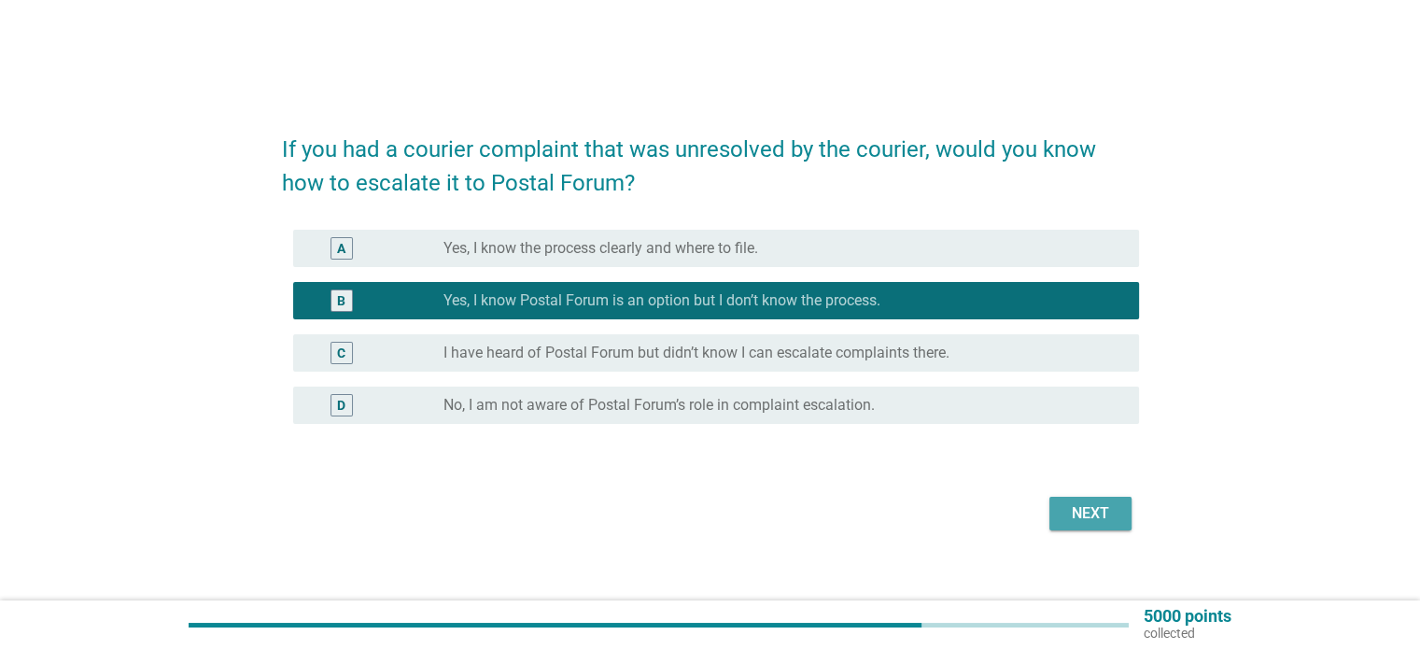
click at [1087, 515] on div "Next" at bounding box center [1091, 513] width 52 height 22
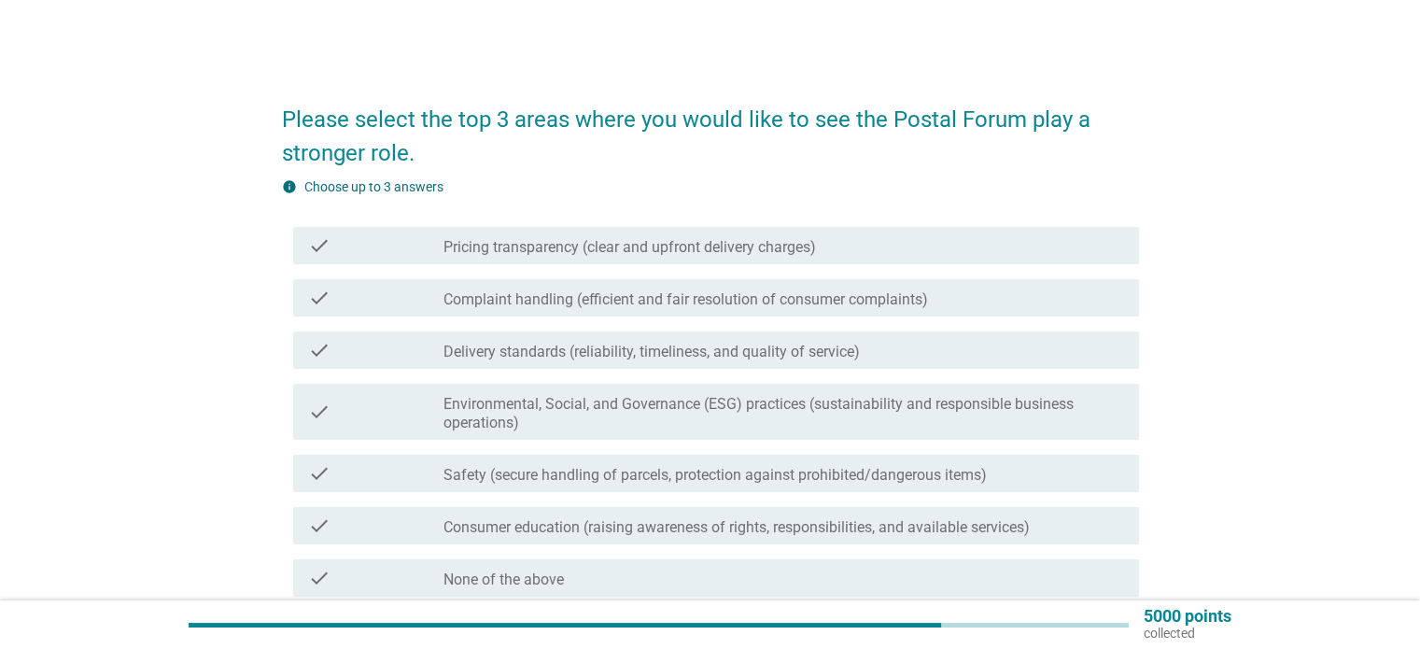
drag, startPoint x: 416, startPoint y: 346, endPoint x: 616, endPoint y: 354, distance: 200.9
click at [427, 346] on div "check" at bounding box center [376, 350] width 136 height 22
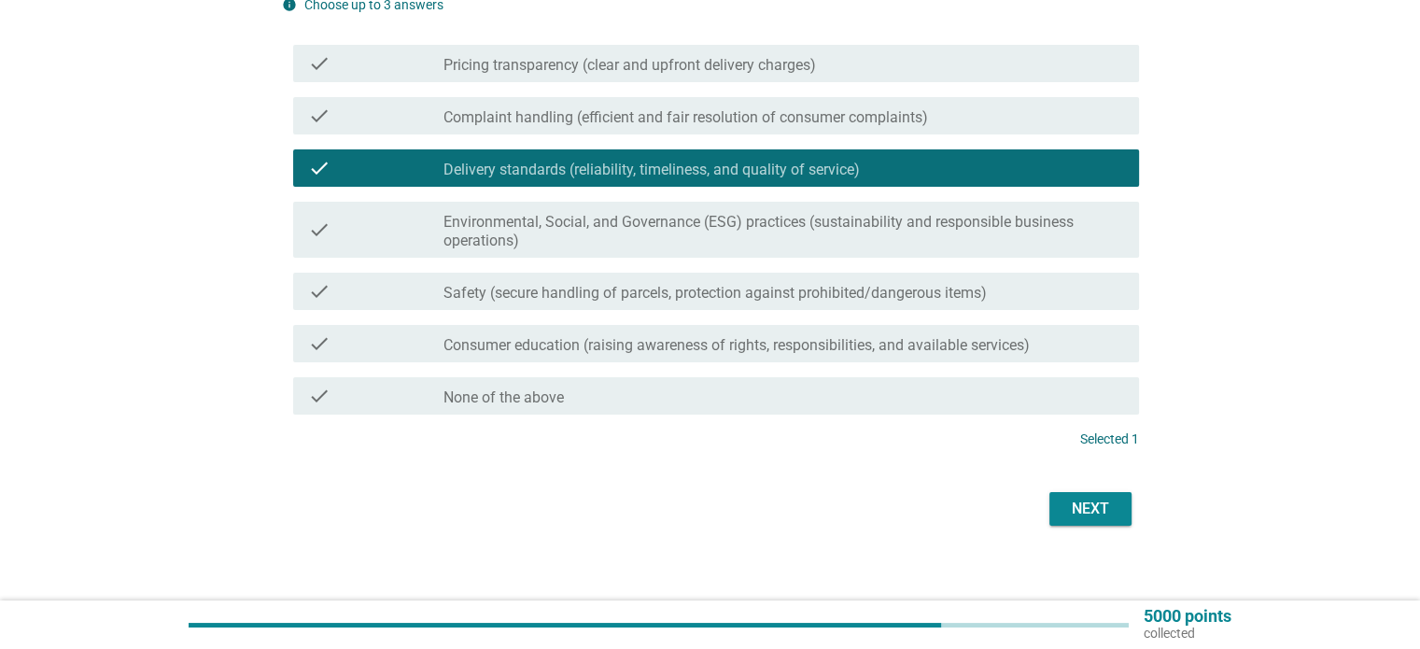
scroll to position [197, 0]
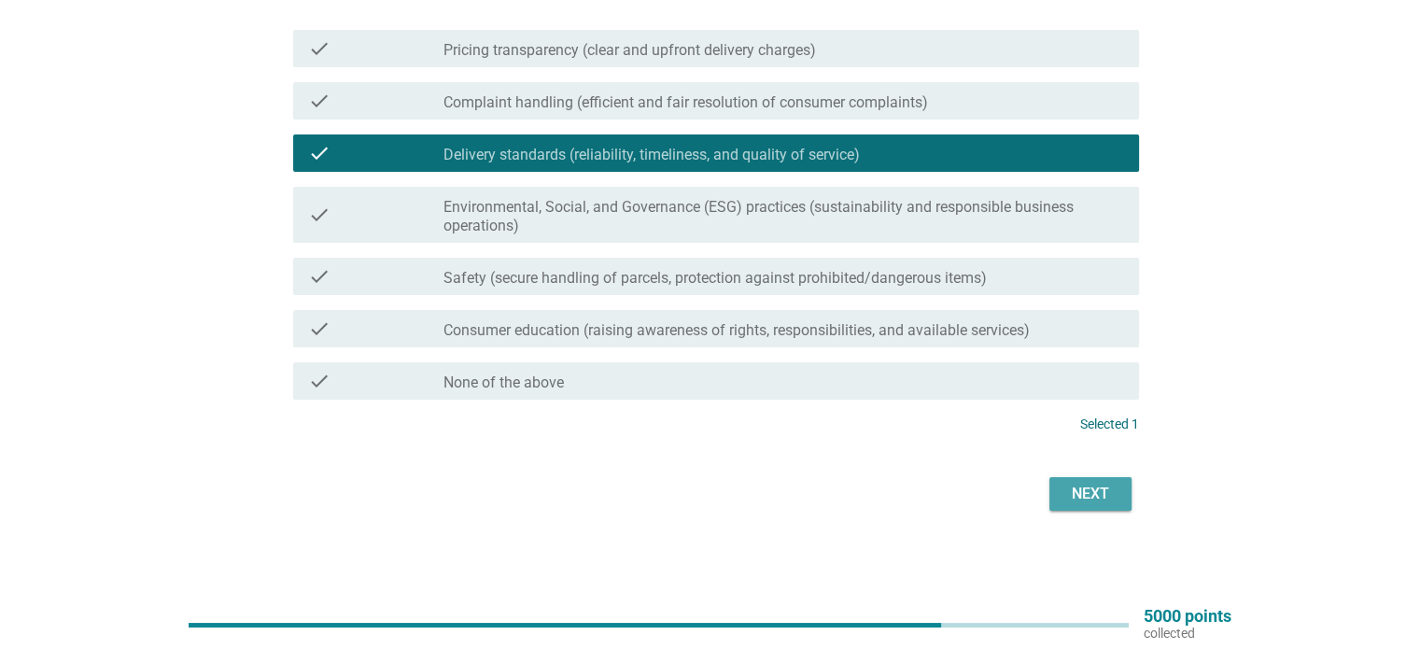
click at [1108, 503] on div "Next" at bounding box center [1091, 494] width 52 height 22
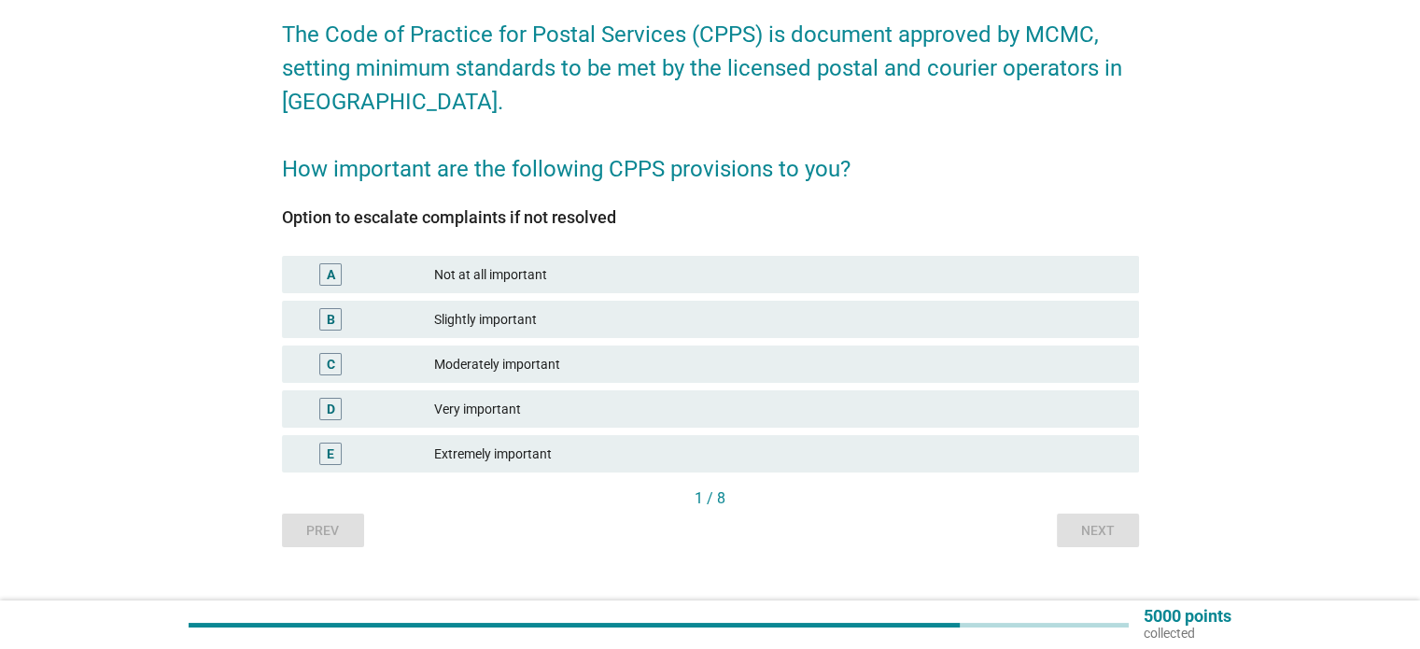
scroll to position [116, 0]
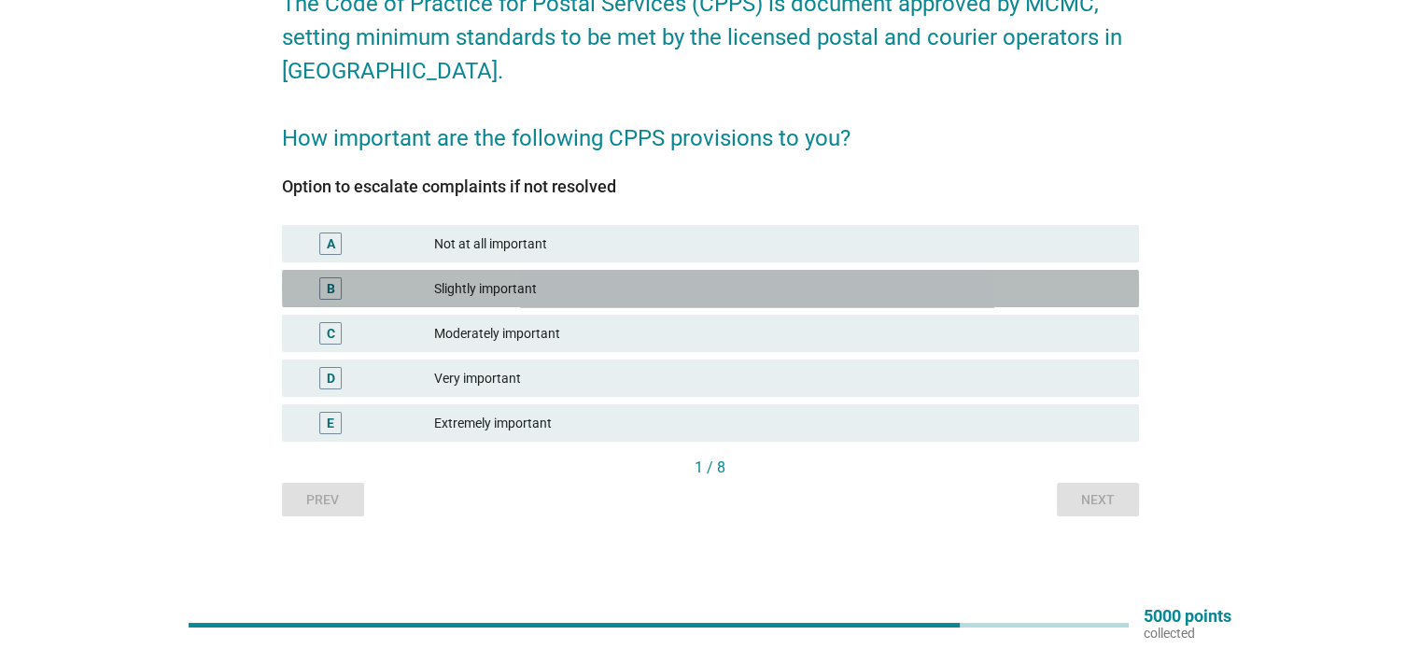
click at [582, 306] on div "B Slightly important" at bounding box center [710, 288] width 857 height 37
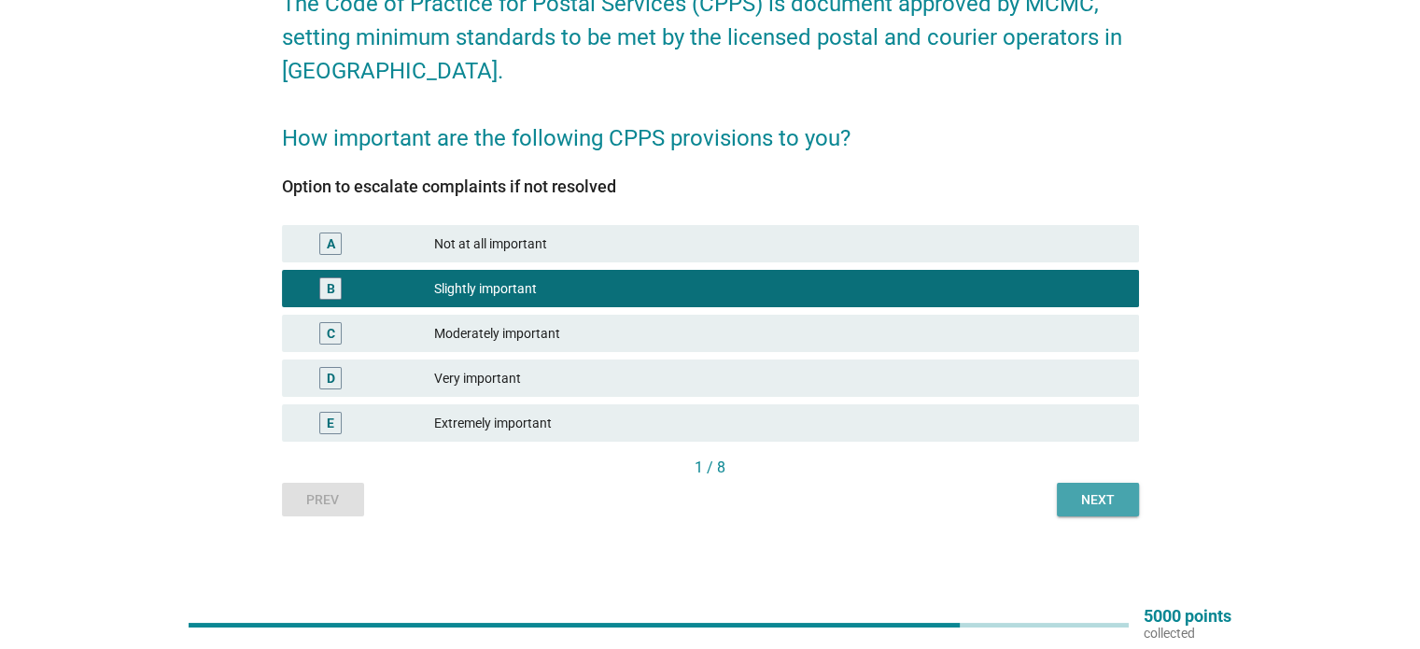
click at [1121, 495] on div "Next" at bounding box center [1098, 500] width 52 height 20
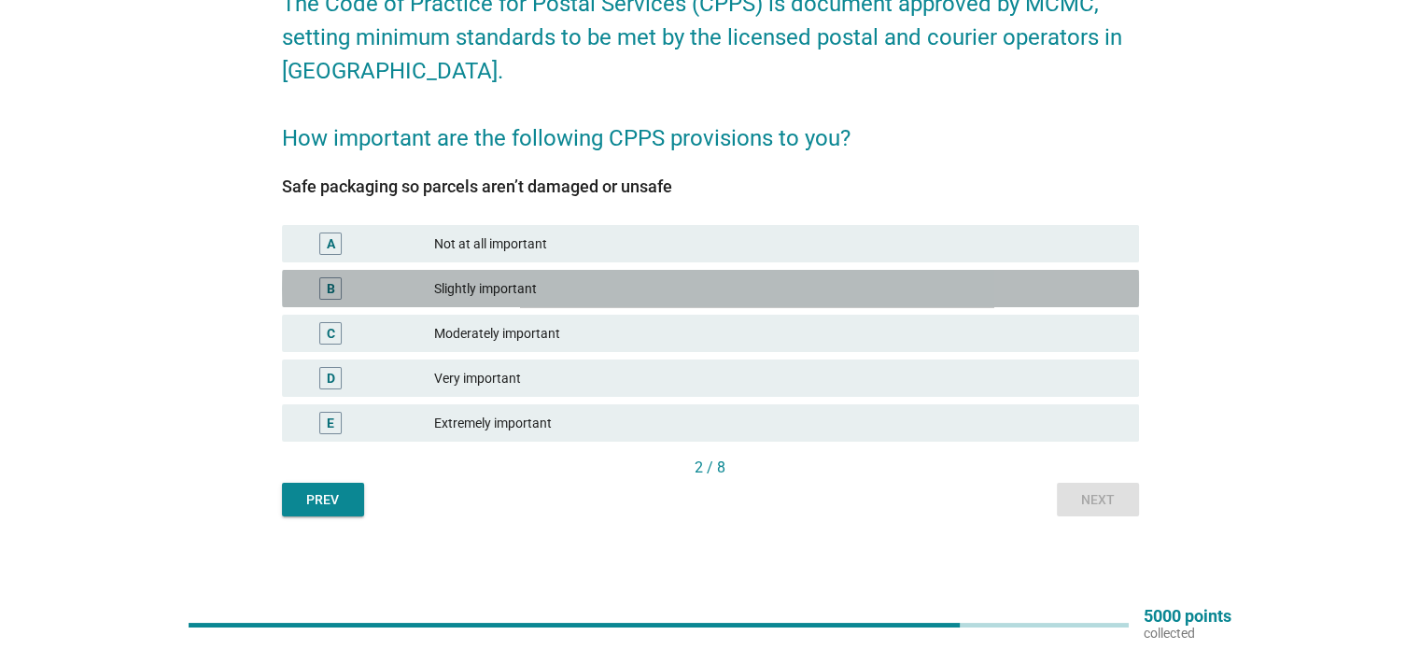
click at [533, 288] on div "Slightly important" at bounding box center [778, 288] width 689 height 22
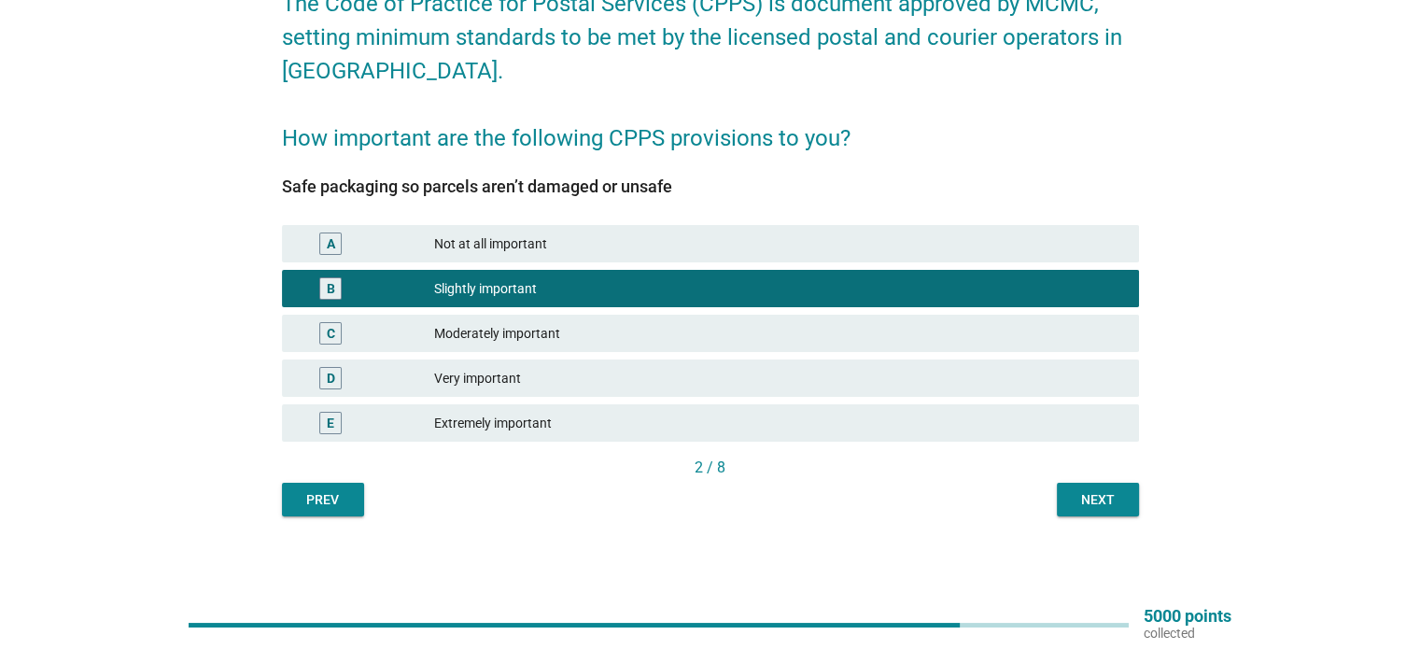
click at [1085, 488] on button "Next" at bounding box center [1098, 500] width 82 height 34
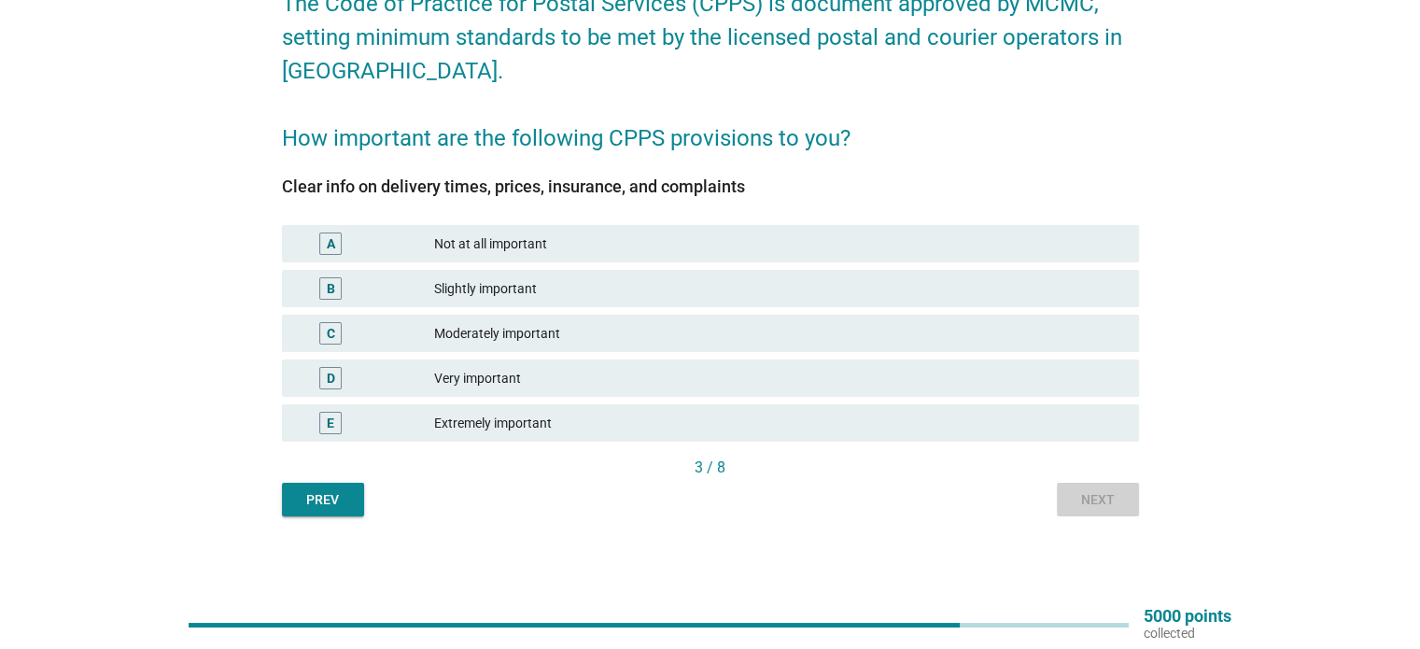
scroll to position [0, 0]
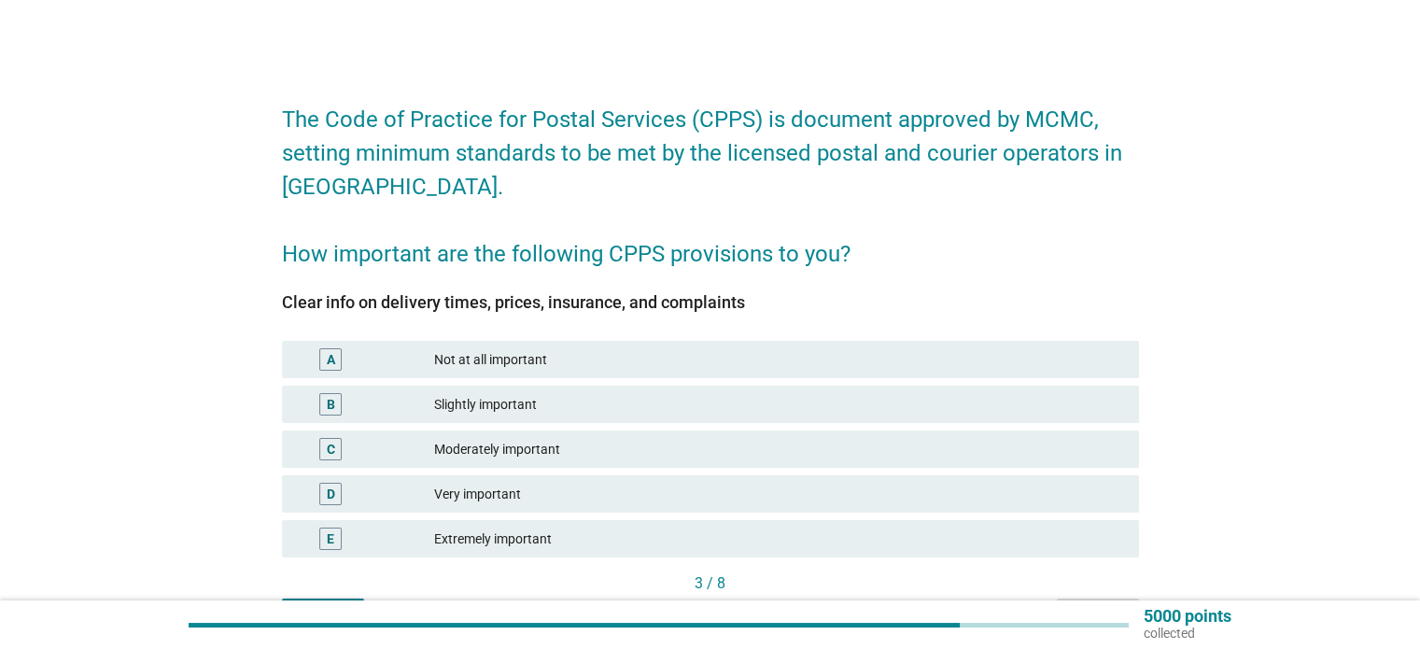
click at [713, 404] on div "Slightly important" at bounding box center [778, 404] width 689 height 22
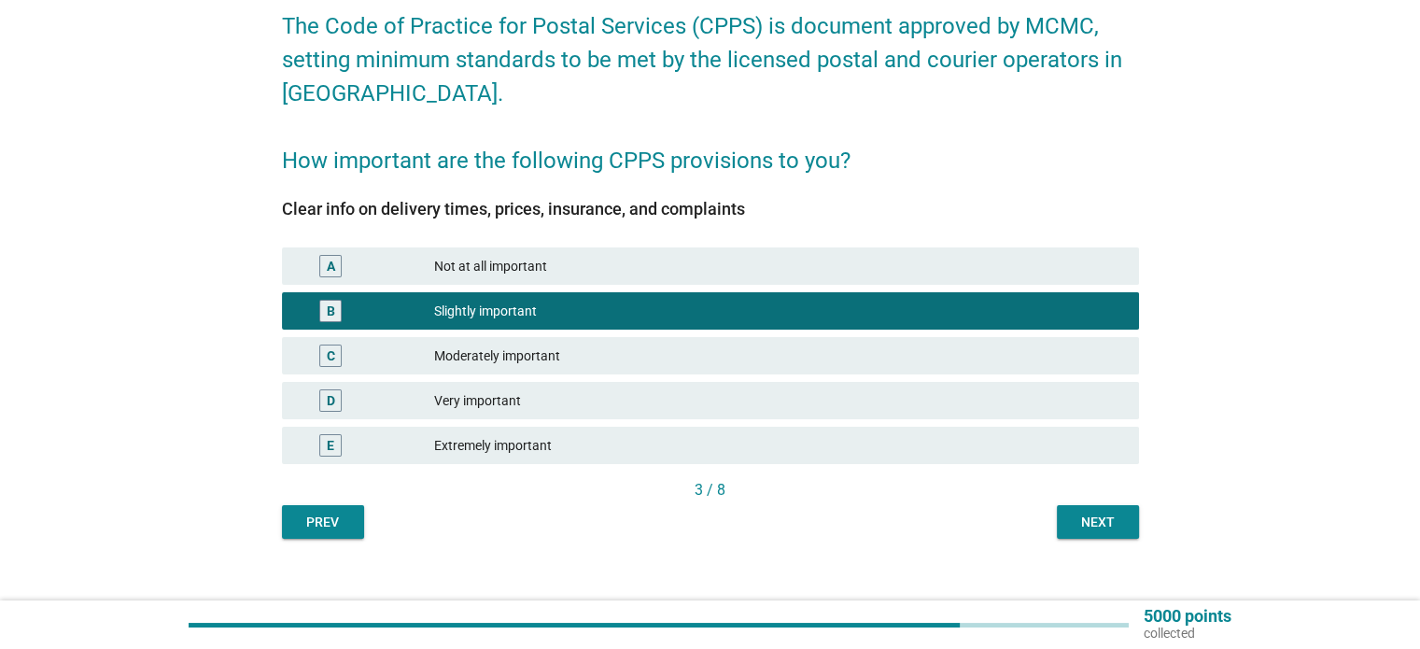
scroll to position [116, 0]
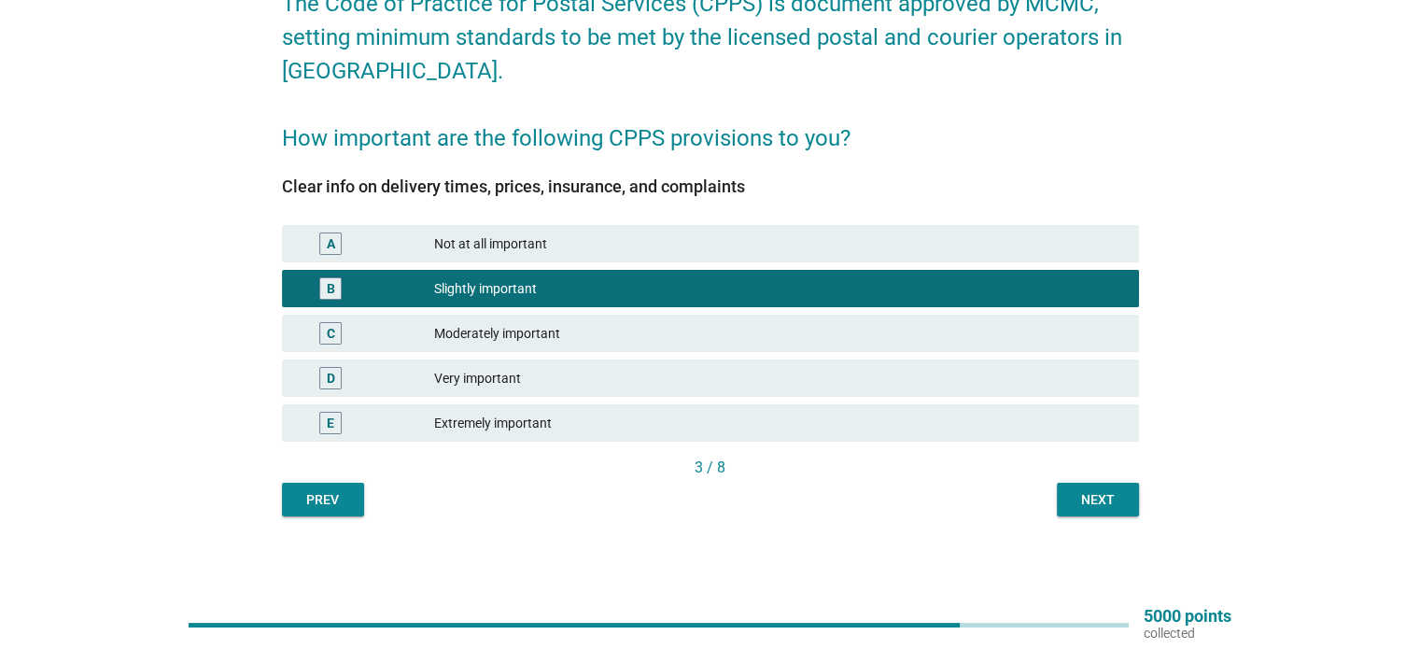
click at [1094, 495] on div "Next" at bounding box center [1098, 500] width 52 height 20
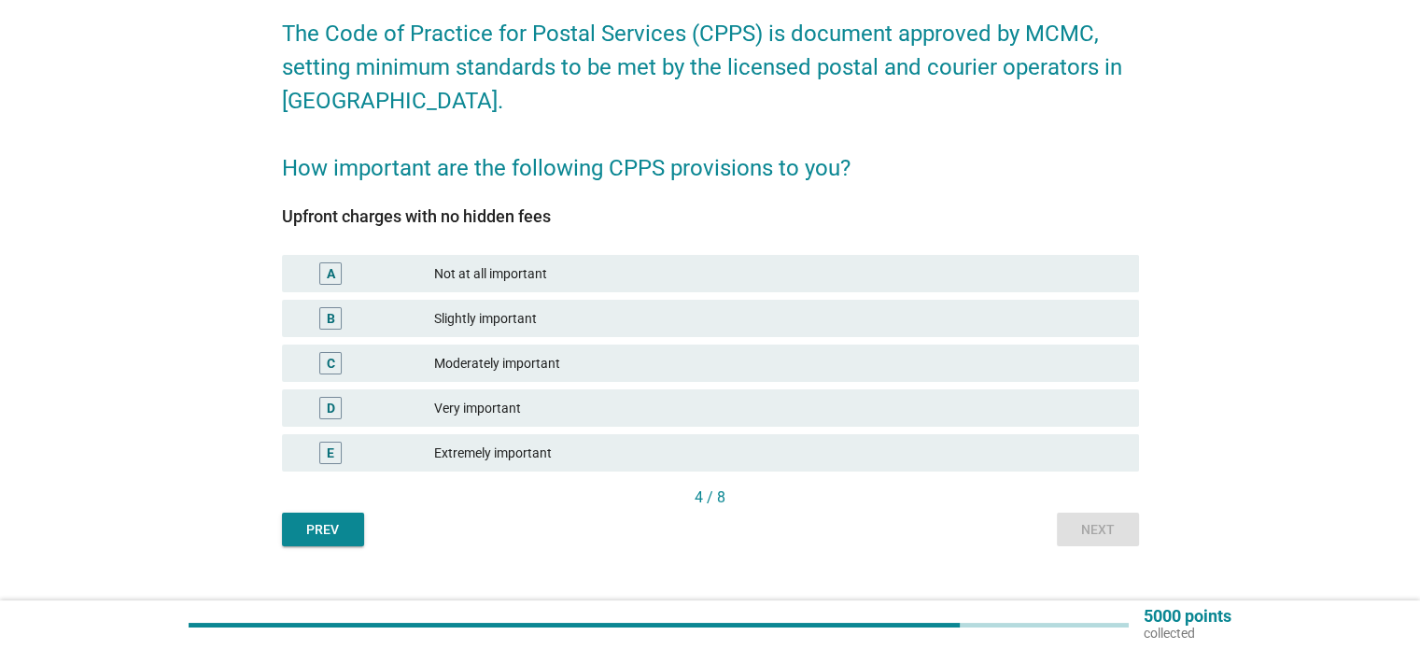
scroll to position [93, 0]
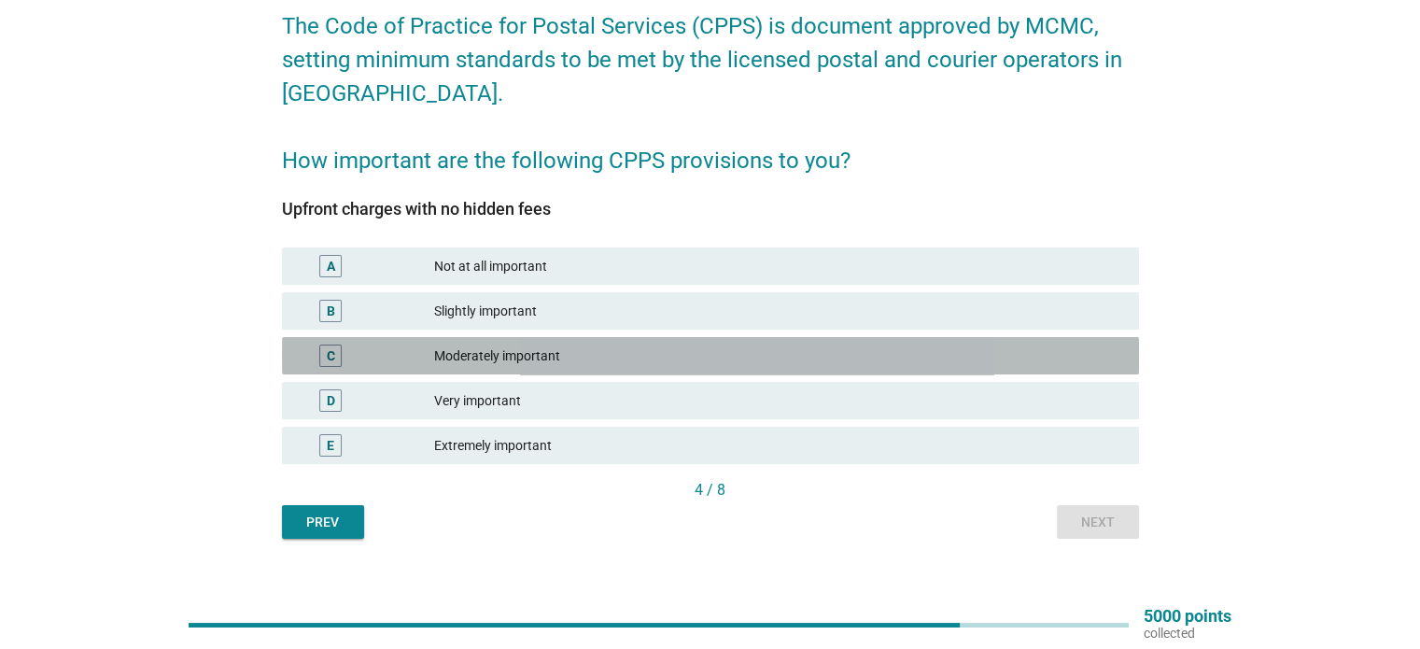
click at [415, 347] on div "C" at bounding box center [366, 356] width 138 height 22
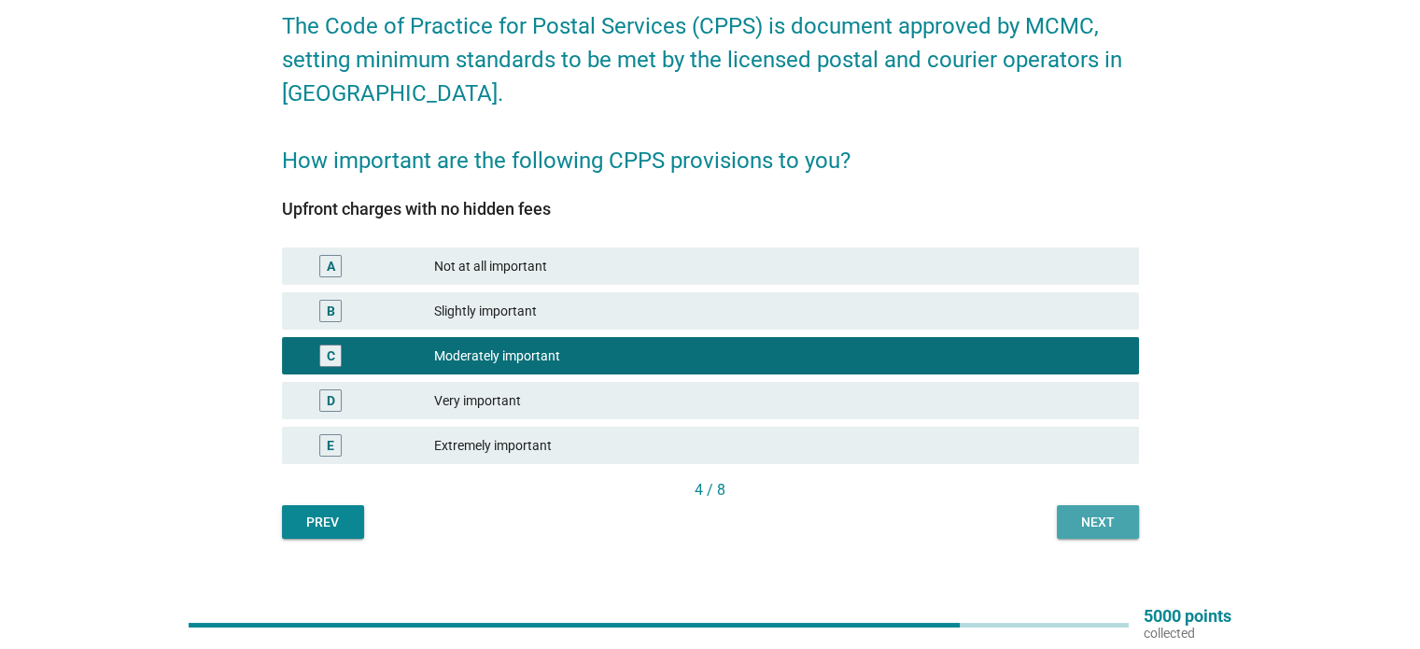
click at [1086, 524] on div "Next" at bounding box center [1098, 523] width 52 height 20
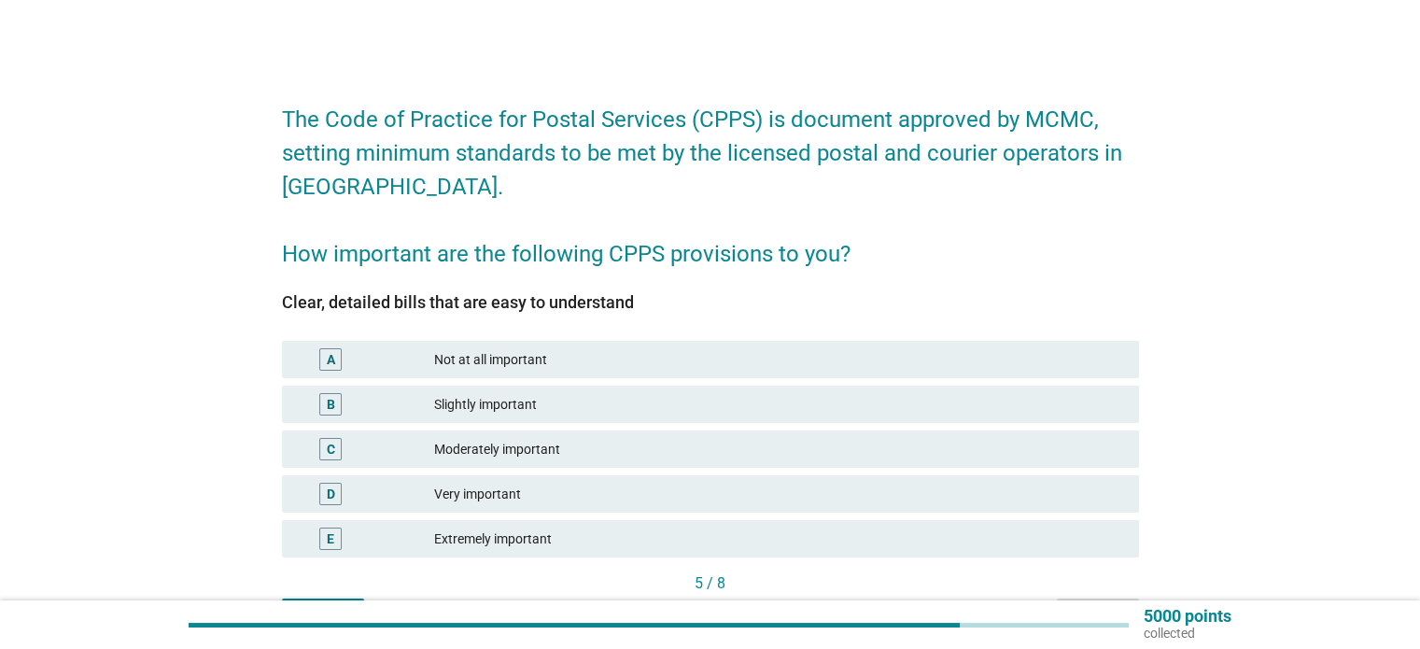
click at [390, 433] on div "C Moderately important" at bounding box center [710, 449] width 857 height 37
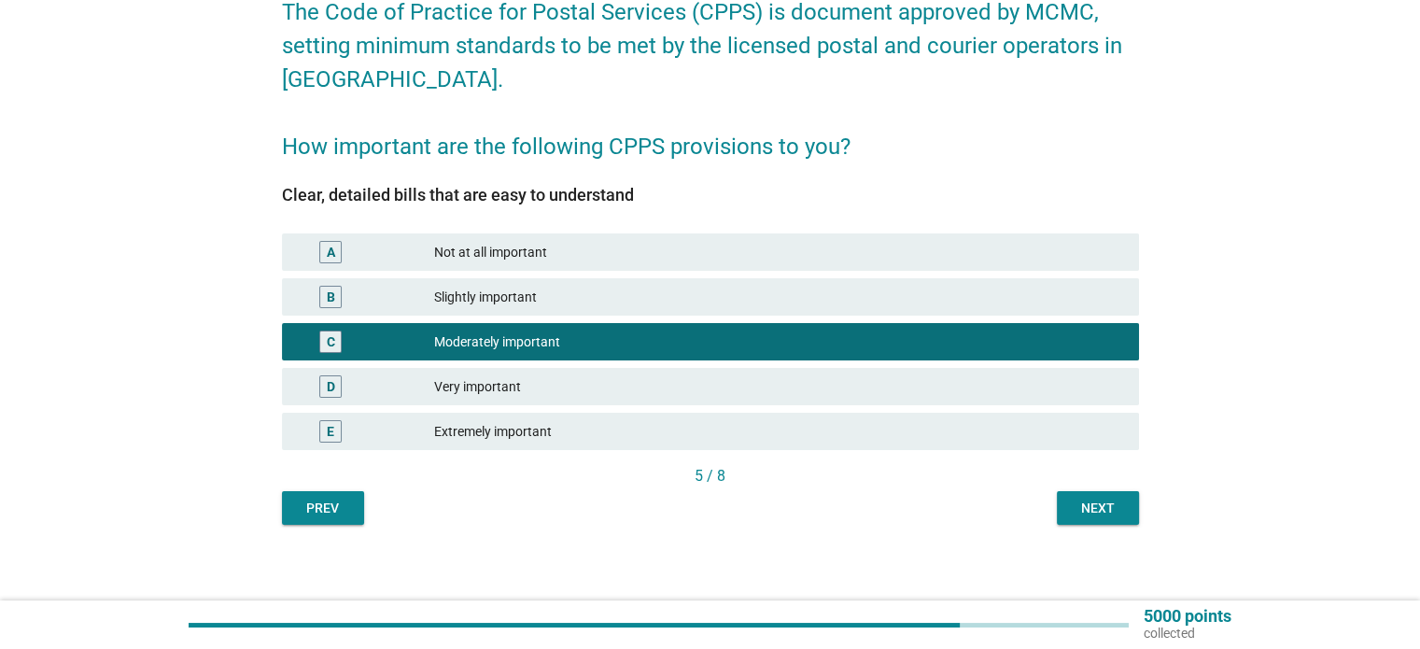
scroll to position [116, 0]
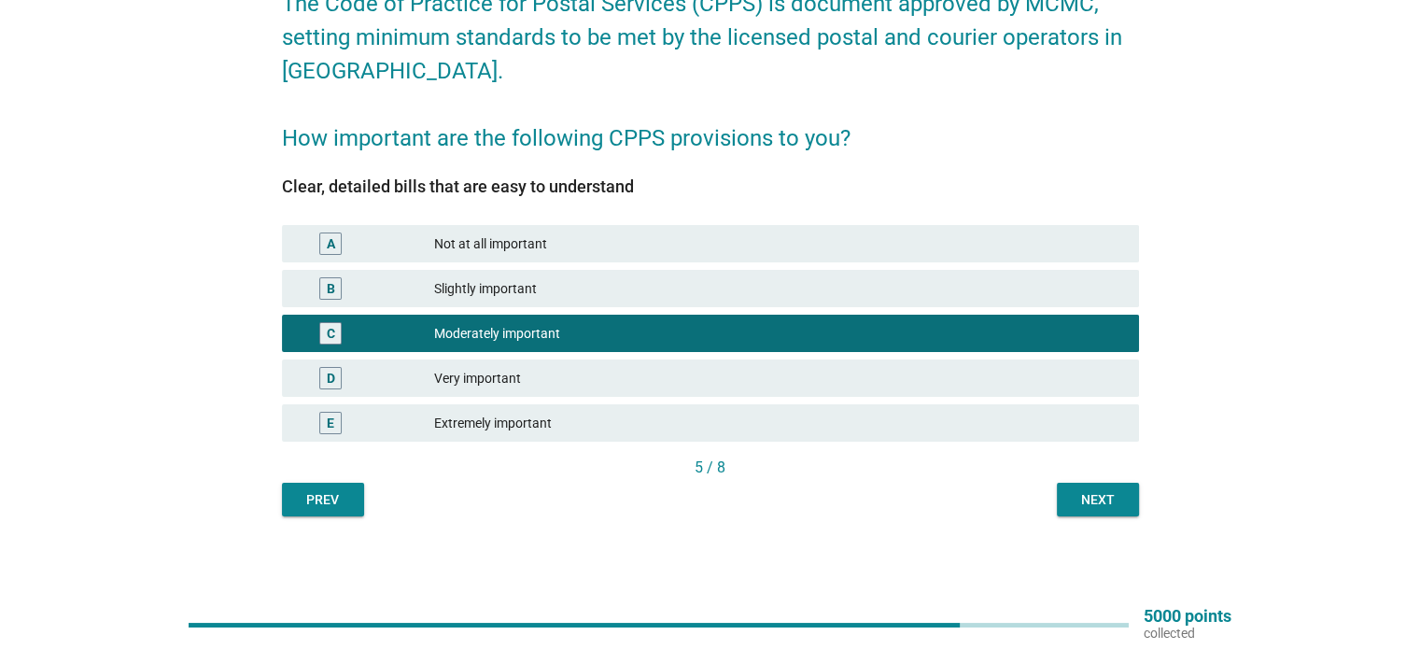
click at [1129, 496] on button "Next" at bounding box center [1098, 500] width 82 height 34
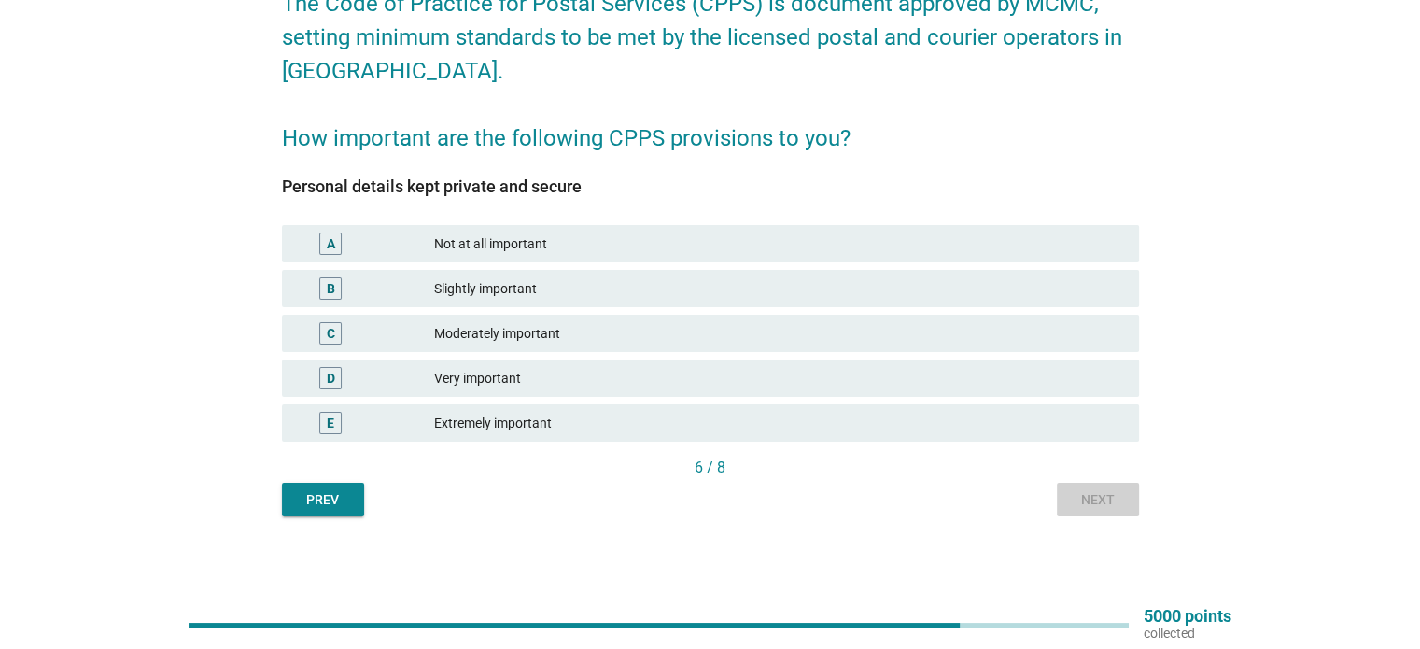
scroll to position [0, 0]
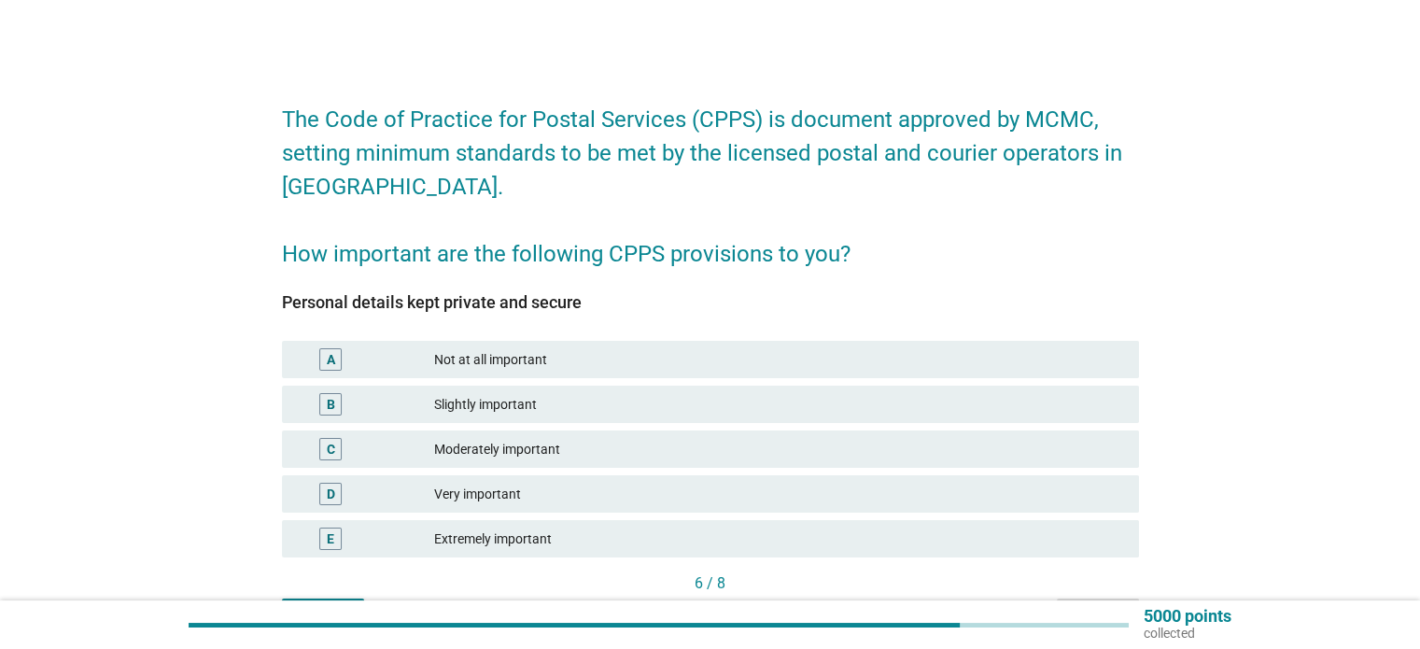
click at [769, 433] on div "C Moderately important" at bounding box center [710, 449] width 857 height 37
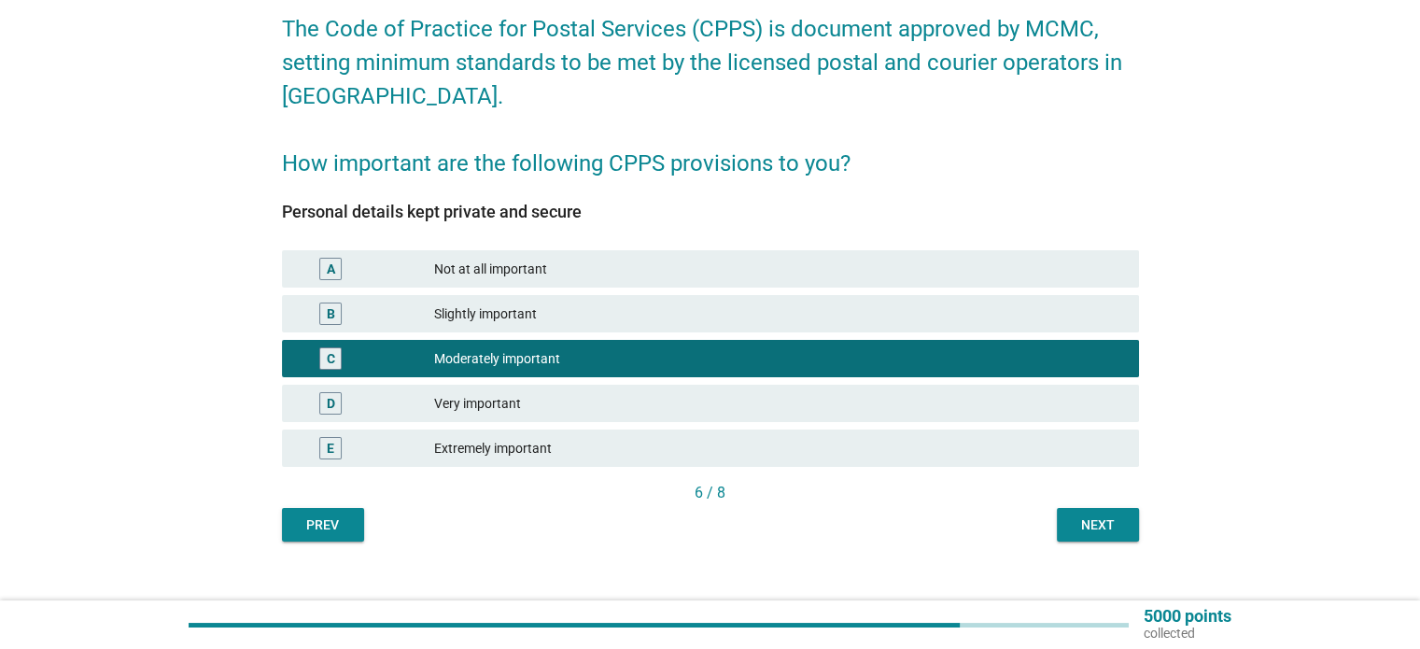
scroll to position [116, 0]
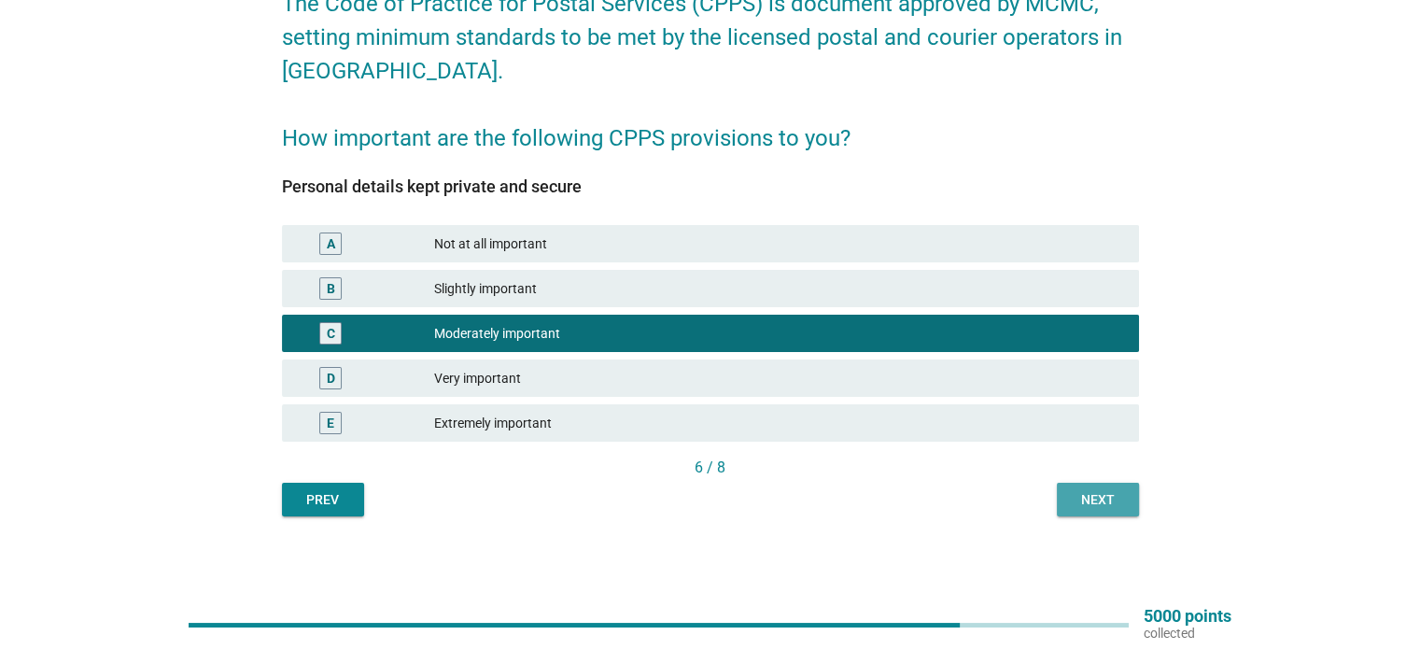
click at [1080, 502] on div "Next" at bounding box center [1098, 500] width 52 height 20
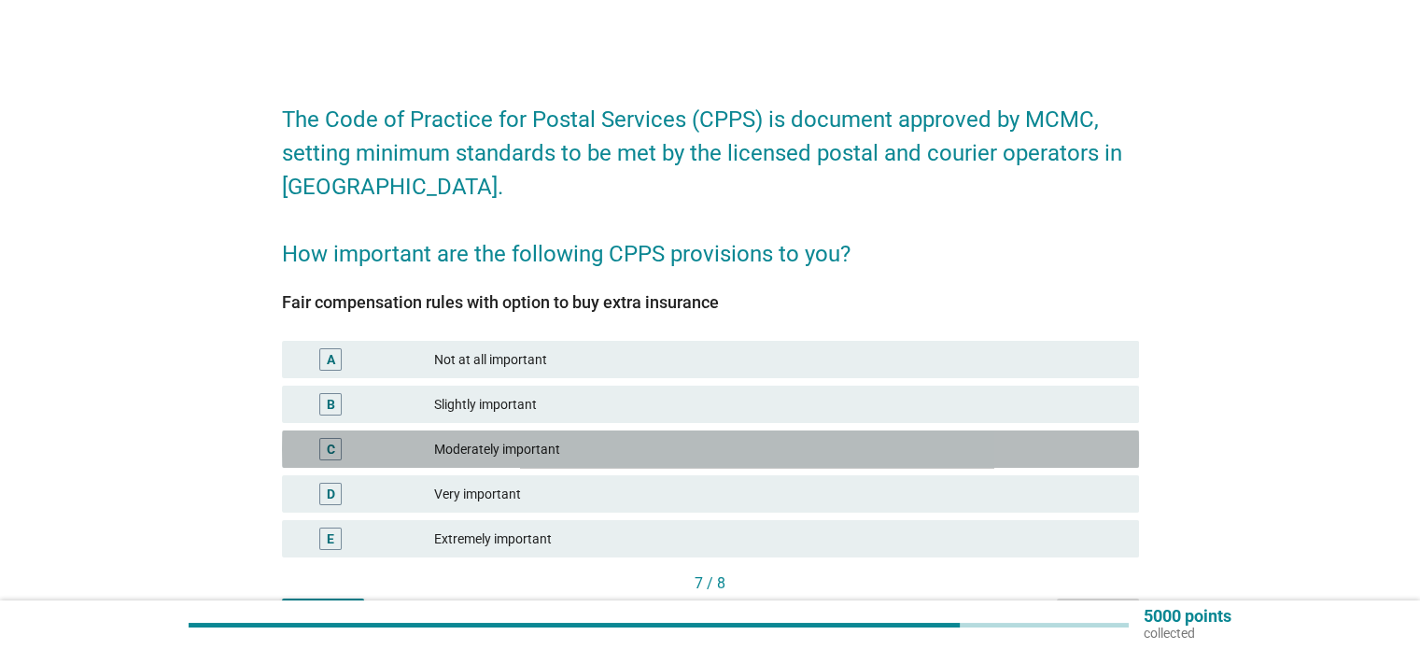
click at [878, 459] on div "Moderately important" at bounding box center [778, 449] width 689 height 22
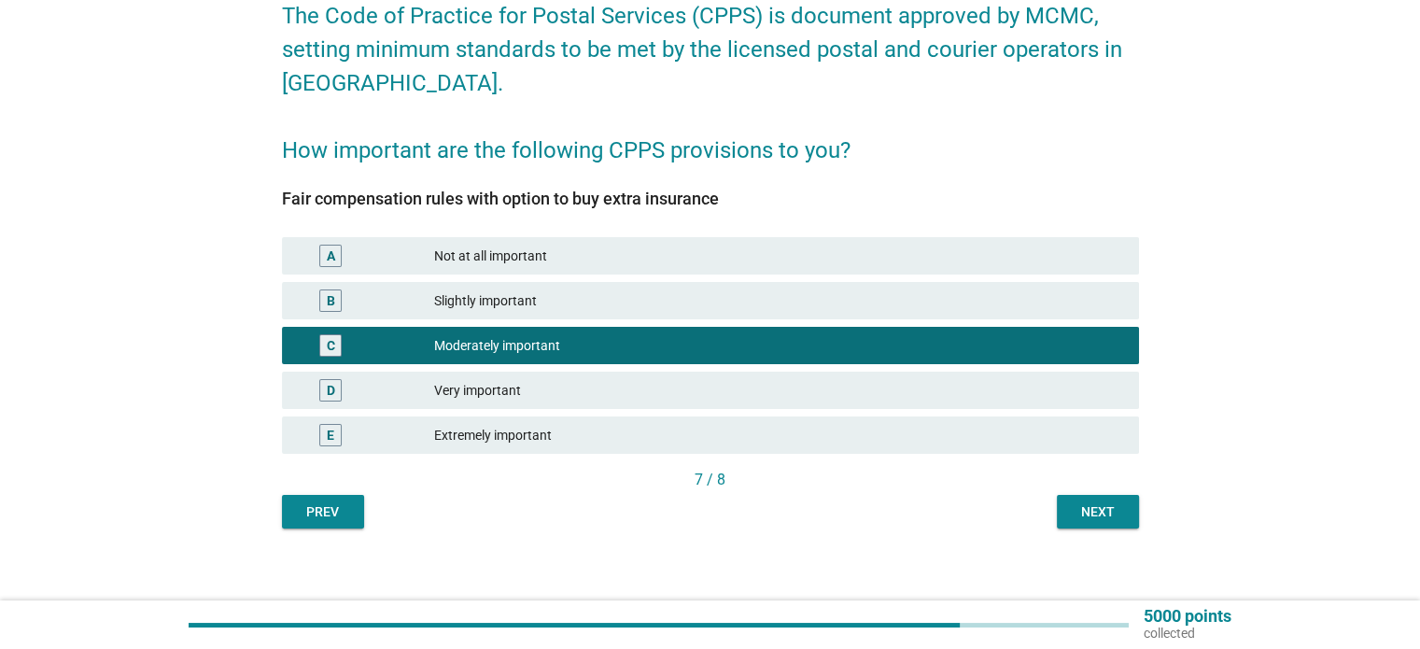
scroll to position [116, 0]
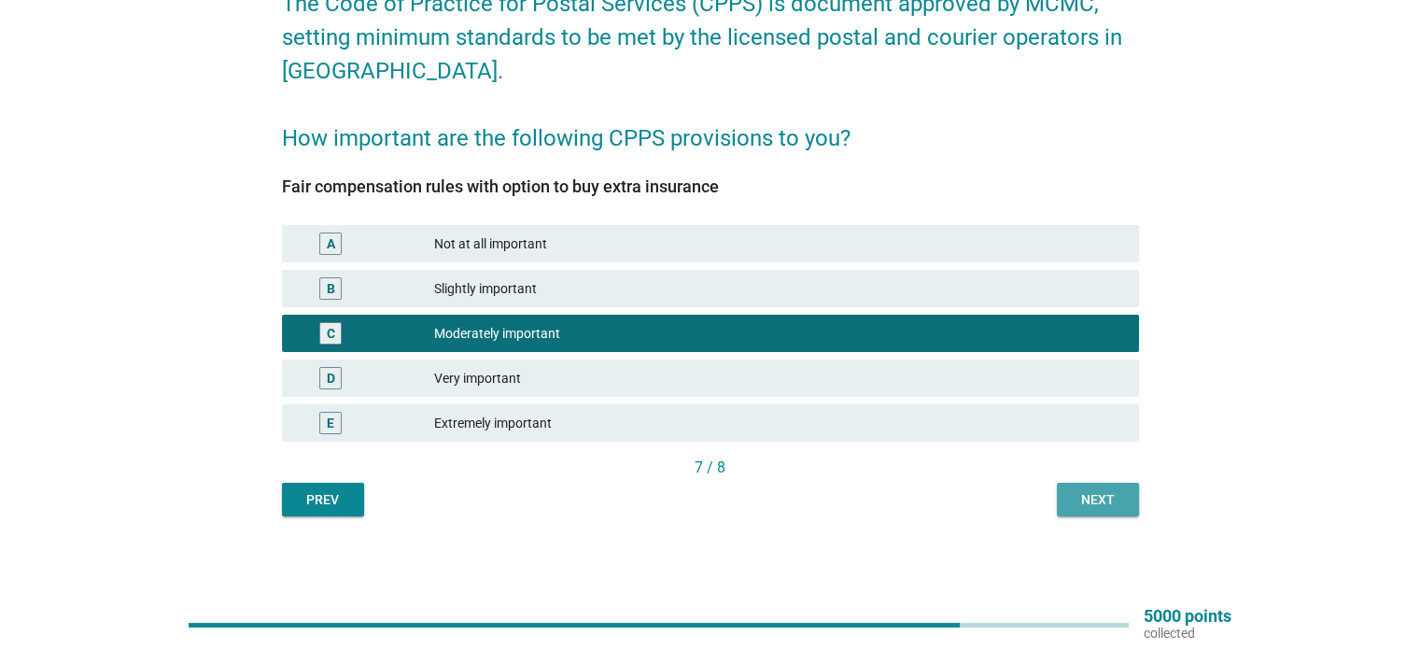
click at [1090, 501] on div "Next" at bounding box center [1098, 500] width 52 height 20
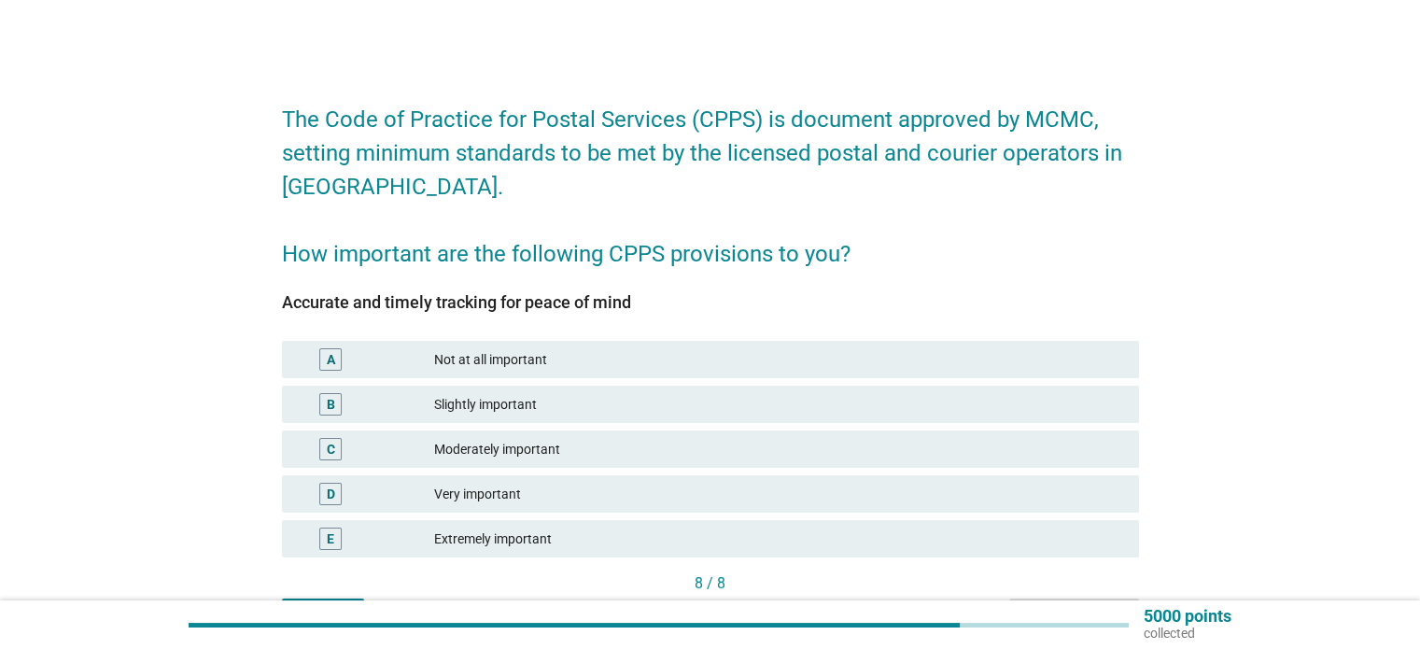
click at [851, 441] on div "Moderately important" at bounding box center [778, 449] width 689 height 22
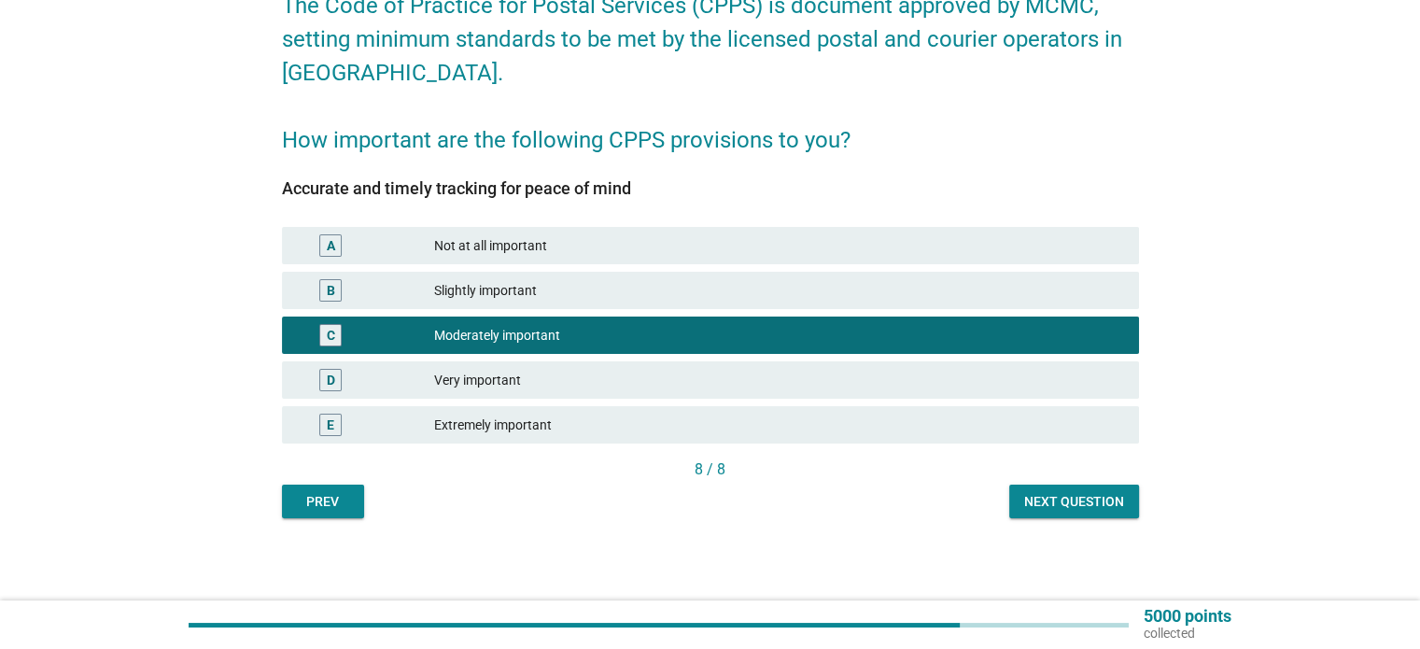
scroll to position [116, 0]
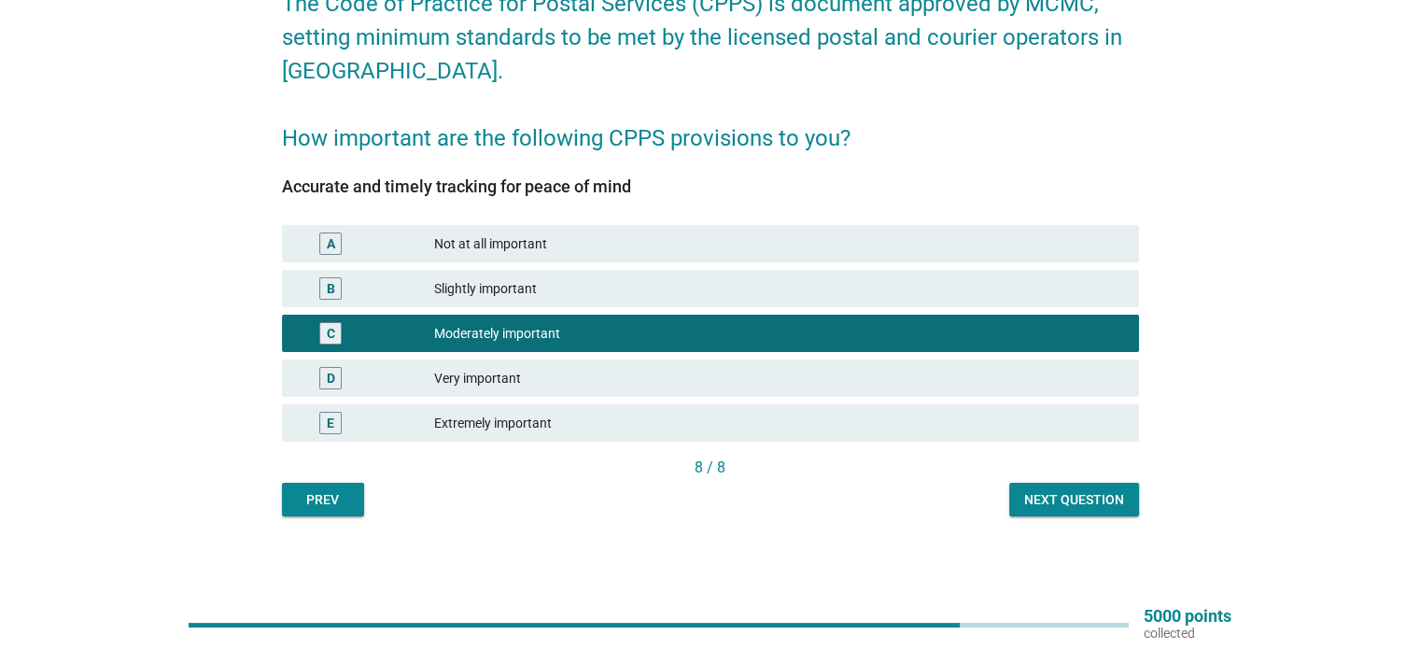
click at [1066, 507] on div "Next question" at bounding box center [1074, 500] width 100 height 20
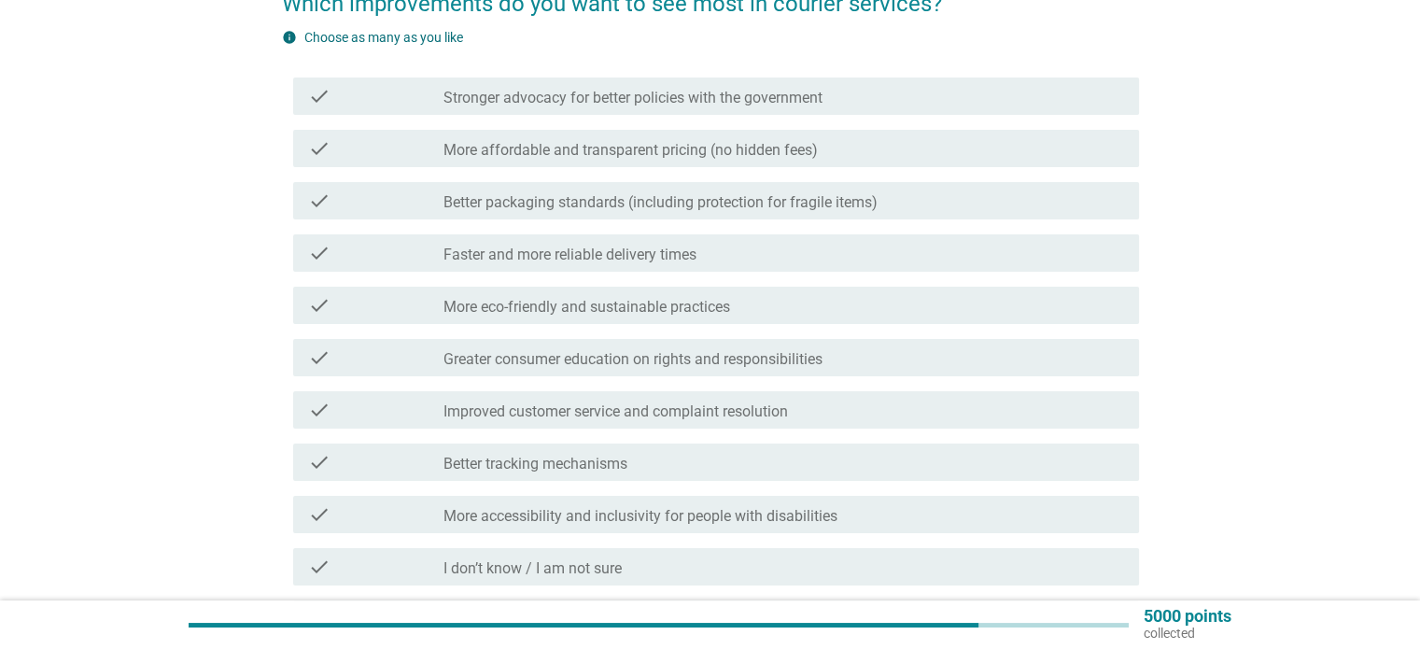
scroll to position [0, 0]
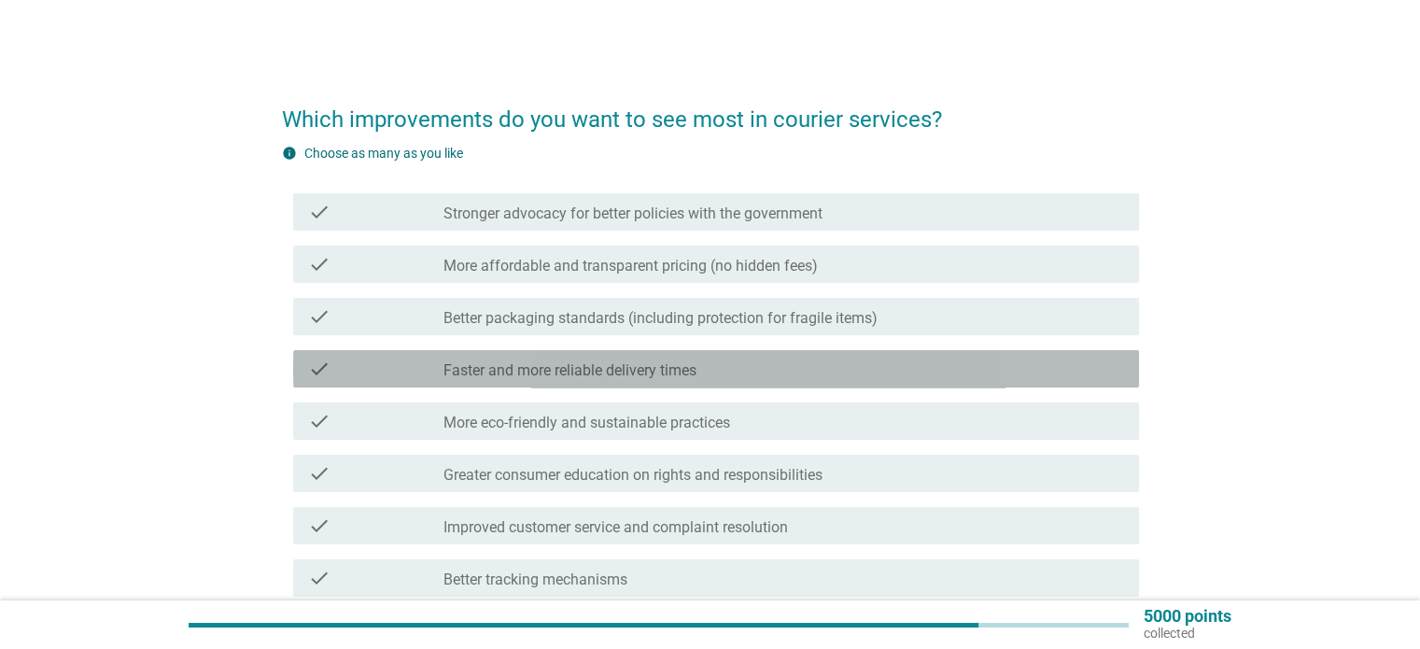
click at [452, 370] on label "Faster and more reliable delivery times" at bounding box center [570, 370] width 253 height 19
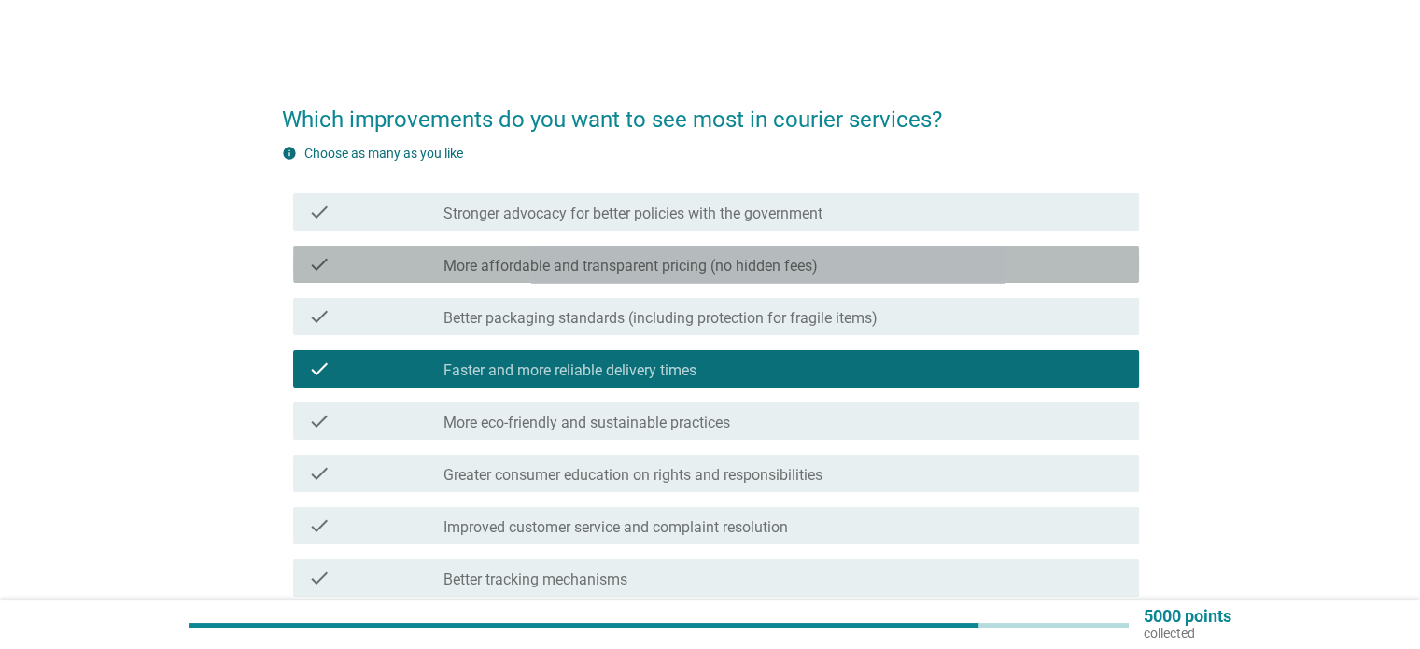
click at [508, 249] on div "check check_box_outline_blank More affordable and transparent pricing (no hidde…" at bounding box center [716, 264] width 846 height 37
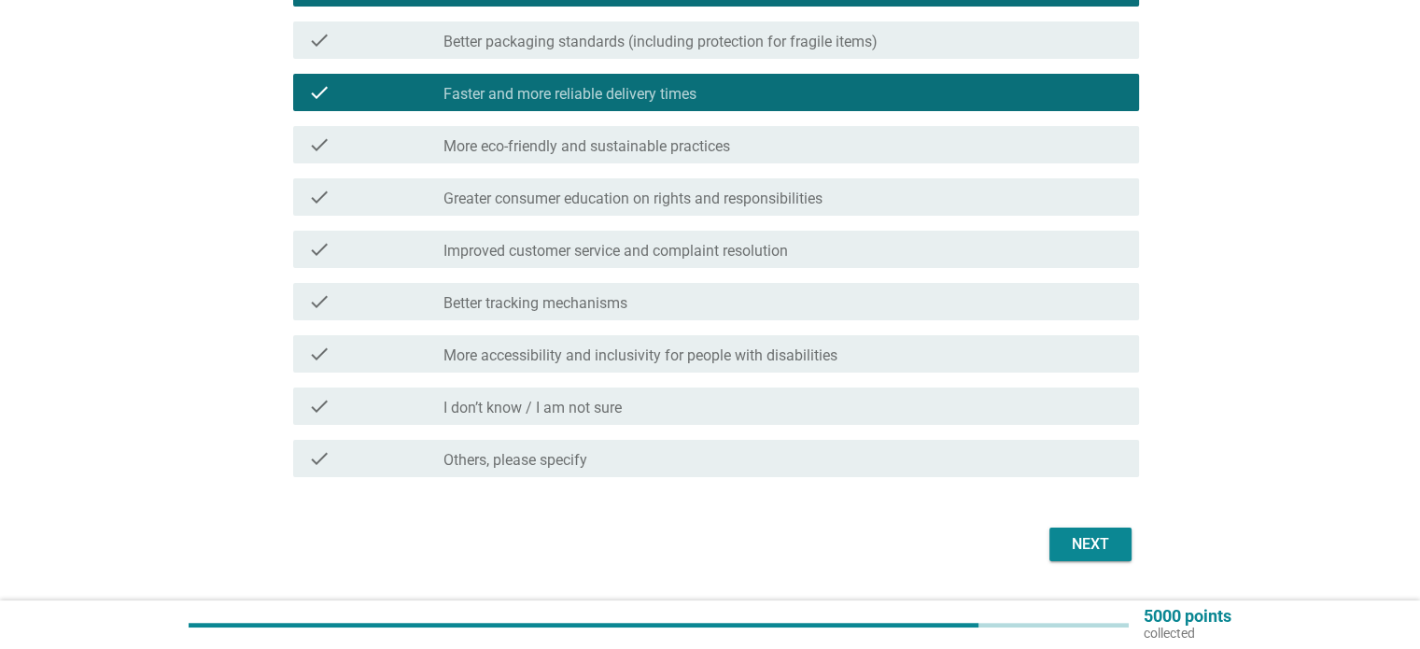
scroll to position [280, 0]
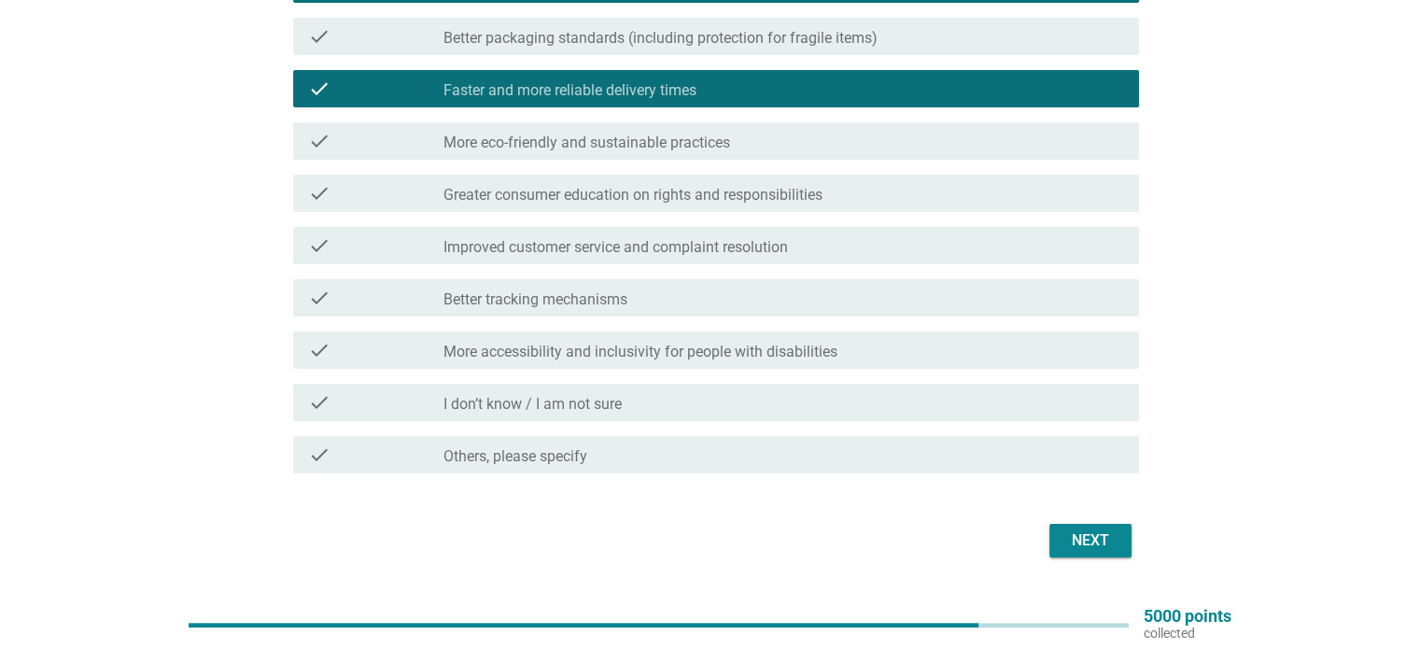
click at [862, 252] on div "check_box_outline_blank Improved customer service and complaint resolution" at bounding box center [784, 245] width 680 height 22
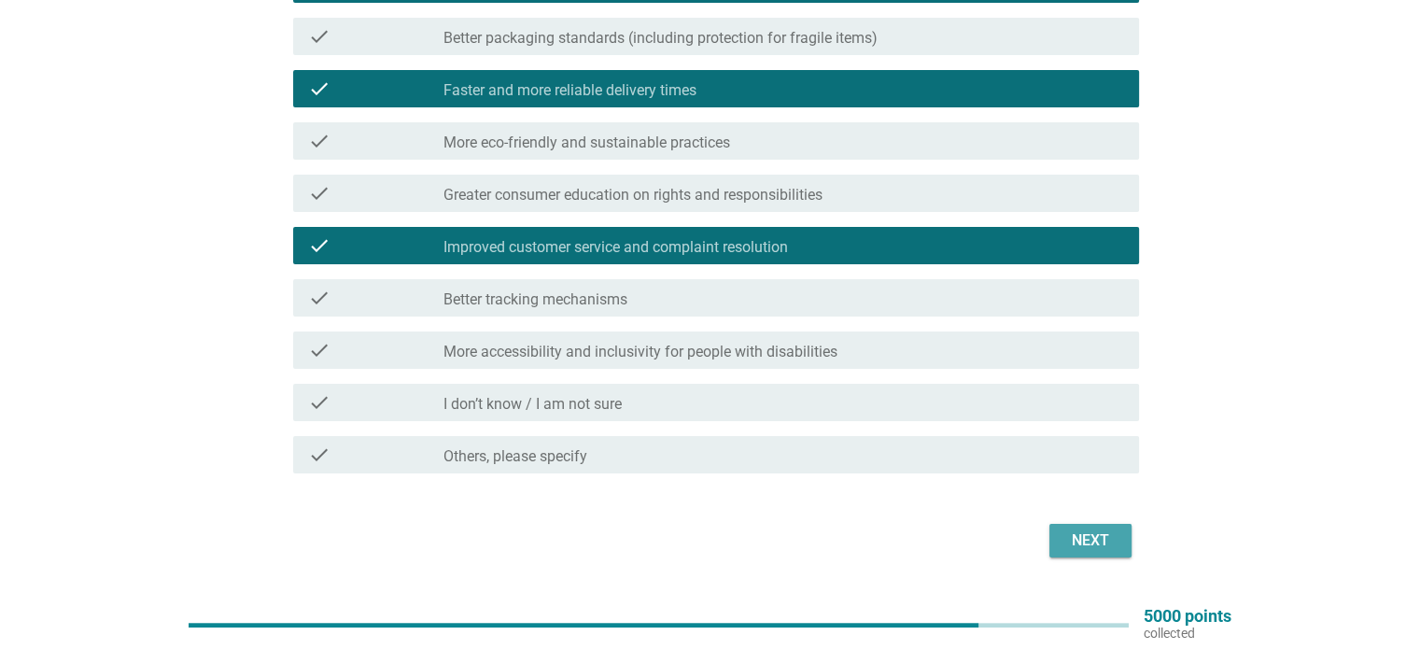
click at [1096, 541] on div "Next" at bounding box center [1091, 540] width 52 height 22
